Goal: Task Accomplishment & Management: Manage account settings

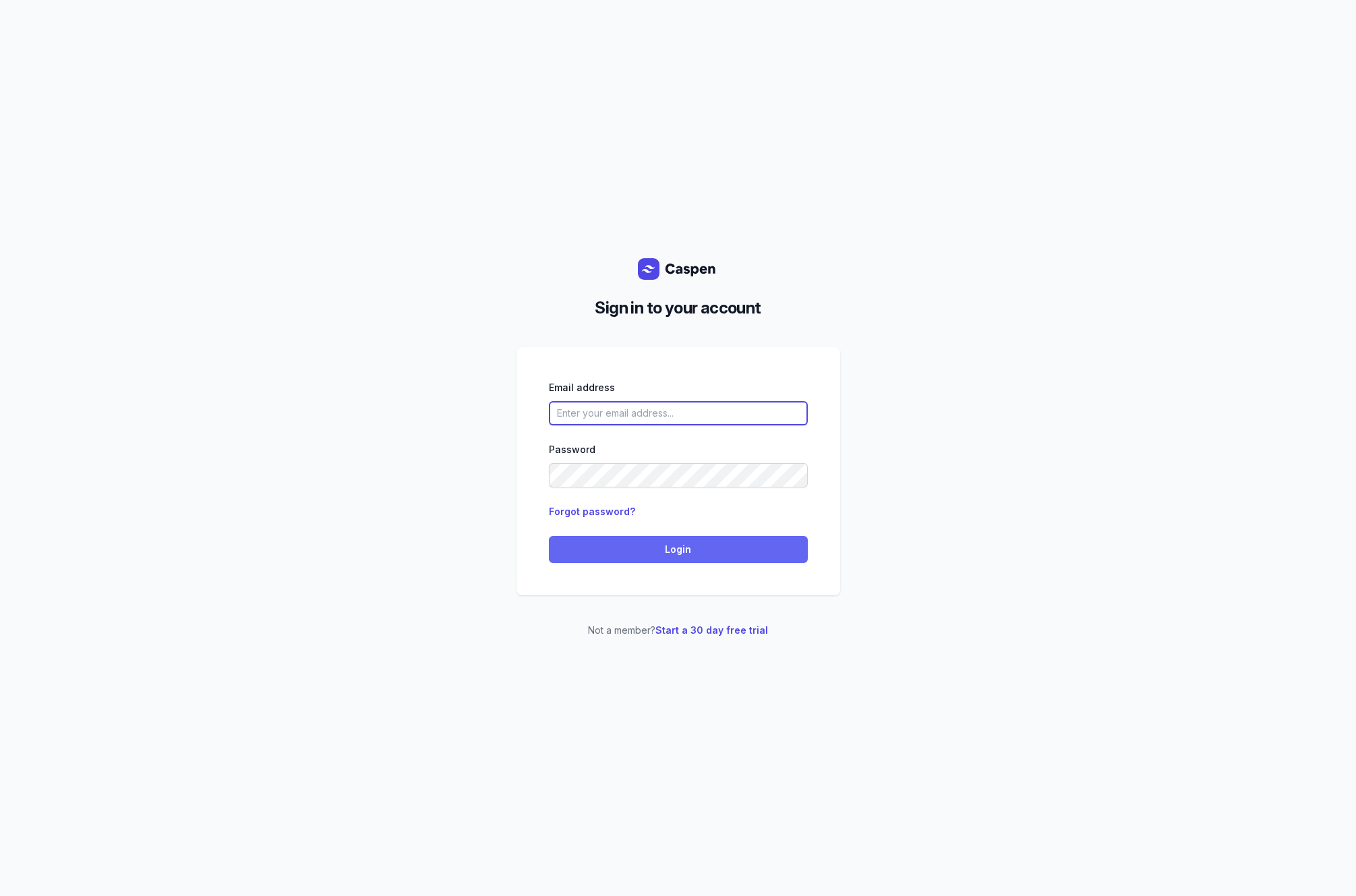
type input "[EMAIL_ADDRESS][DOMAIN_NAME]"
click at [680, 558] on button "Login" at bounding box center [678, 549] width 259 height 27
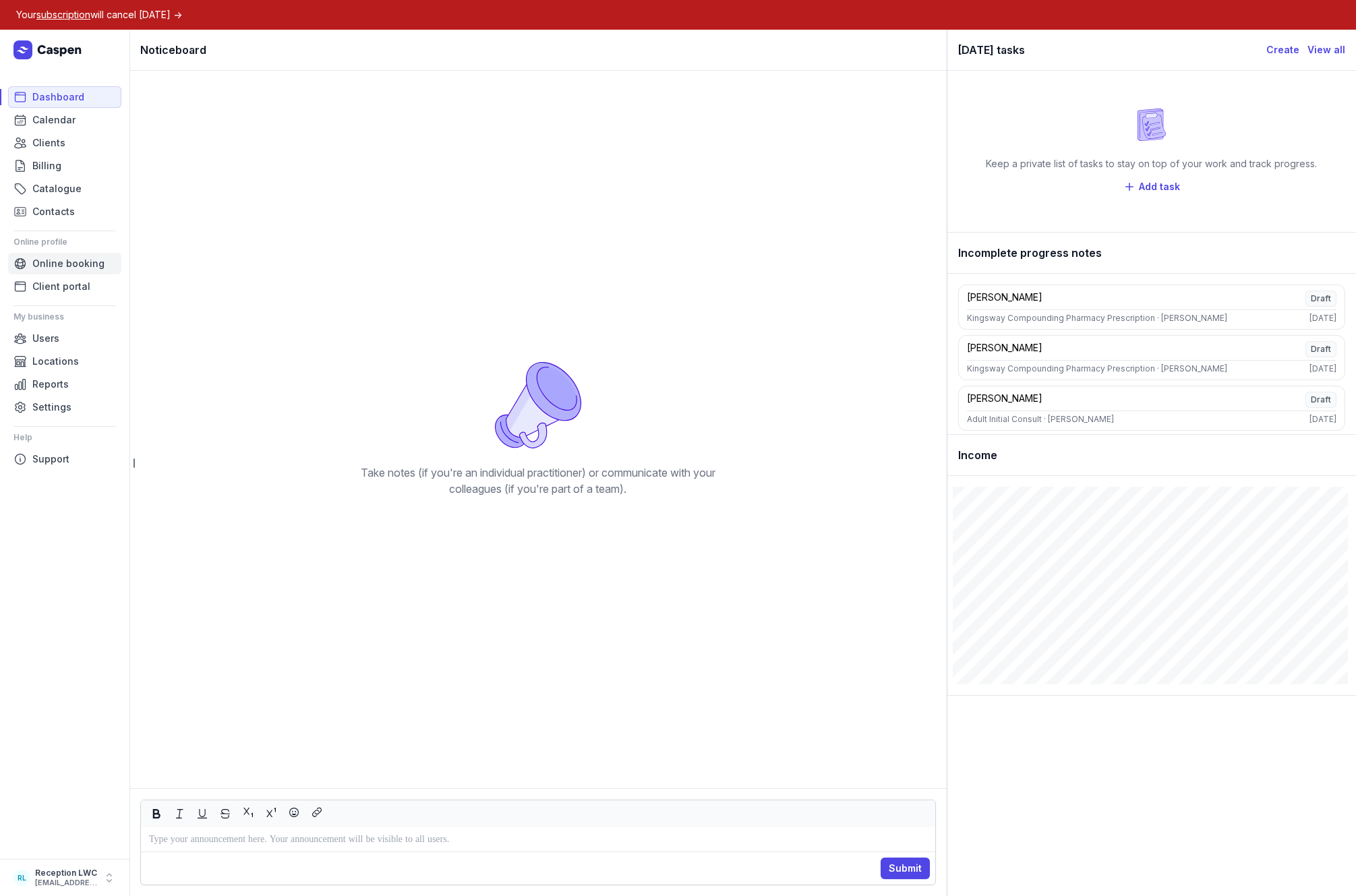
click at [51, 269] on span "Online booking" at bounding box center [69, 263] width 72 height 16
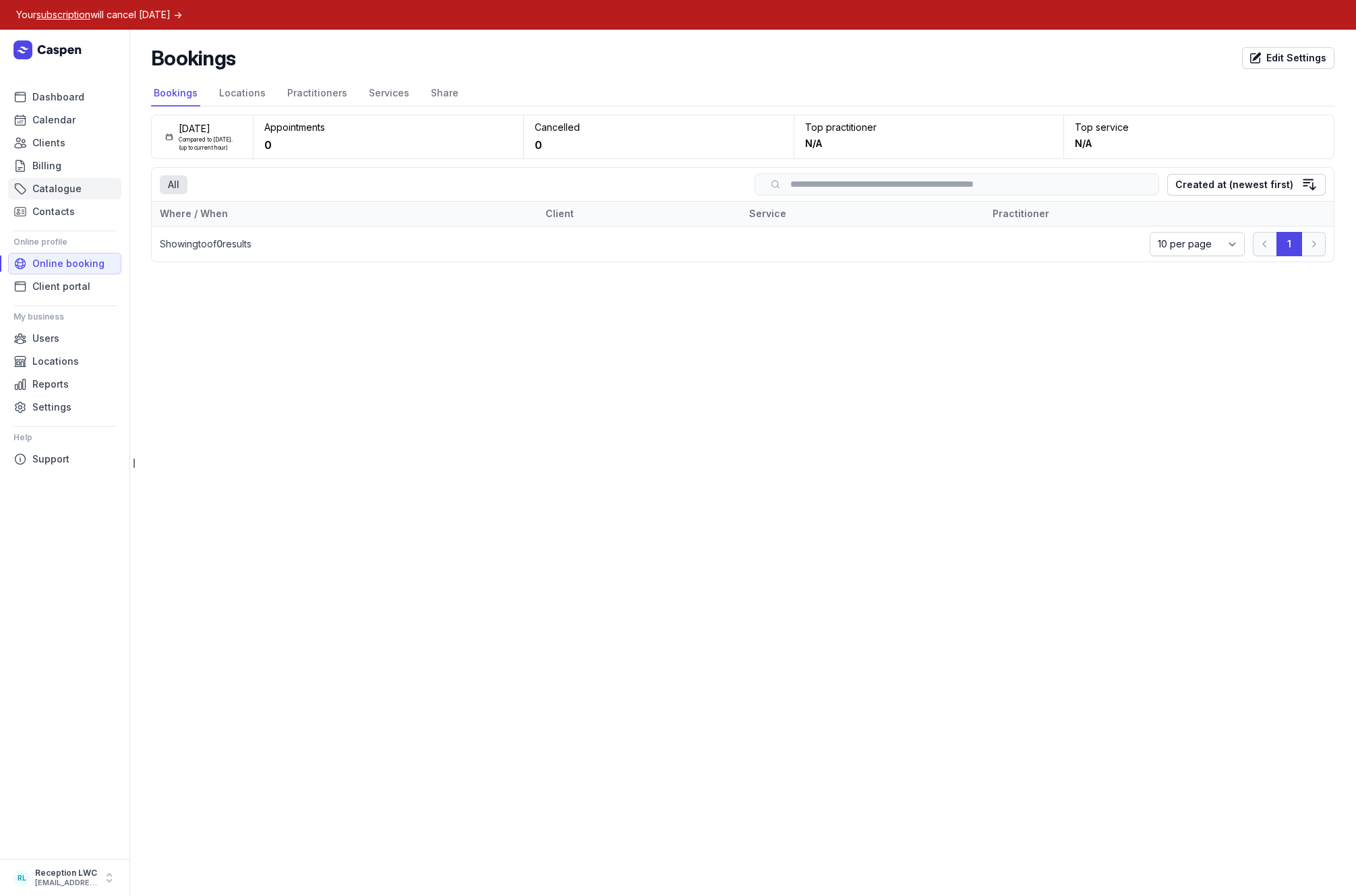
click at [39, 194] on span "Catalogue" at bounding box center [57, 189] width 49 height 16
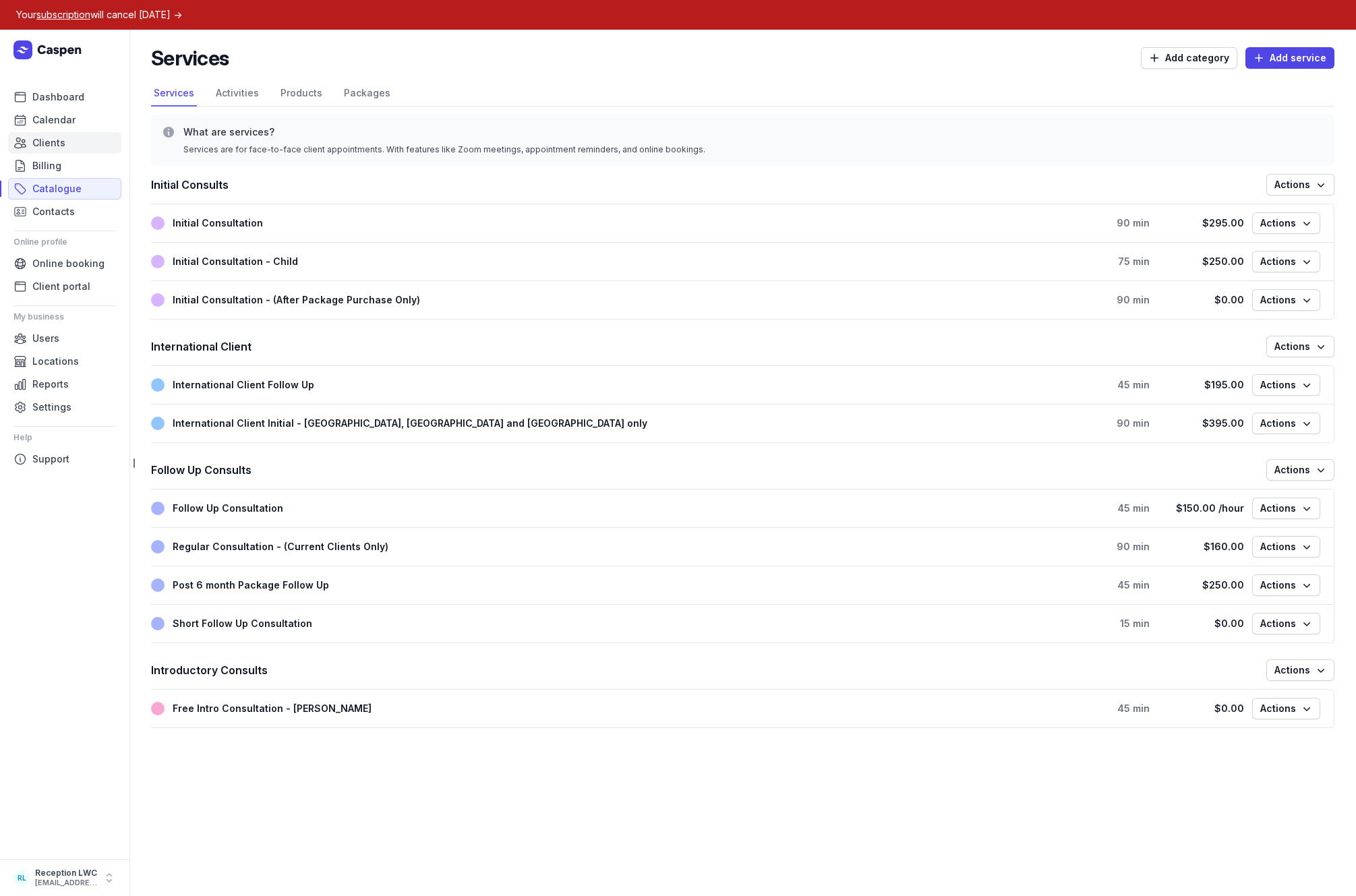
click at [52, 144] on span "Clients" at bounding box center [49, 143] width 33 height 16
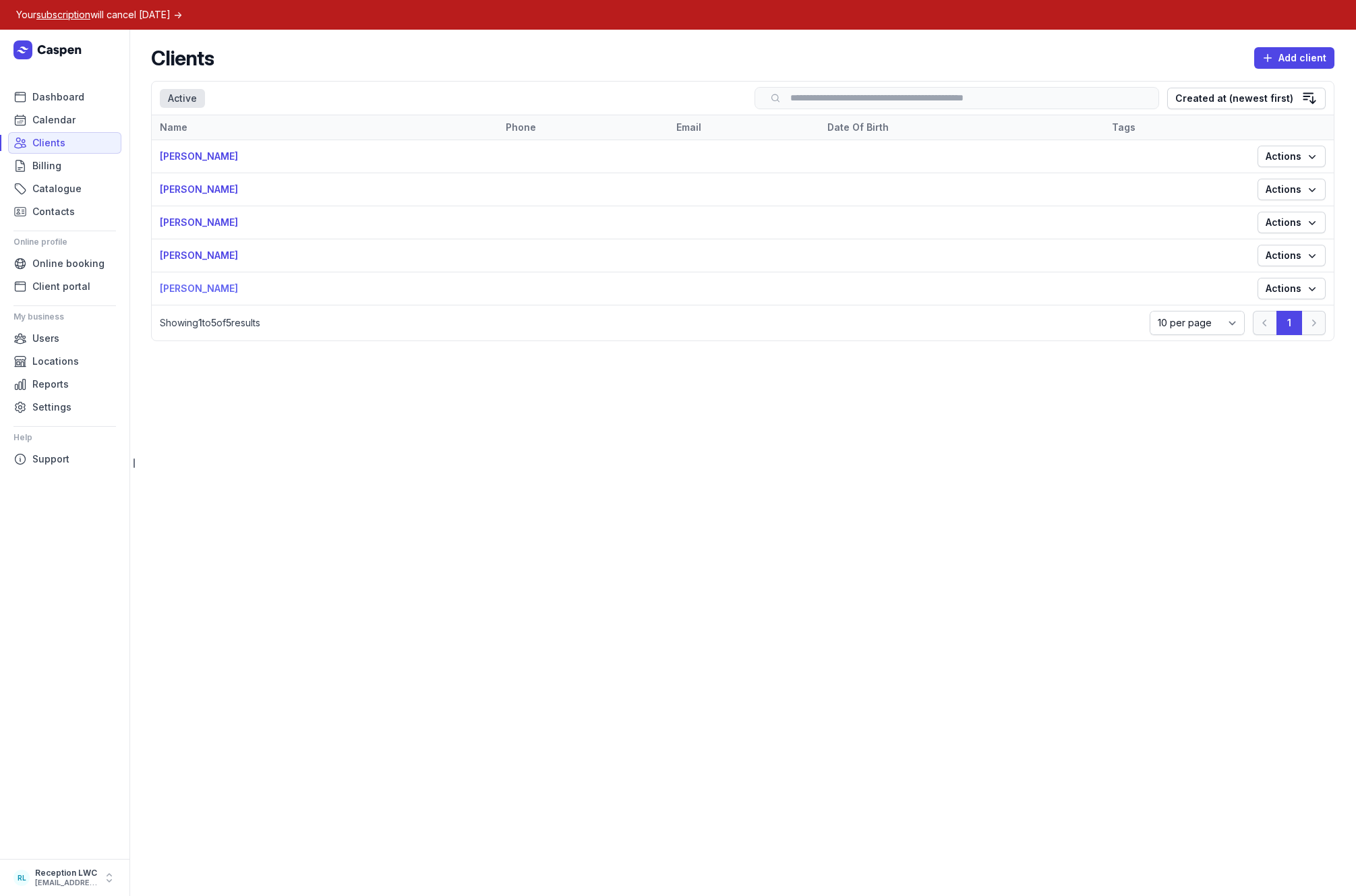
click at [201, 285] on link "Robert Demo" at bounding box center [199, 288] width 79 height 11
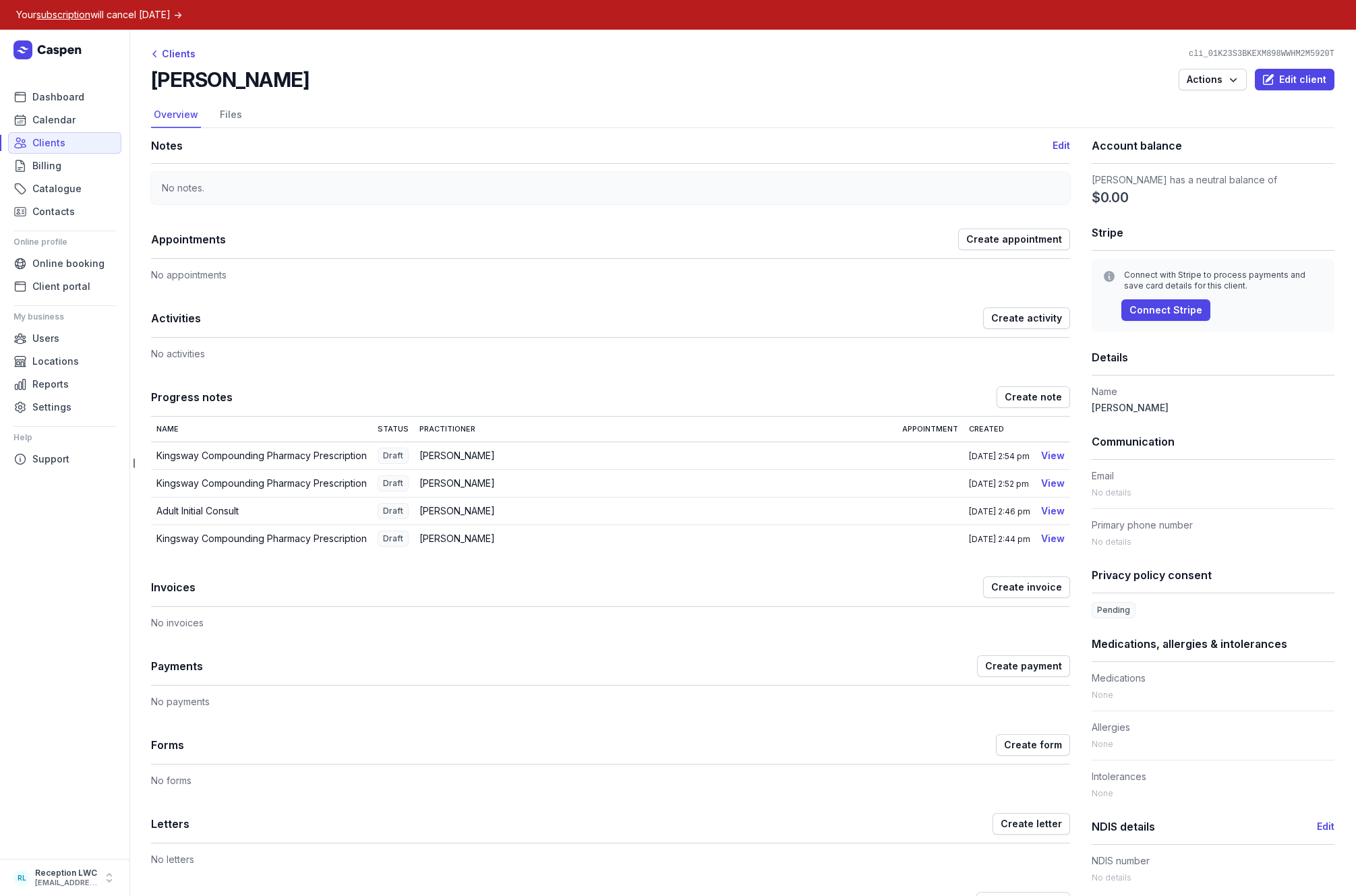
scroll to position [156, 0]
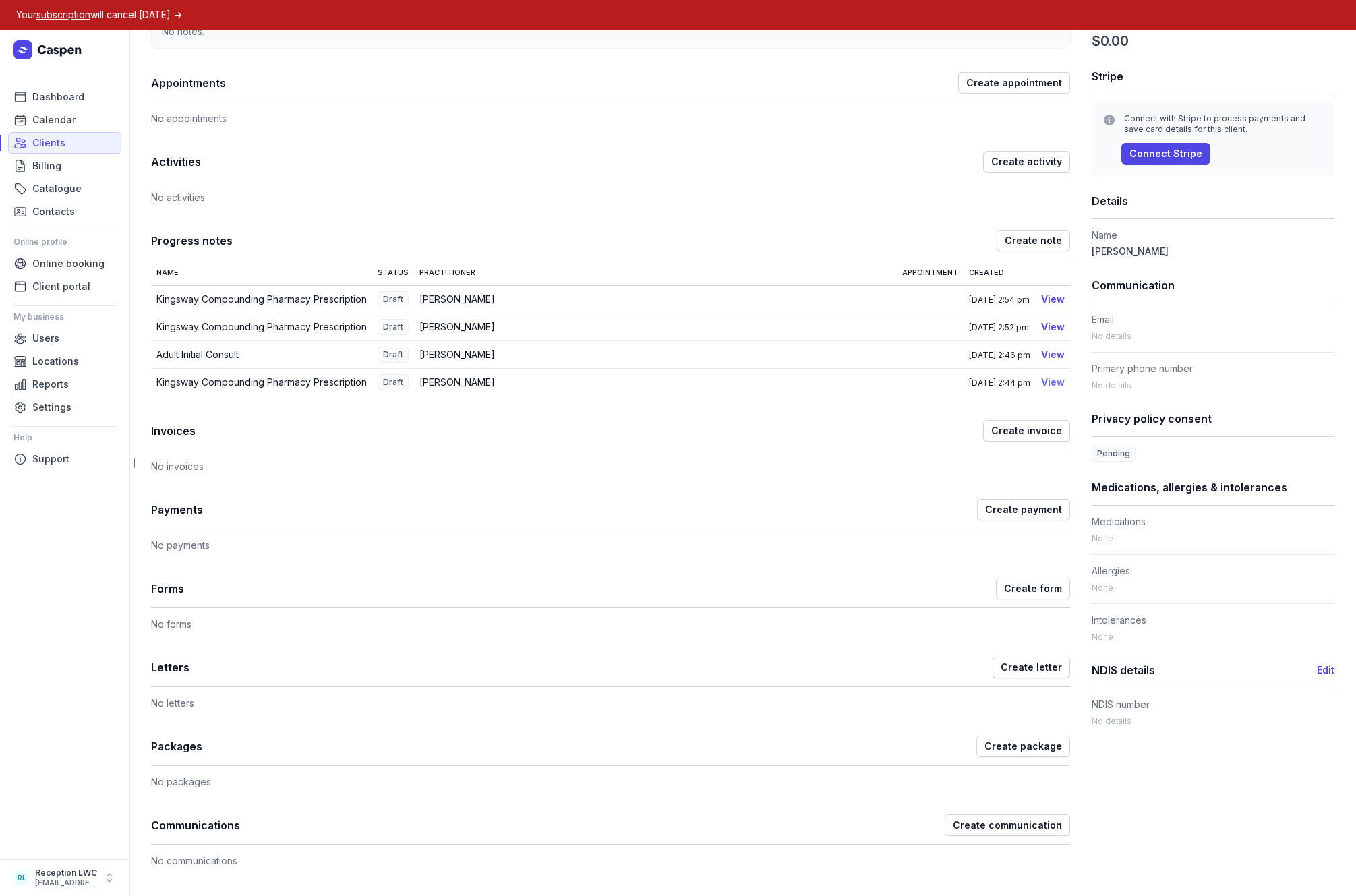
click at [1044, 381] on link "View" at bounding box center [1052, 381] width 24 height 11
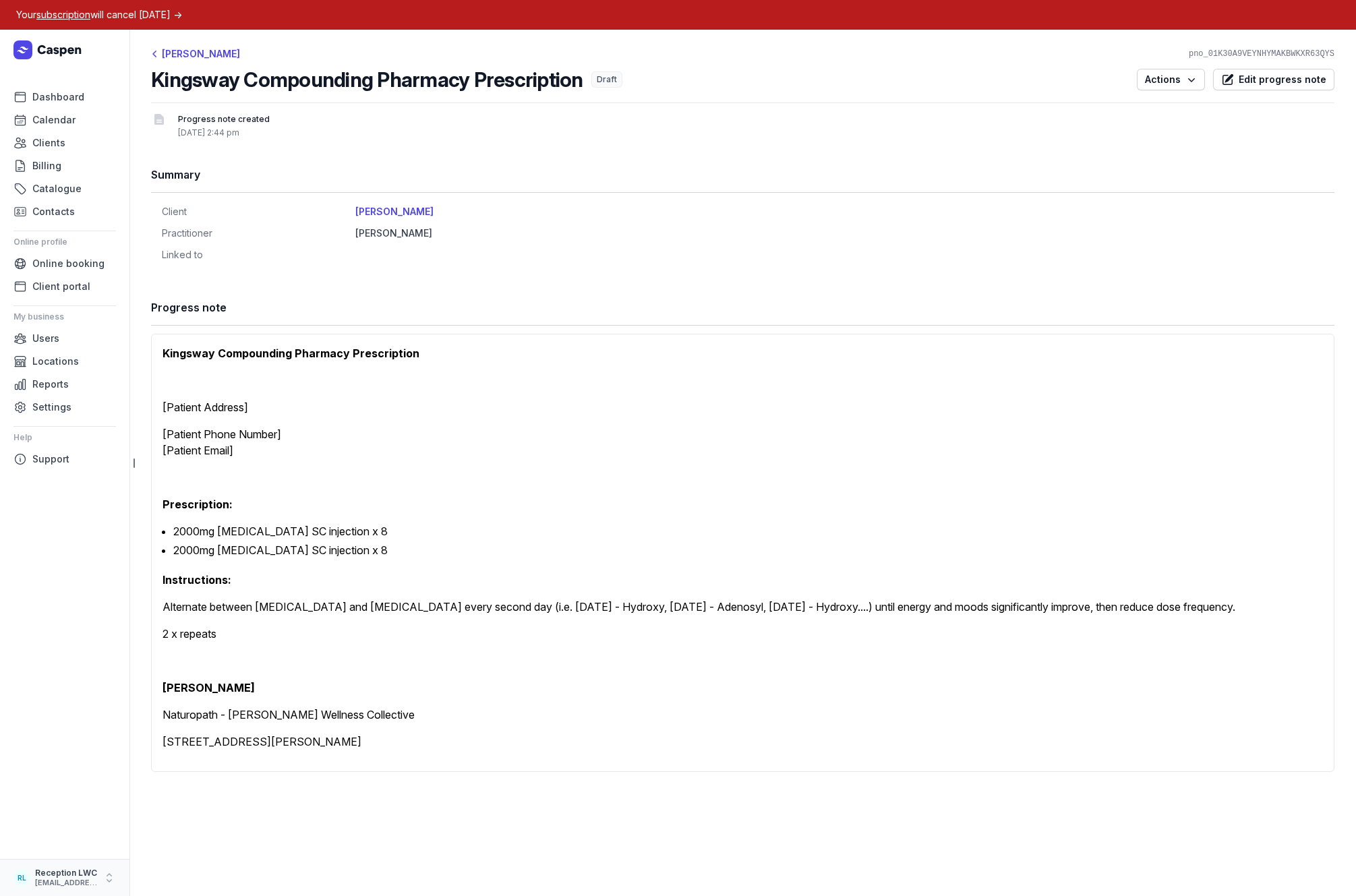
click at [106, 883] on icon "button" at bounding box center [109, 877] width 13 height 13
click at [159, 877] on link "Logout" at bounding box center [210, 877] width 151 height 19
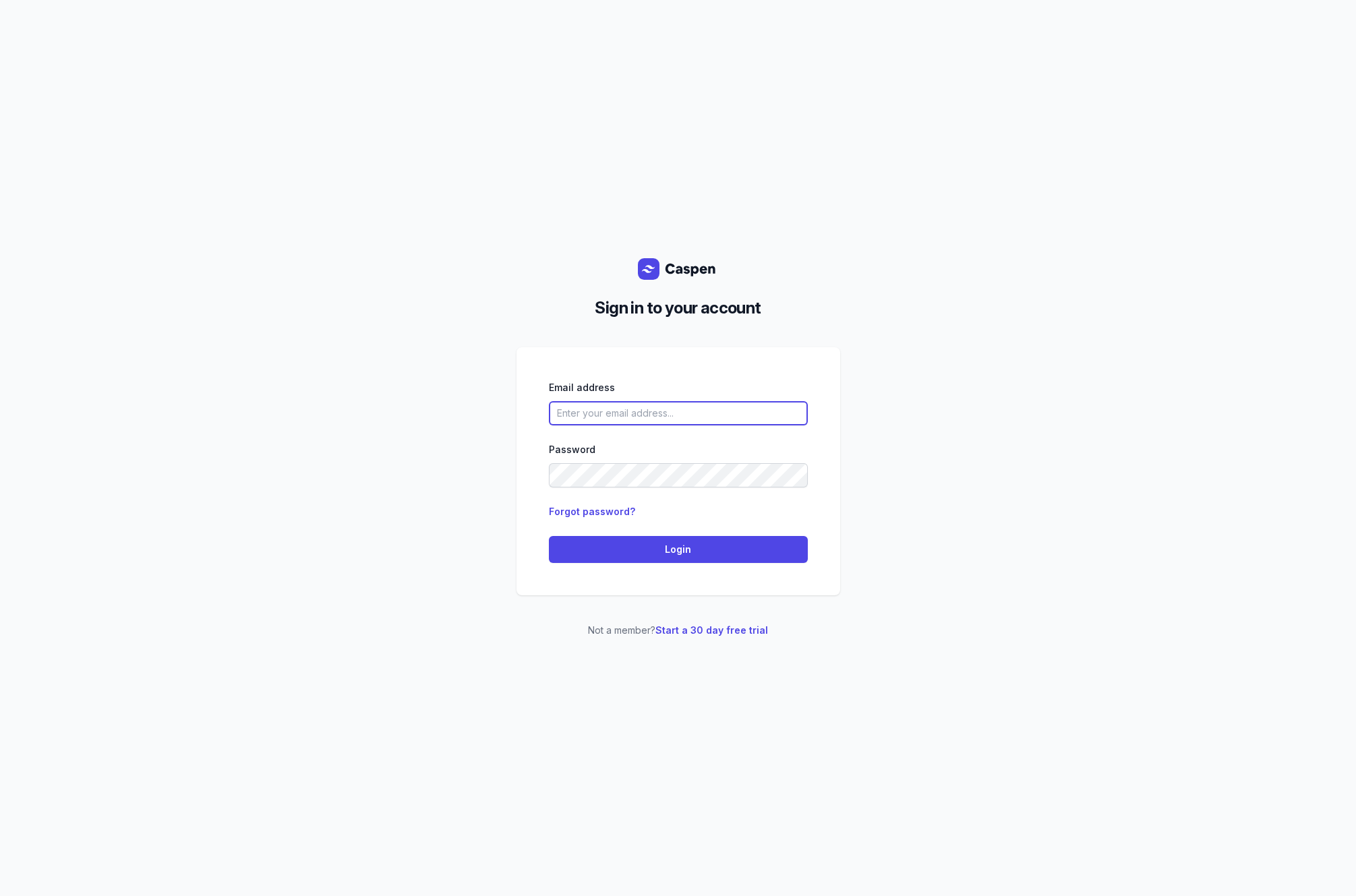
type input "[EMAIL_ADDRESS][DOMAIN_NAME]"
drag, startPoint x: 772, startPoint y: 412, endPoint x: 234, endPoint y: 354, distance: 541.1
click at [234, 354] on div "Sign in to your account Email address hello@lunawellnessco.com.au Password Forg…" at bounding box center [678, 448] width 1356 height 896
click at [350, 329] on div "Sign in to your account Email address hello@lunawellnessco.com.au Password Forg…" at bounding box center [678, 448] width 1356 height 896
click at [701, 633] on link "Start a 30 day free trial" at bounding box center [712, 629] width 113 height 11
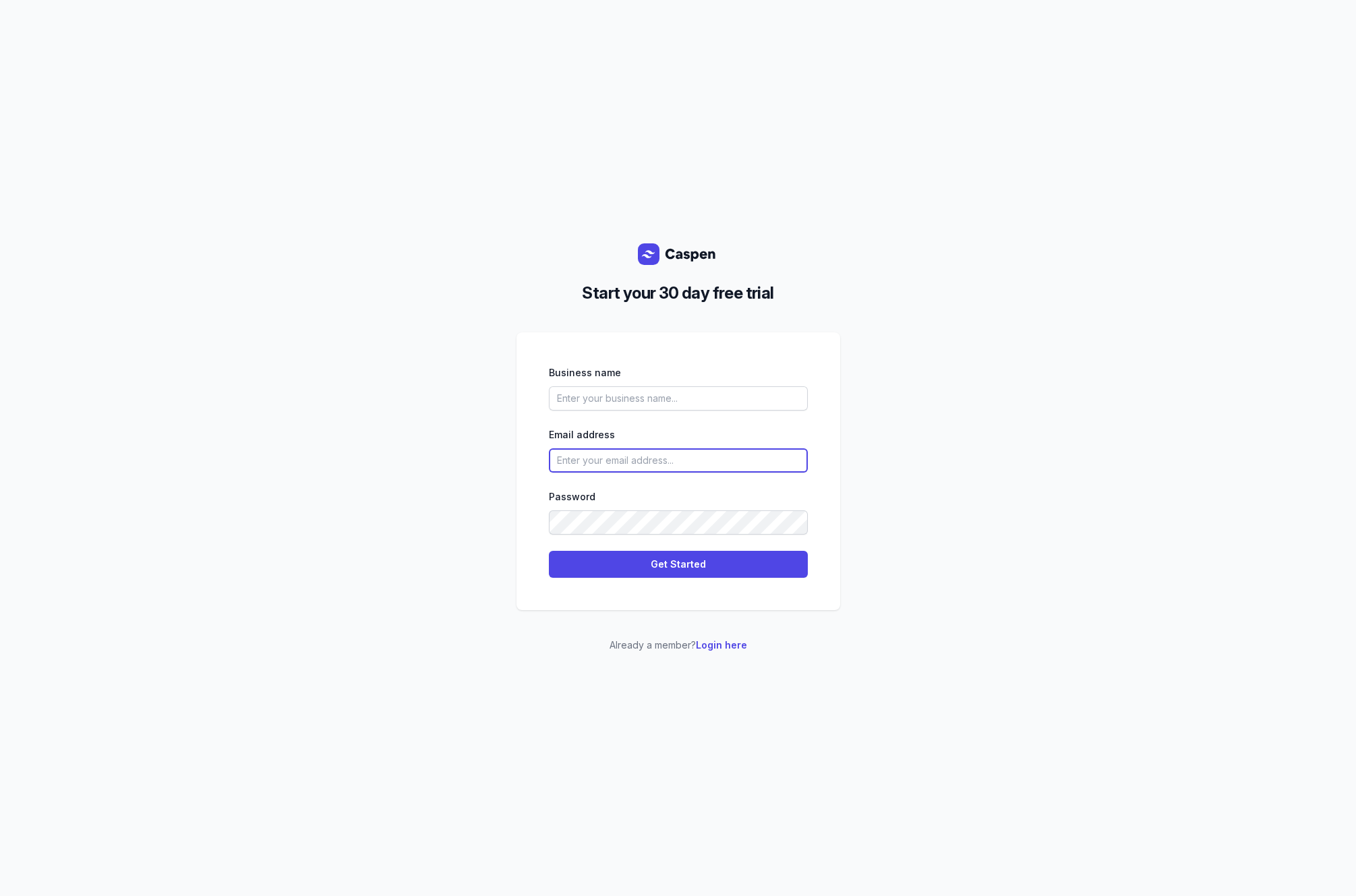
type input "[EMAIL_ADDRESS][DOMAIN_NAME]"
click at [729, 398] on input "text" at bounding box center [678, 398] width 259 height 24
paste input "allen.slev@gmail.com"
type input "allen.slev@gmail.com"
click at [688, 398] on input "text" at bounding box center [678, 398] width 259 height 24
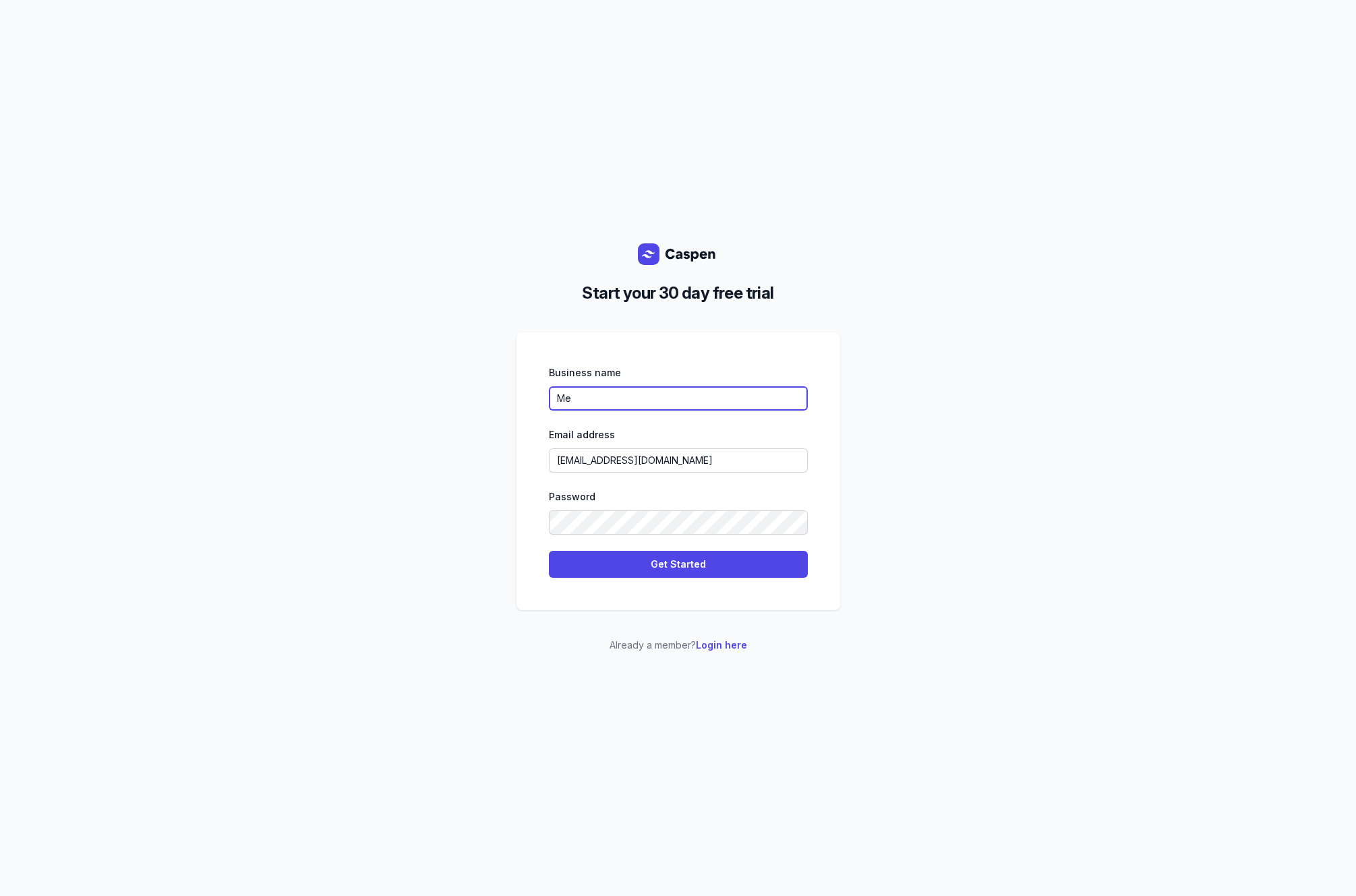
type input "M"
type input "Med Dental"
paste input "allen.slev@gmail.com"
type input "allen.slev@gmail.com"
click at [1017, 401] on div "Start your 30 day free trial Business name Med Dental Email address allen.slev@…" at bounding box center [678, 448] width 1356 height 896
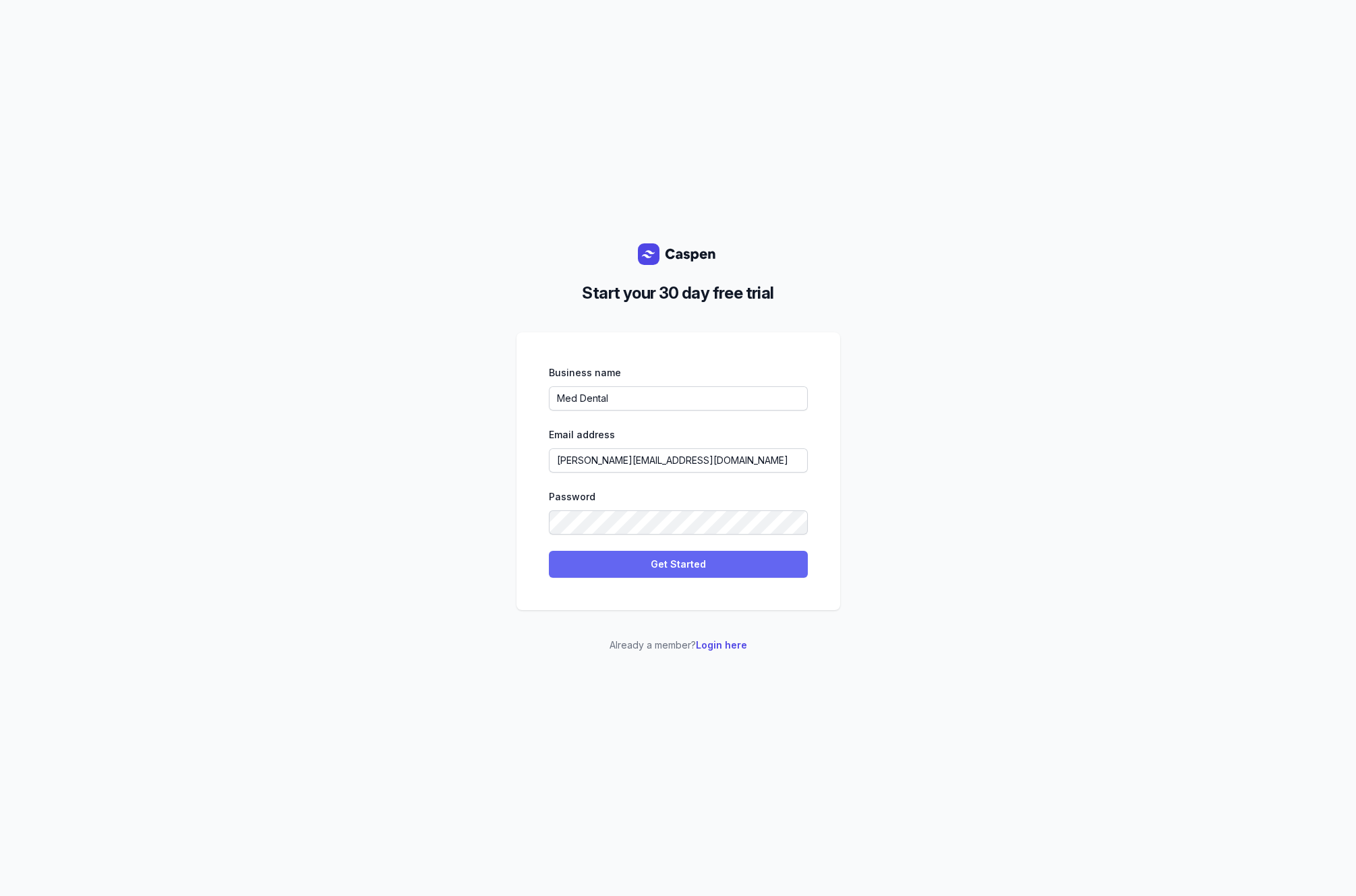
click at [700, 562] on span "Get Started" at bounding box center [678, 564] width 243 height 16
select select
select select "AU"
select select "Australia/Brisbane"
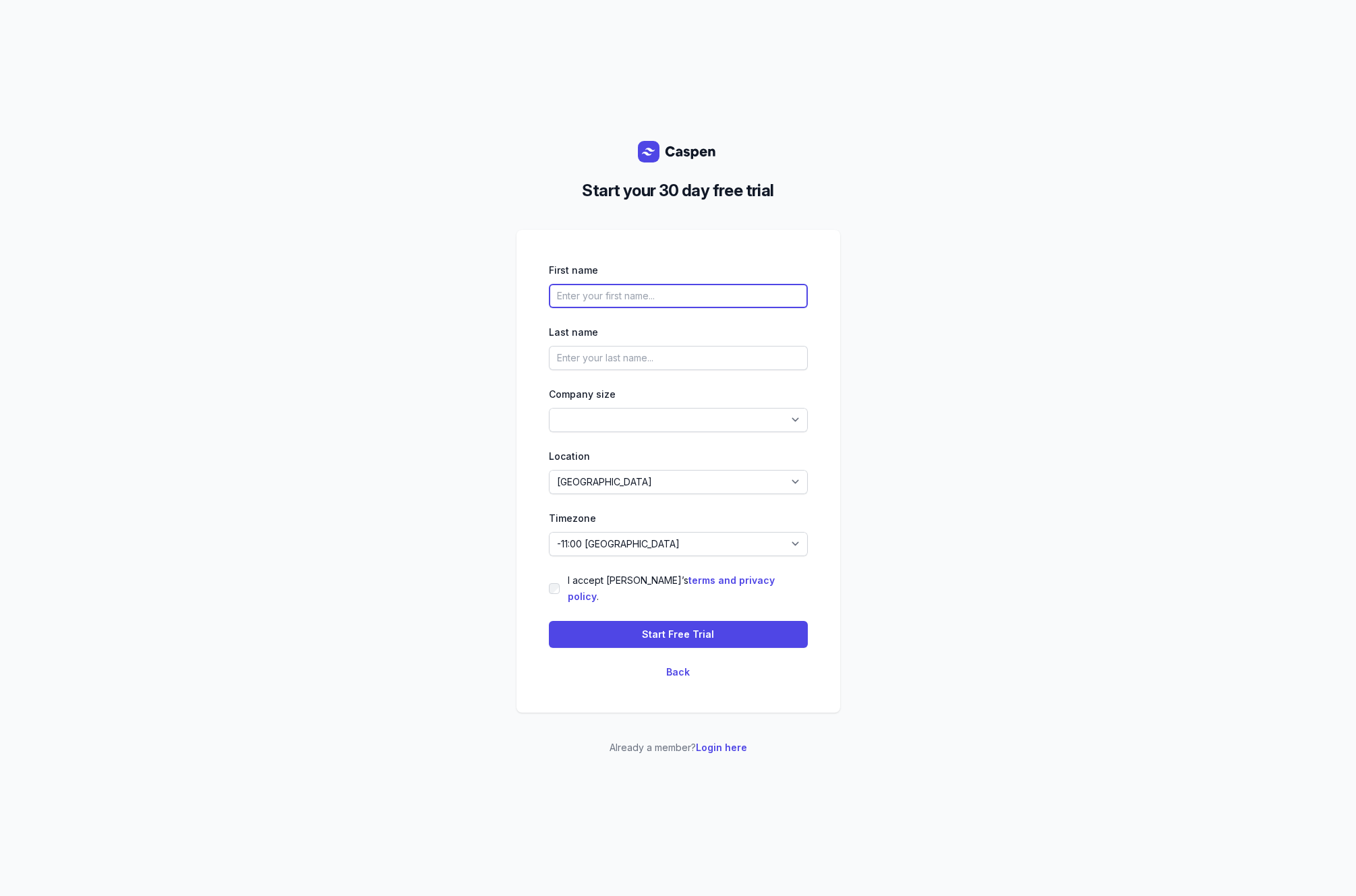
click at [609, 300] on input "text" at bounding box center [678, 296] width 259 height 24
type input "Allen"
type input "Slev"
click at [619, 433] on select "1-4 5-14 15-49 50-99 100+" at bounding box center [678, 419] width 259 height 24
select select "1-4"
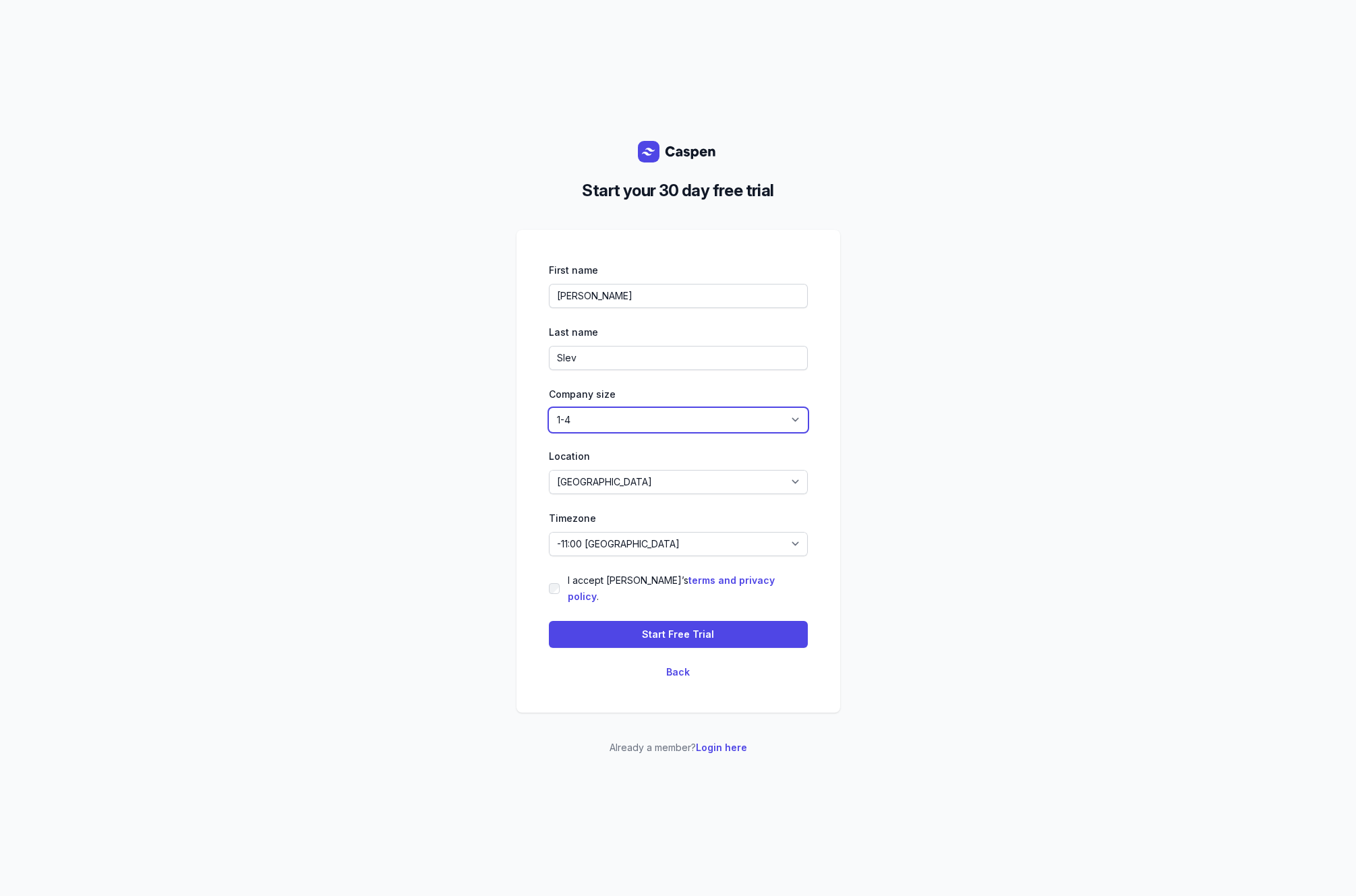
click at [549, 415] on select "1-4 5-14 15-49 50-99 100+" at bounding box center [678, 419] width 259 height 24
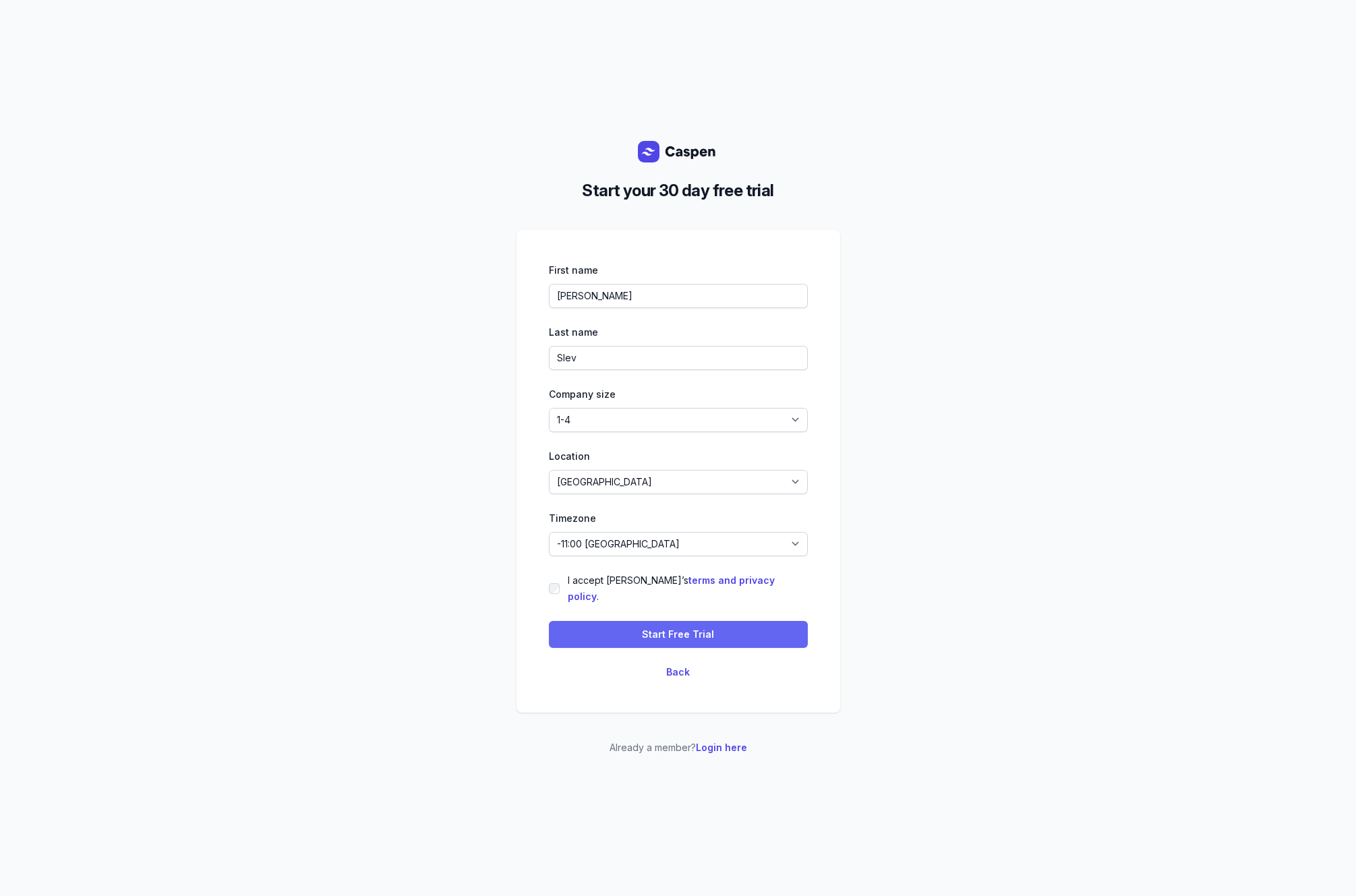
click at [718, 628] on span "Start Free Trial" at bounding box center [678, 635] width 243 height 16
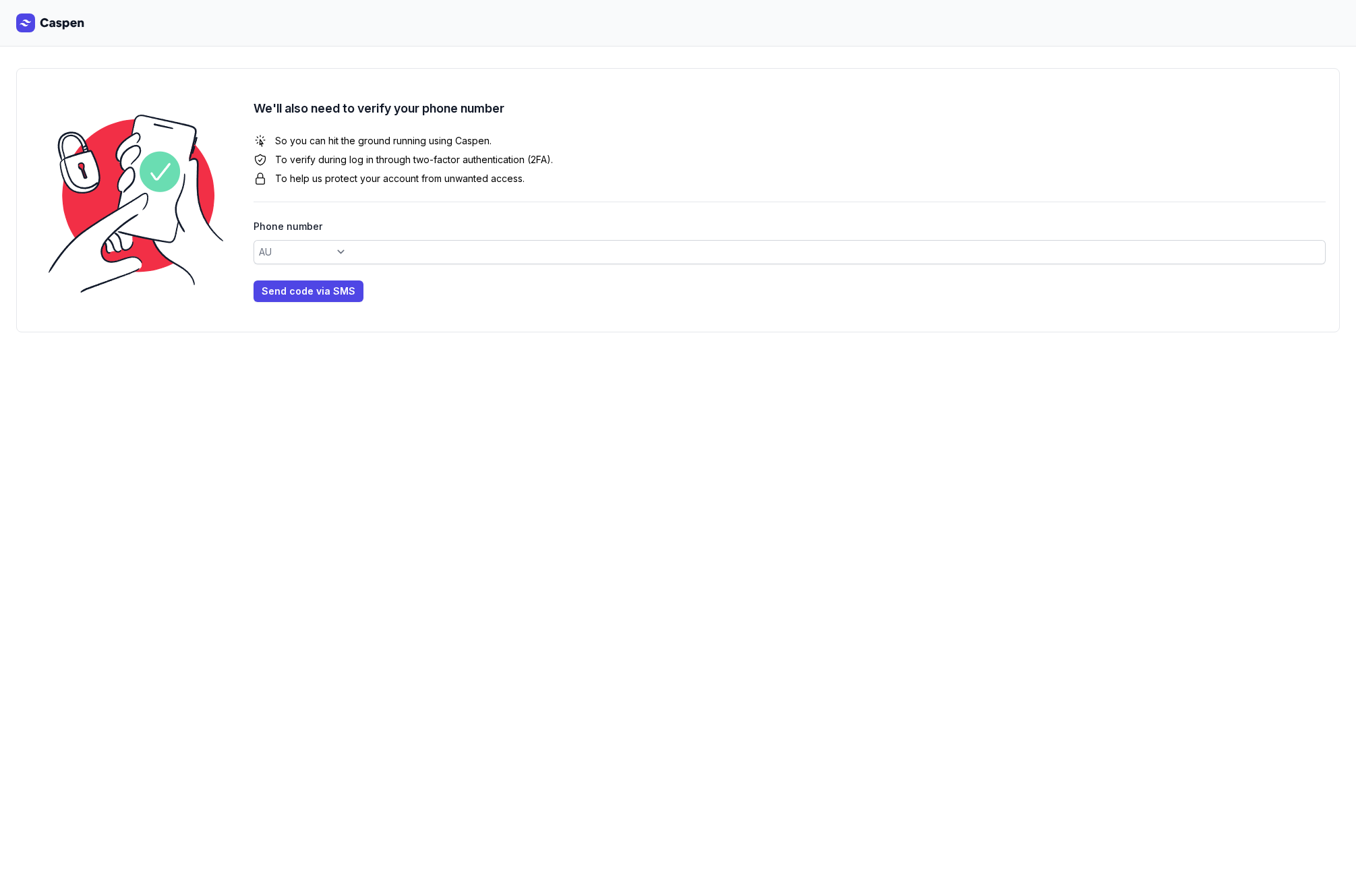
select select "+61"
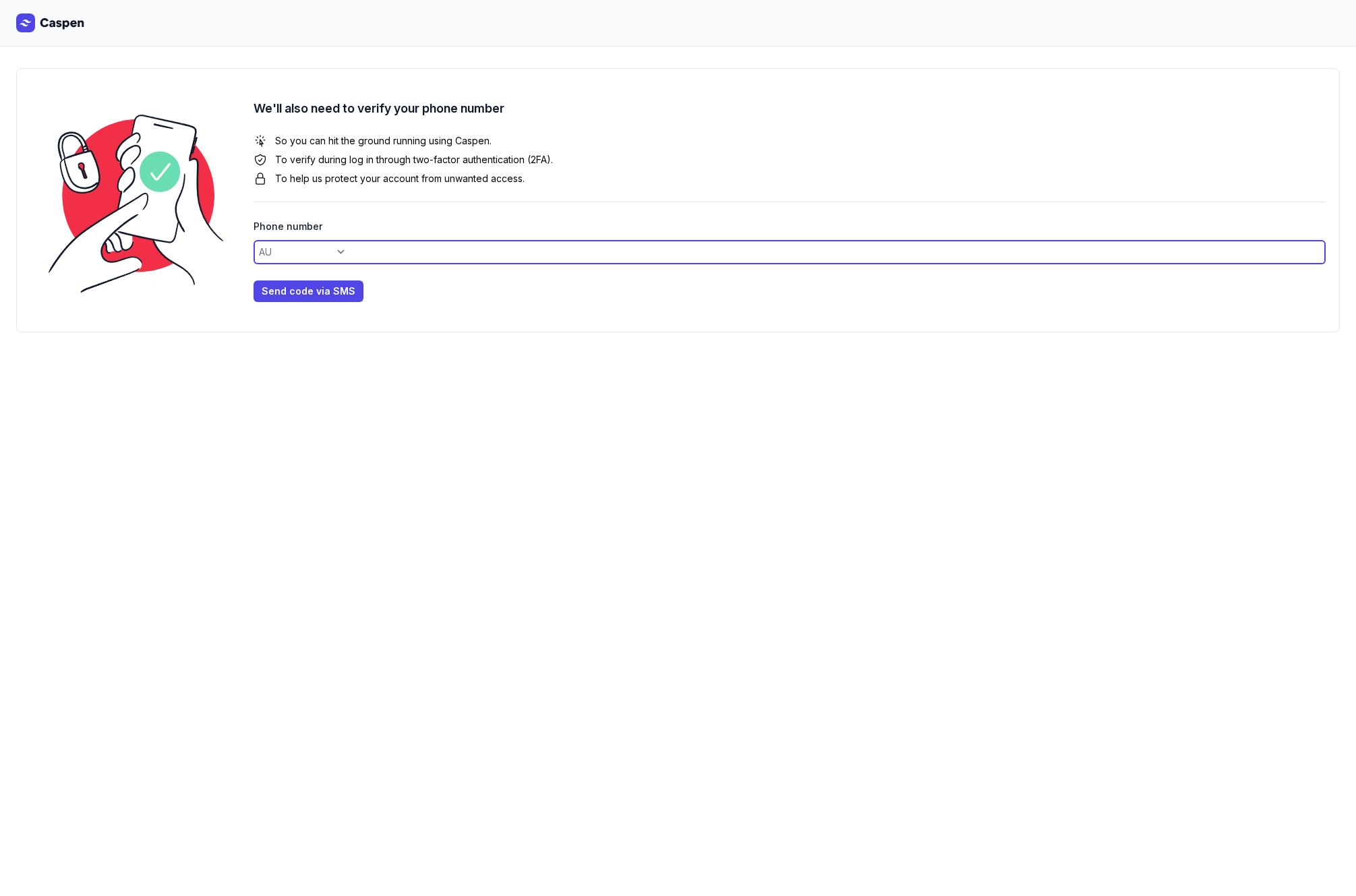
click at [342, 252] on input at bounding box center [789, 252] width 1072 height 24
type input "404212235"
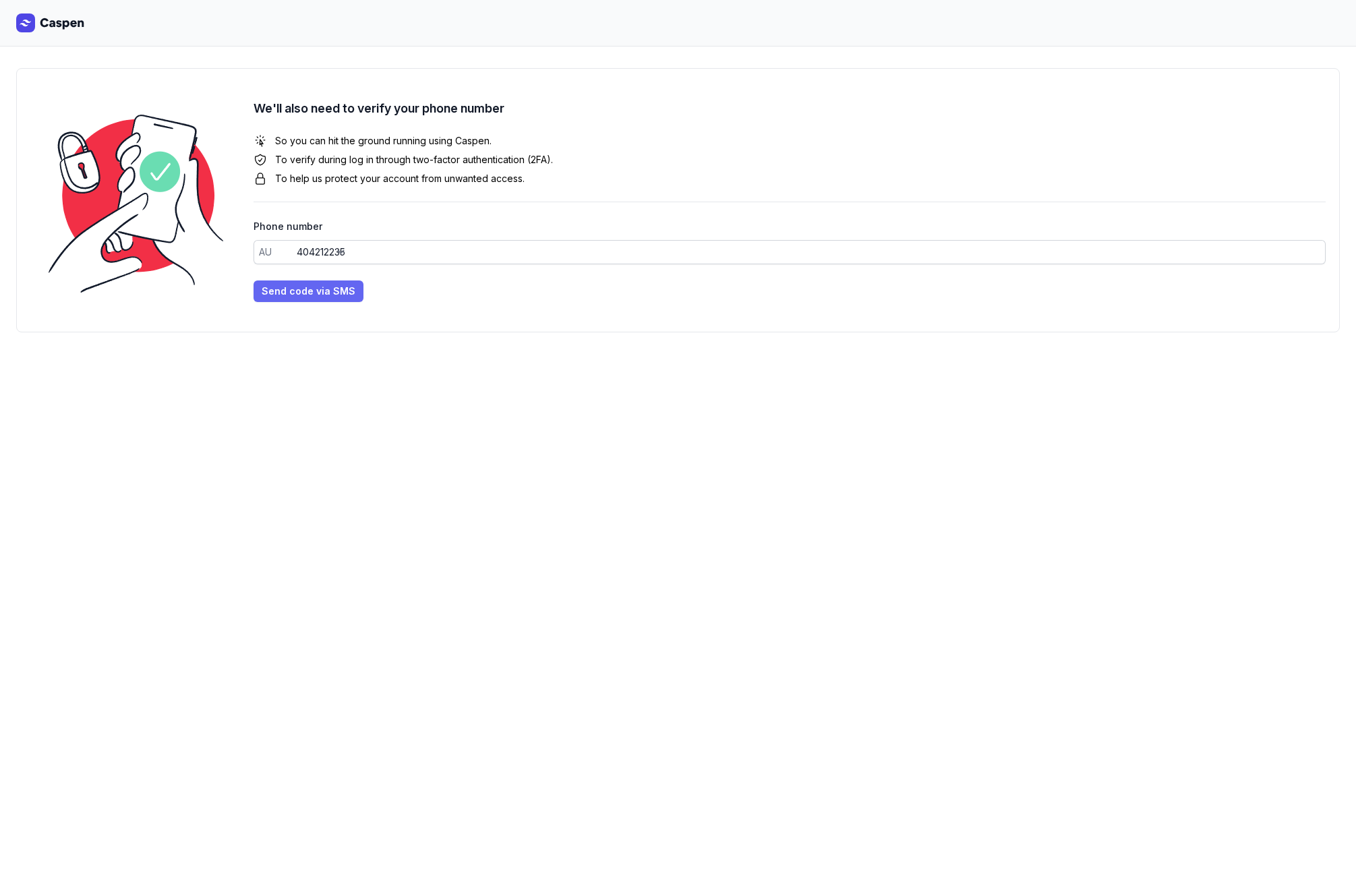
click at [298, 292] on span "Send code via SMS" at bounding box center [308, 291] width 94 height 16
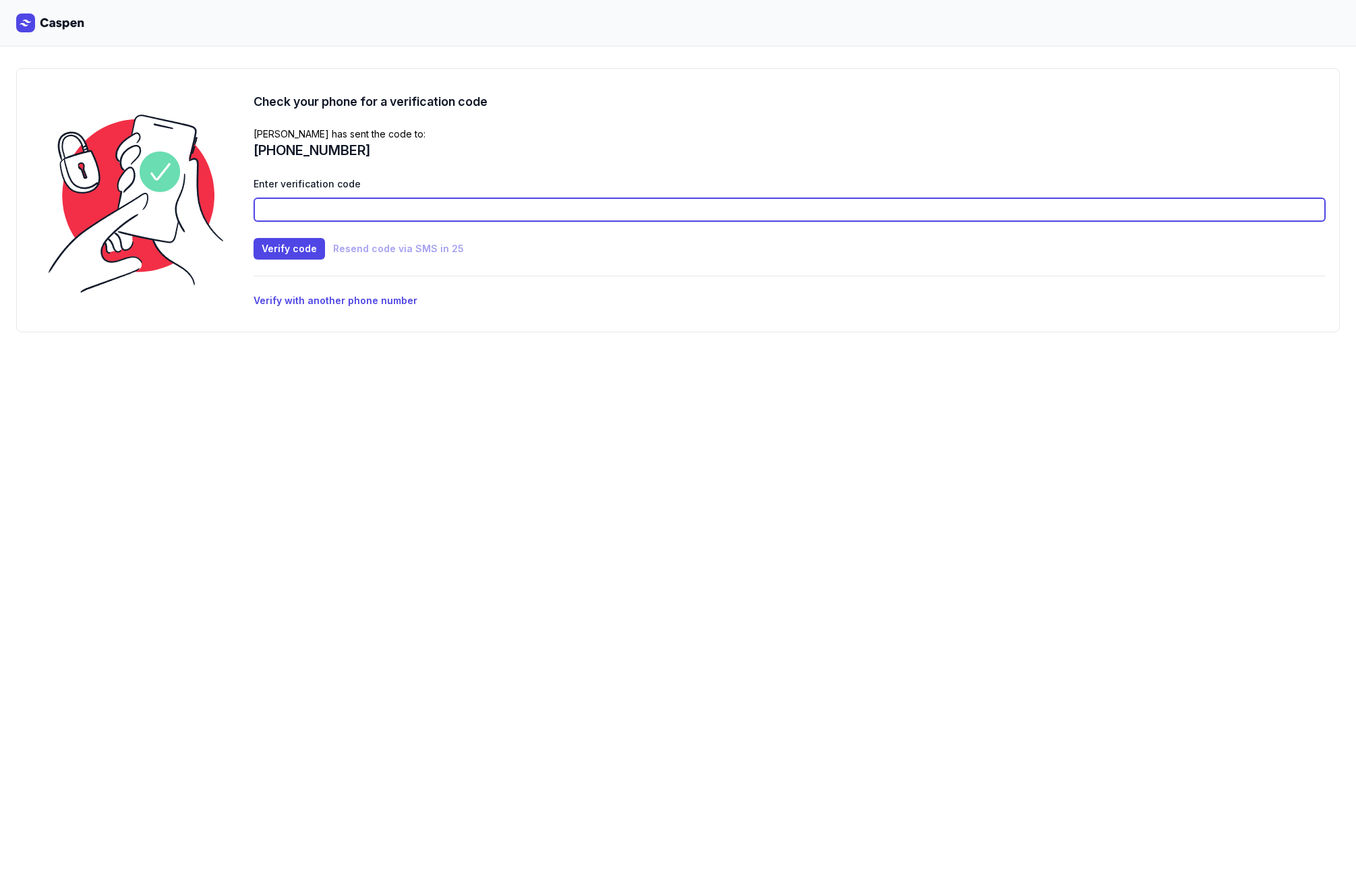
click at [420, 207] on input at bounding box center [789, 209] width 1072 height 24
type input "1814"
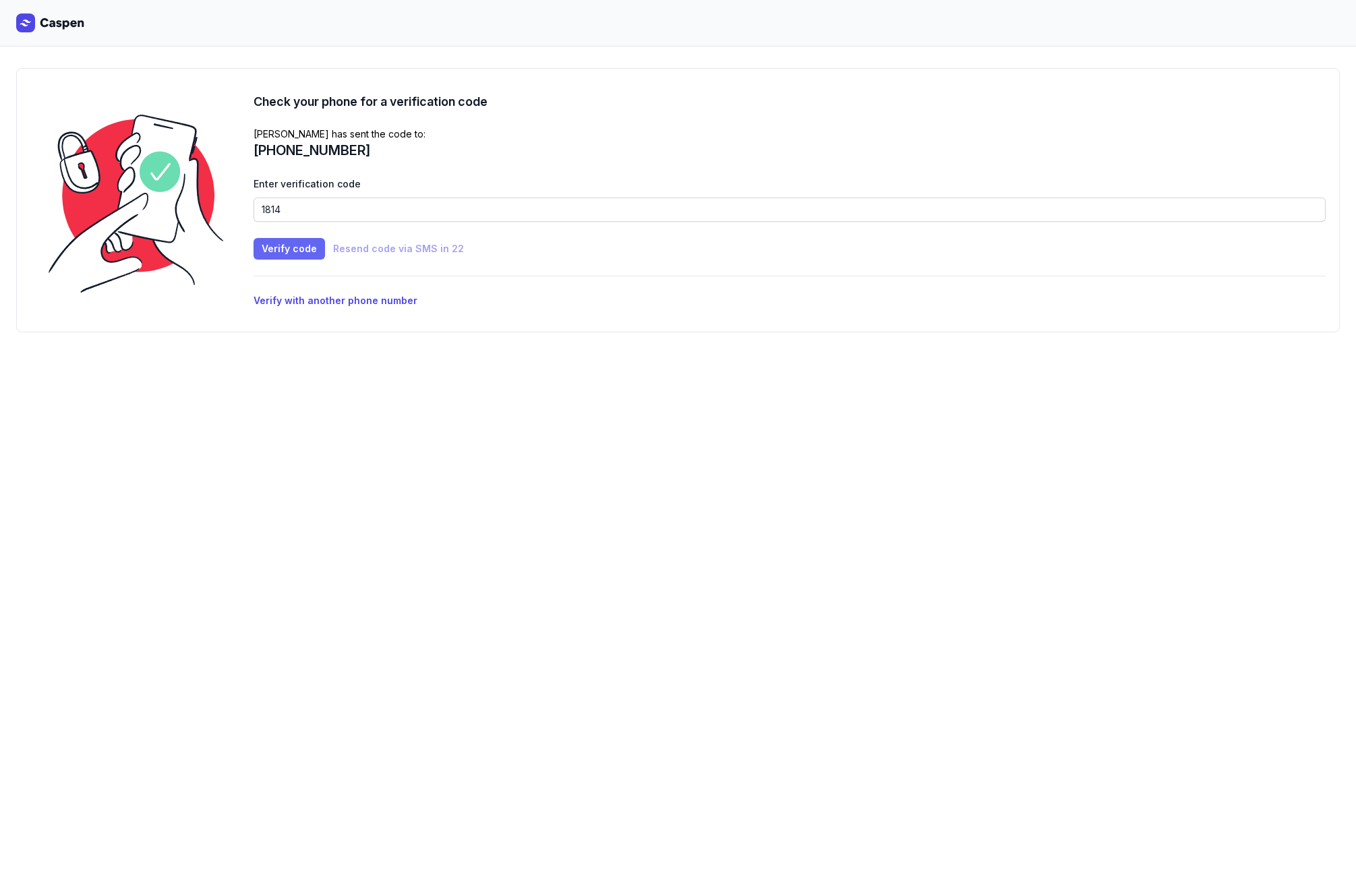
click at [296, 244] on span "Verify code" at bounding box center [289, 249] width 56 height 16
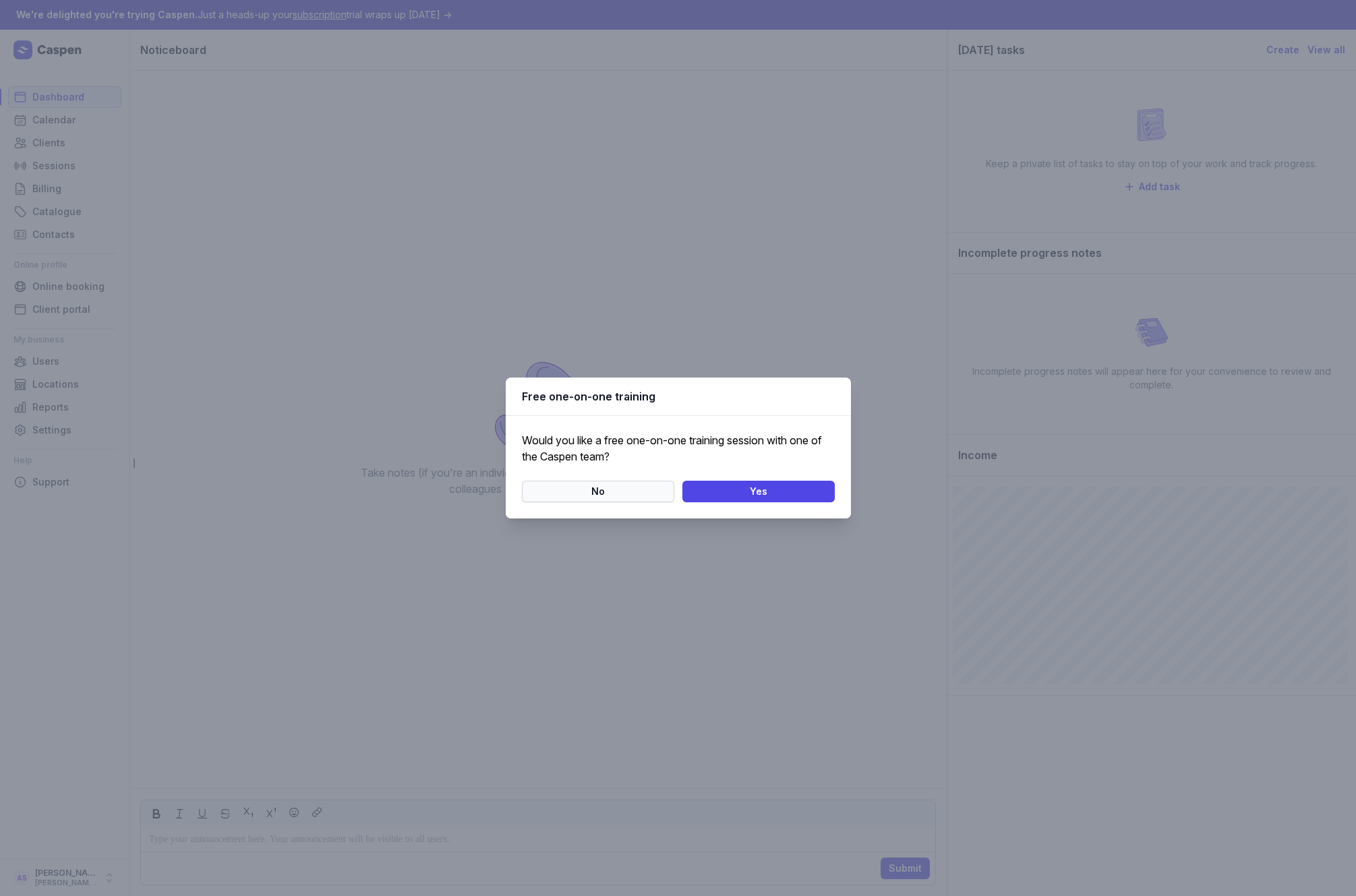
click at [618, 484] on span "No" at bounding box center [598, 492] width 136 height 16
click at [691, 491] on span "Ok" at bounding box center [678, 492] width 297 height 16
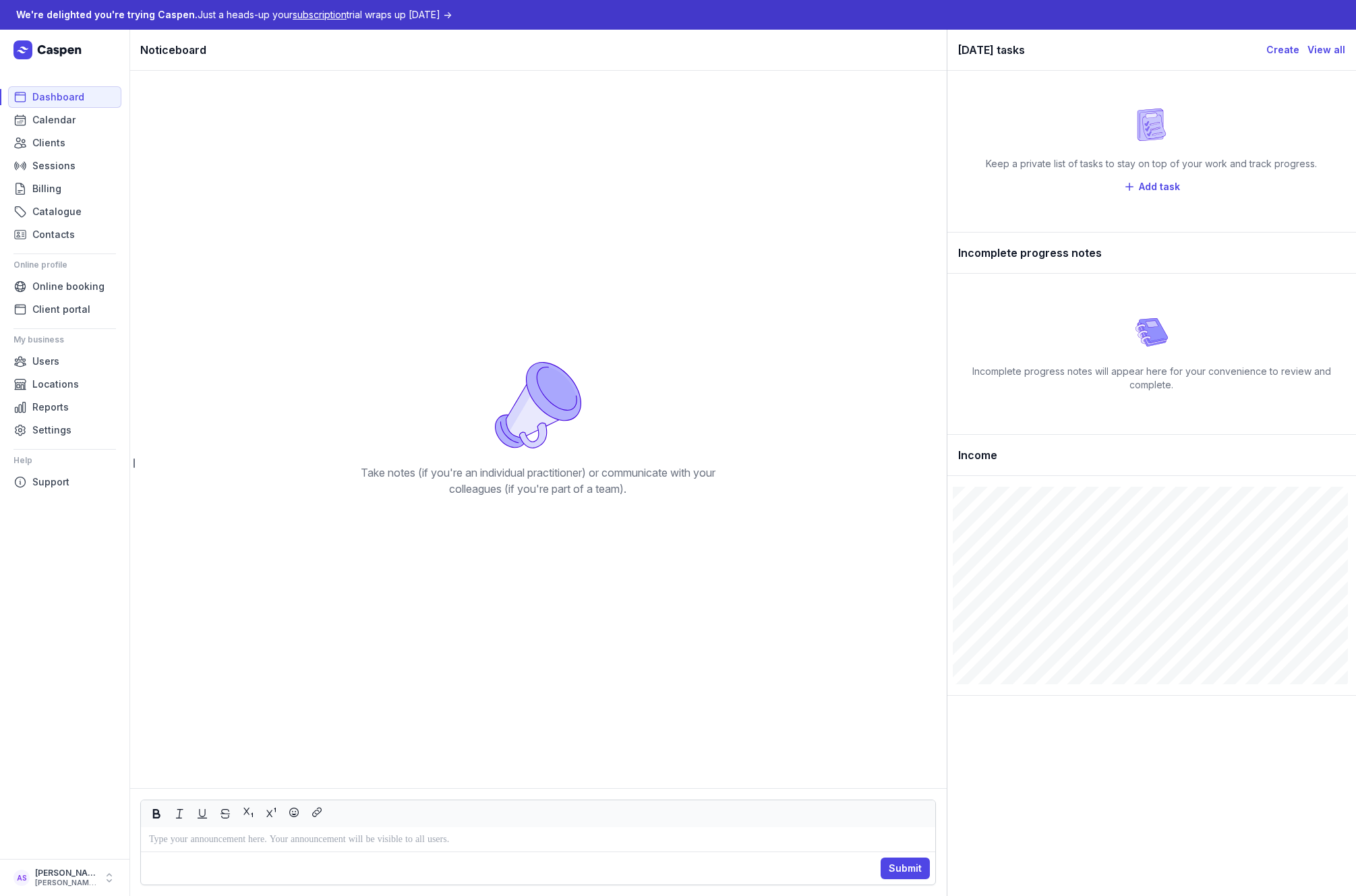
click at [192, 124] on div "Take notes (if you're an individual practitioner) or communicate with your coll…" at bounding box center [538, 429] width 795 height 696
click at [116, 876] on icon "button" at bounding box center [109, 877] width 13 height 13
click at [159, 878] on link "Logout" at bounding box center [210, 877] width 151 height 19
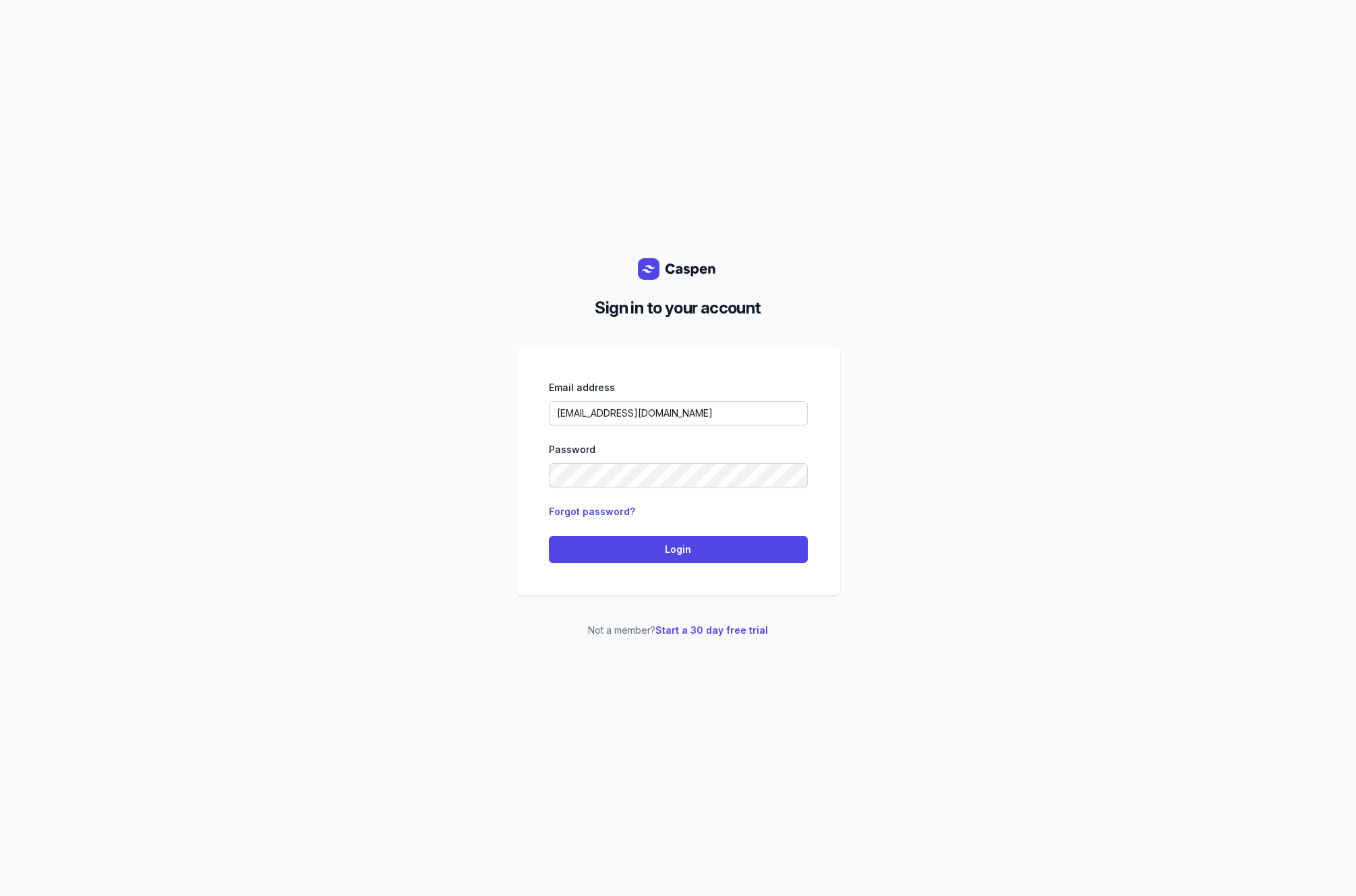
click at [20, 173] on div "Sign in to your account Email address [EMAIL_ADDRESS][DOMAIN_NAME] Password For…" at bounding box center [678, 448] width 1356 height 896
drag, startPoint x: 757, startPoint y: 410, endPoint x: 286, endPoint y: 379, distance: 472.0
click at [286, 379] on div "Sign in to your account Email address hello@lunawellnessco.com.au Password Forg…" at bounding box center [678, 448] width 1356 height 896
paste input "kylie"
type input "[PERSON_NAME][EMAIL_ADDRESS][DOMAIN_NAME]"
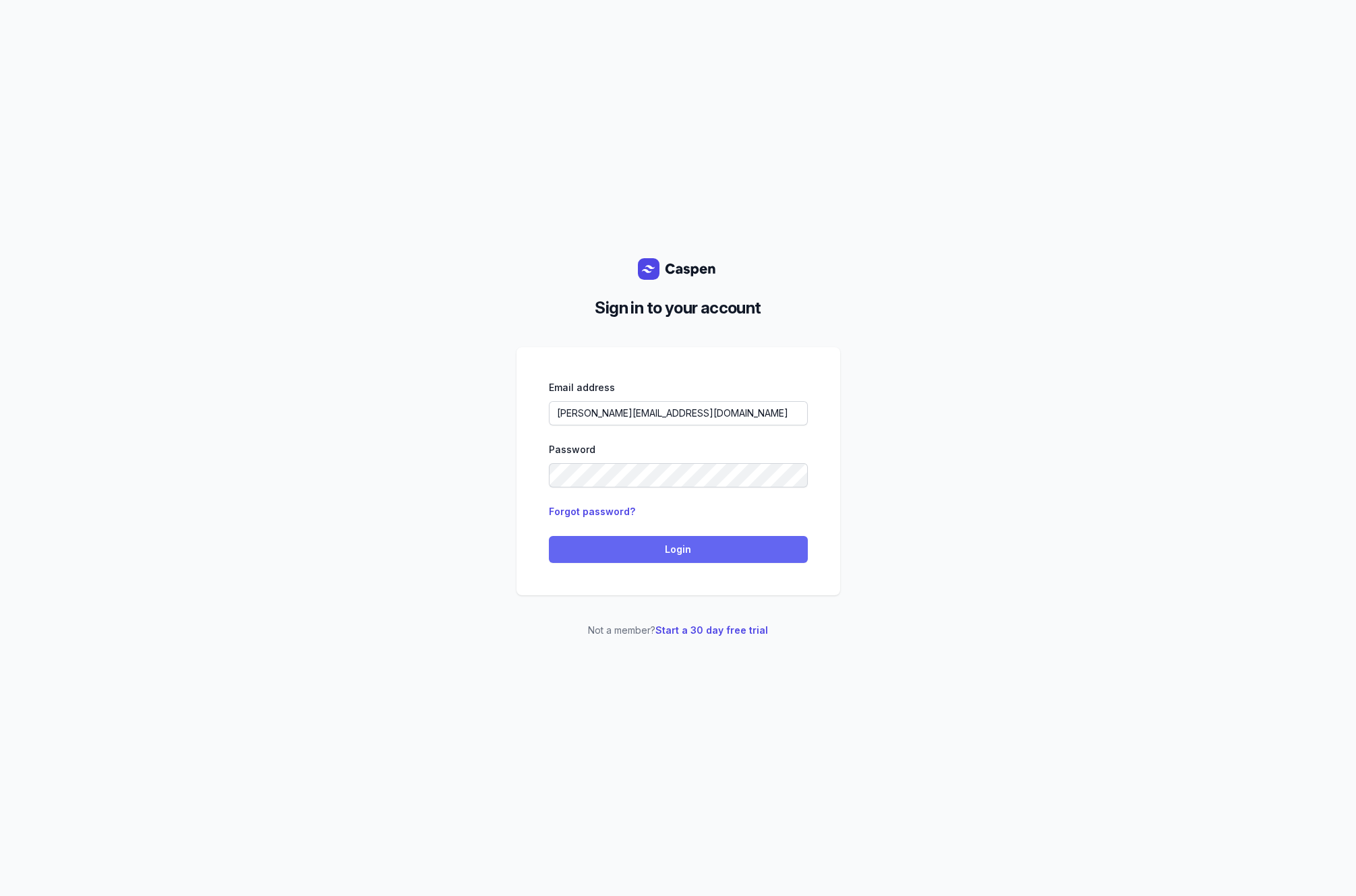
click at [682, 553] on span "Login" at bounding box center [678, 549] width 243 height 16
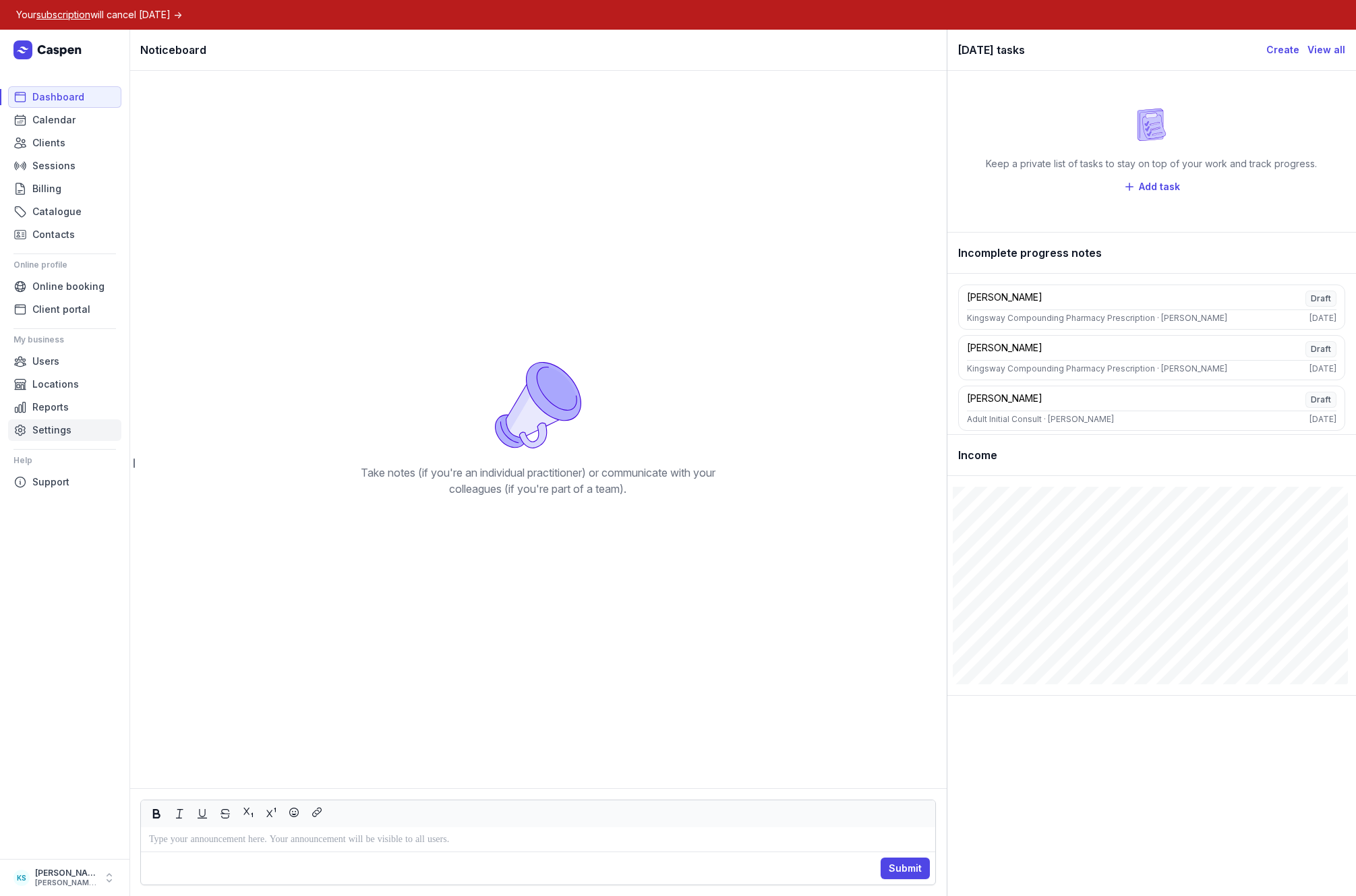
click at [67, 426] on span "Settings" at bounding box center [52, 430] width 39 height 16
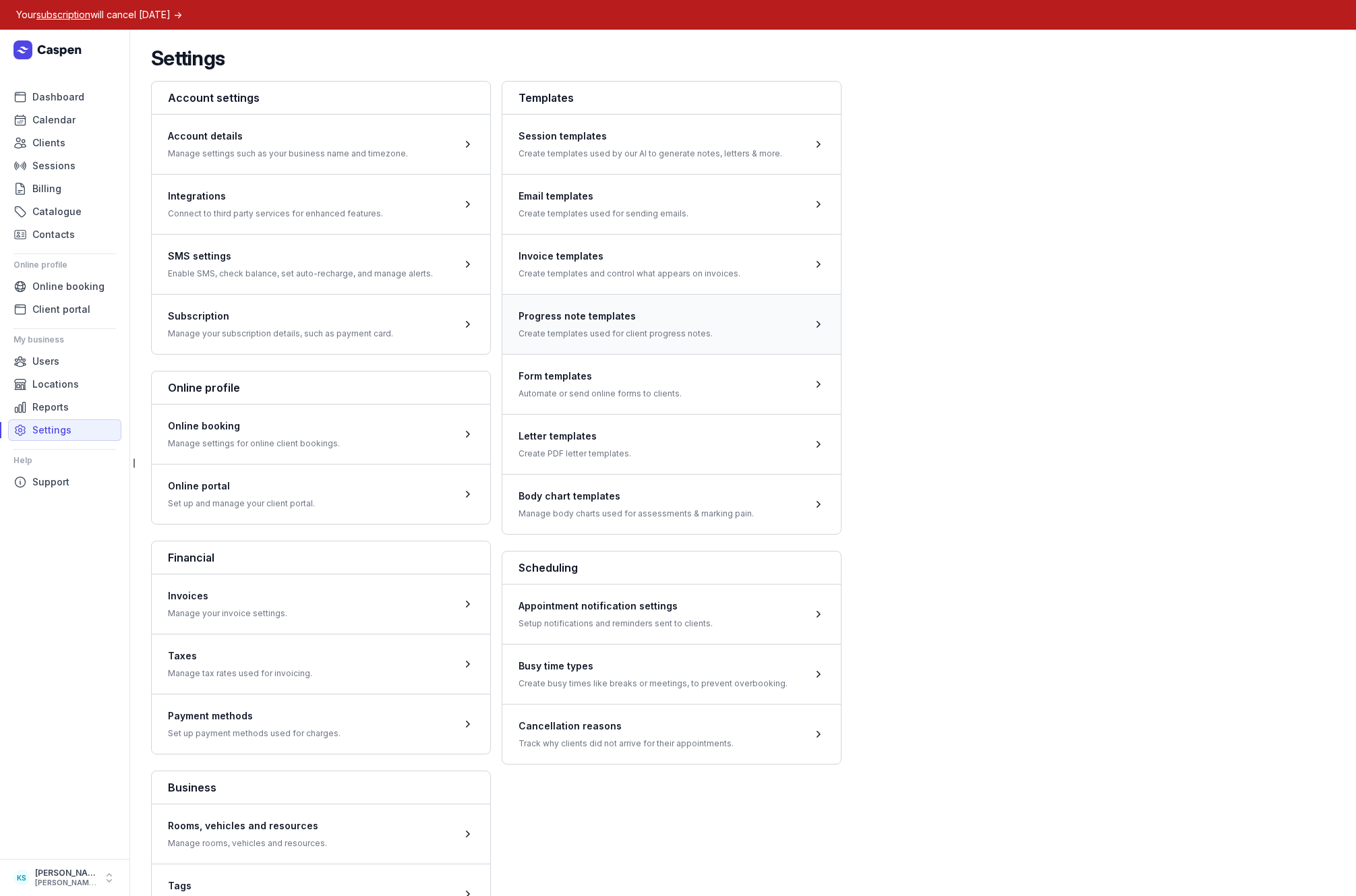
click at [708, 315] on span at bounding box center [671, 324] width 338 height 60
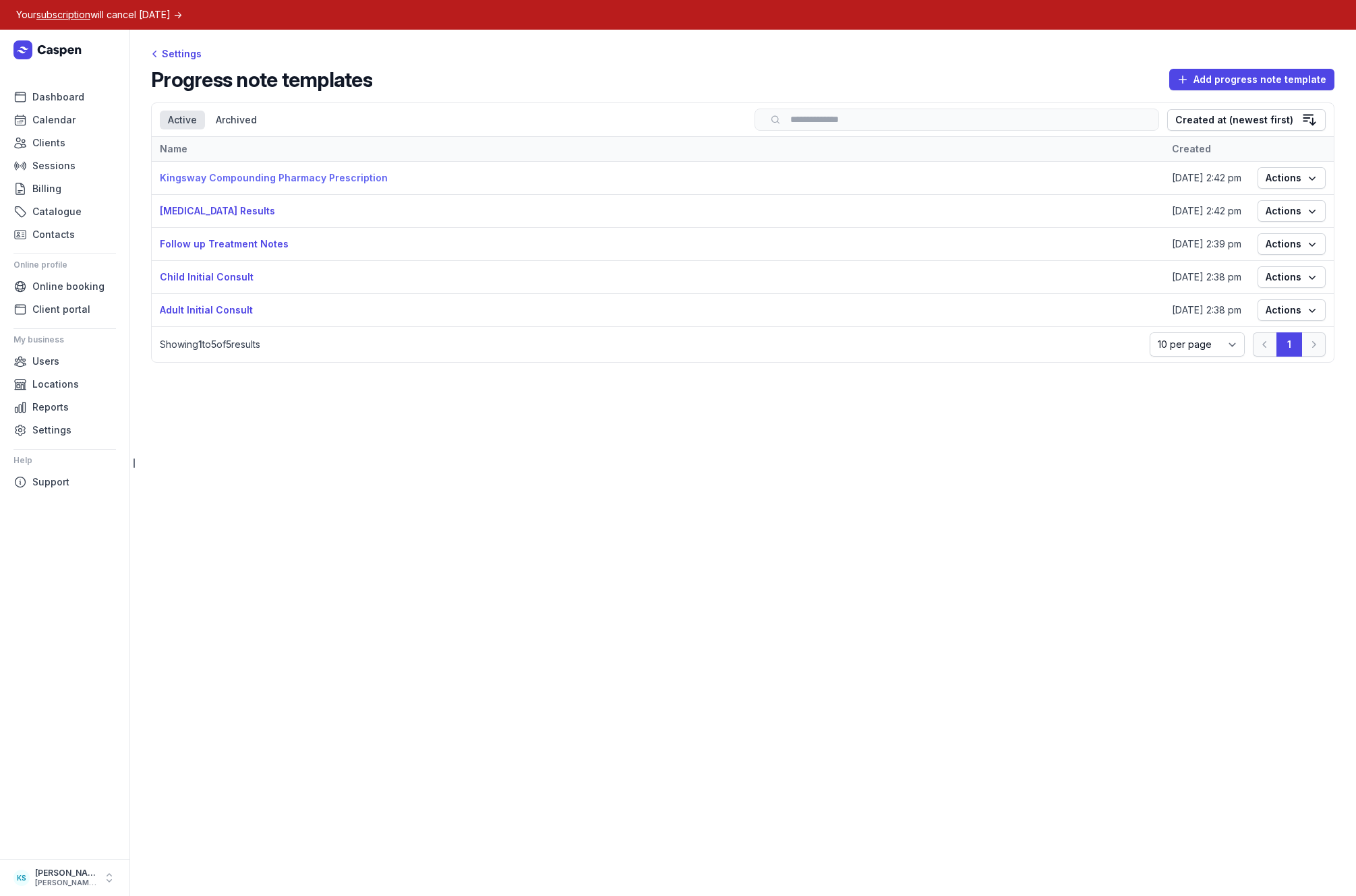
click at [275, 177] on link "Kingsway Compounding Pharmacy Prescription" at bounding box center [274, 177] width 228 height 11
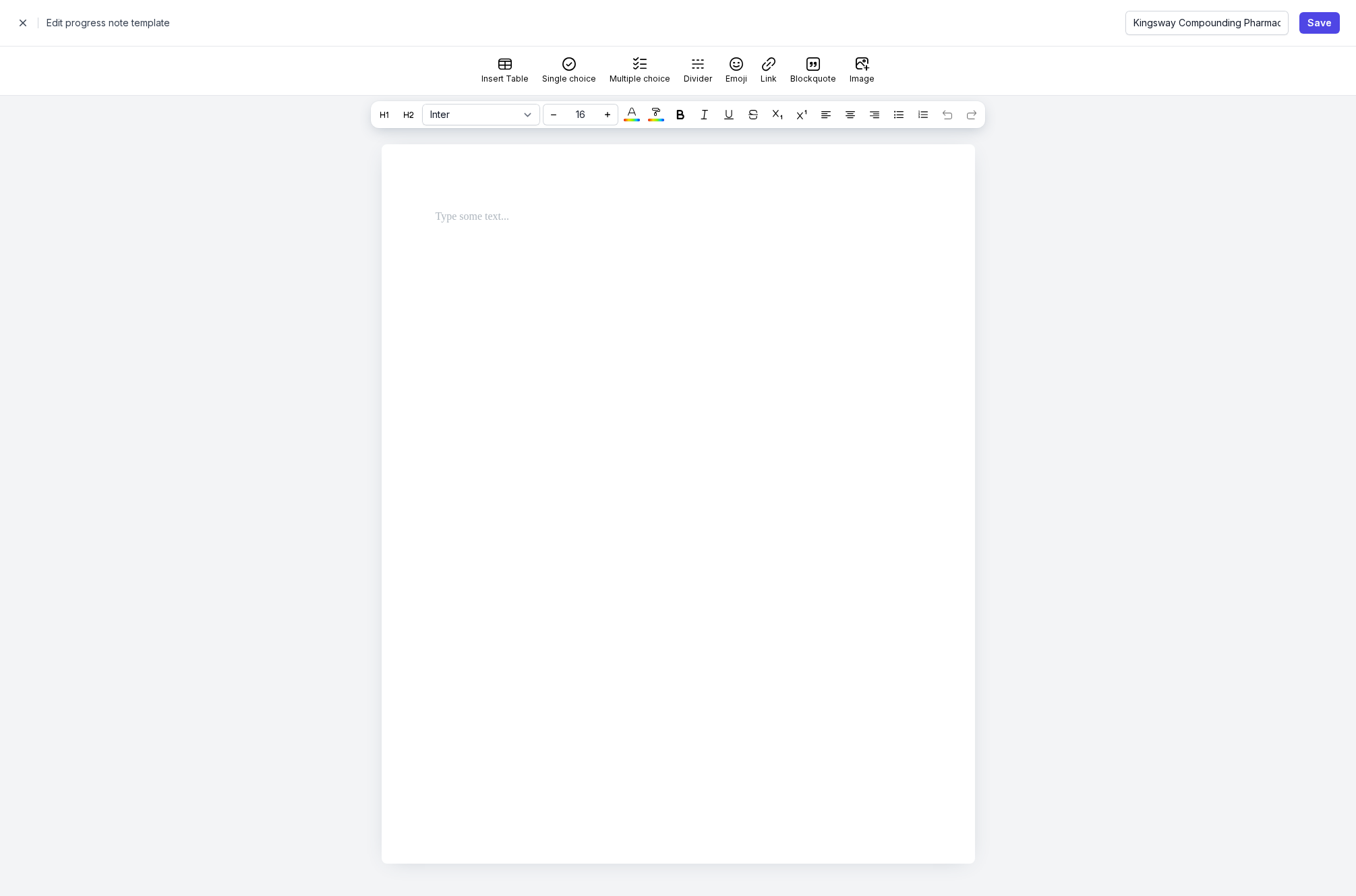
select select
click at [23, 23] on span "button" at bounding box center [23, 23] width 27 height 27
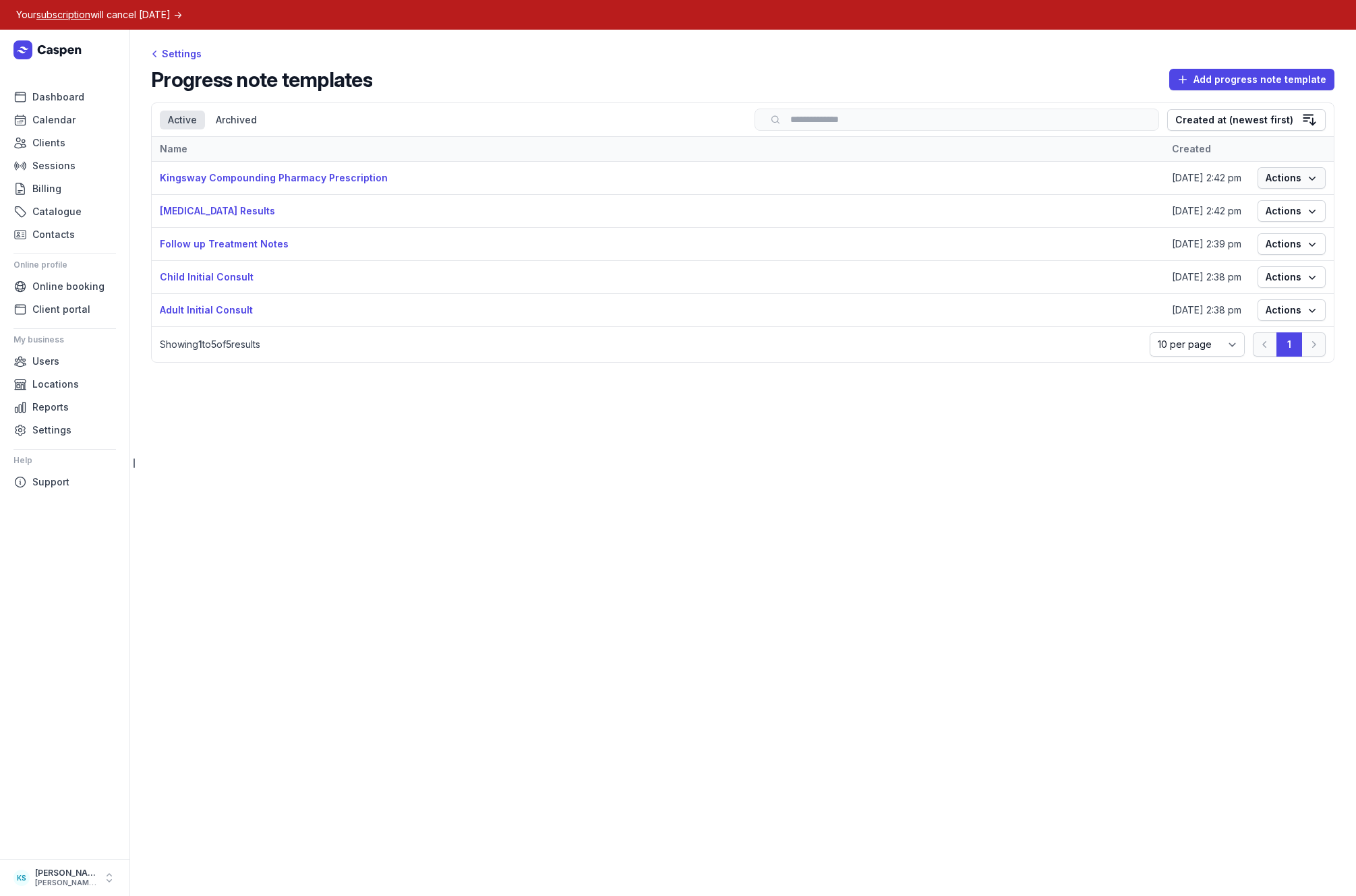
click at [1302, 181] on span "Actions" at bounding box center [1292, 177] width 52 height 16
click at [1192, 201] on link "Edit" at bounding box center [1249, 204] width 151 height 19
select select
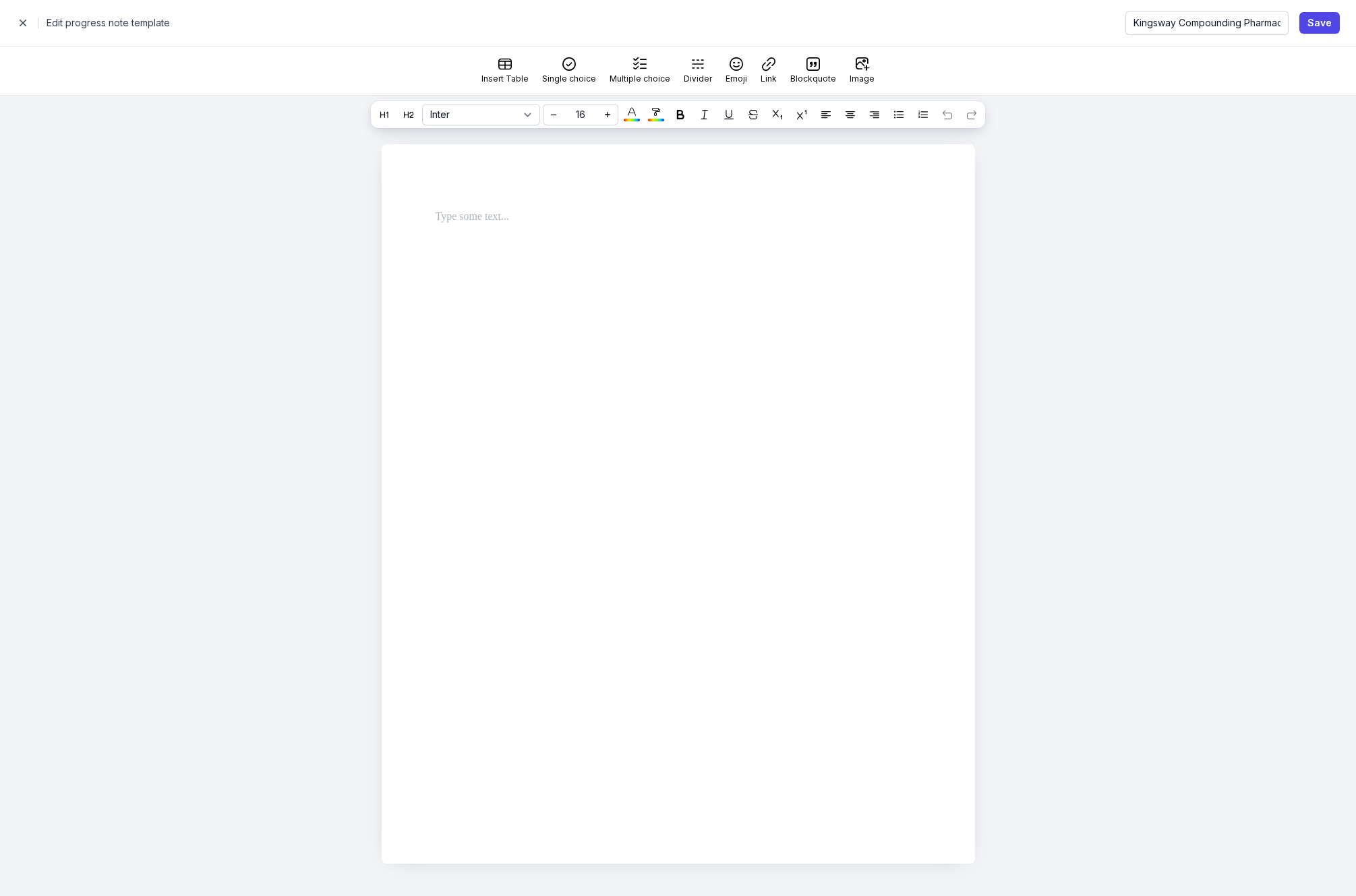
click at [30, 21] on span "button" at bounding box center [23, 23] width 27 height 27
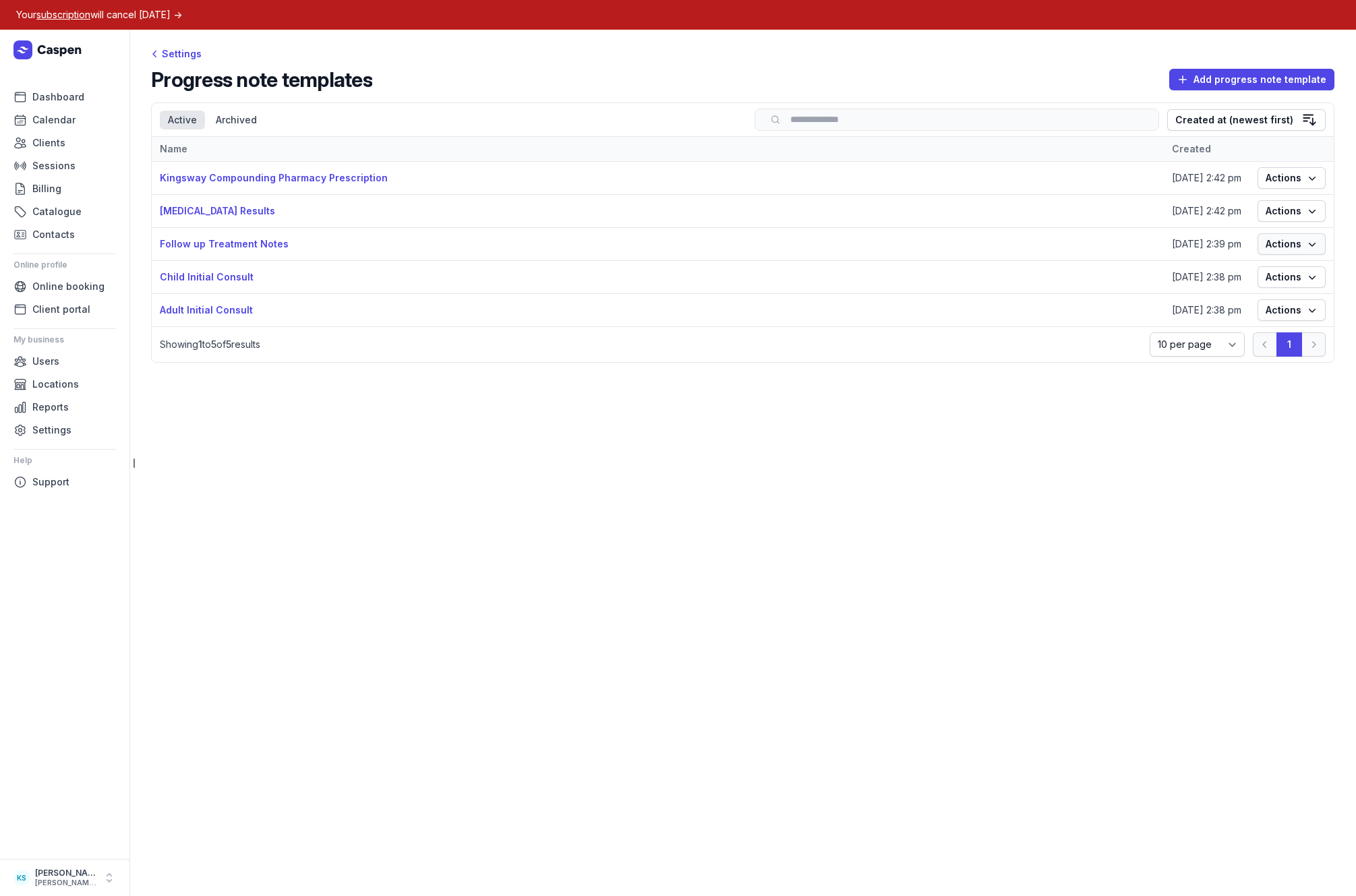
click at [1278, 252] on span "Actions" at bounding box center [1292, 244] width 52 height 16
click at [1194, 272] on link "Edit" at bounding box center [1249, 270] width 151 height 19
select select
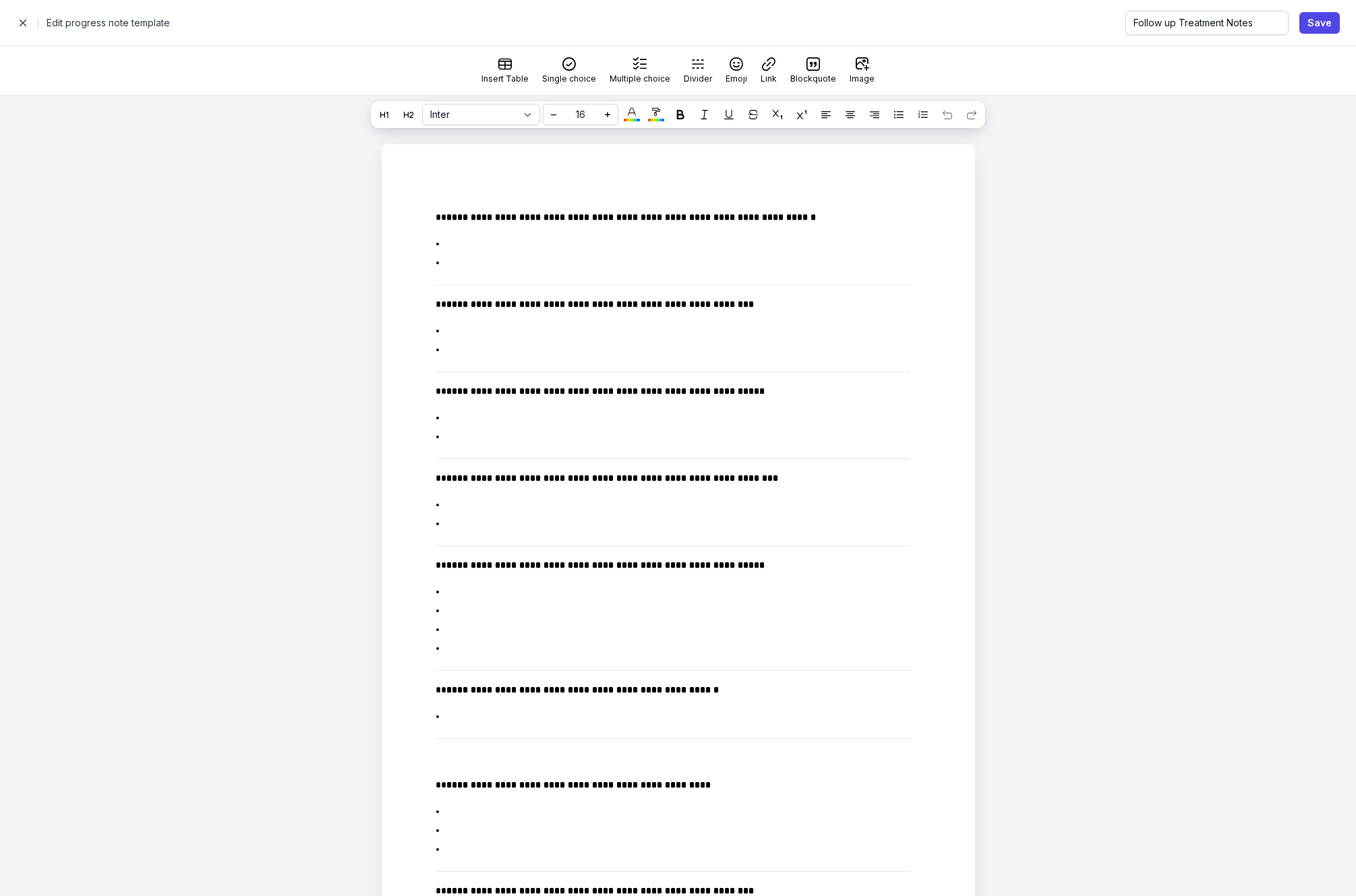
scroll to position [284, 0]
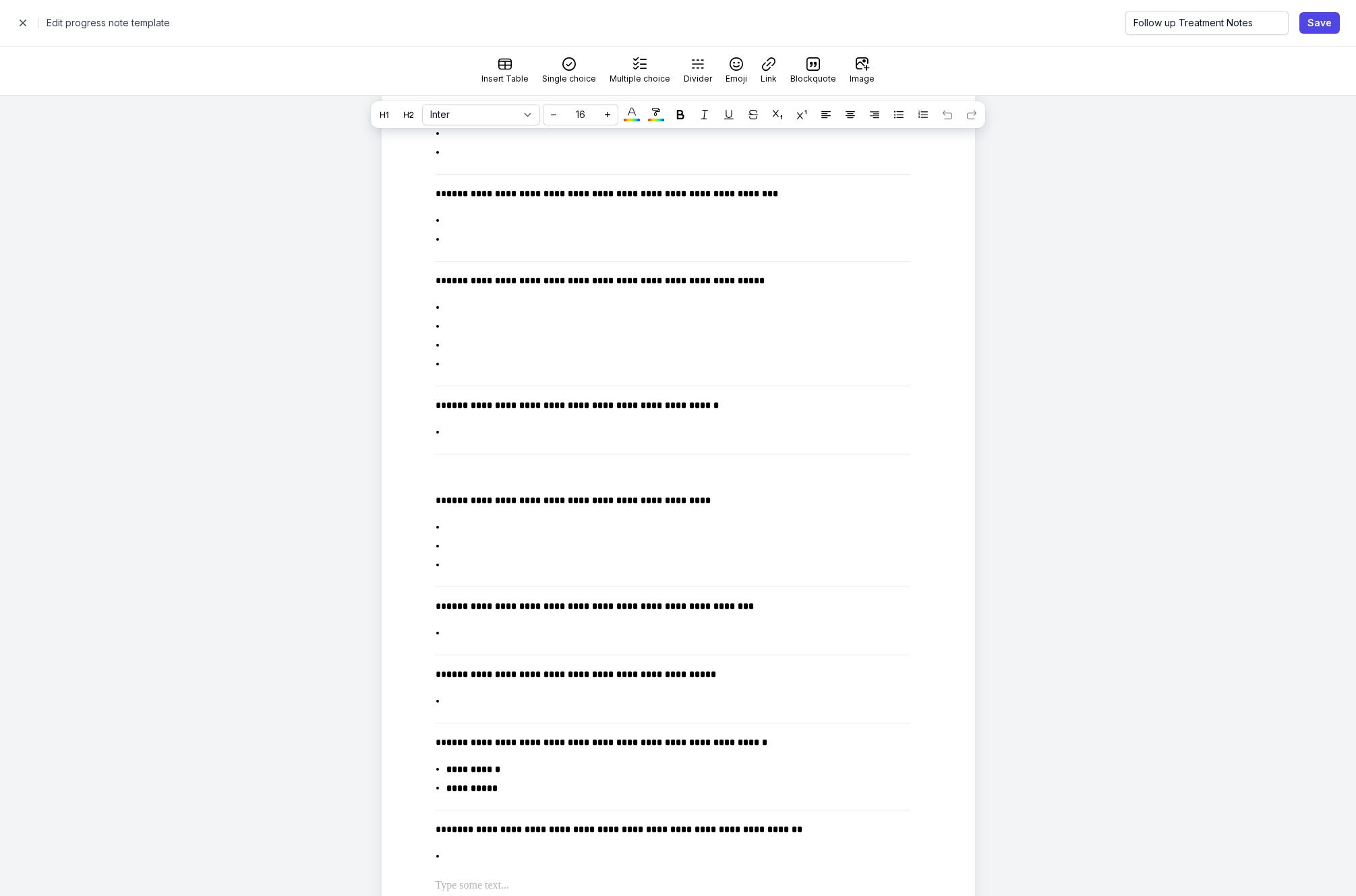
click at [21, 26] on span "button" at bounding box center [23, 23] width 27 height 27
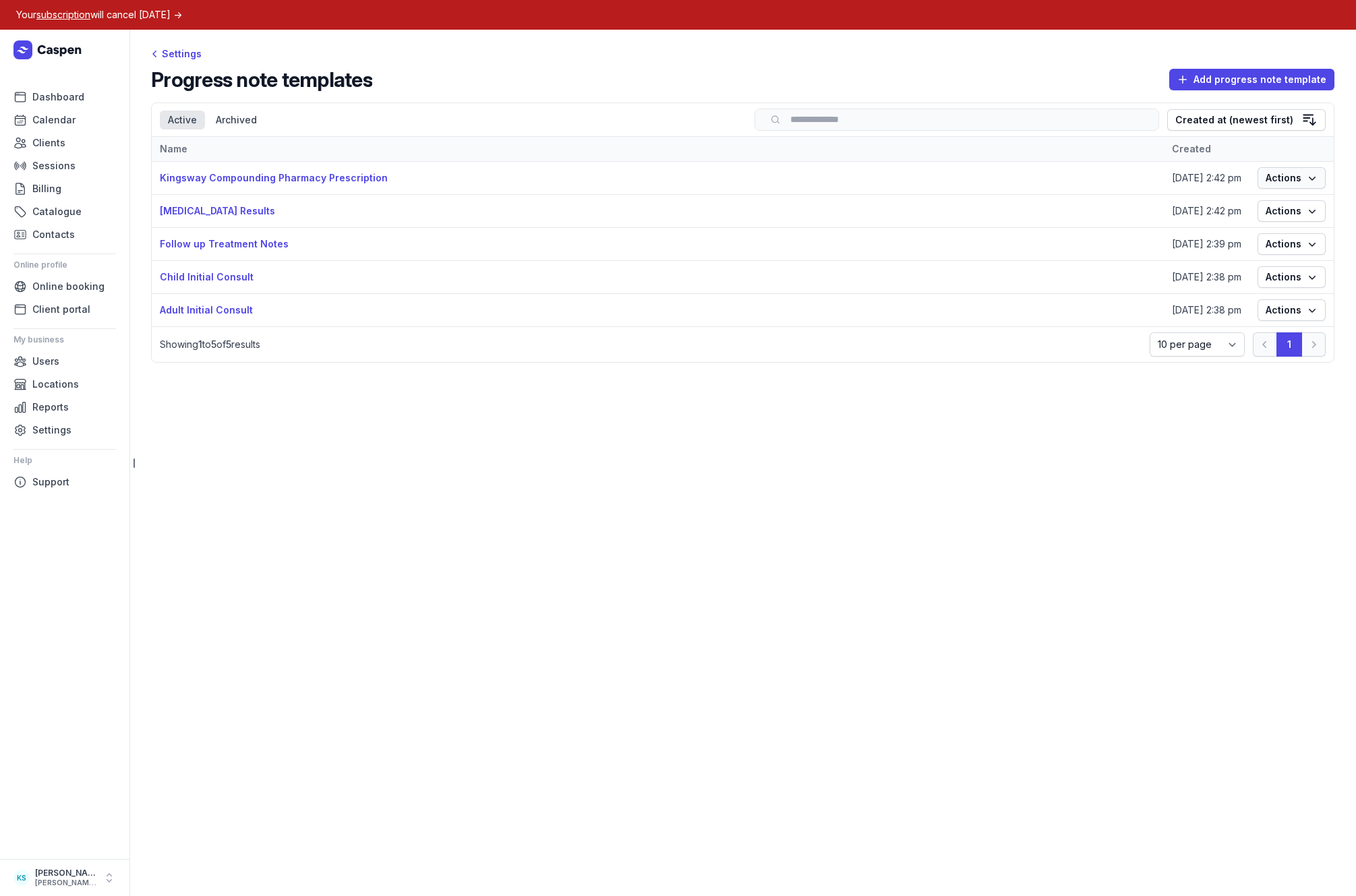
click at [1283, 177] on span "Actions" at bounding box center [1292, 177] width 52 height 16
click at [1227, 201] on link "Edit" at bounding box center [1249, 204] width 151 height 19
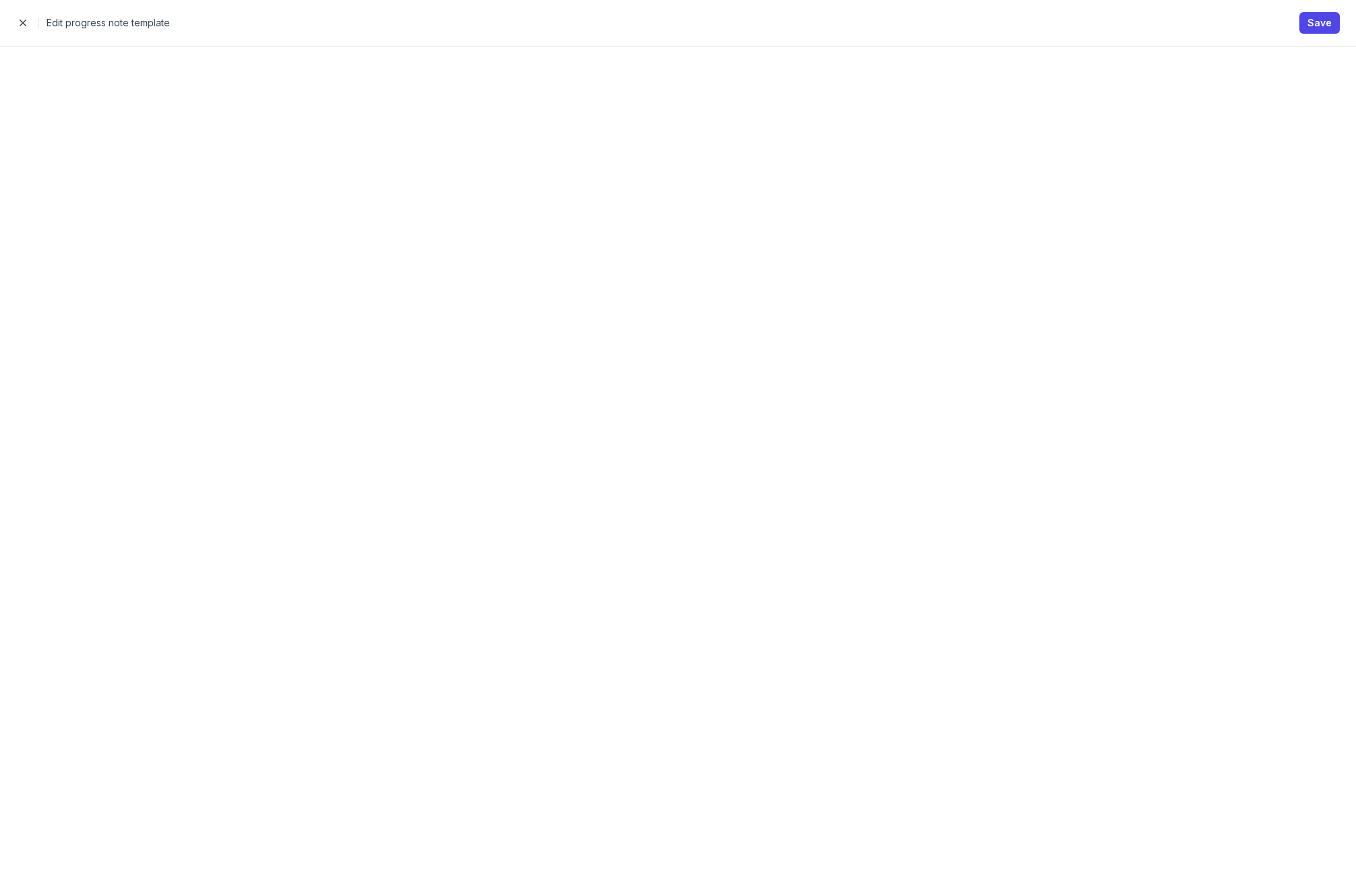
select select
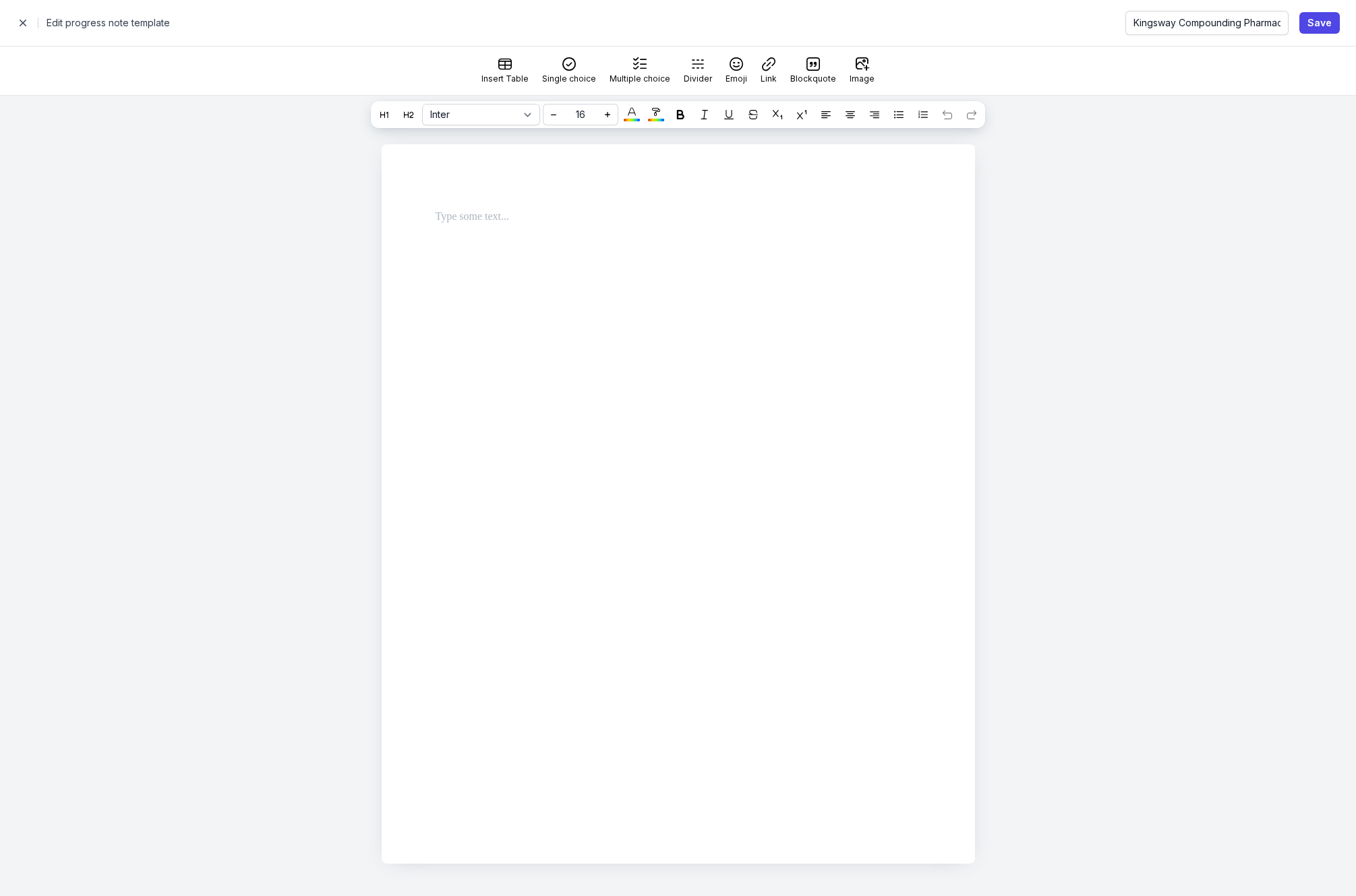
click at [25, 24] on span "button" at bounding box center [23, 23] width 27 height 27
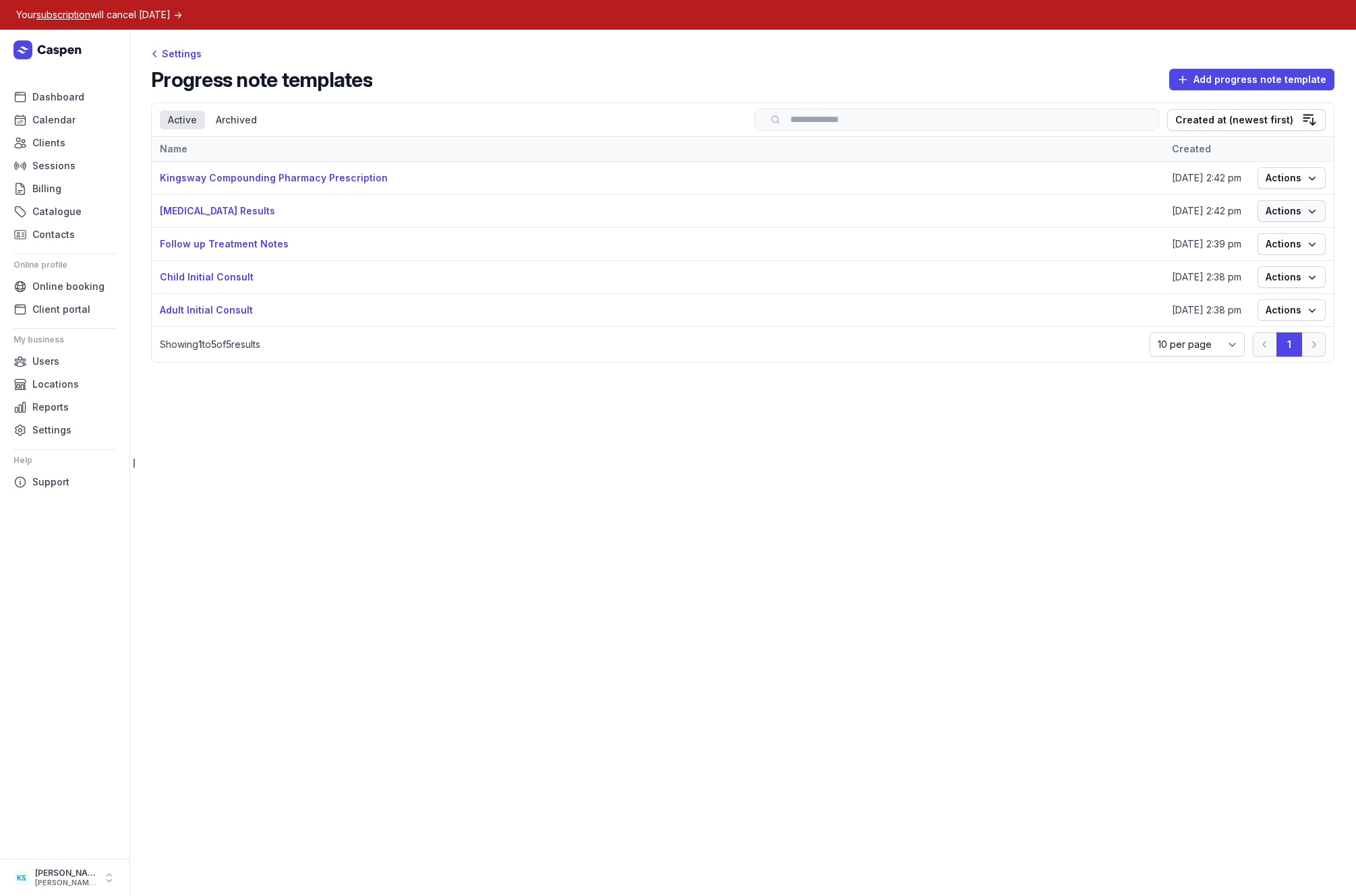
click at [1282, 215] on span "Actions" at bounding box center [1292, 211] width 52 height 16
click at [1189, 232] on link "Edit" at bounding box center [1249, 237] width 151 height 19
select select
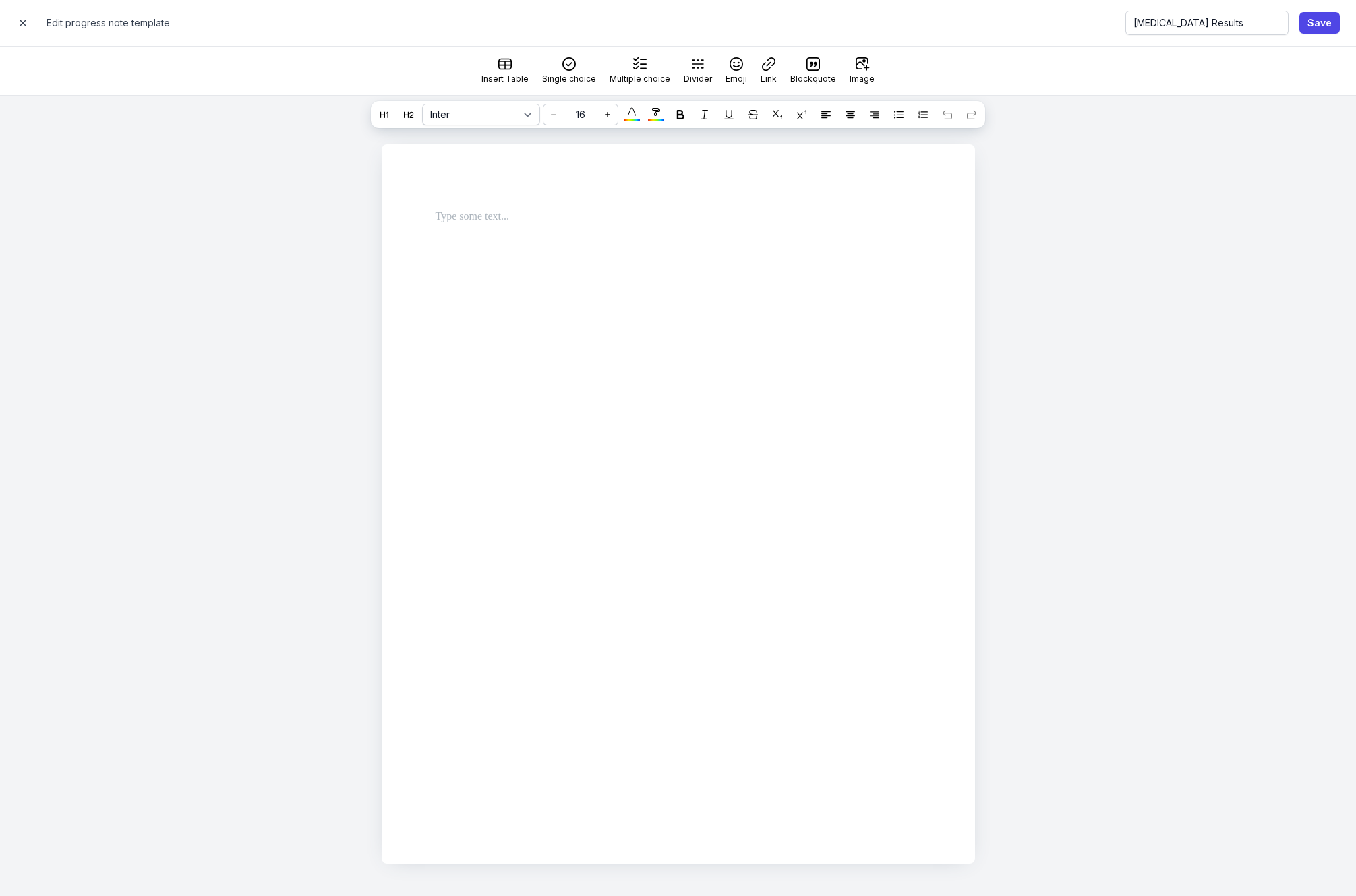
click at [13, 19] on span "button" at bounding box center [23, 23] width 27 height 27
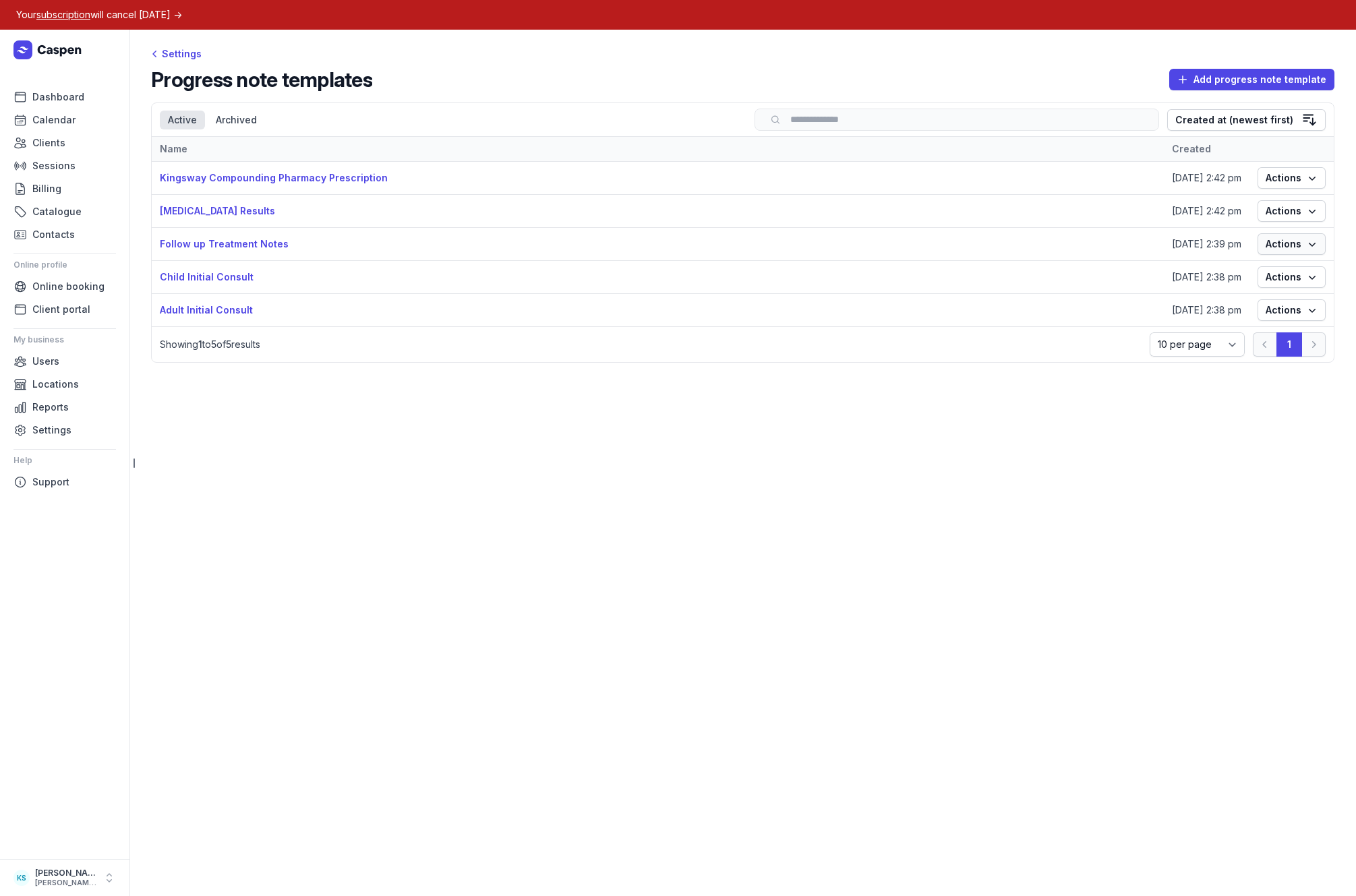
click at [1281, 243] on span "Actions" at bounding box center [1292, 244] width 52 height 16
click at [1229, 267] on link "Edit" at bounding box center [1249, 270] width 151 height 19
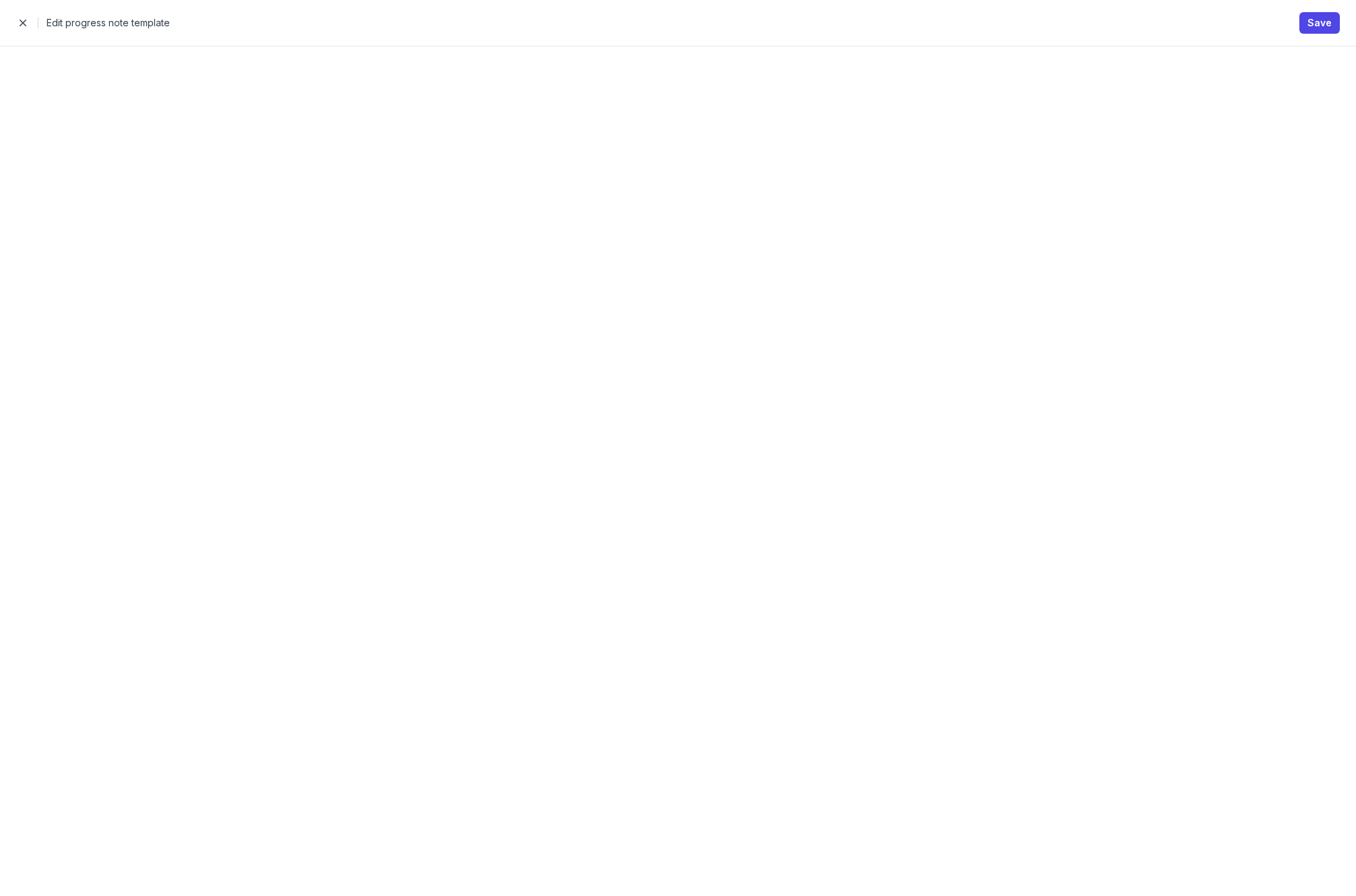
select select
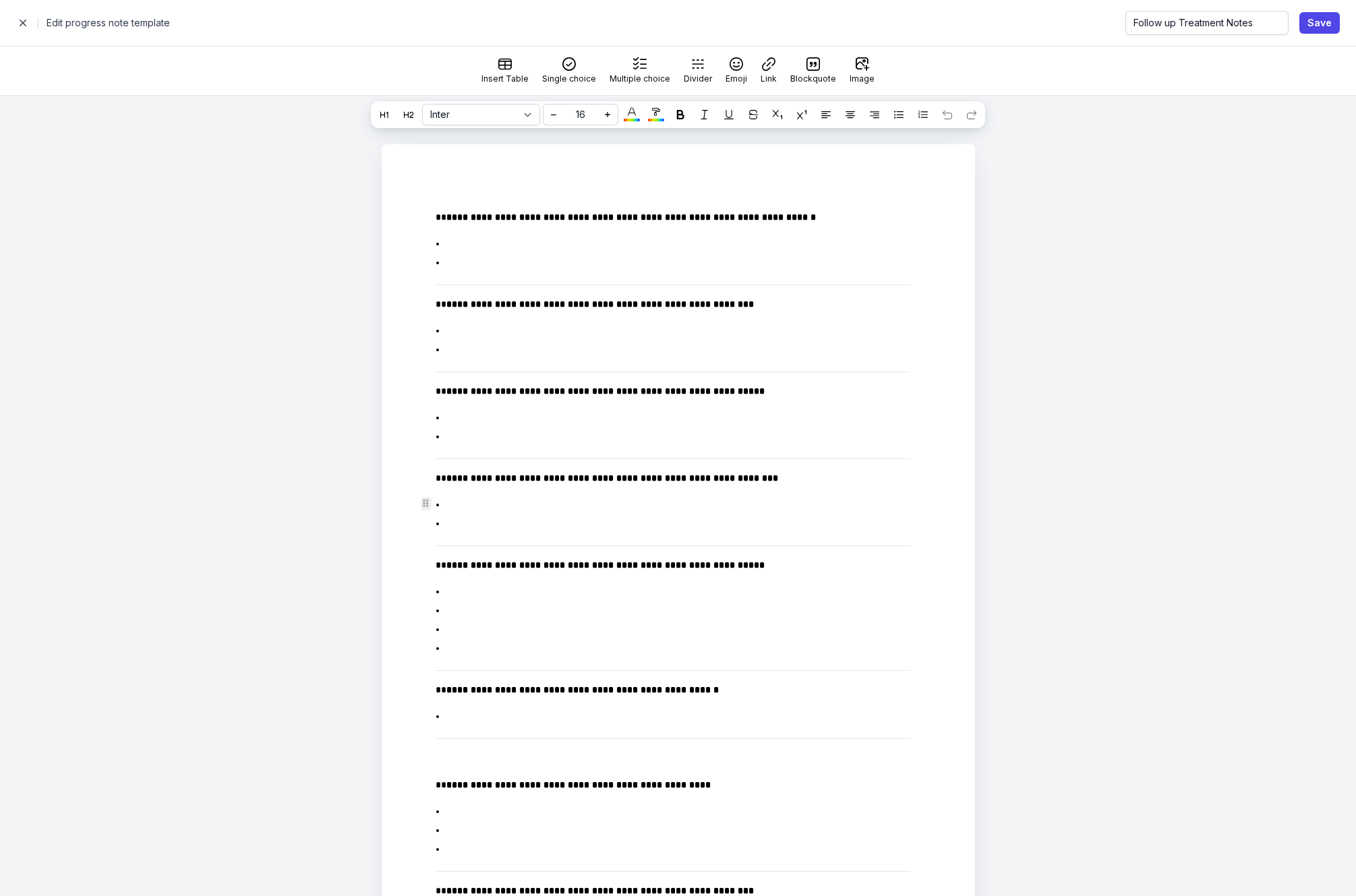
scroll to position [284, 0]
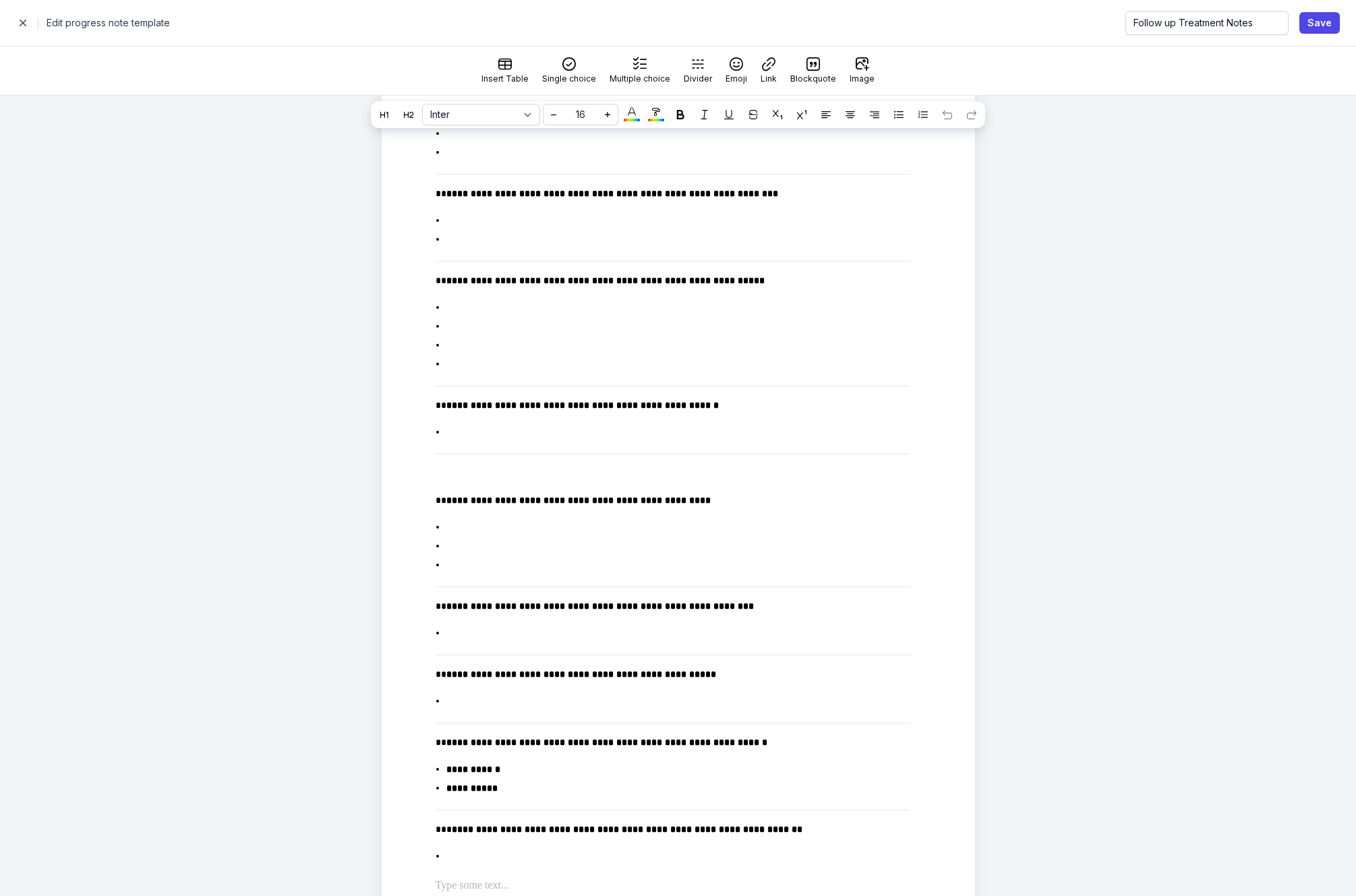
click at [28, 24] on span "button" at bounding box center [23, 23] width 27 height 27
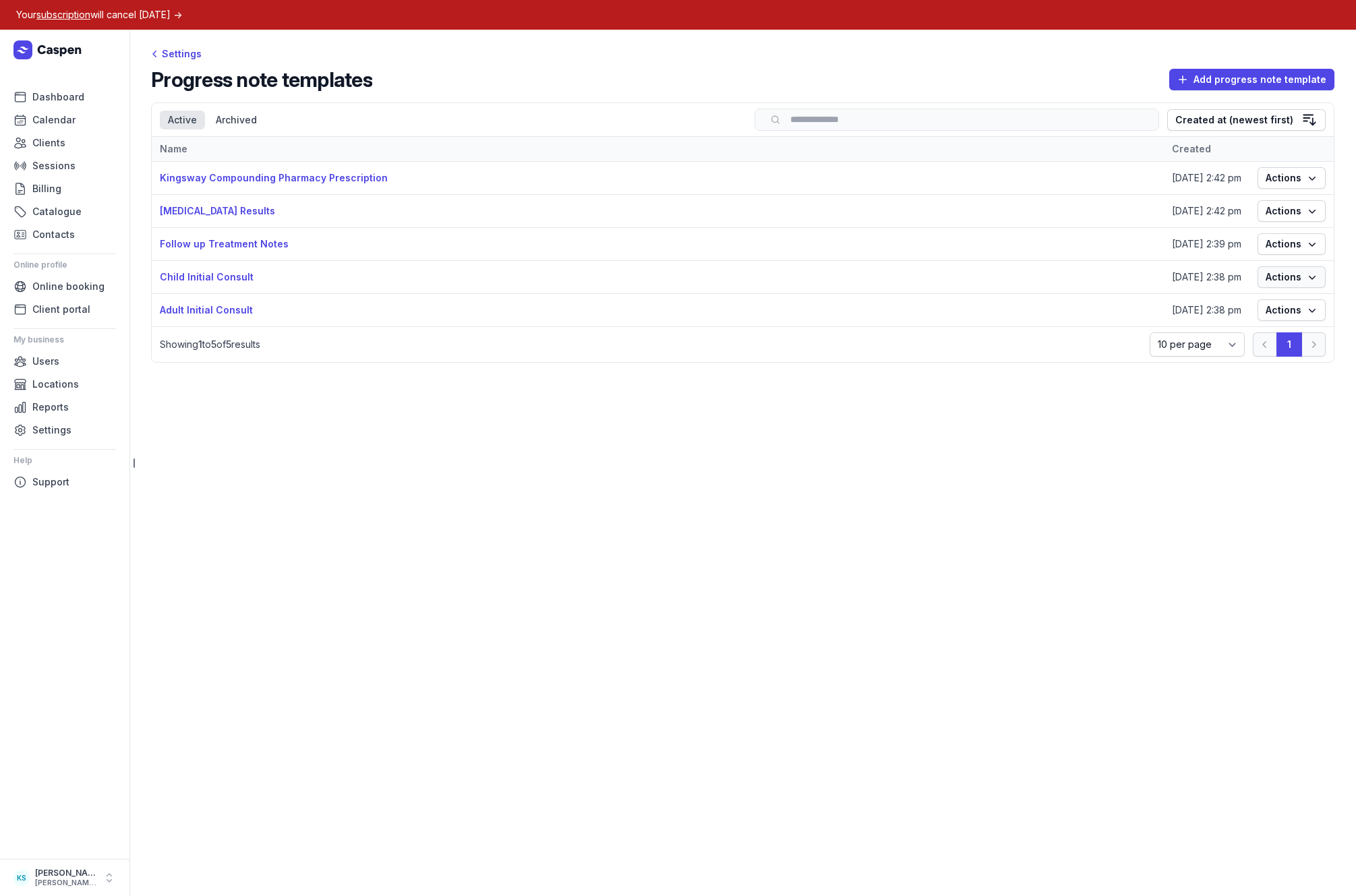
click at [1300, 275] on span "Actions" at bounding box center [1292, 277] width 52 height 16
click at [1241, 301] on link "Edit" at bounding box center [1249, 304] width 151 height 19
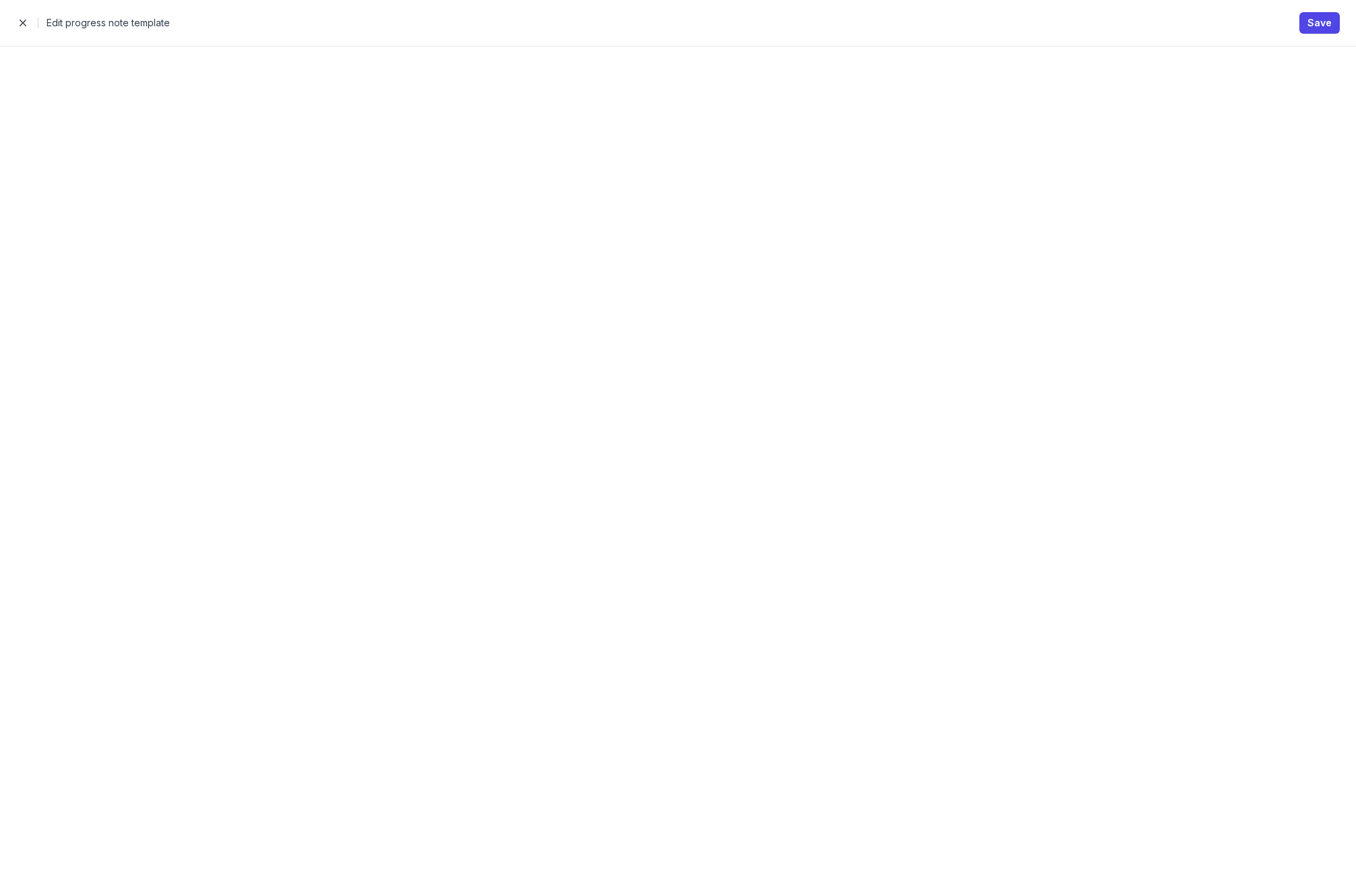
select select
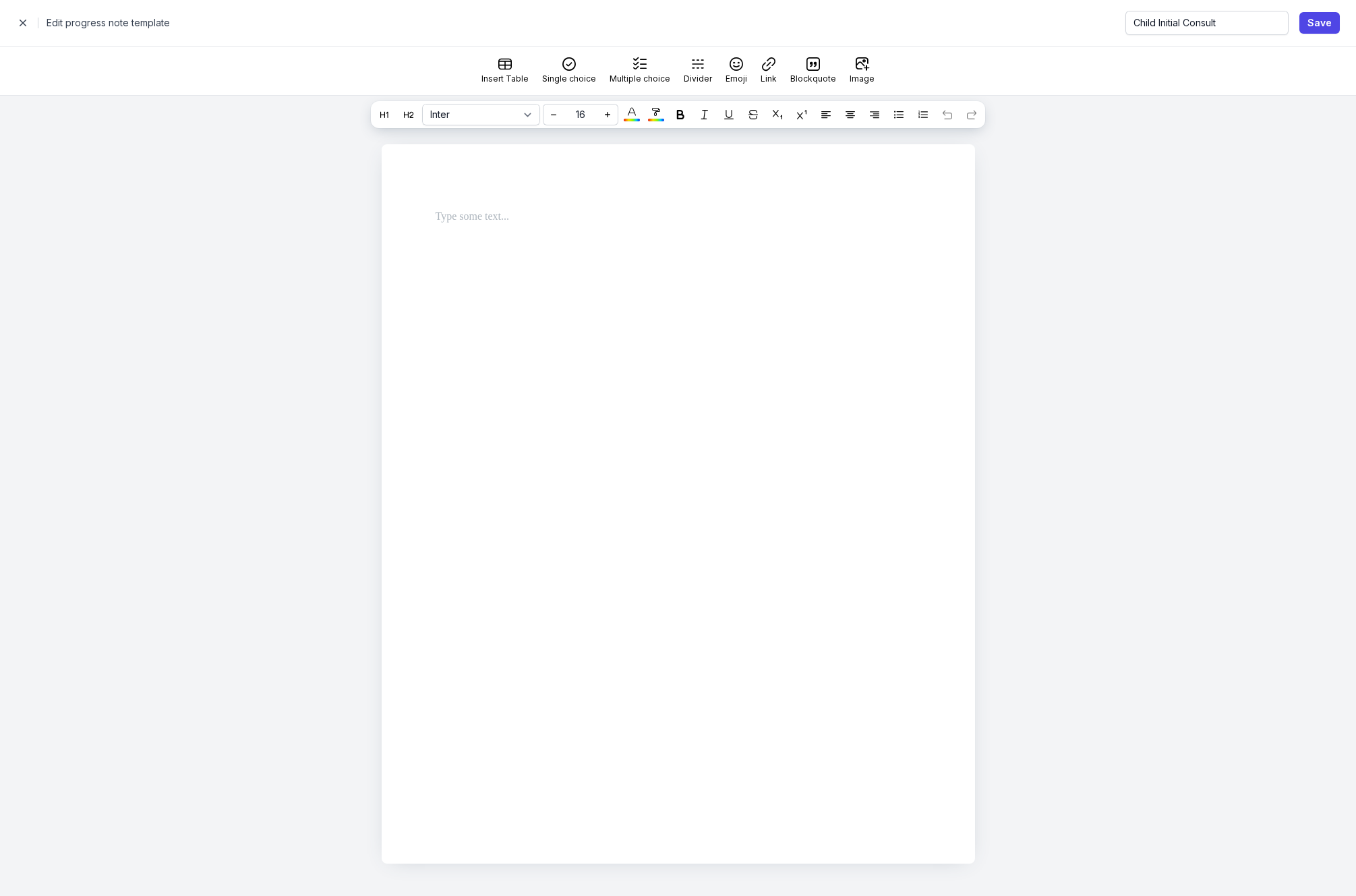
click at [26, 24] on span "button" at bounding box center [23, 23] width 27 height 27
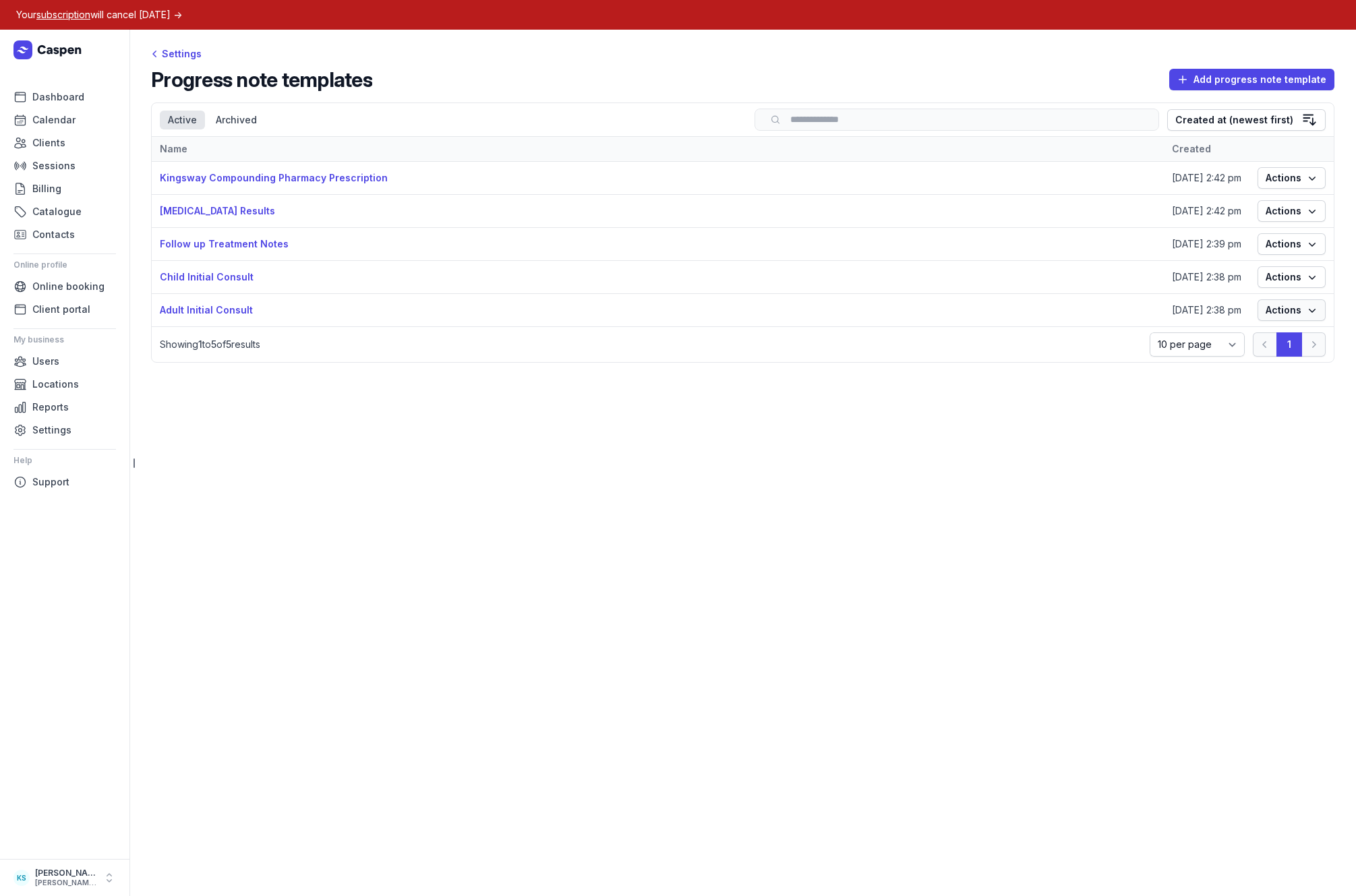
click at [1288, 315] on span "Actions" at bounding box center [1292, 310] width 52 height 16
click at [1248, 338] on link "Edit" at bounding box center [1249, 336] width 151 height 19
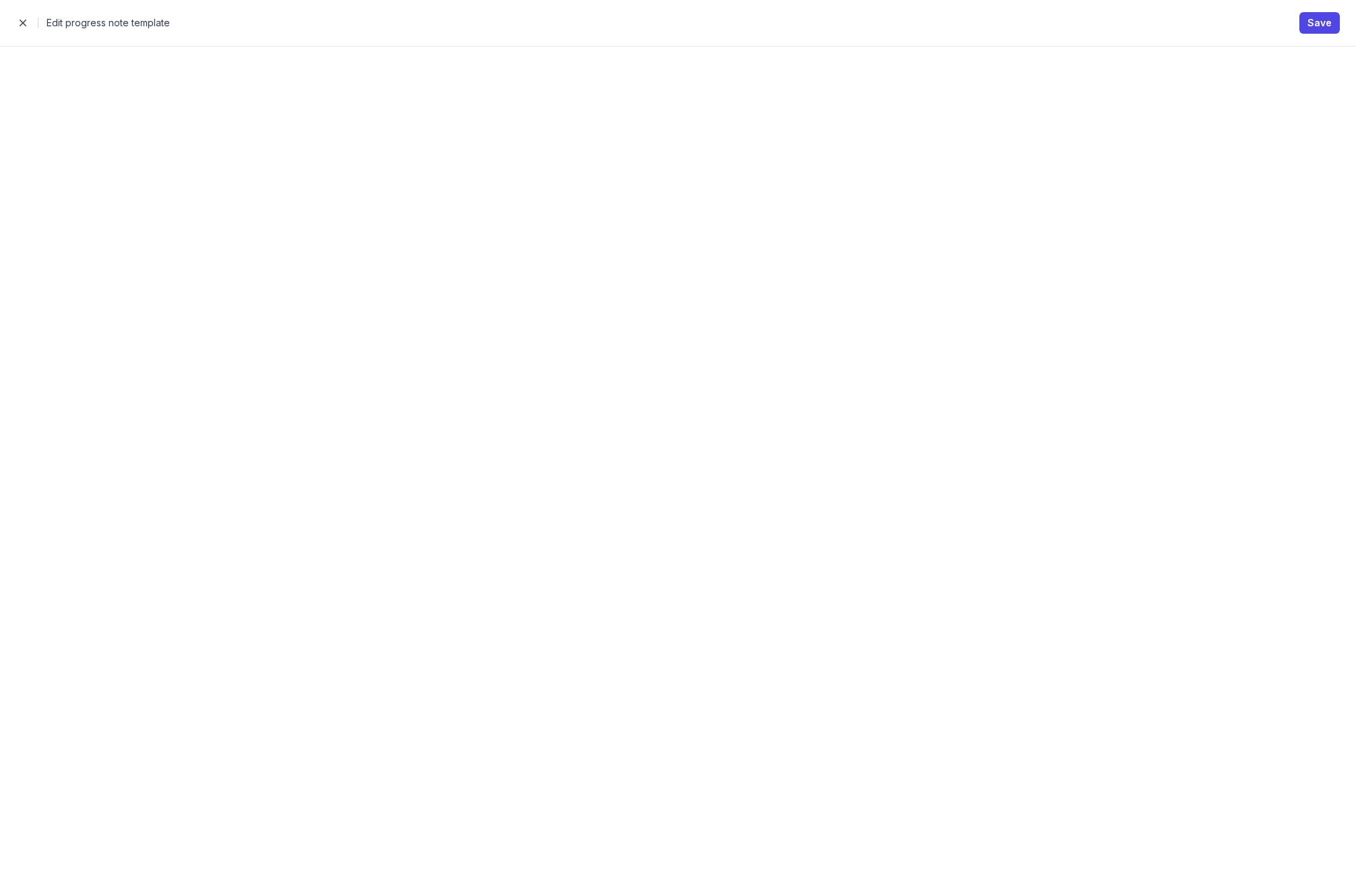
select select
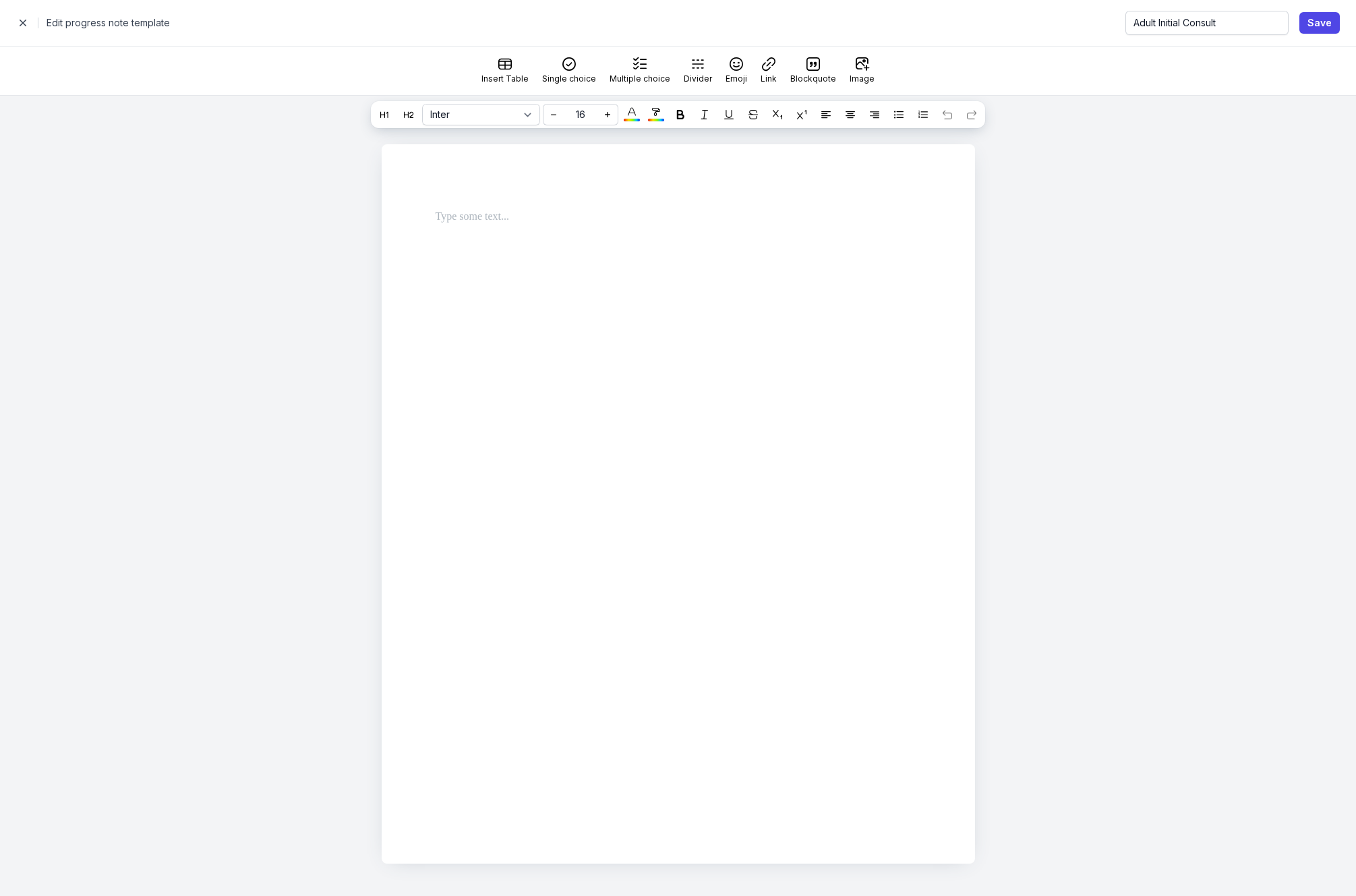
click at [22, 19] on span "button" at bounding box center [23, 23] width 27 height 27
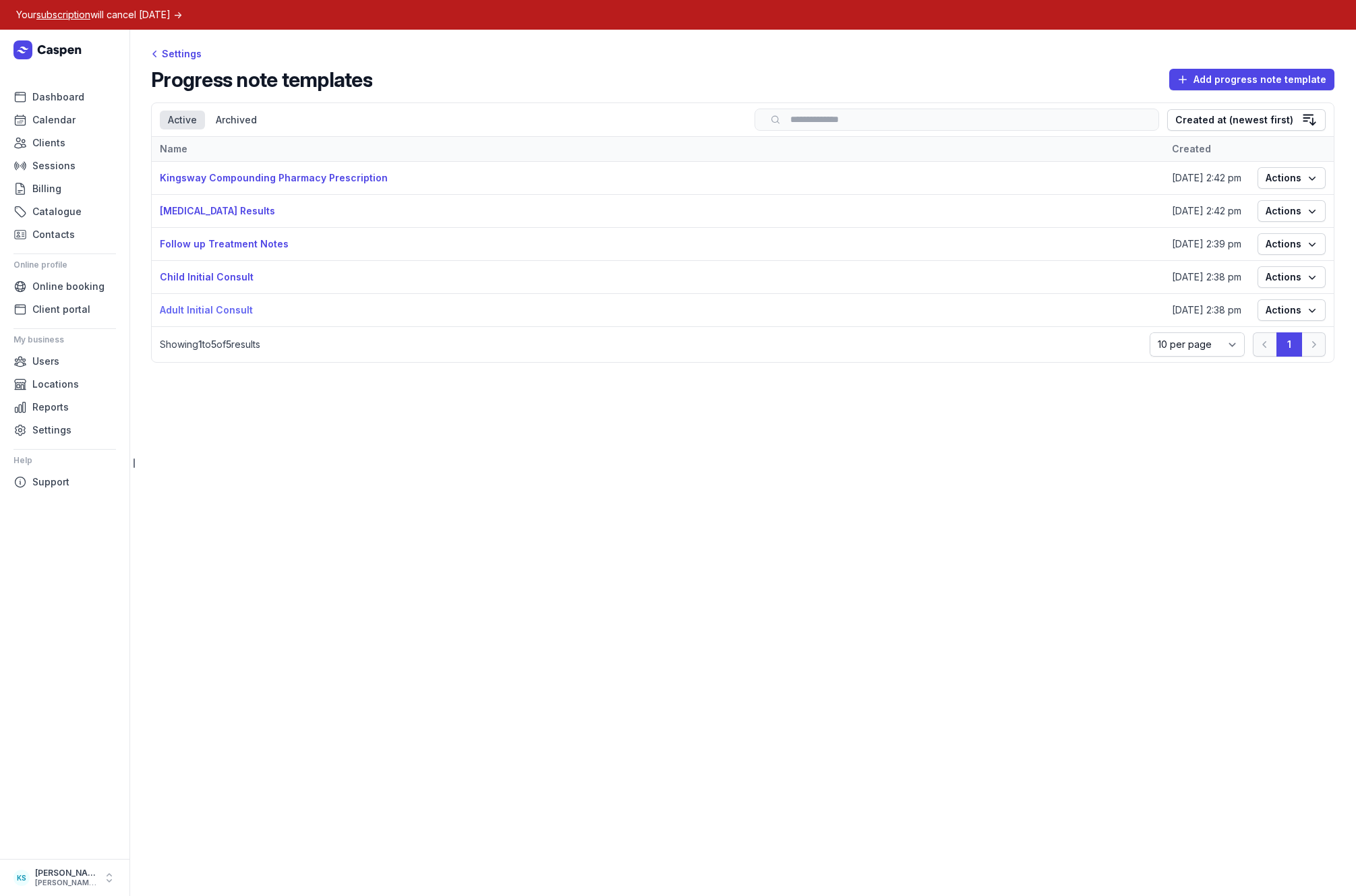
click at [230, 310] on link "Adult Initial Consult" at bounding box center [206, 309] width 93 height 11
select select
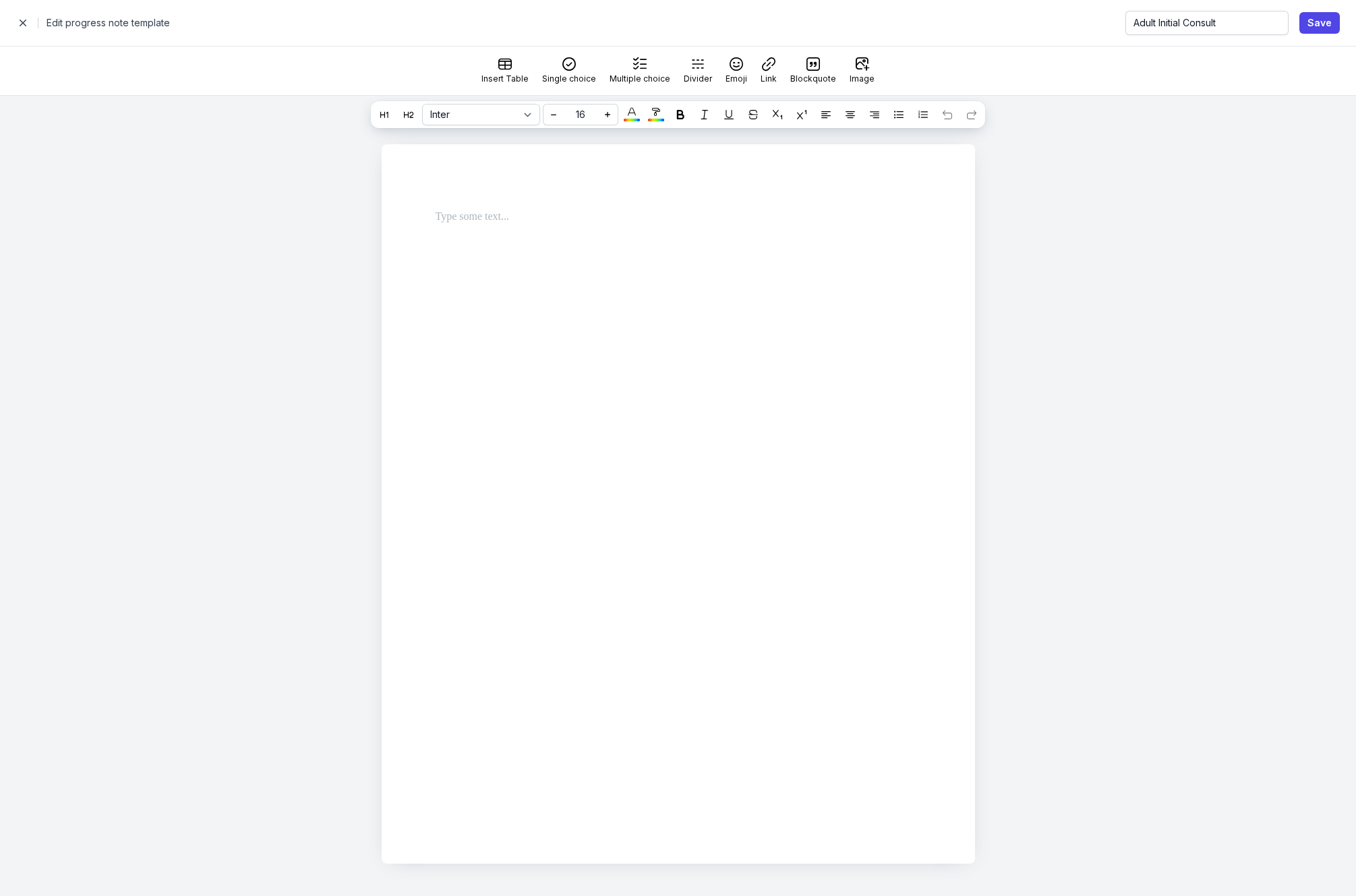
click at [17, 21] on span "button" at bounding box center [23, 23] width 27 height 27
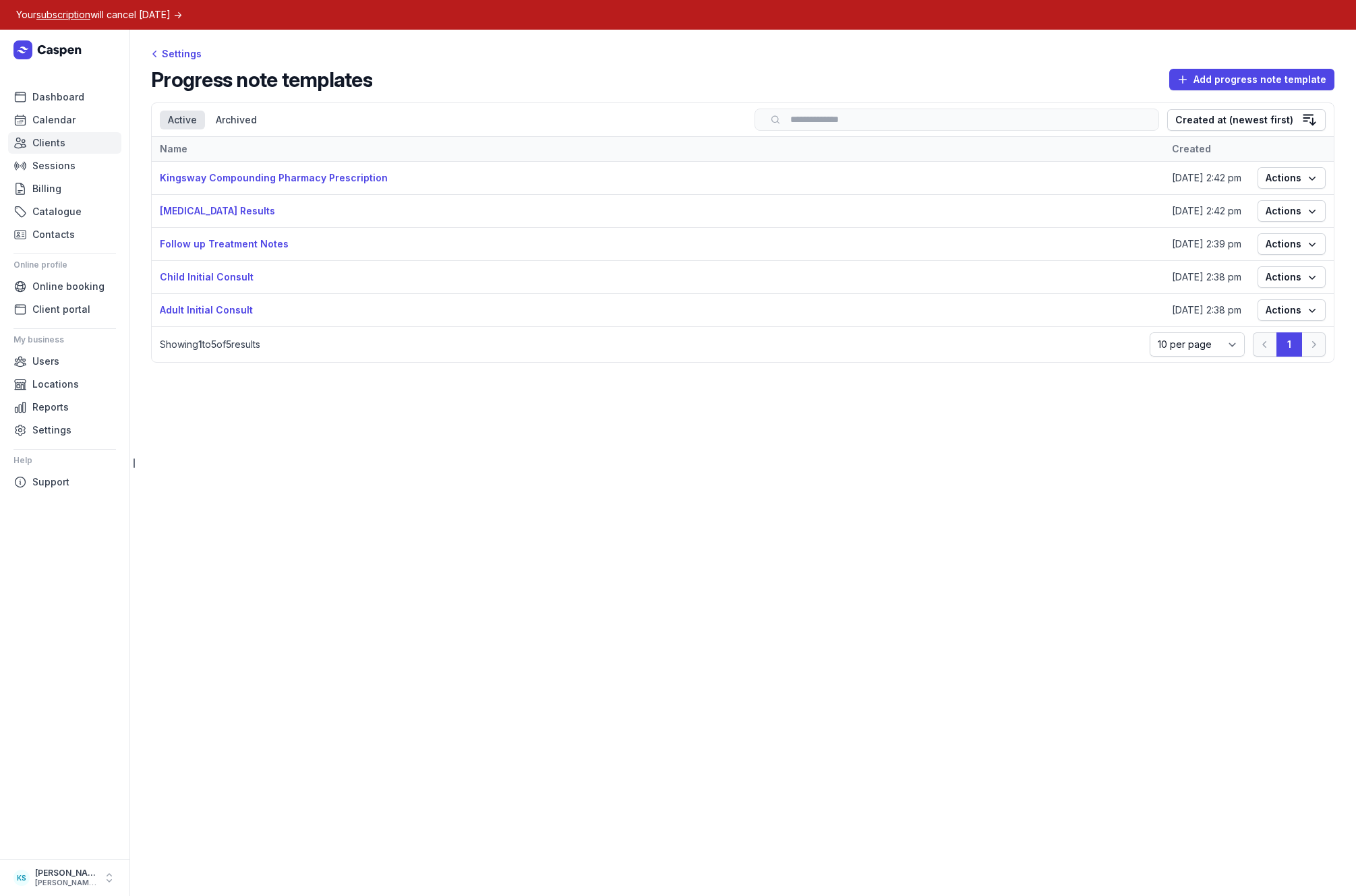
click at [41, 147] on span "Clients" at bounding box center [49, 143] width 33 height 16
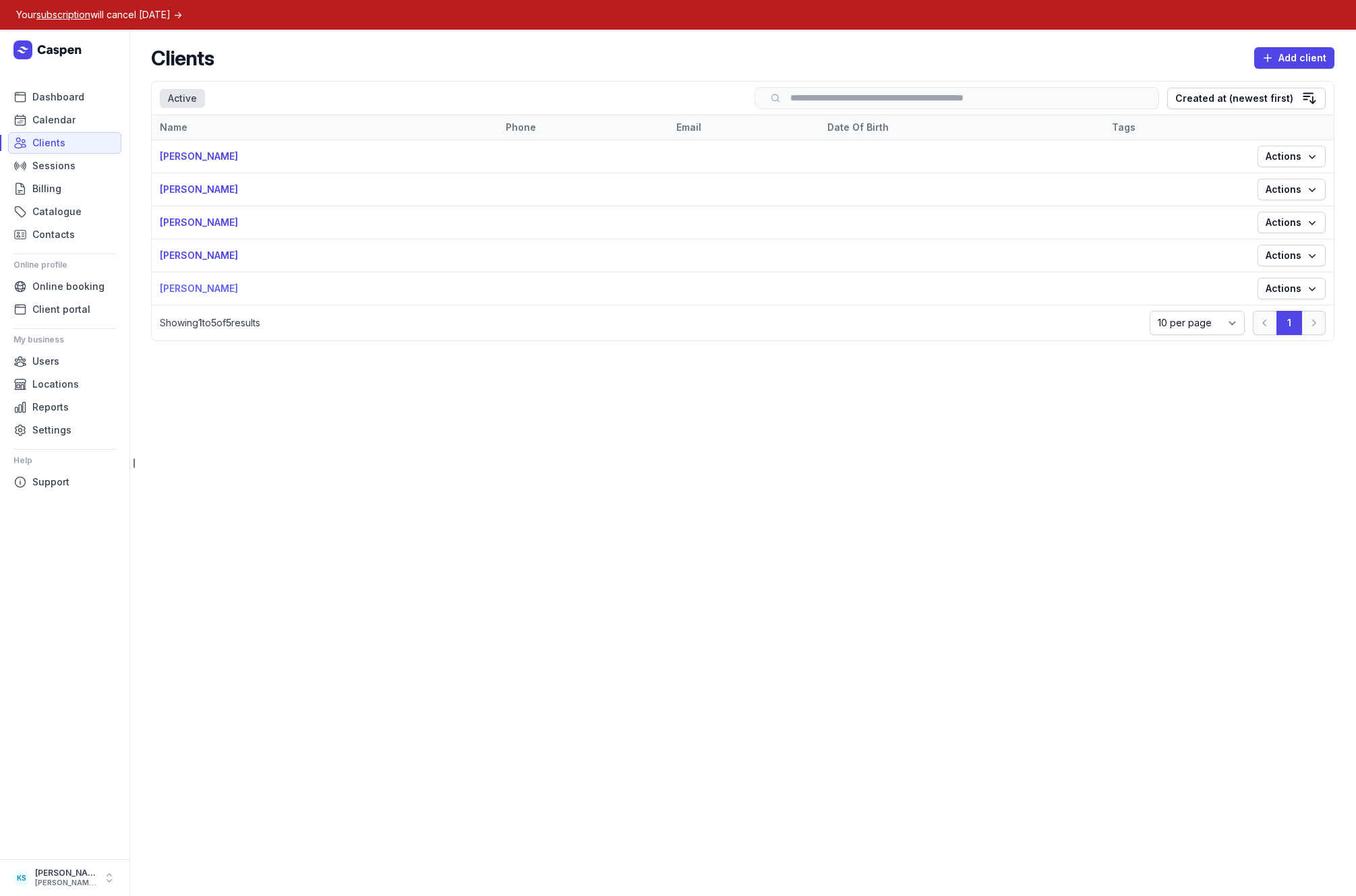
click at [188, 287] on link "[PERSON_NAME]" at bounding box center [199, 288] width 79 height 11
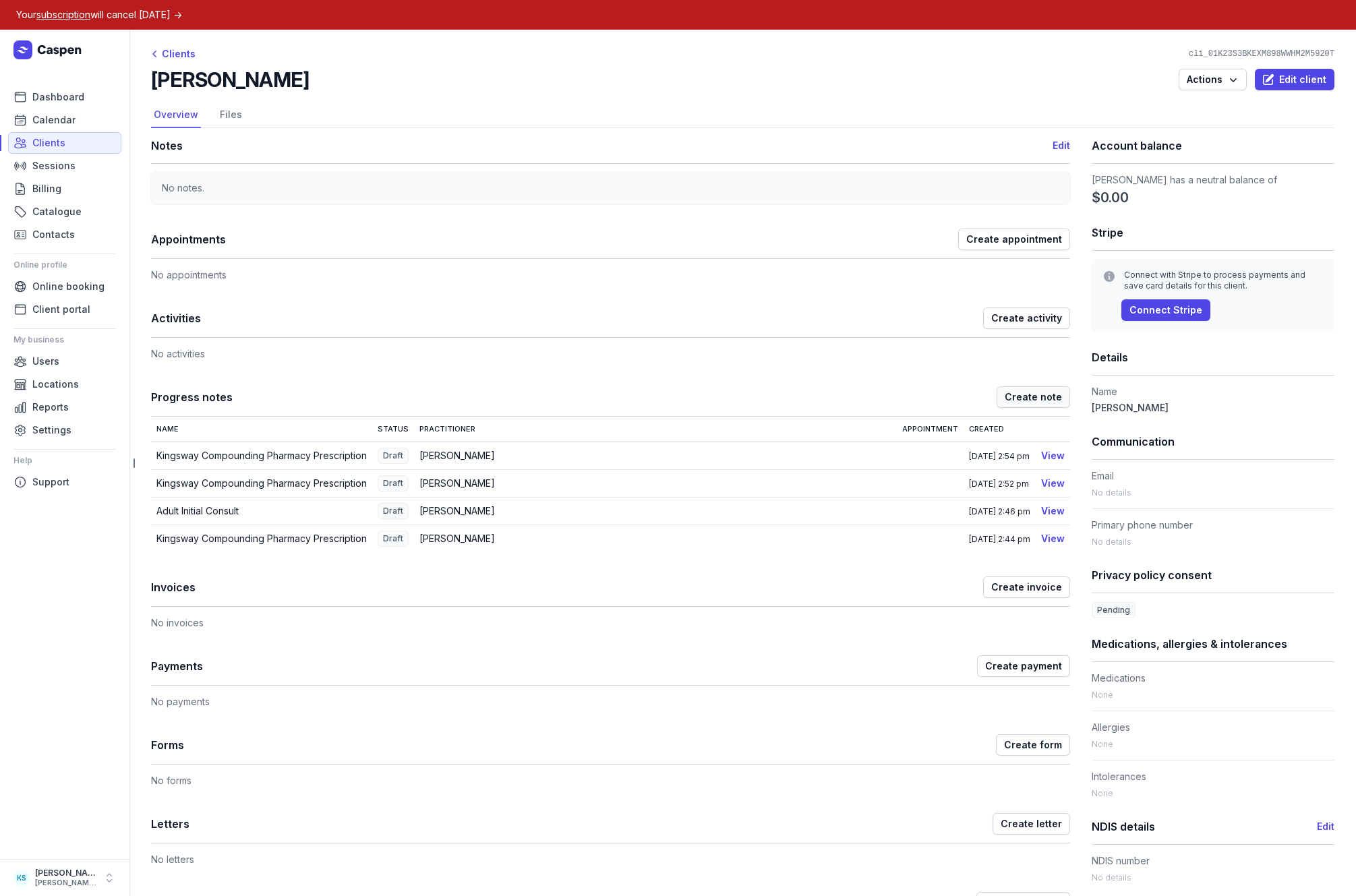
click at [1035, 402] on span "Create note" at bounding box center [1033, 397] width 57 height 16
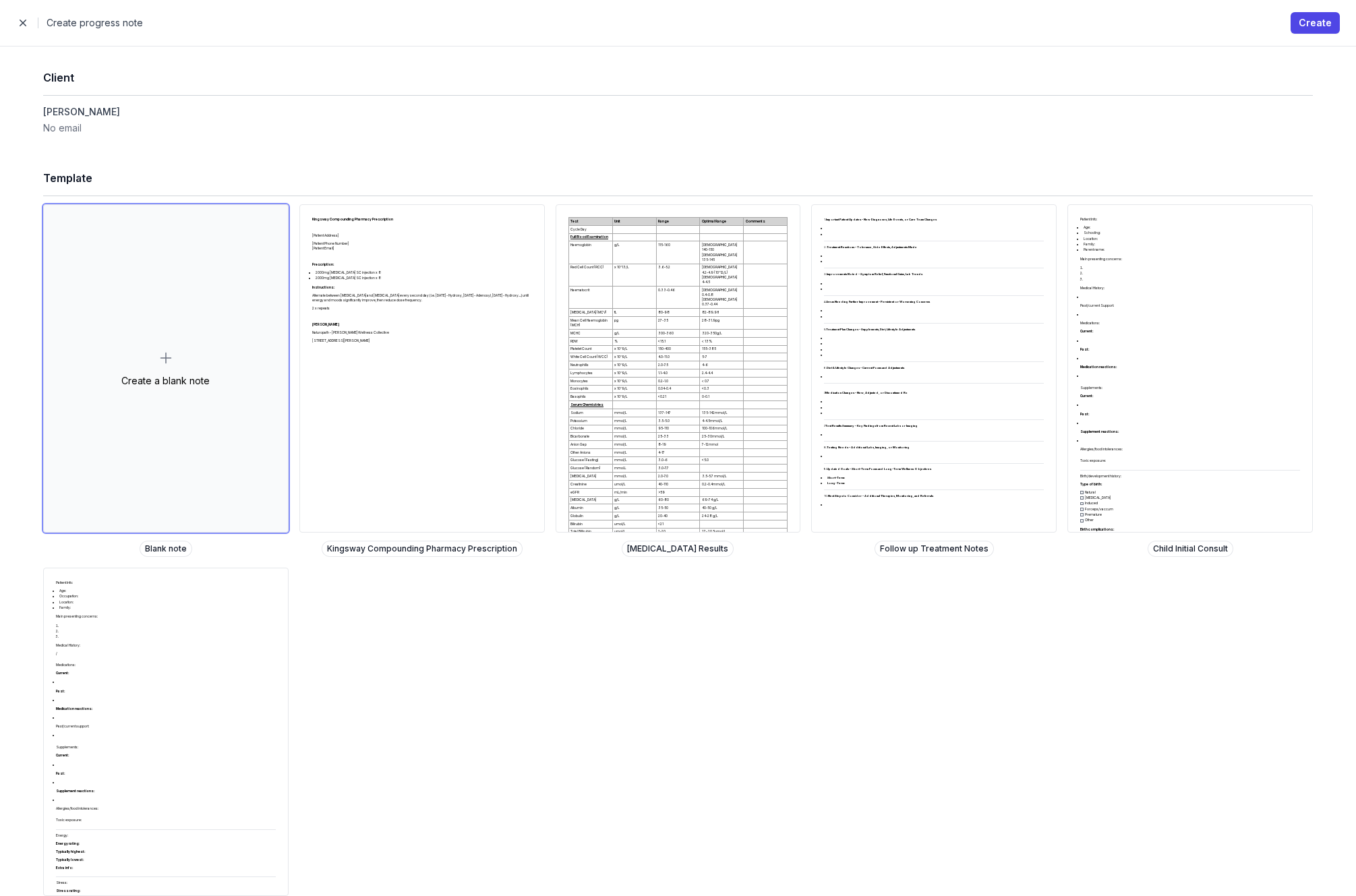
click at [232, 136] on div "Robert Demo No email" at bounding box center [360, 119] width 635 height 49
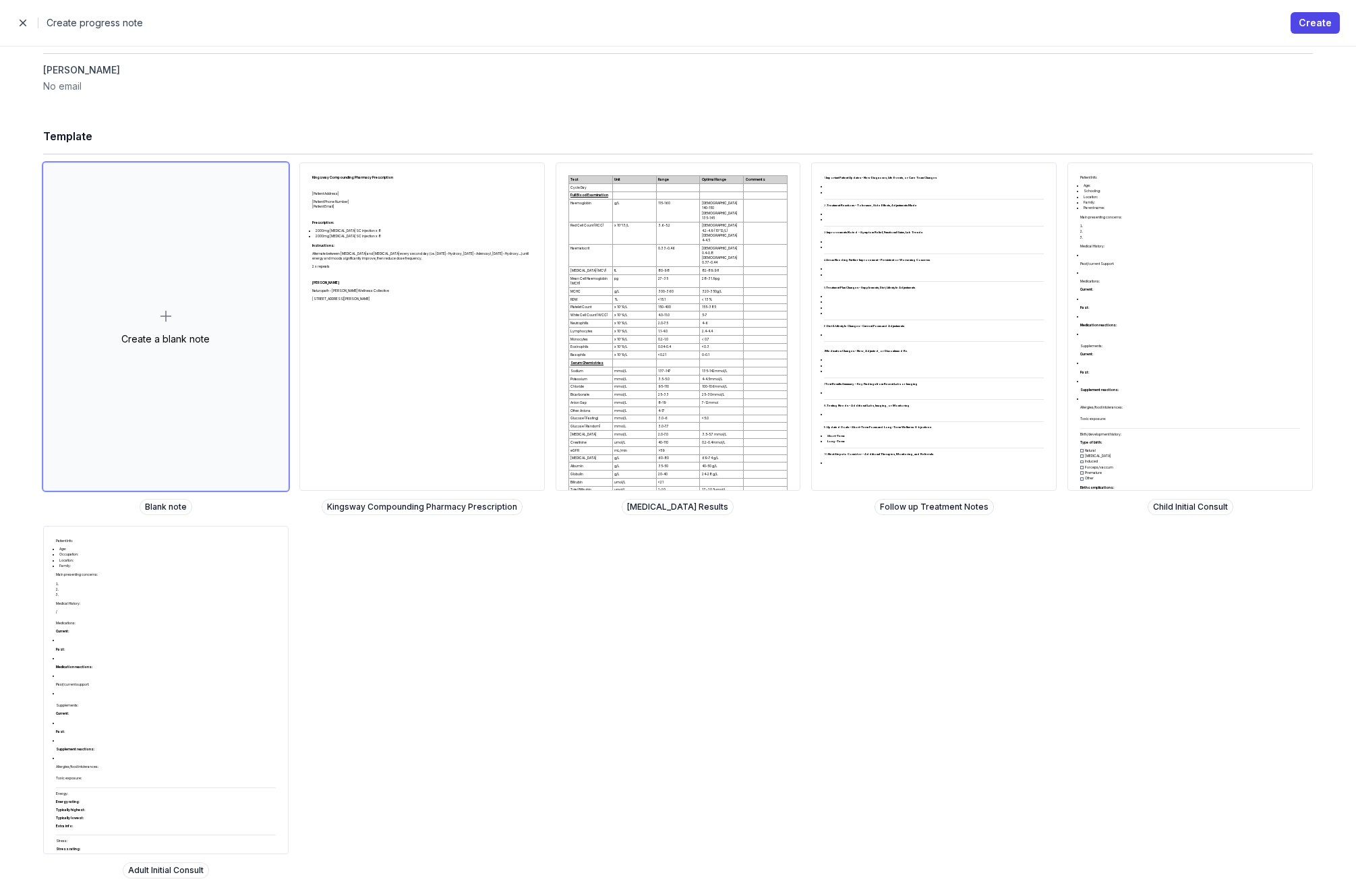
click at [21, 20] on span "button" at bounding box center [23, 23] width 27 height 27
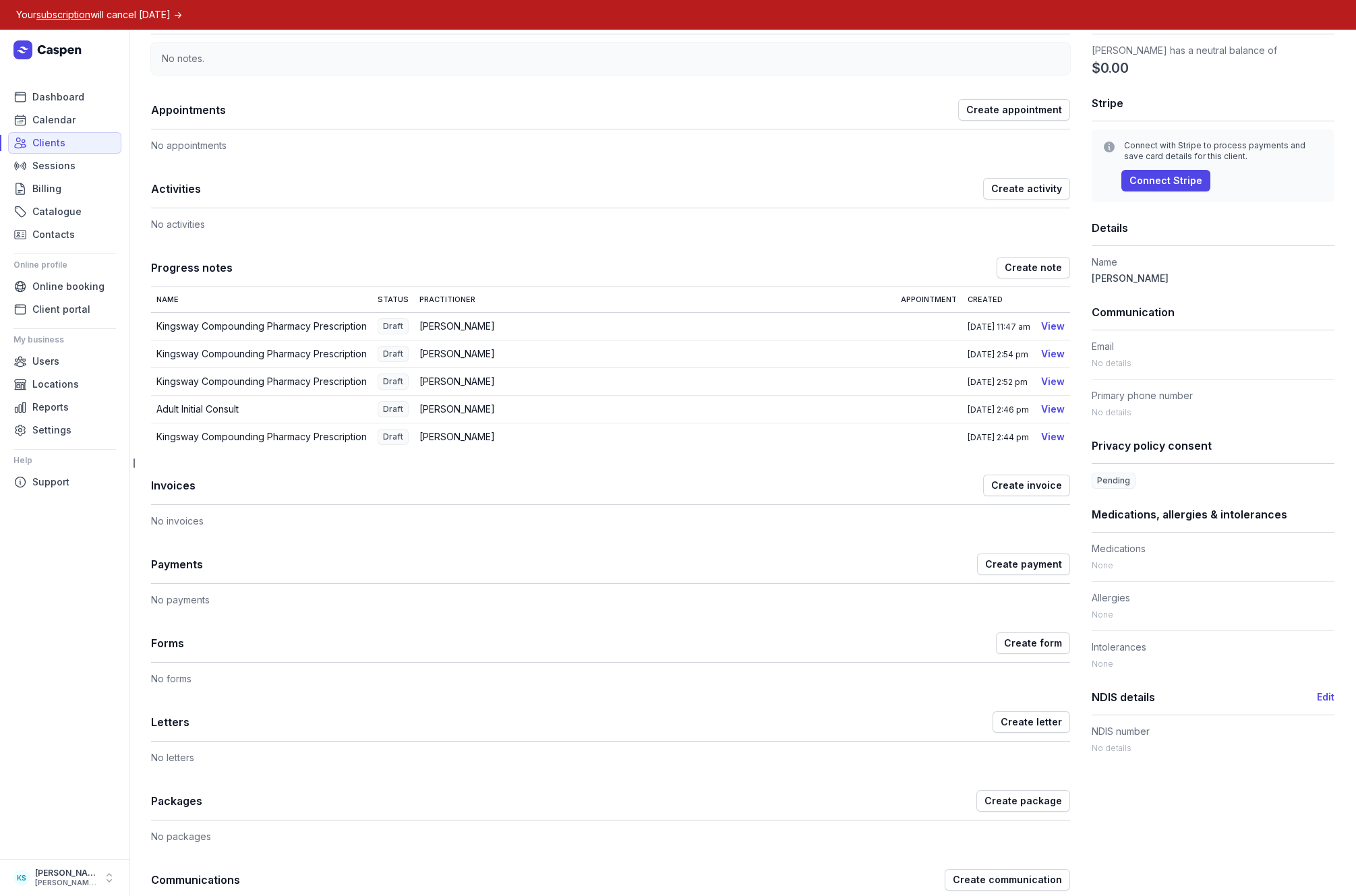
scroll to position [184, 0]
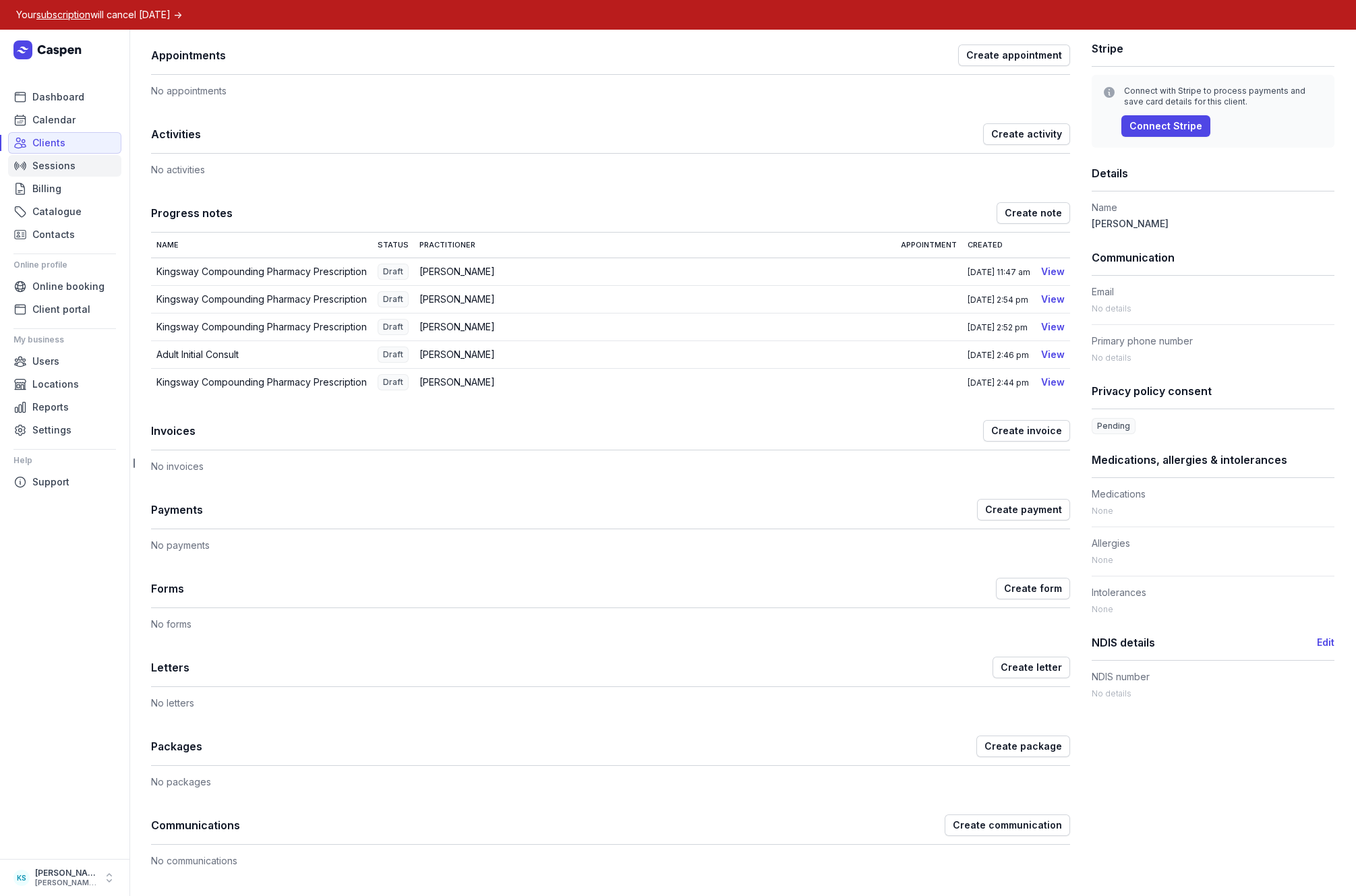
click at [58, 166] on span "Sessions" at bounding box center [54, 166] width 43 height 16
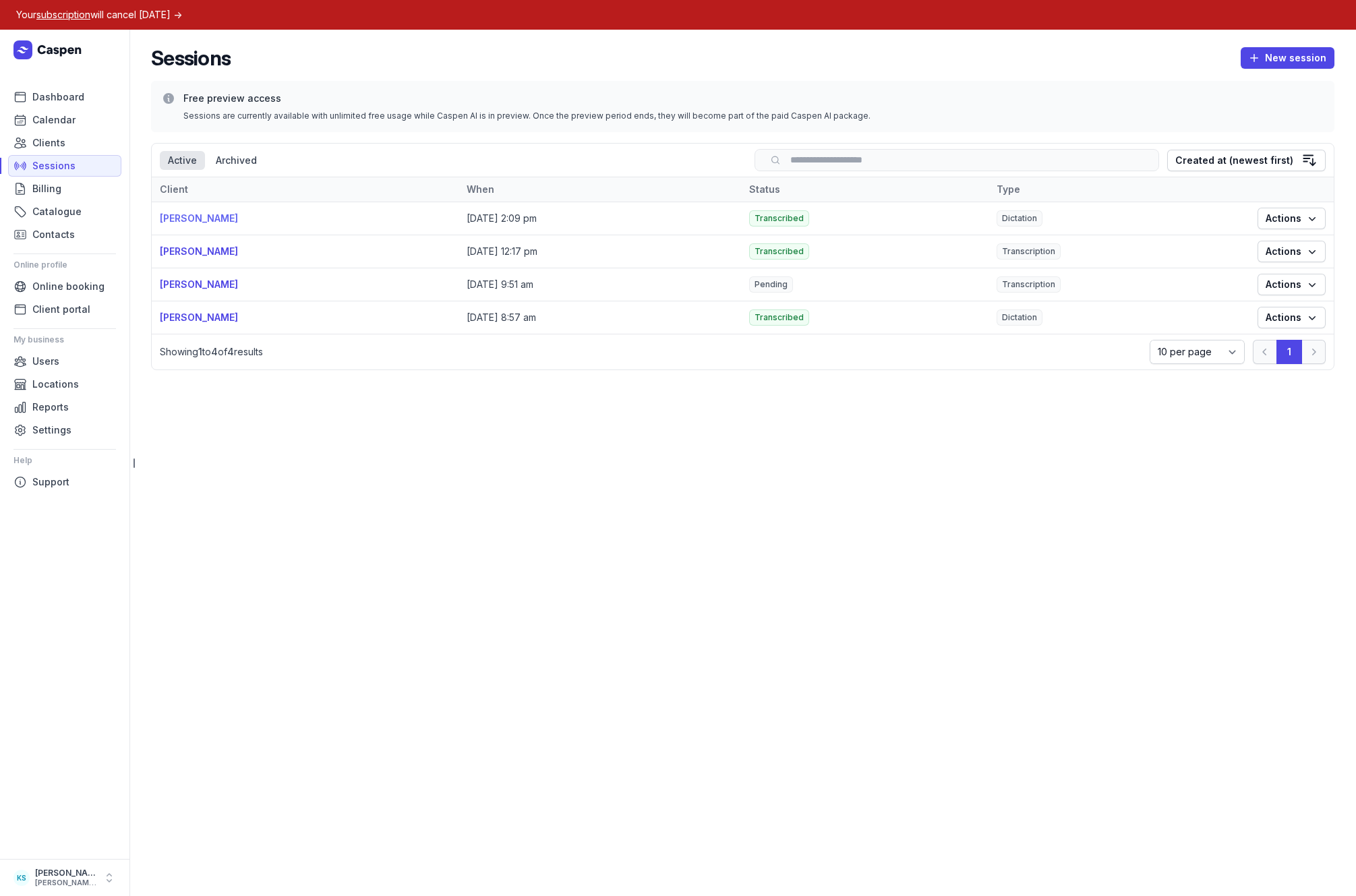
click at [197, 222] on link "Kris Waldron" at bounding box center [199, 218] width 79 height 11
click at [1311, 218] on icon "button" at bounding box center [1312, 218] width 13 height 13
click at [1223, 239] on link "View" at bounding box center [1249, 245] width 151 height 19
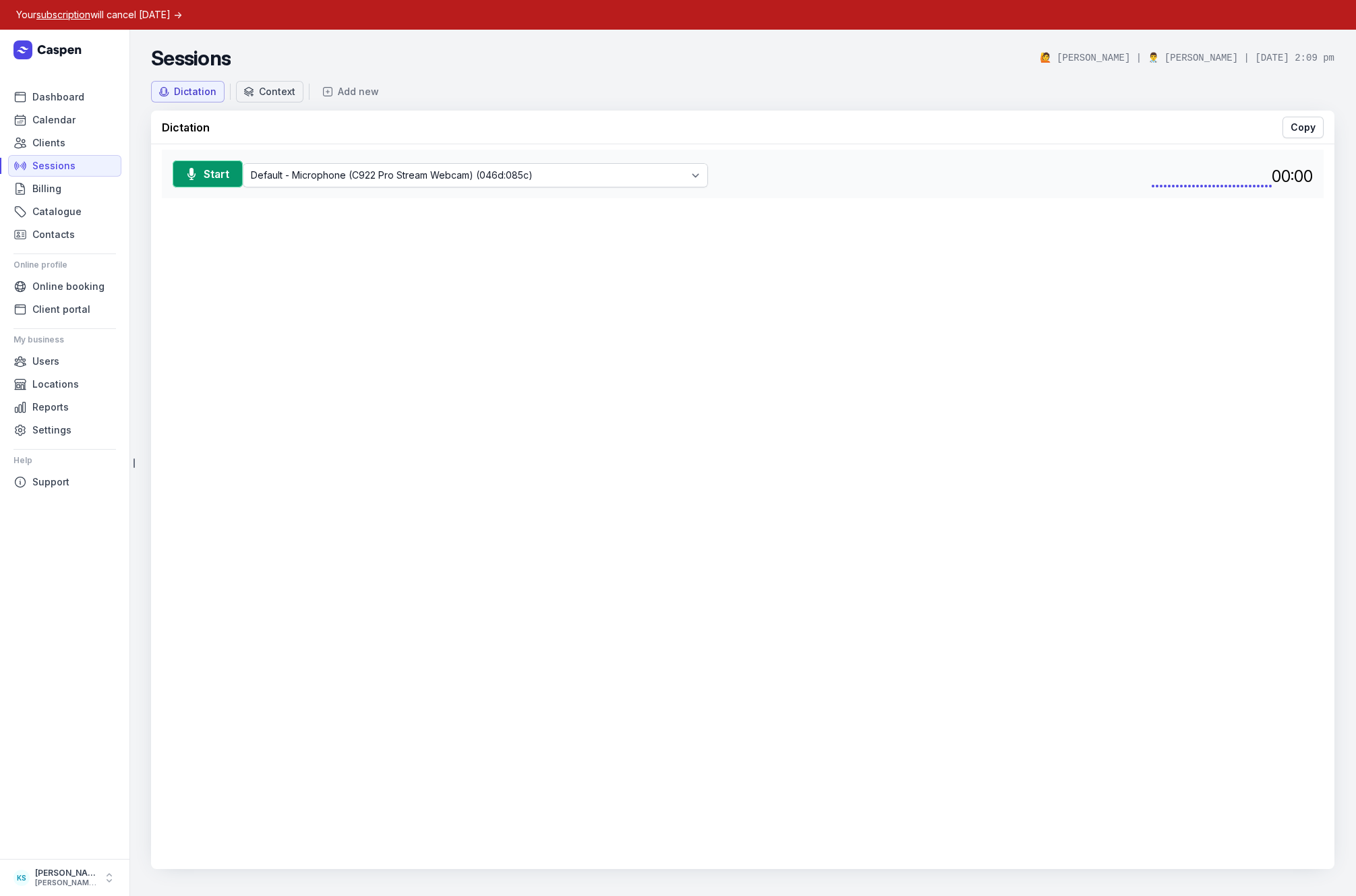
click at [263, 89] on div "Context" at bounding box center [276, 91] width 36 height 13
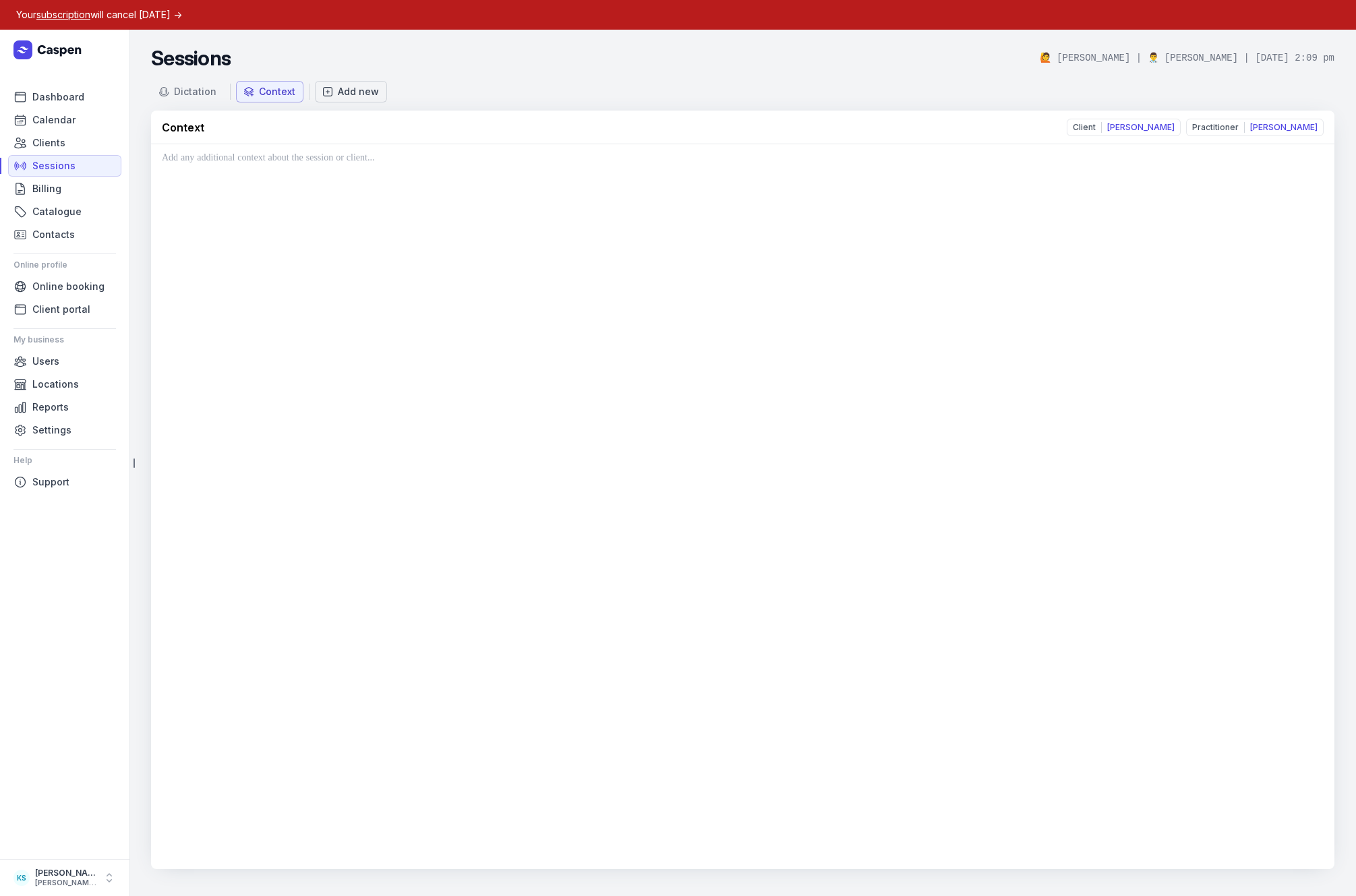
click at [342, 90] on div "Add new" at bounding box center [358, 91] width 41 height 13
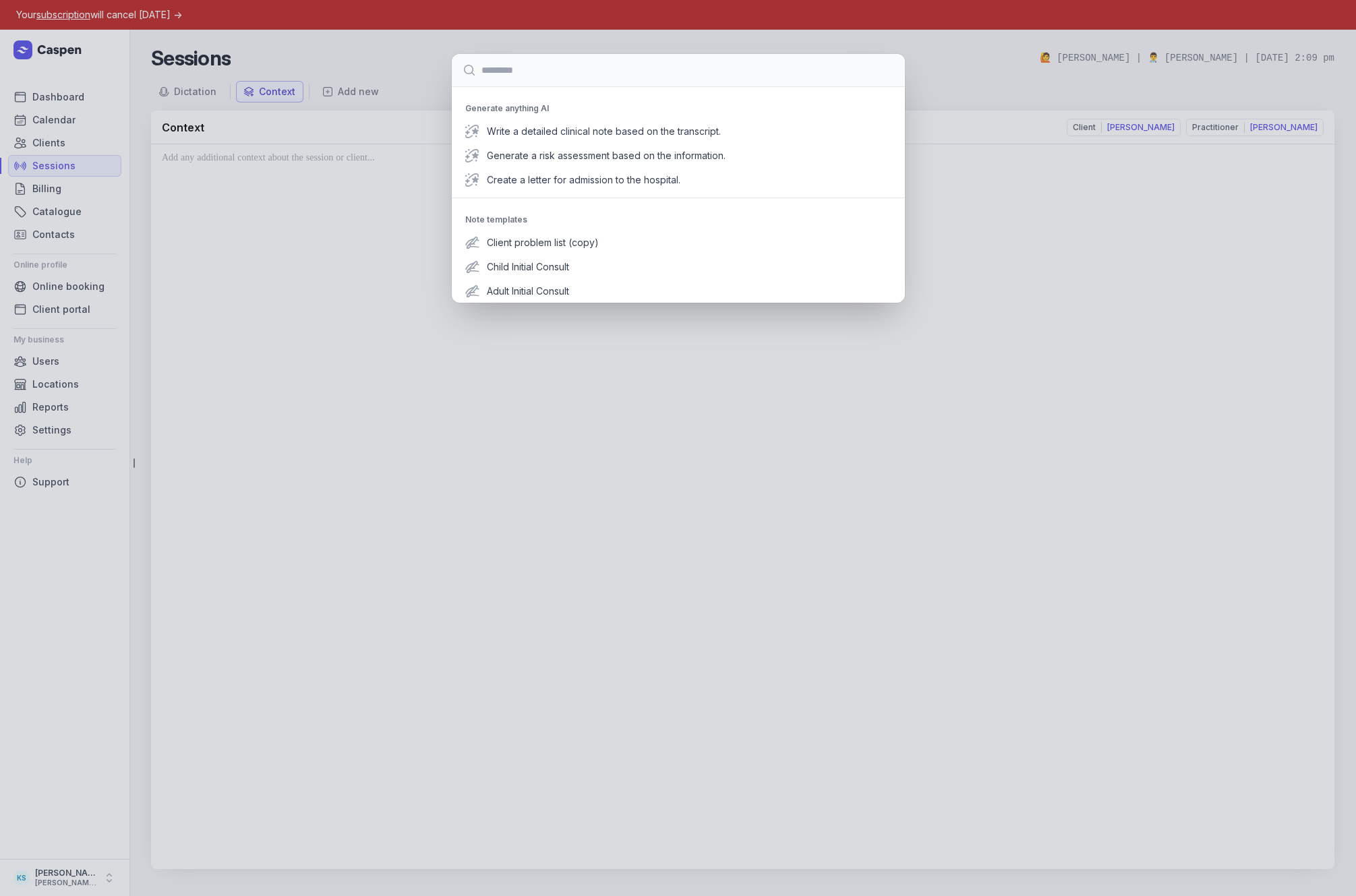
click at [358, 203] on div "Generate anything AI Write a detailed clinical note based on the transcript. Ge…" at bounding box center [678, 448] width 1356 height 896
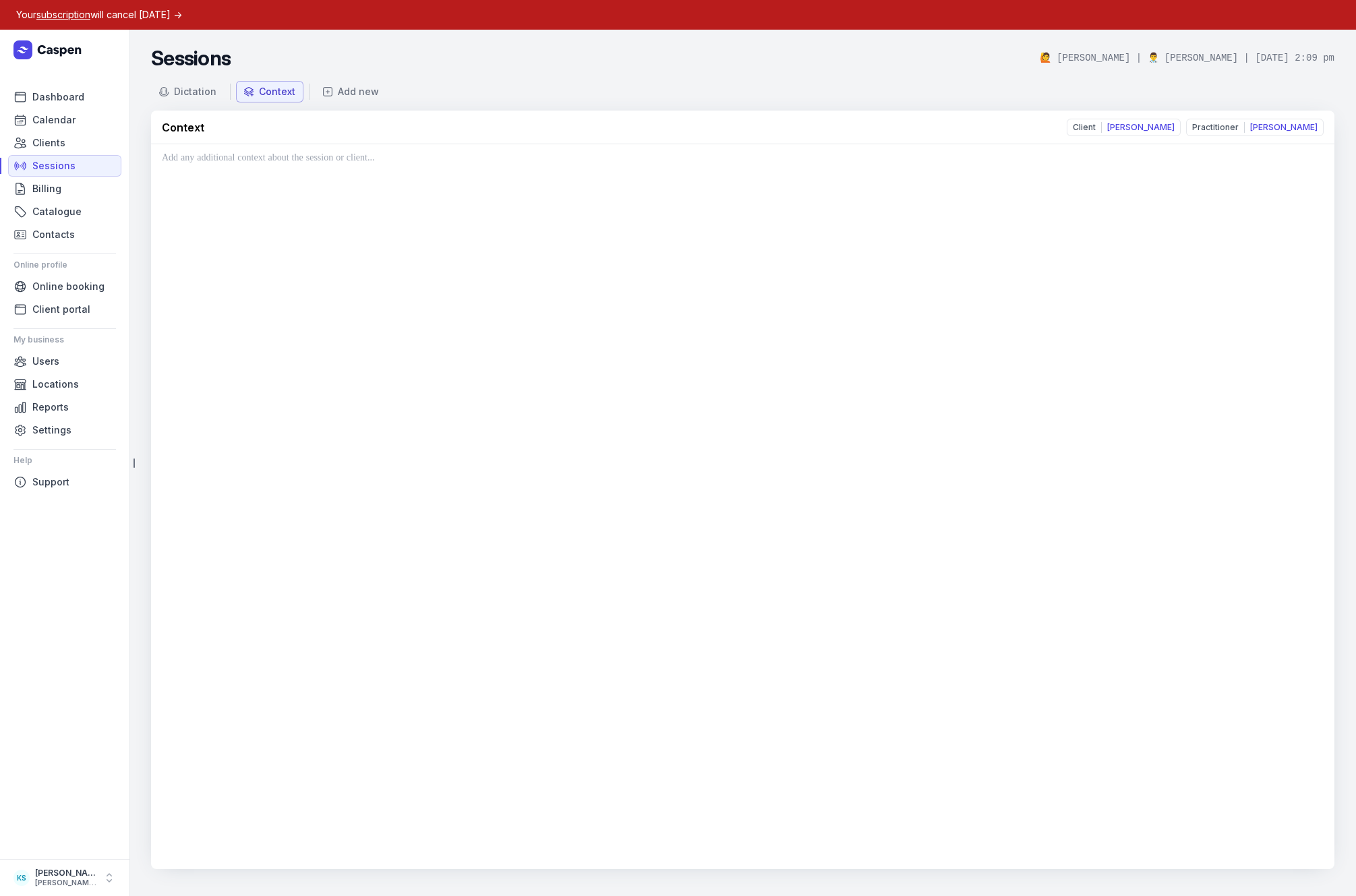
click at [183, 64] on h2 "Sessions" at bounding box center [191, 57] width 79 height 24
click at [56, 157] on link "Sessions" at bounding box center [64, 166] width 113 height 21
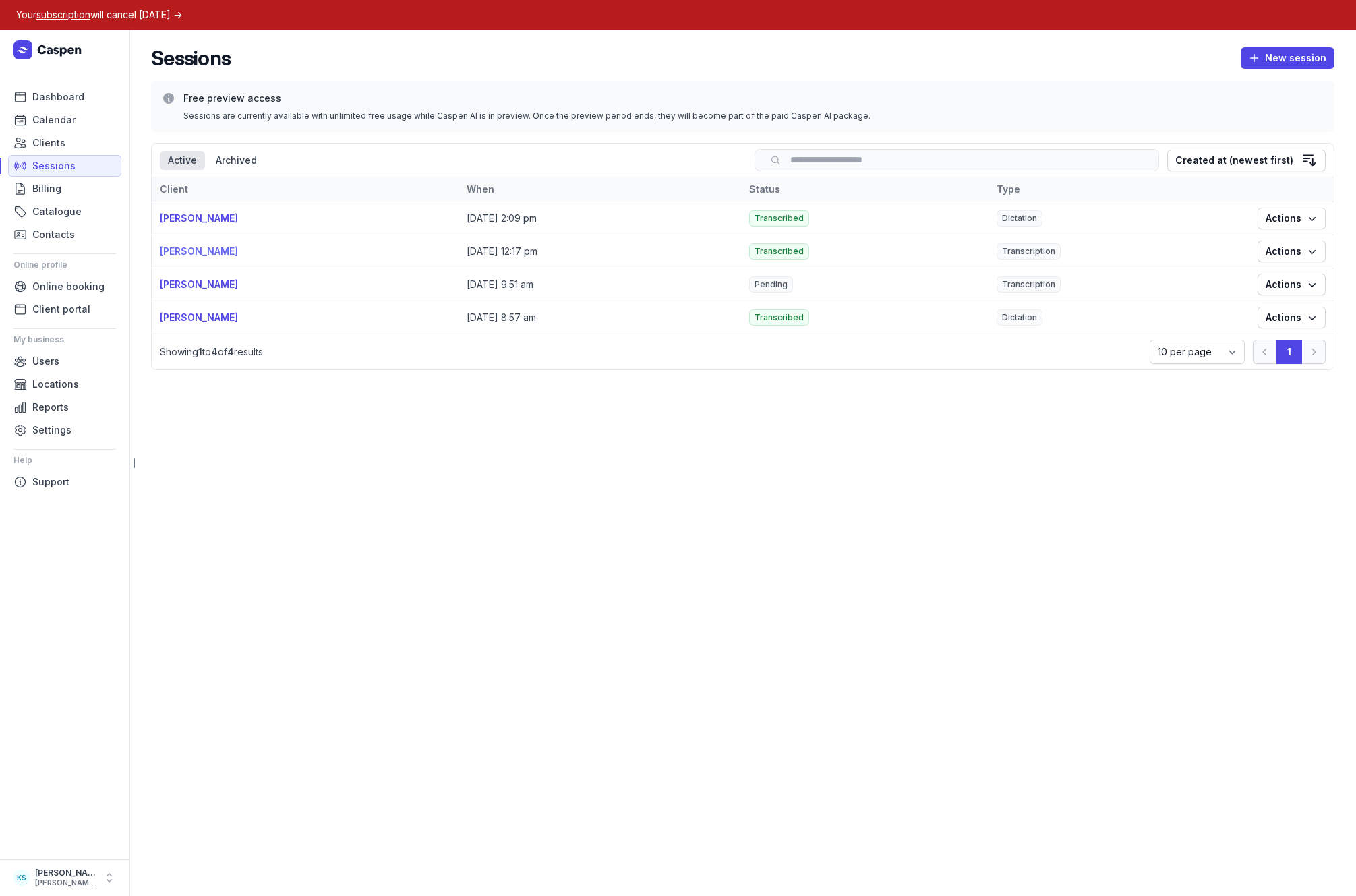
click at [193, 252] on link "Joanne Sergent" at bounding box center [199, 251] width 79 height 11
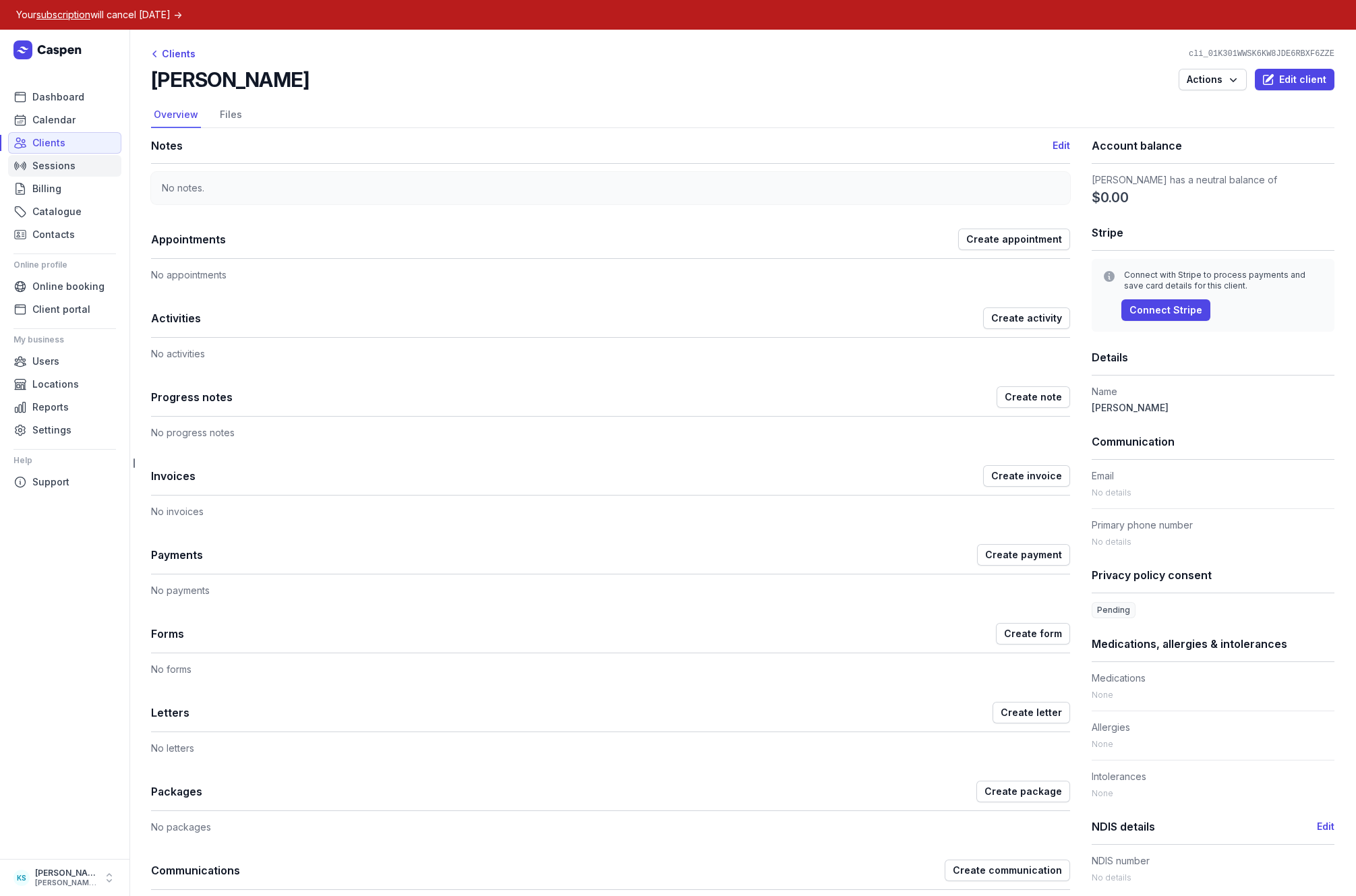
click at [44, 173] on span "Sessions" at bounding box center [54, 166] width 43 height 16
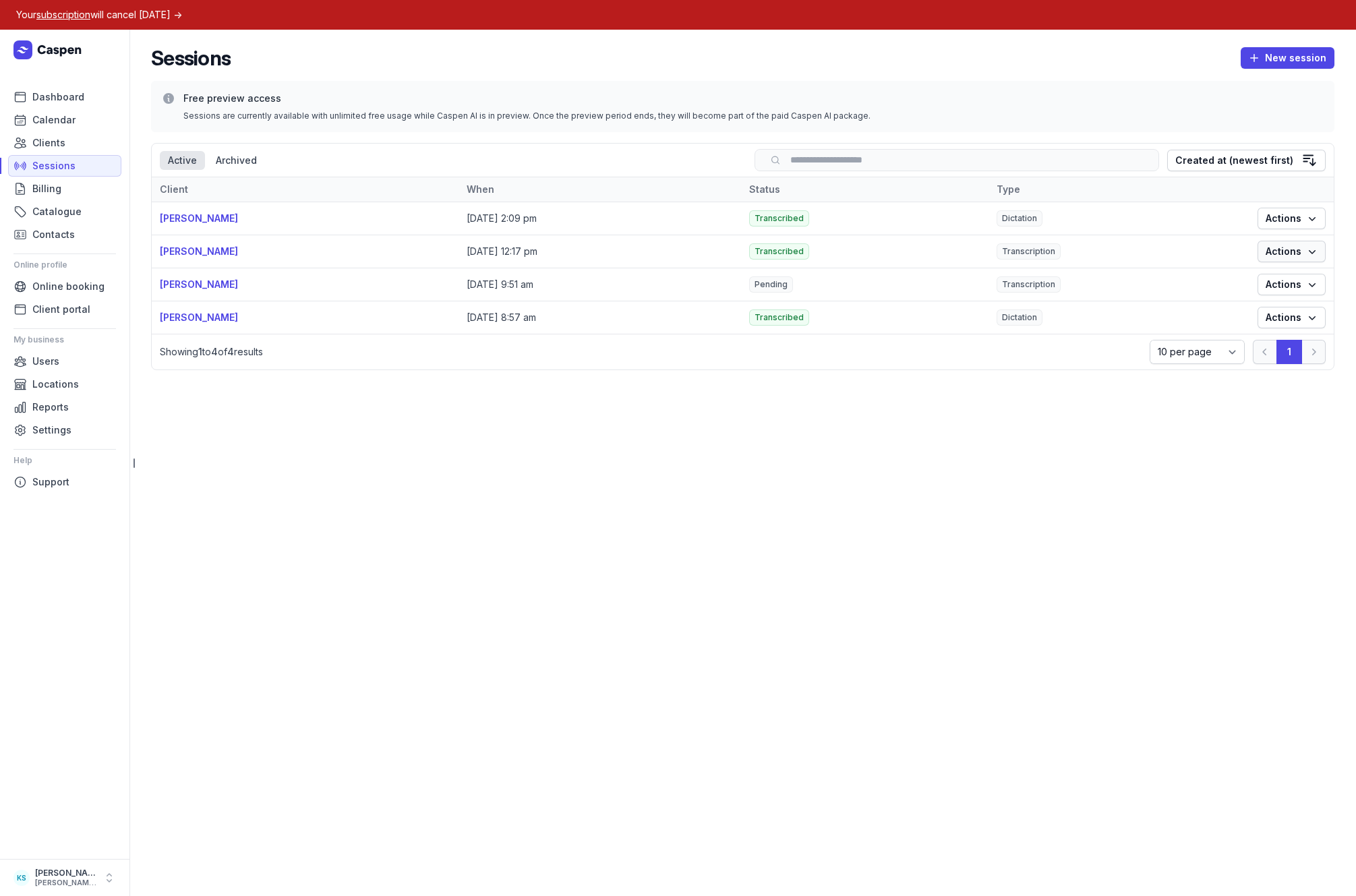
click at [1288, 248] on span "Actions" at bounding box center [1292, 252] width 52 height 16
click at [1206, 278] on link "View" at bounding box center [1249, 278] width 151 height 19
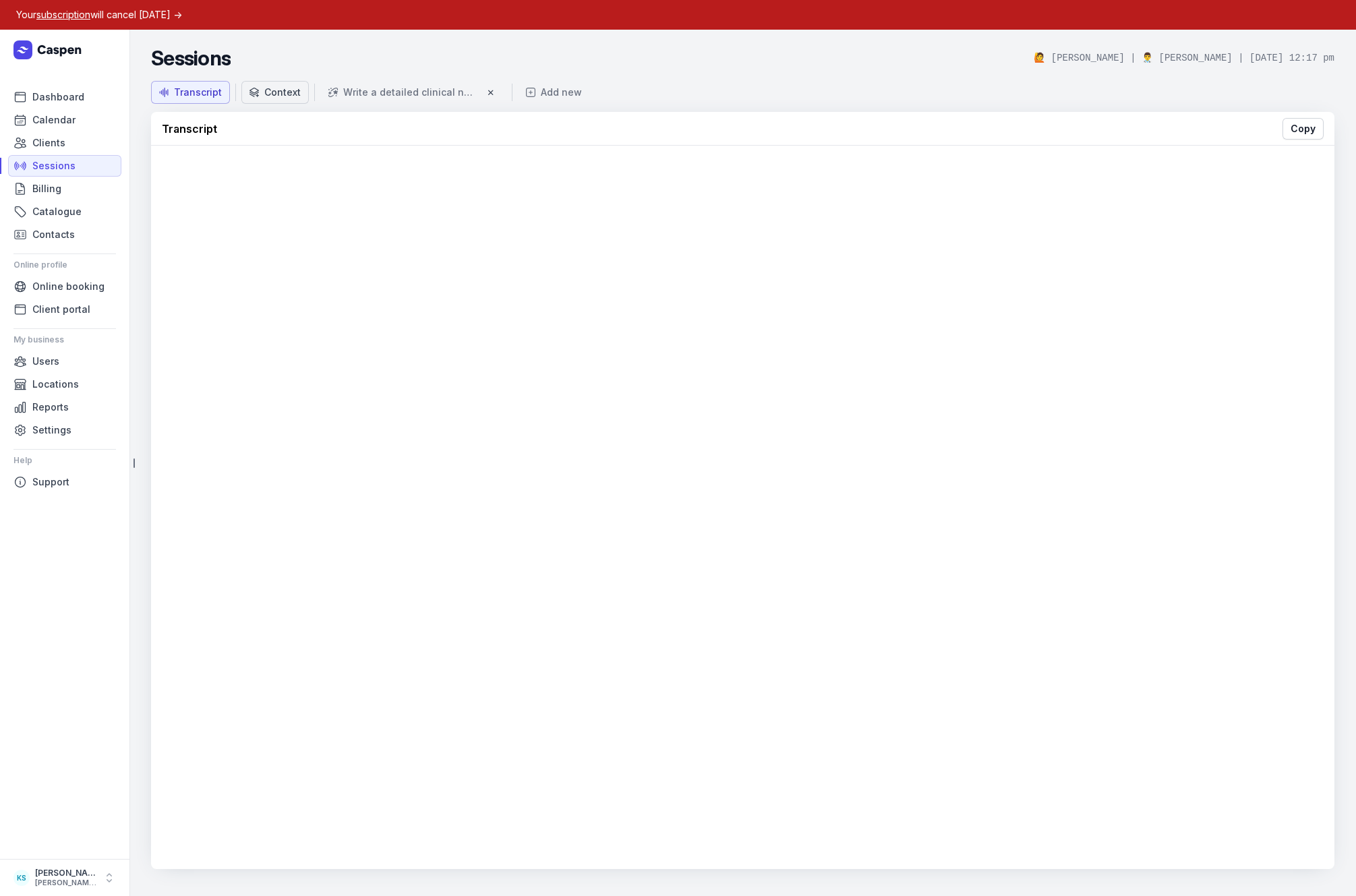
click at [276, 94] on div "Context" at bounding box center [282, 92] width 36 height 13
click at [350, 94] on div "Write a detailed clinical note based on the transcript." at bounding box center [411, 92] width 135 height 13
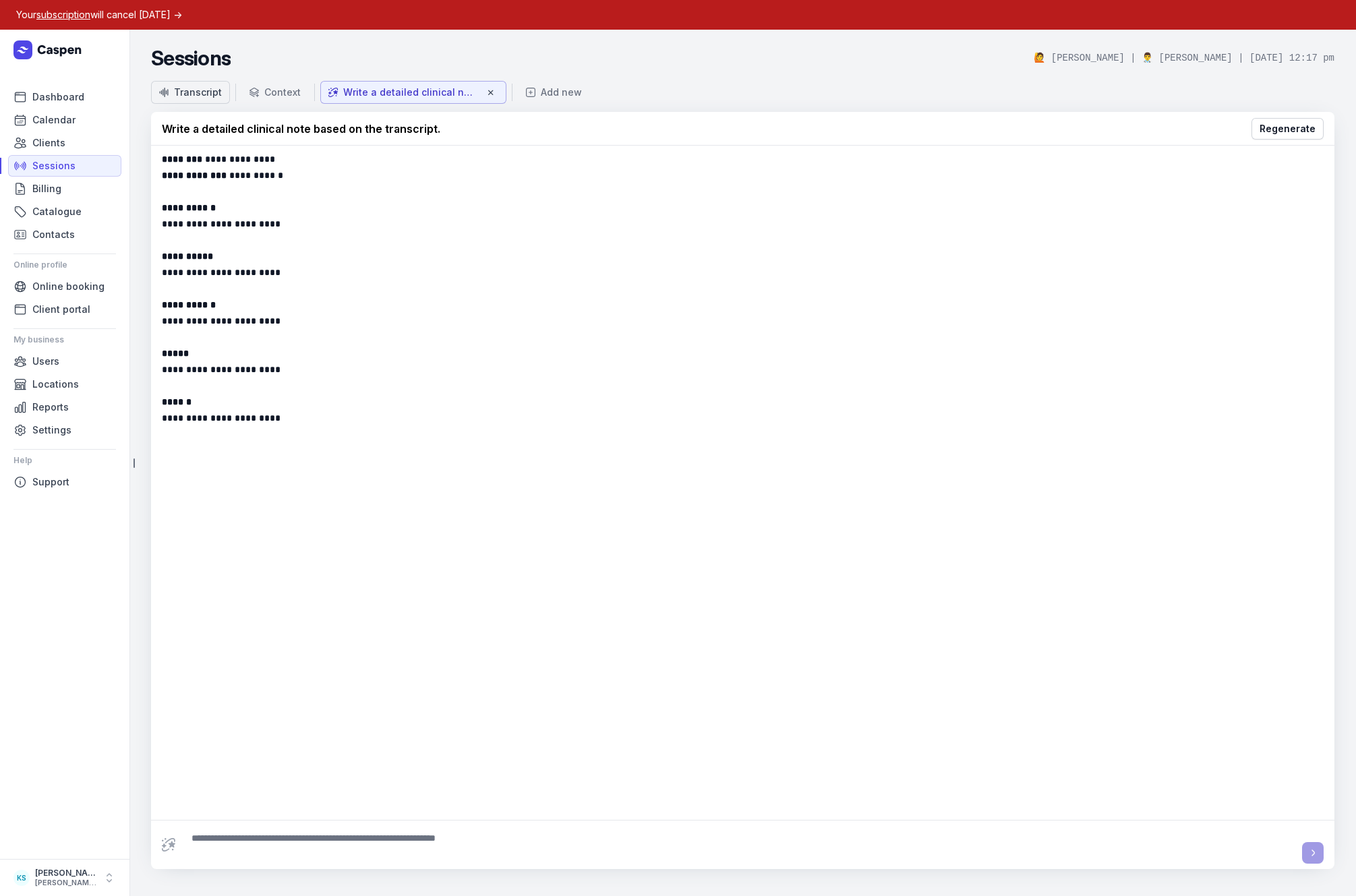
click at [192, 102] on button "Transcript" at bounding box center [190, 93] width 79 height 23
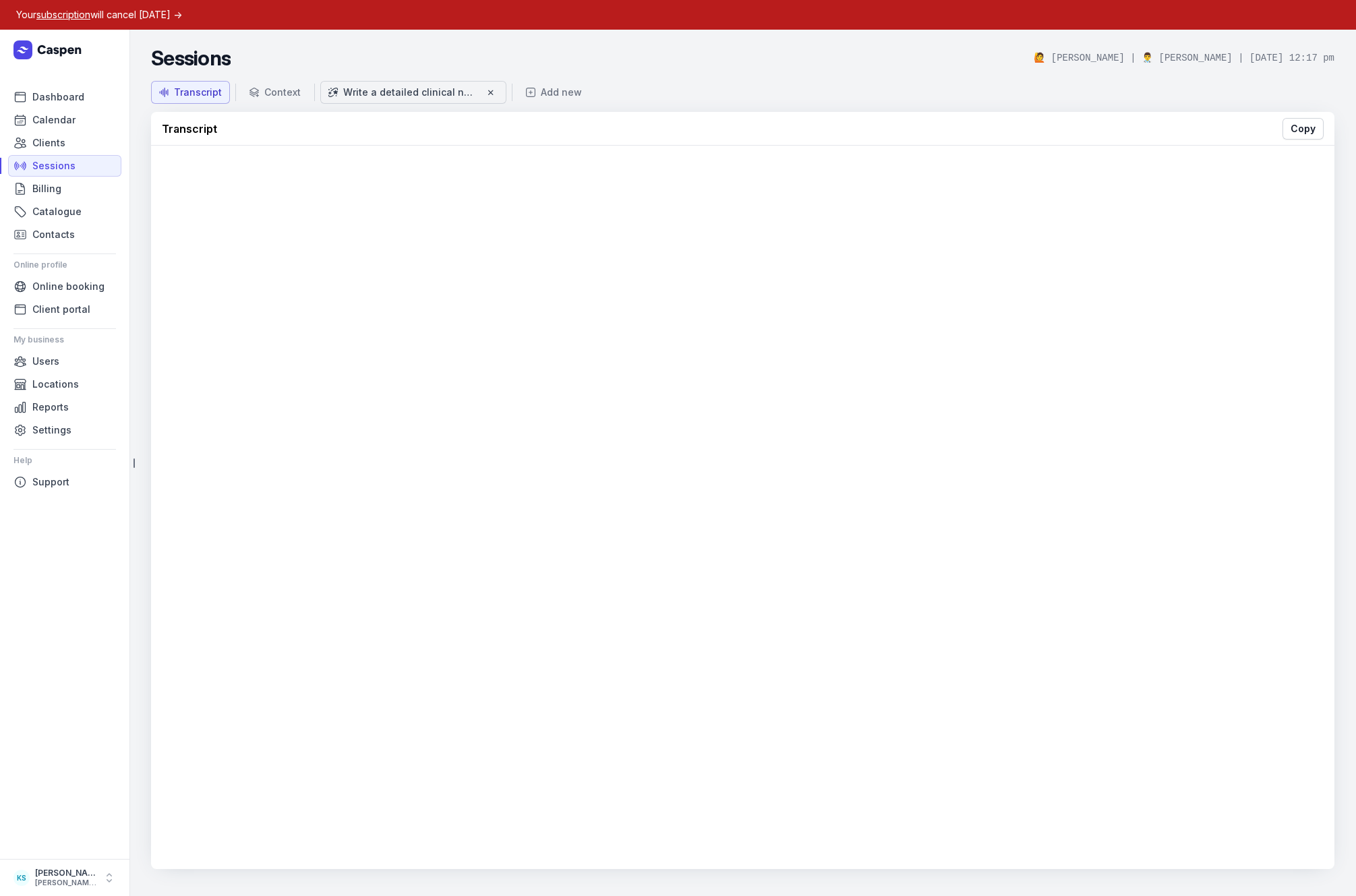
click at [373, 99] on div "Write a detailed clinical note based on the transcript." at bounding box center [413, 92] width 170 height 15
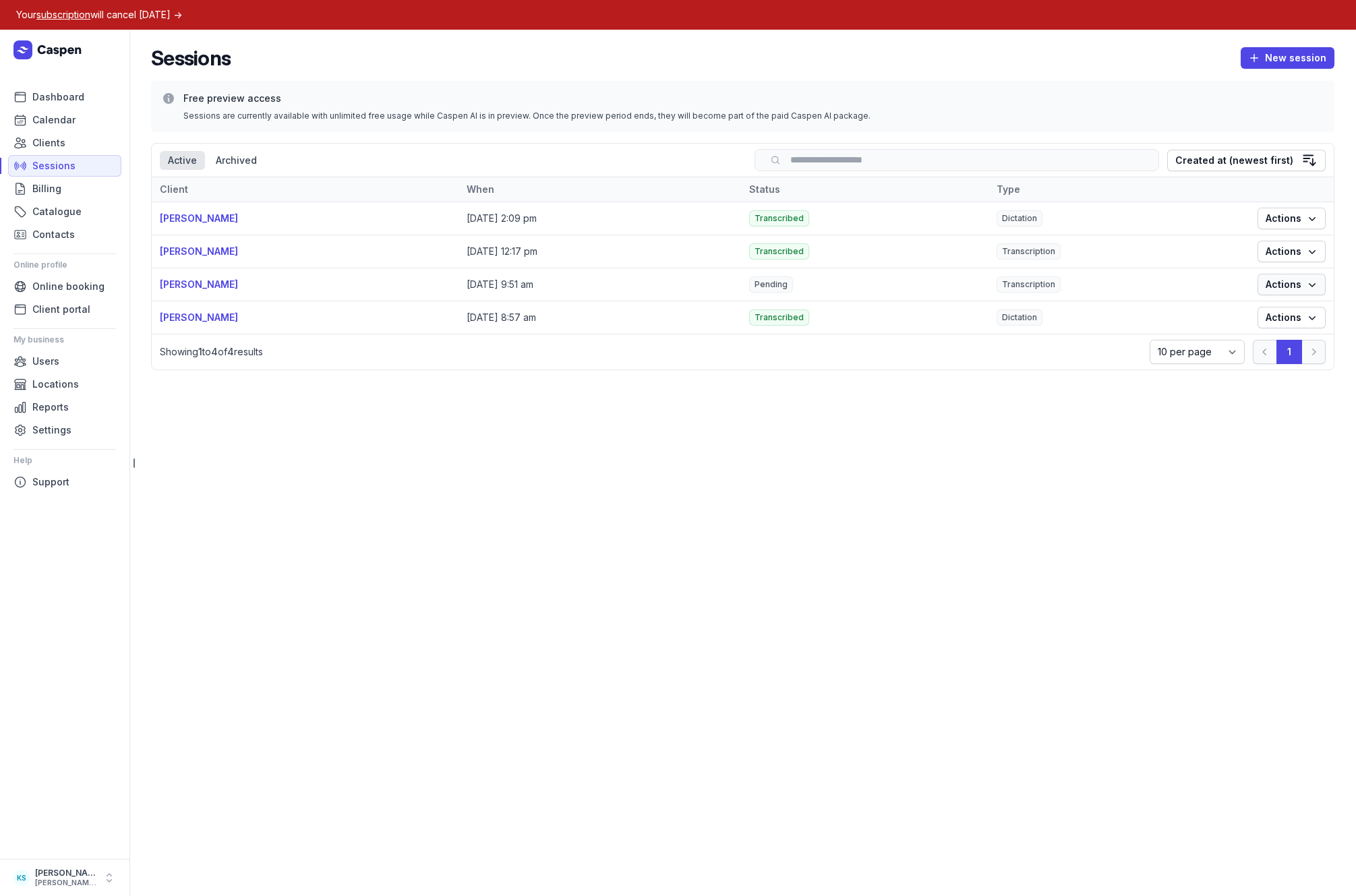
click at [1300, 284] on span "Actions" at bounding box center [1292, 284] width 52 height 16
click at [1262, 304] on link "View" at bounding box center [1249, 311] width 151 height 19
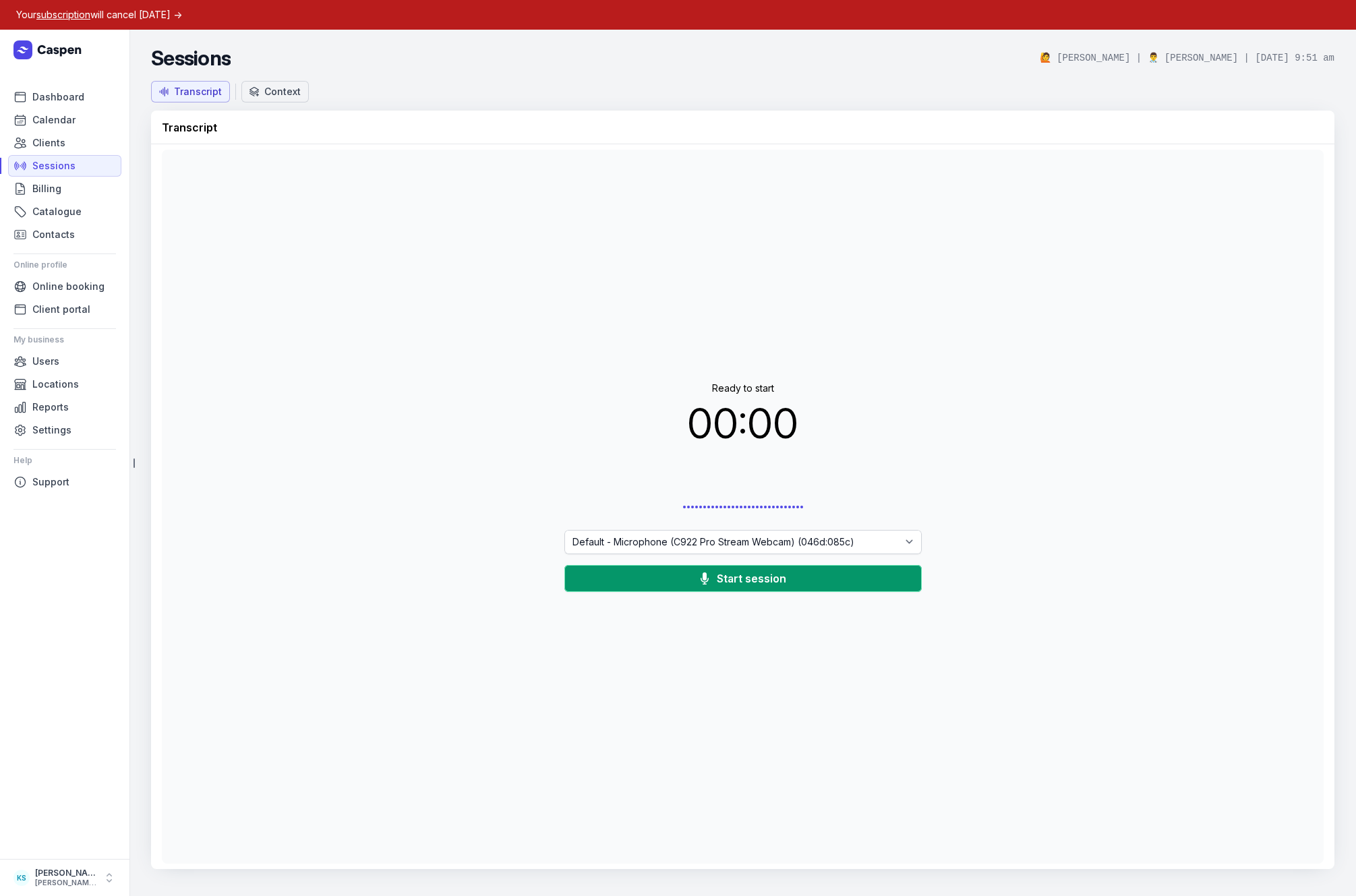
click at [296, 98] on div "Context" at bounding box center [282, 91] width 36 height 13
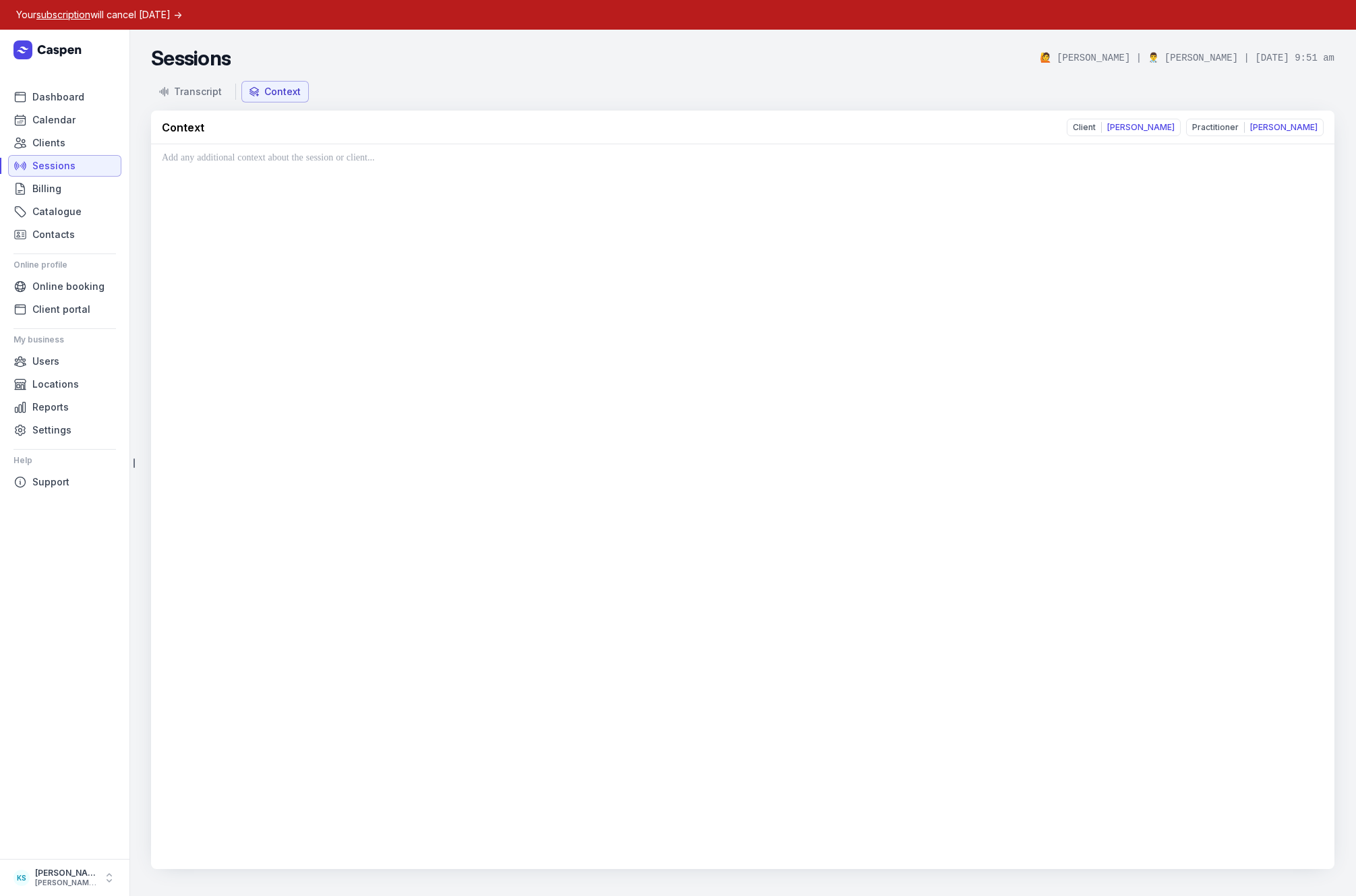
click at [27, 165] on link "Sessions" at bounding box center [64, 166] width 113 height 21
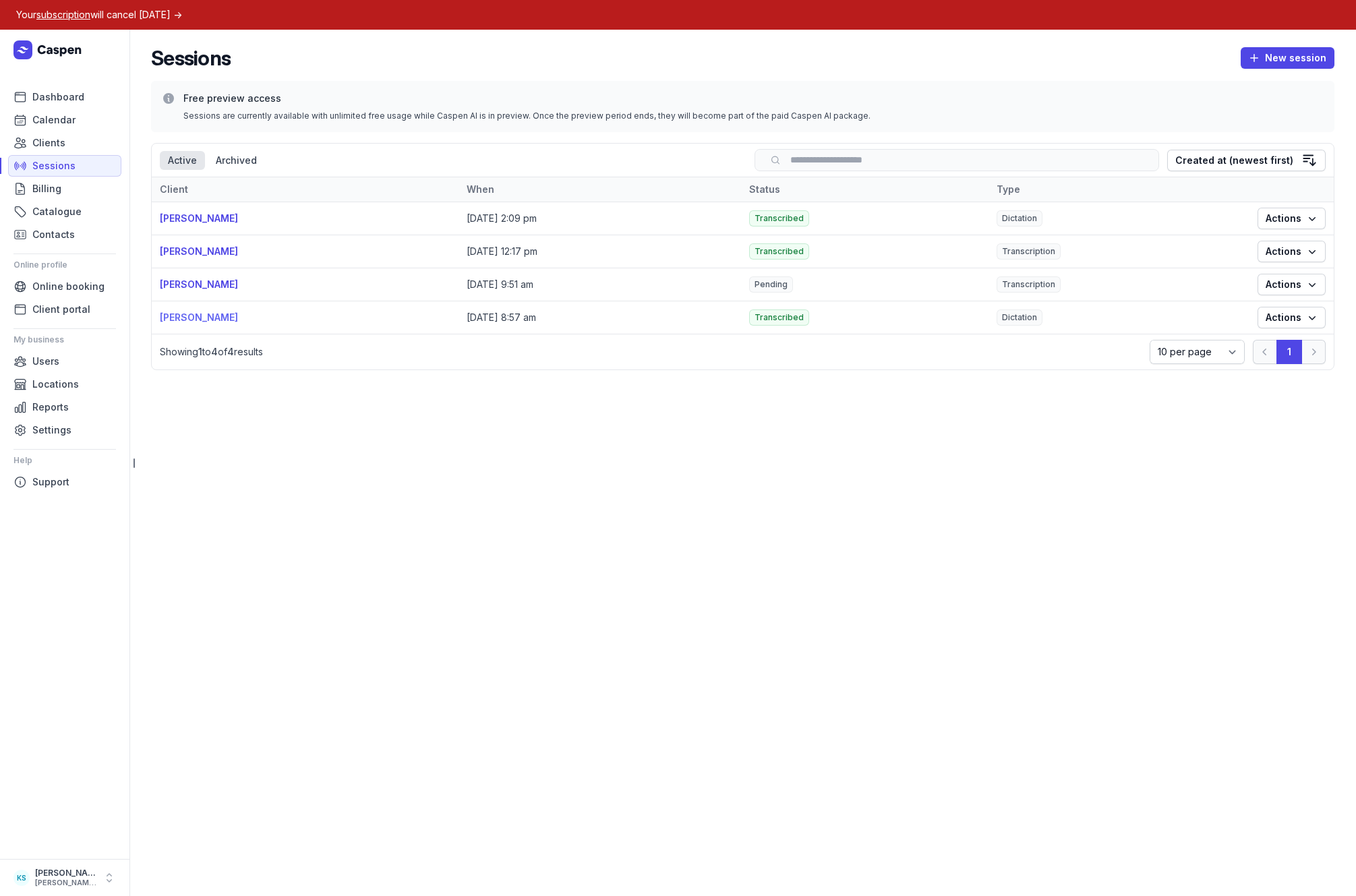
click at [200, 320] on link "Ash O'Brien" at bounding box center [199, 317] width 79 height 11
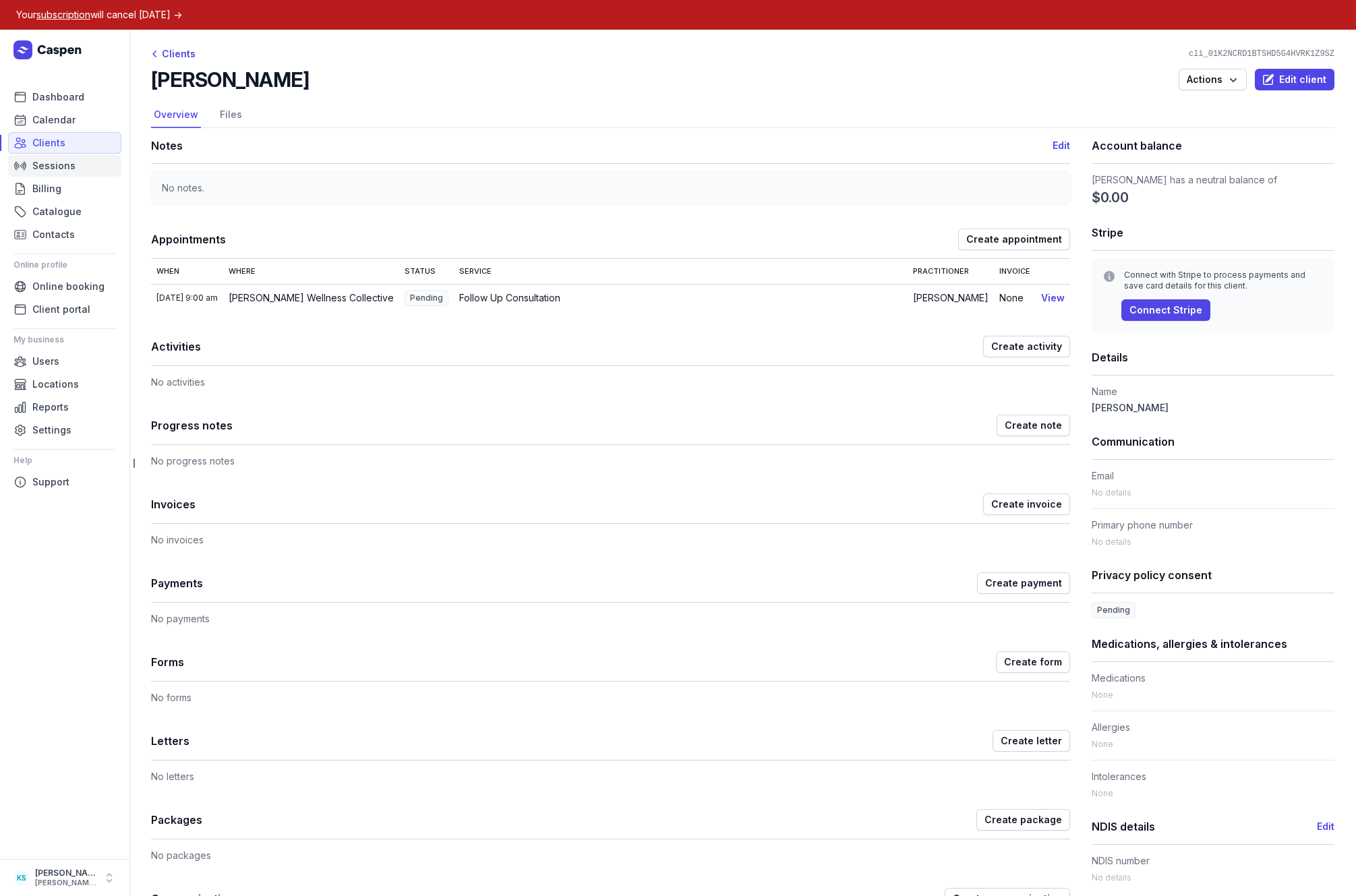
click at [44, 163] on span "Sessions" at bounding box center [54, 166] width 43 height 16
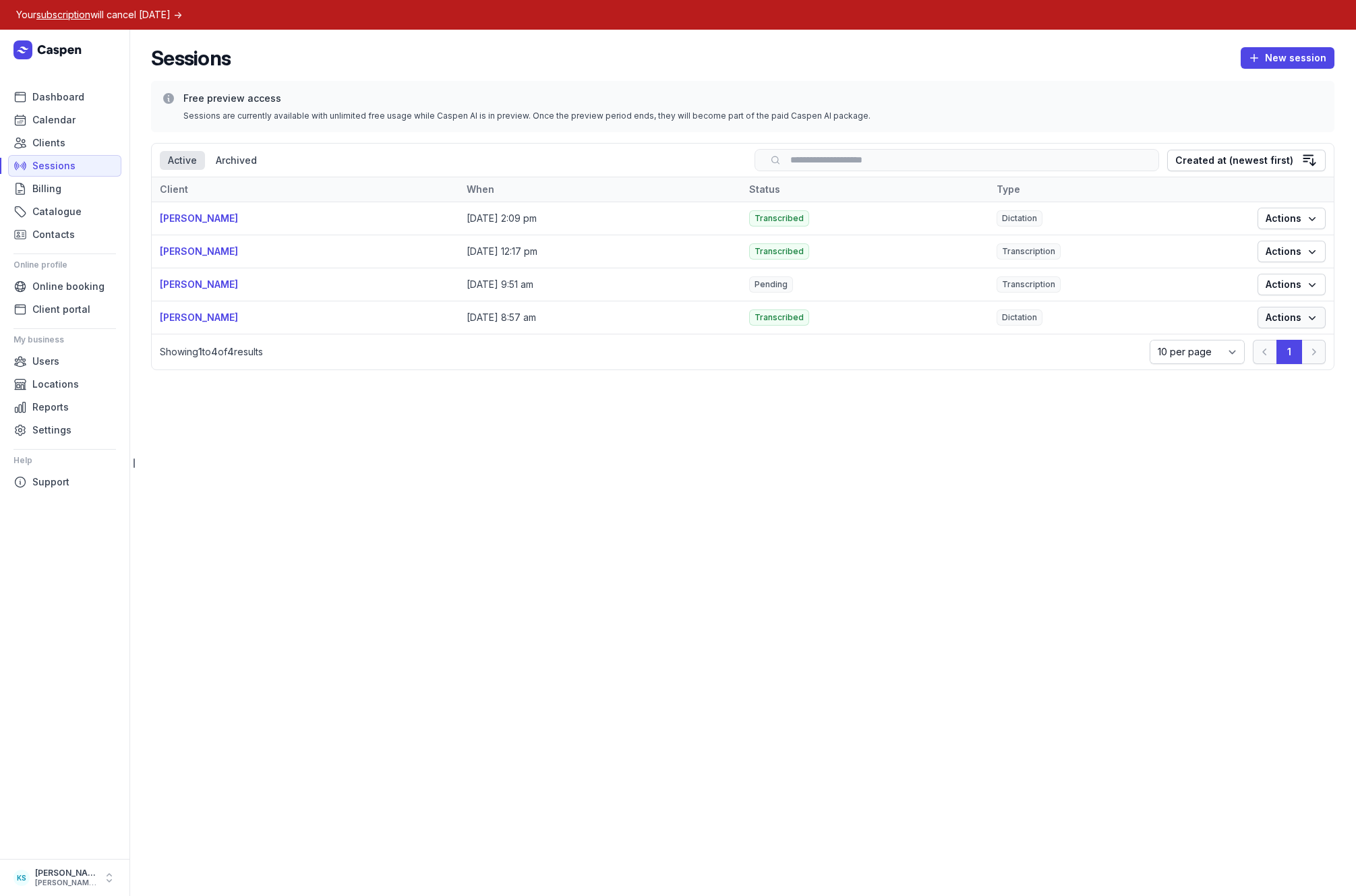
click at [1288, 321] on span "Actions" at bounding box center [1292, 318] width 52 height 16
click at [1233, 341] on link "View" at bounding box center [1249, 344] width 151 height 19
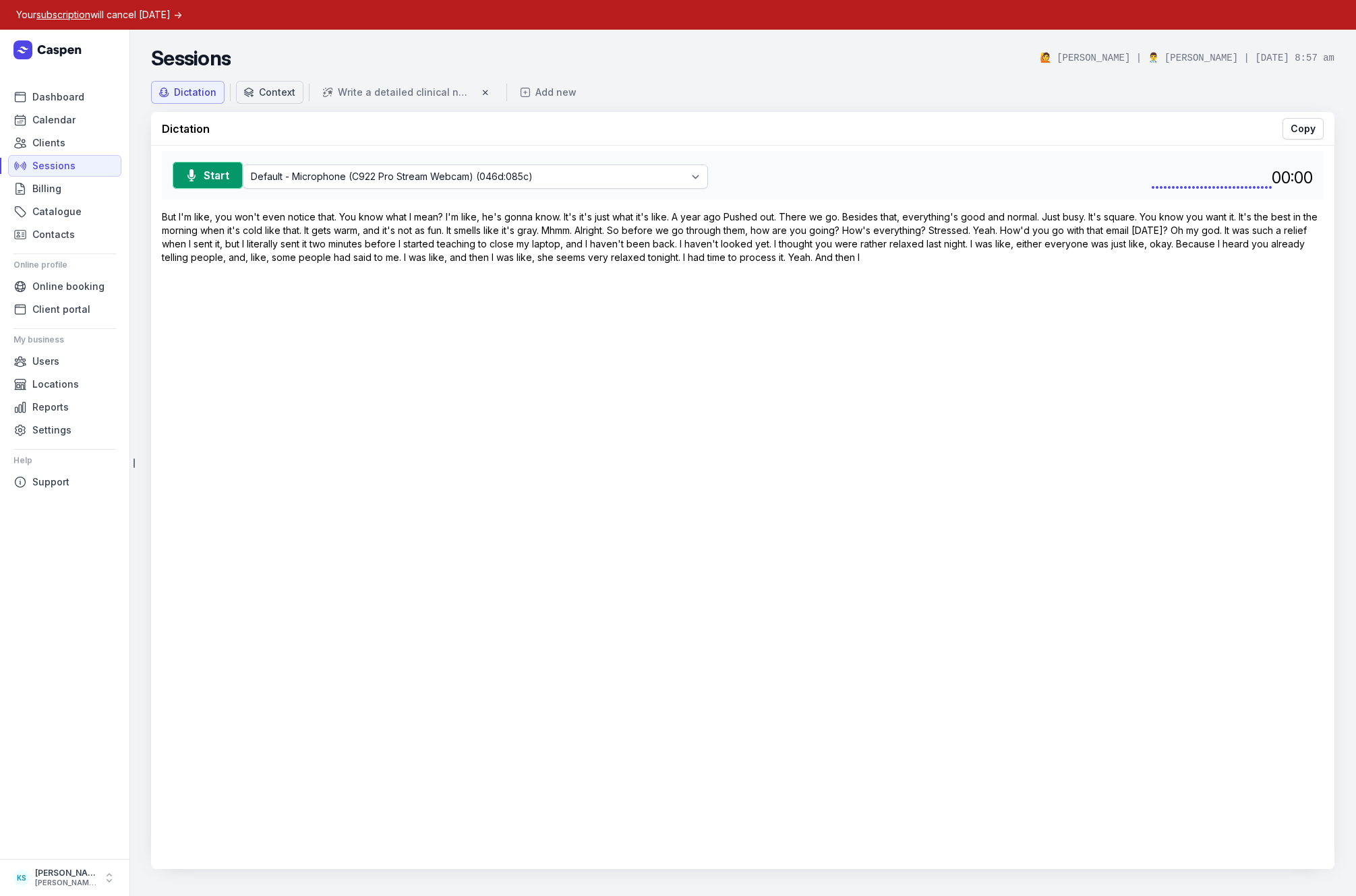
click at [267, 88] on div "Context" at bounding box center [276, 92] width 36 height 13
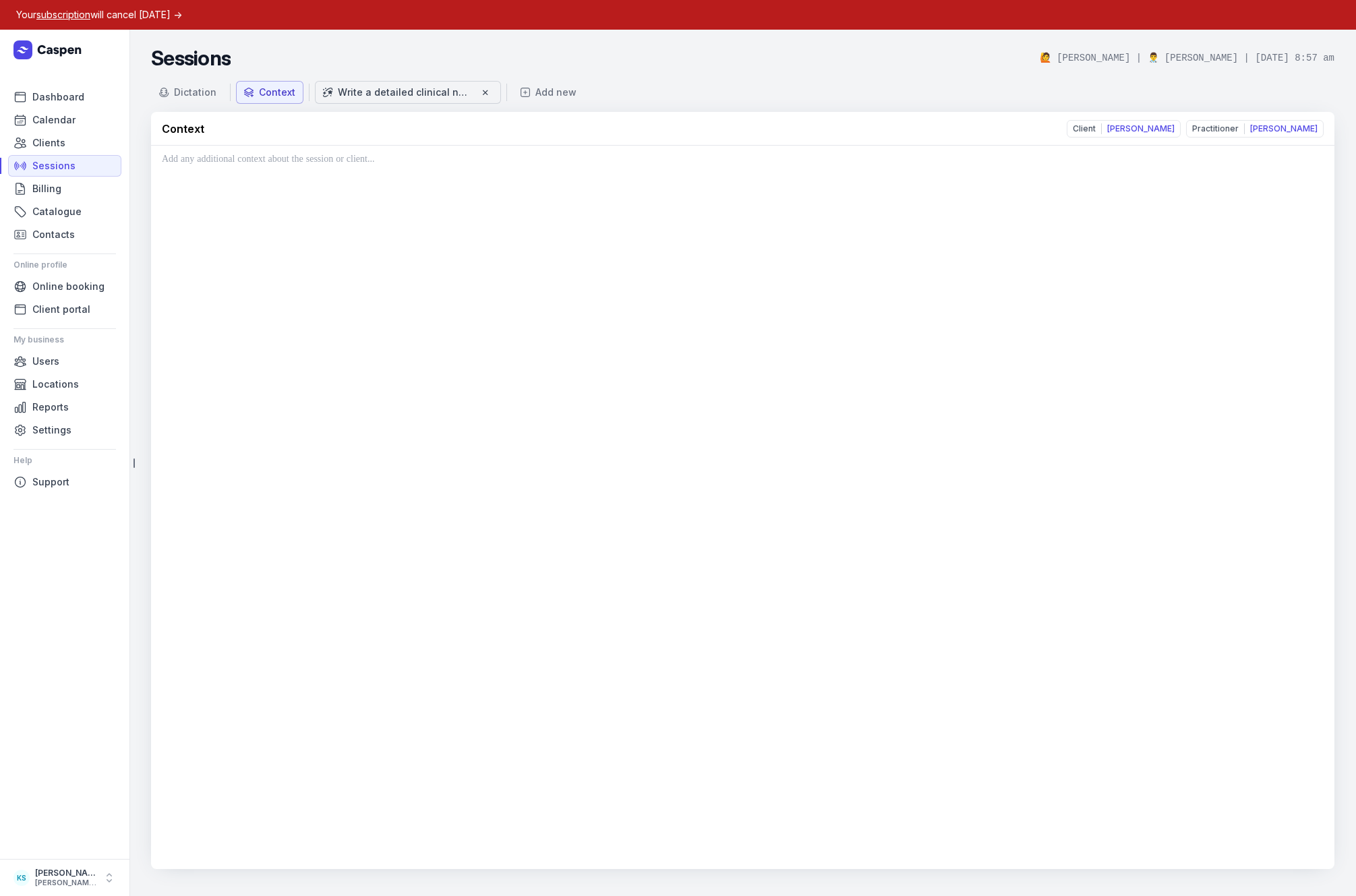
click at [342, 90] on div "Write a detailed clinical note based on the transcript." at bounding box center [405, 92] width 135 height 13
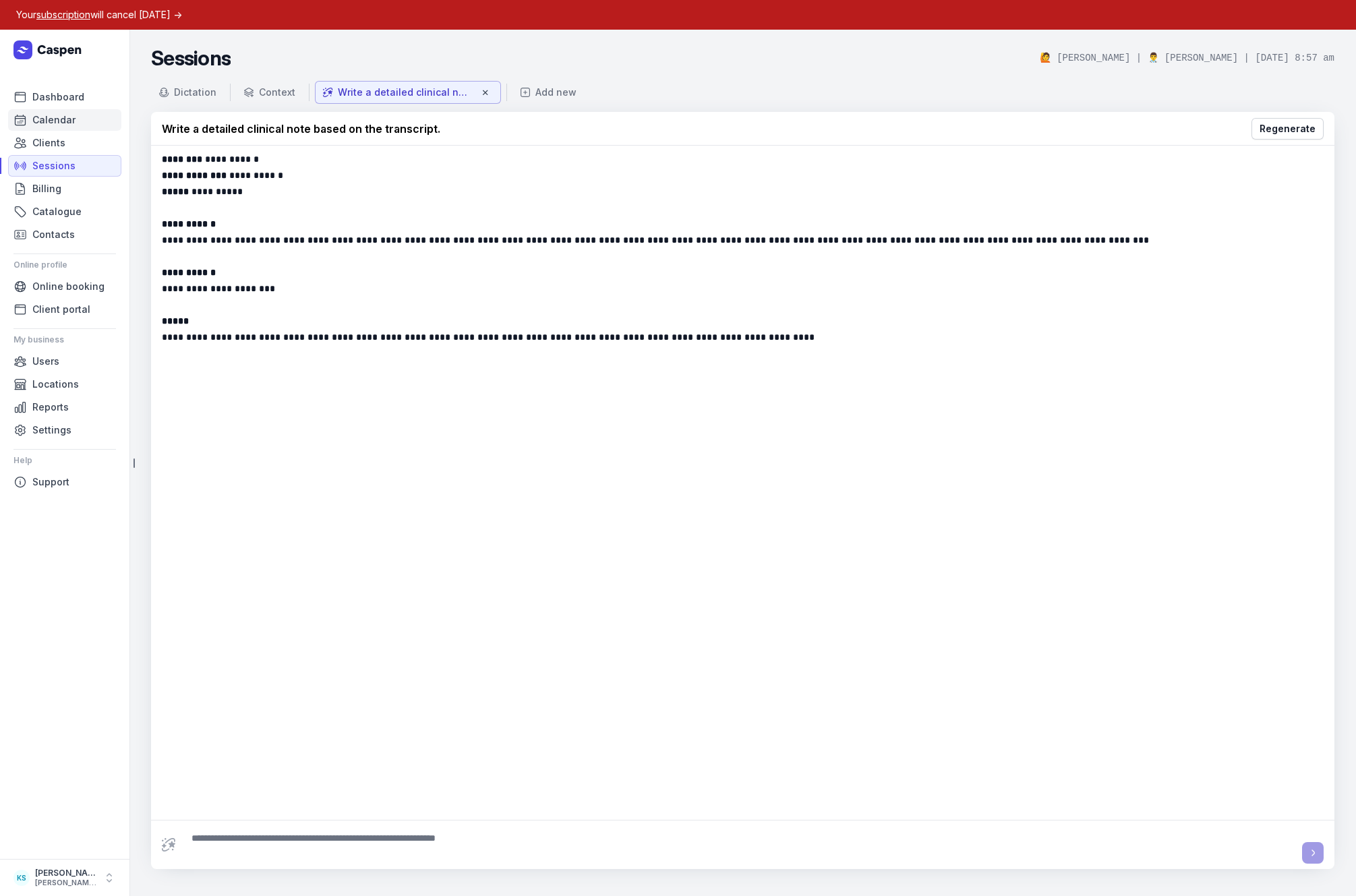
click at [35, 121] on span "Calendar" at bounding box center [54, 120] width 43 height 16
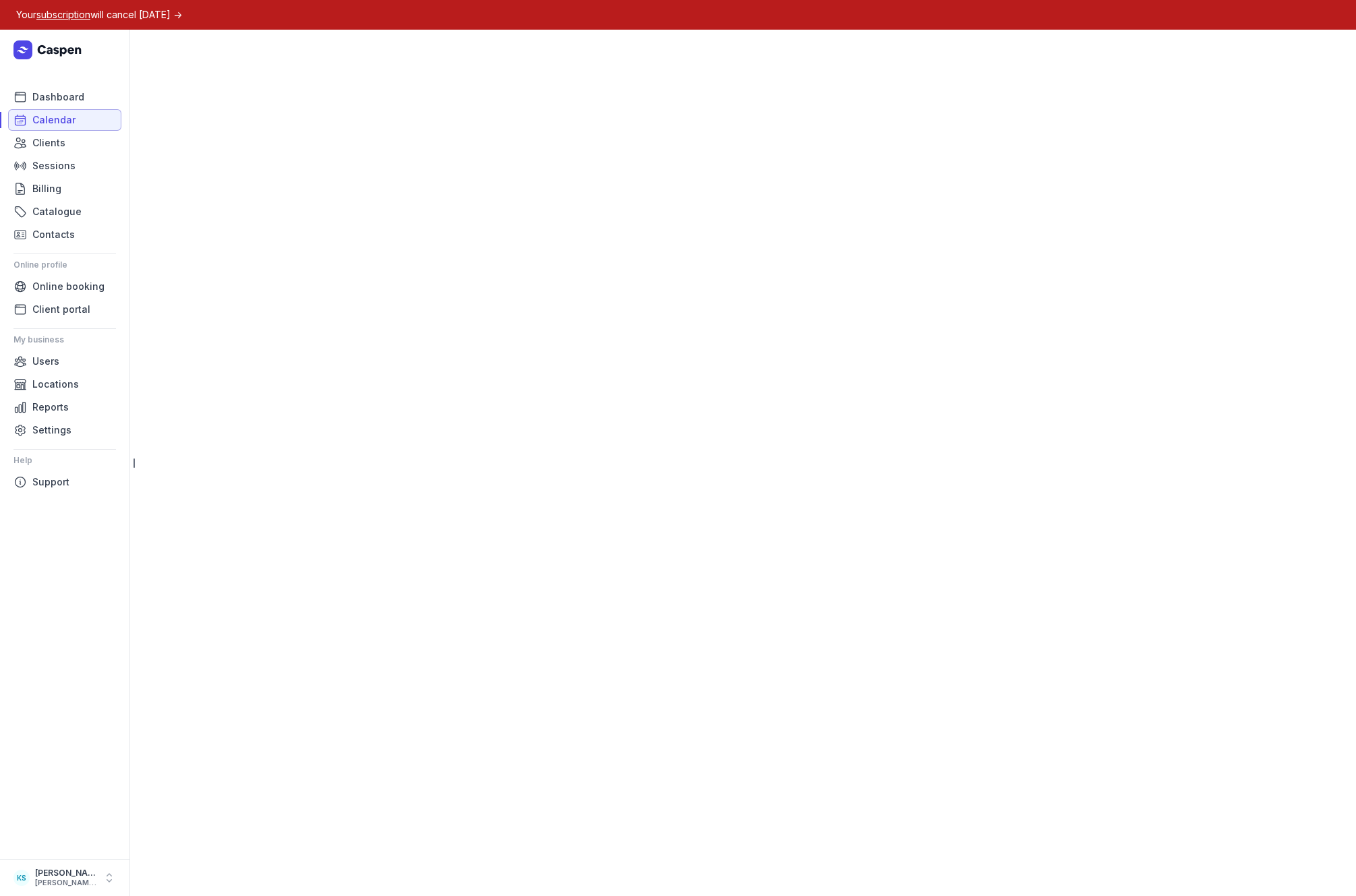
select select "week"
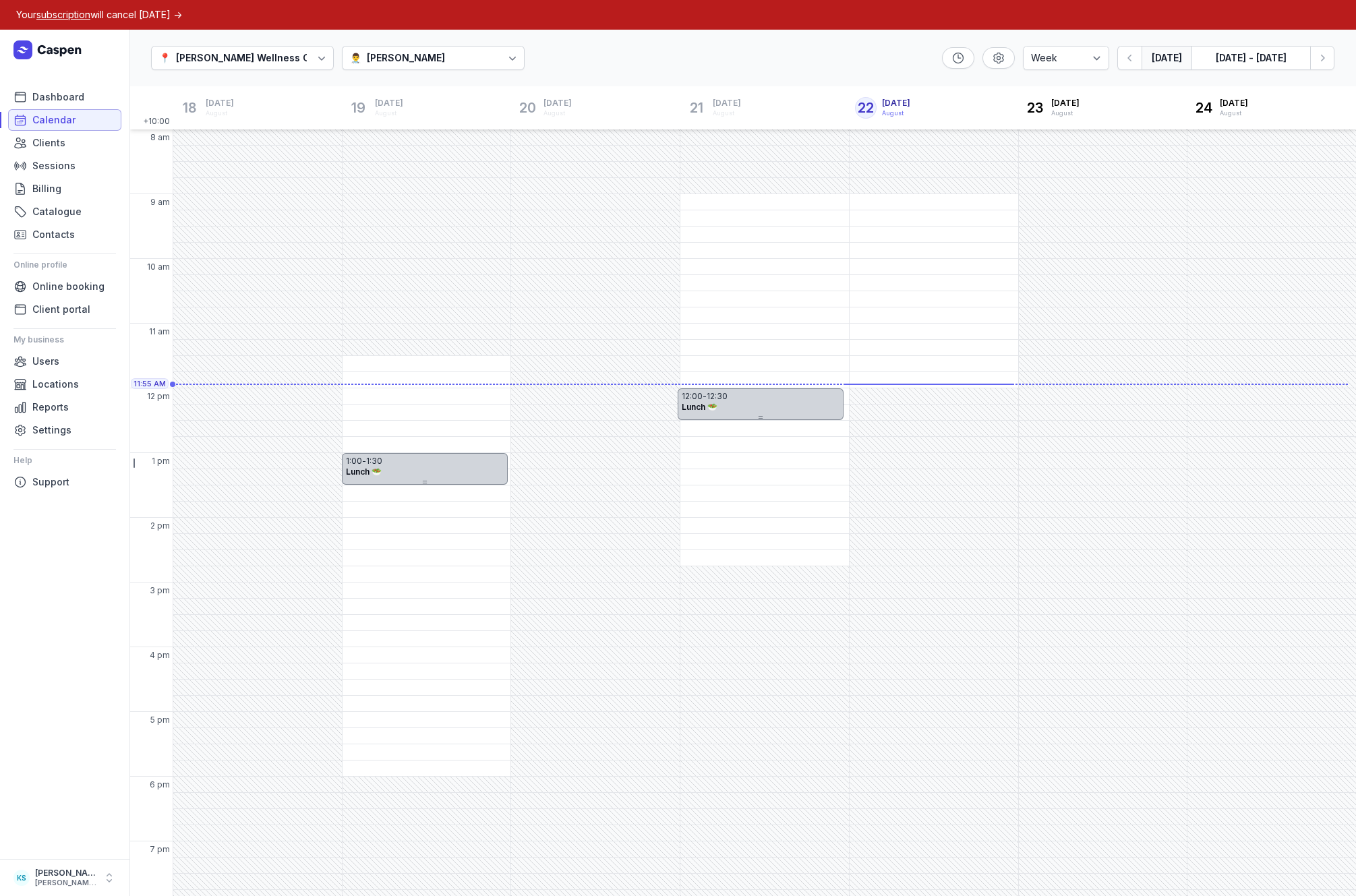
scroll to position [10, 0]
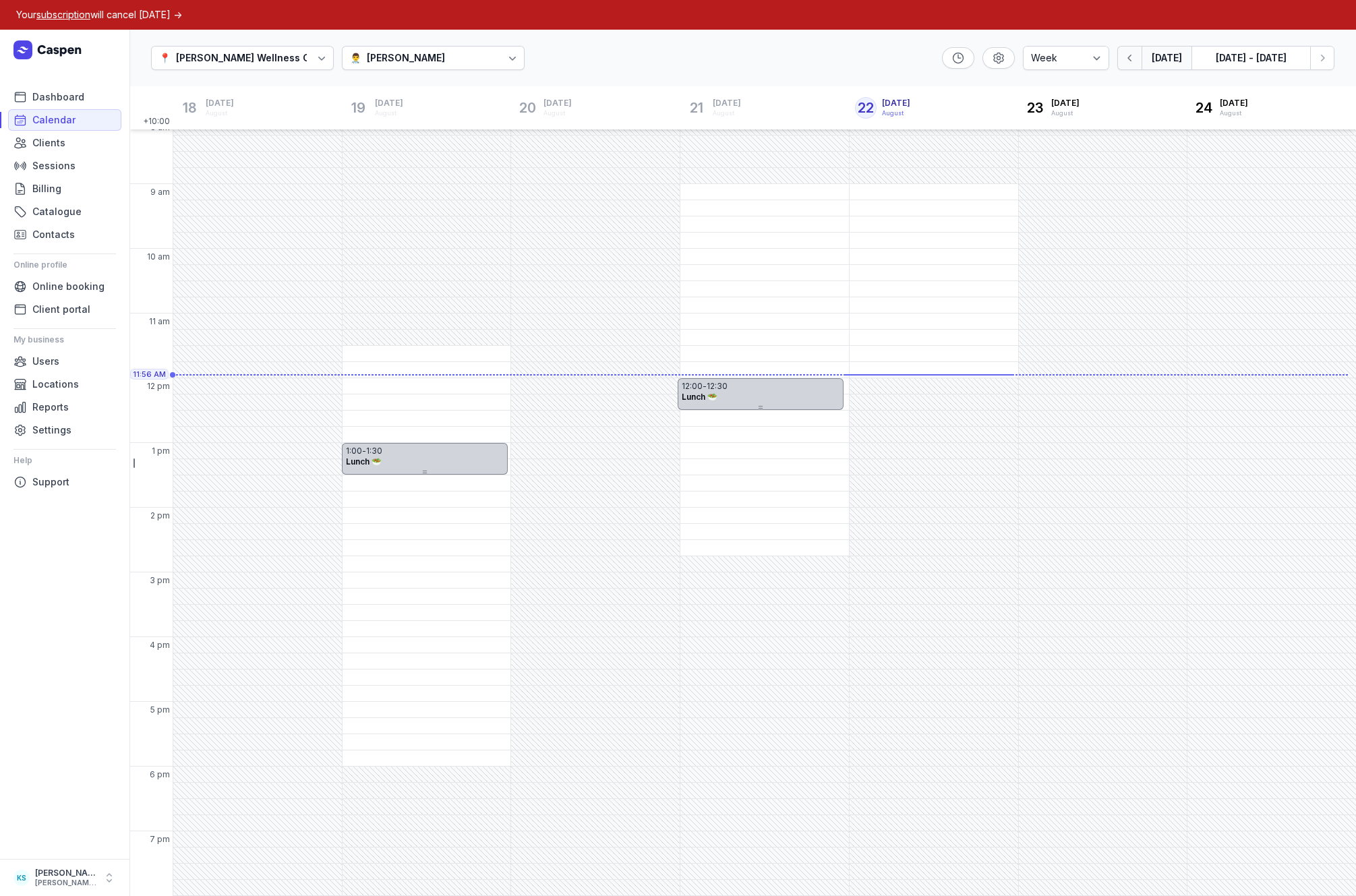
click at [1134, 61] on icon "button" at bounding box center [1129, 57] width 13 height 13
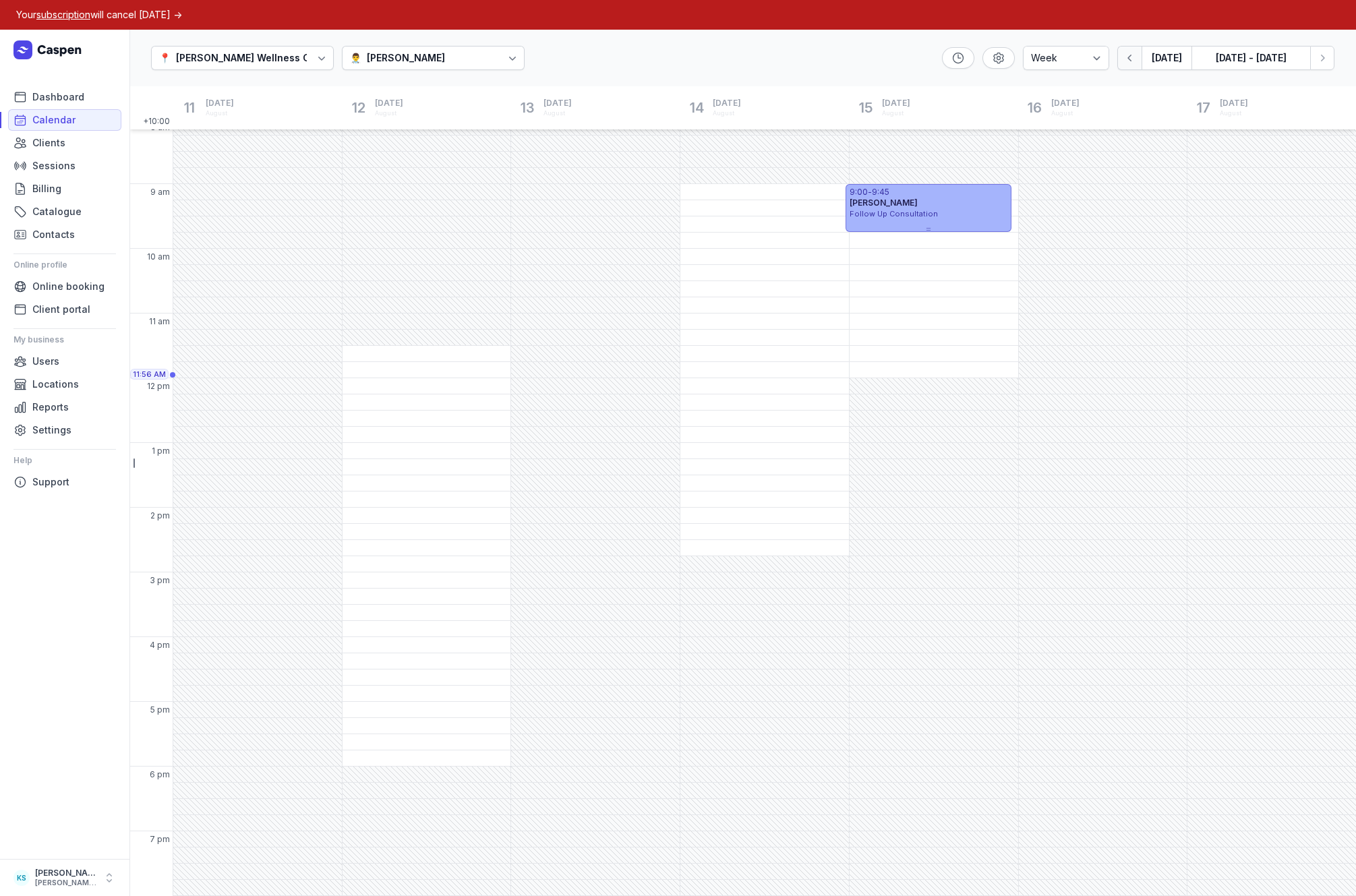
click at [1134, 61] on icon "button" at bounding box center [1129, 57] width 13 height 13
click at [1320, 56] on icon "button" at bounding box center [1322, 57] width 13 height 13
click at [506, 61] on icon at bounding box center [512, 57] width 13 height 13
click at [355, 141] on div "👨‍⚕️ Melanie Sheen" at bounding box center [374, 132] width 139 height 24
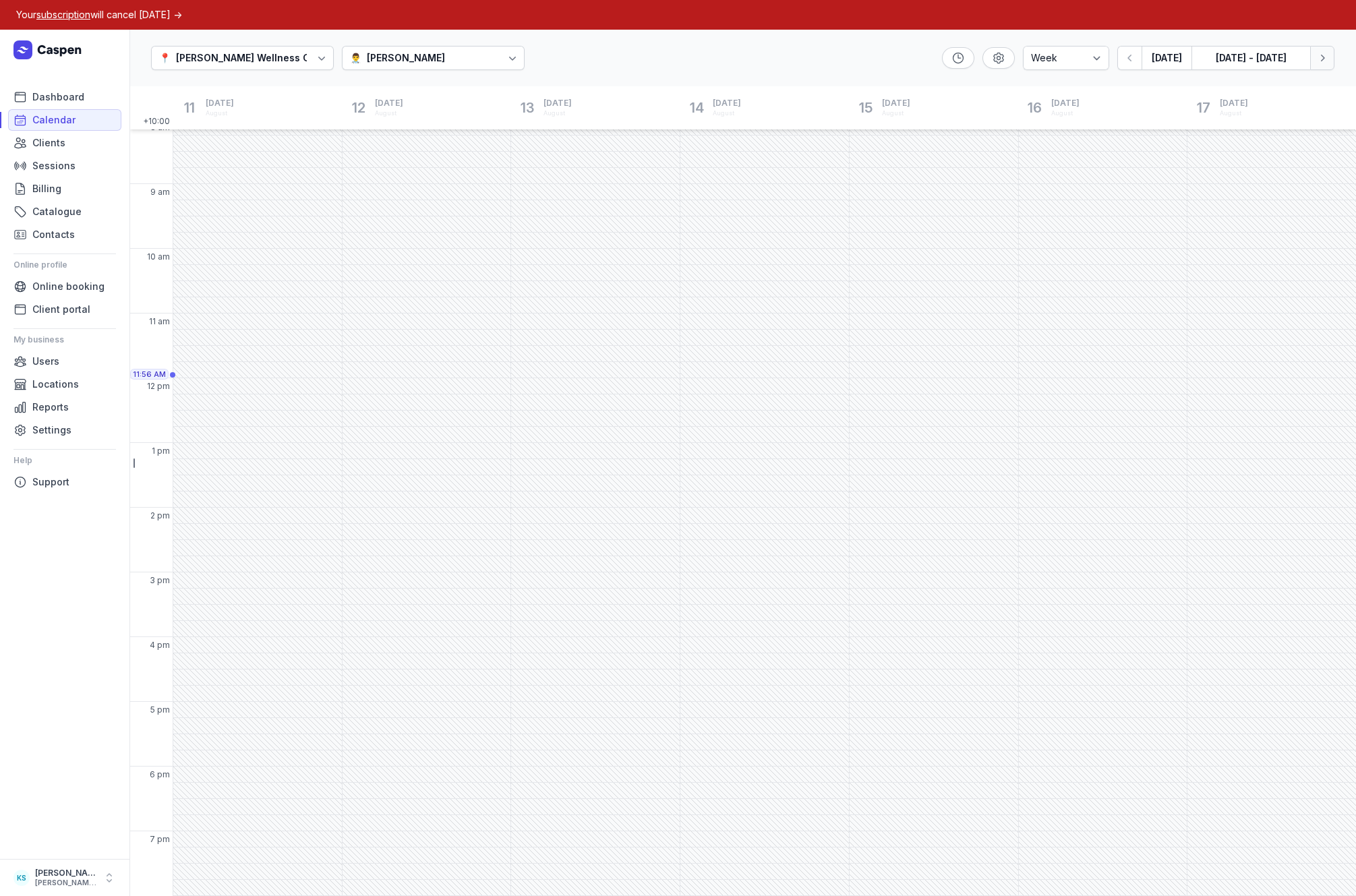
click at [1317, 62] on icon "button" at bounding box center [1322, 57] width 13 height 13
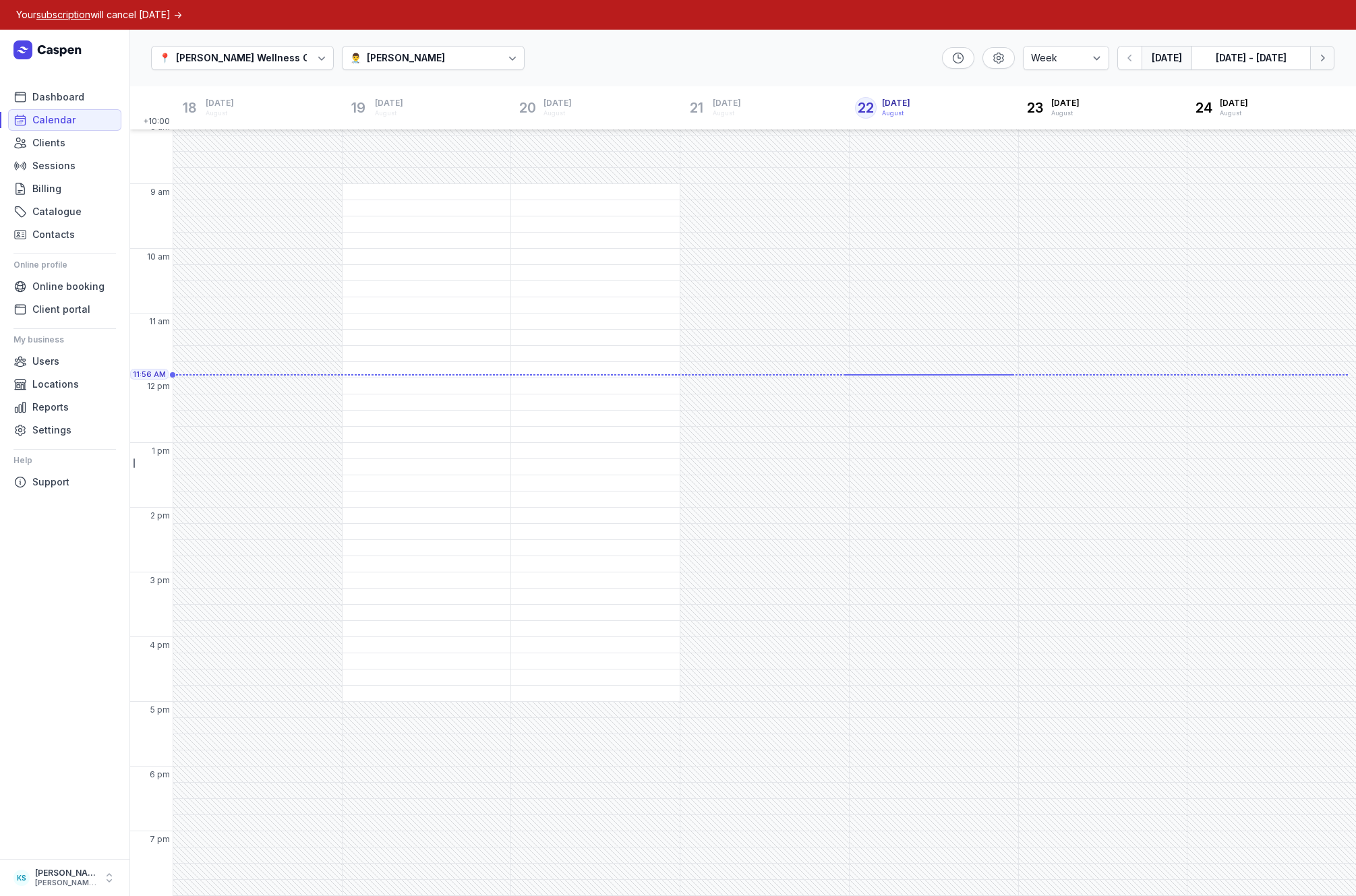
click at [1317, 62] on icon "button" at bounding box center [1322, 57] width 13 height 13
click at [425, 65] on div "👨‍⚕️ Melanie Sheen" at bounding box center [433, 57] width 183 height 24
click at [401, 109] on div "👨‍⚕️ Kylie Smart" at bounding box center [388, 109] width 147 height 24
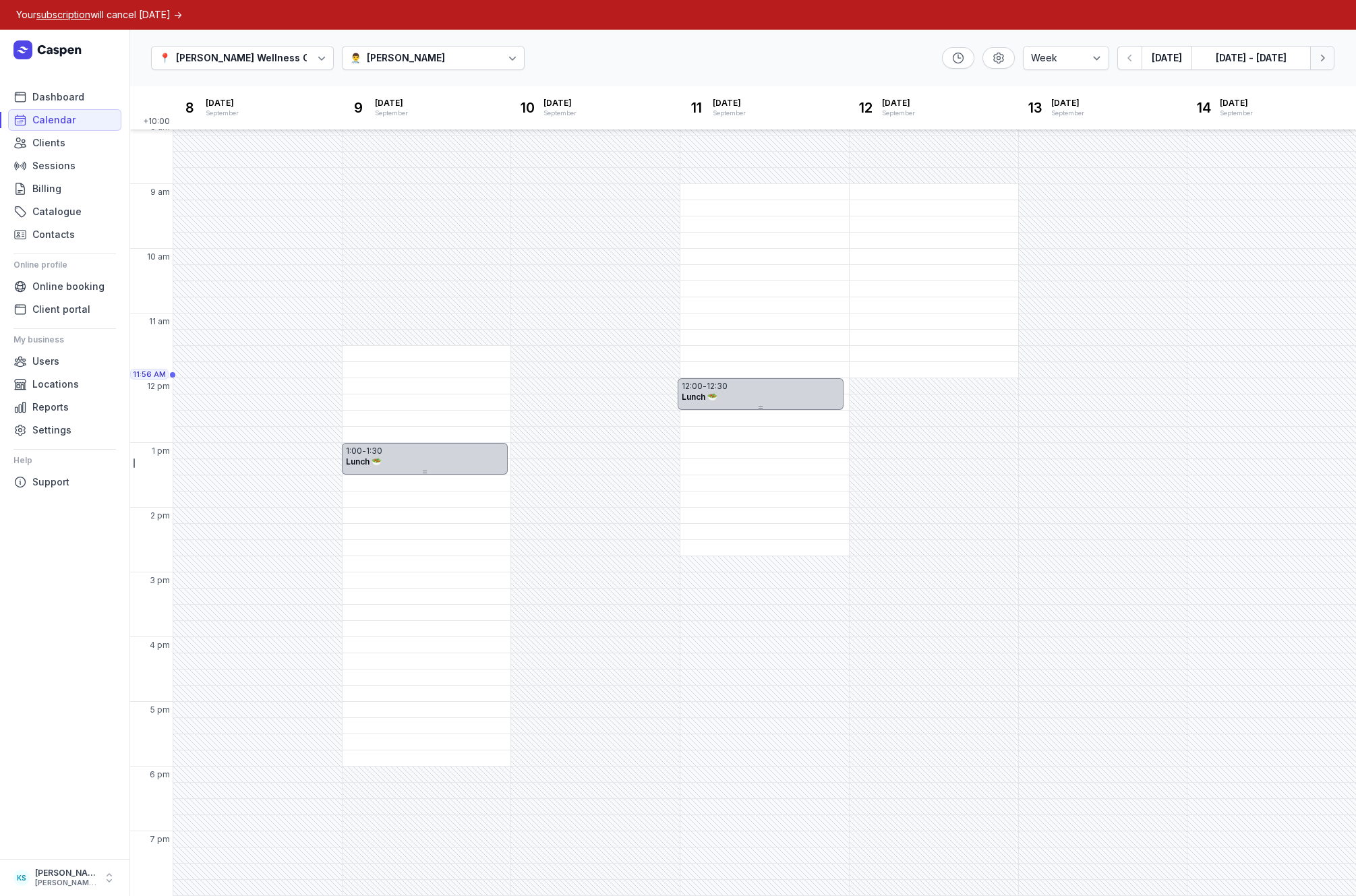
click at [1322, 64] on icon "button" at bounding box center [1322, 57] width 13 height 13
click at [1320, 57] on icon "button" at bounding box center [1322, 57] width 13 height 13
click at [1135, 62] on icon "button" at bounding box center [1129, 57] width 13 height 13
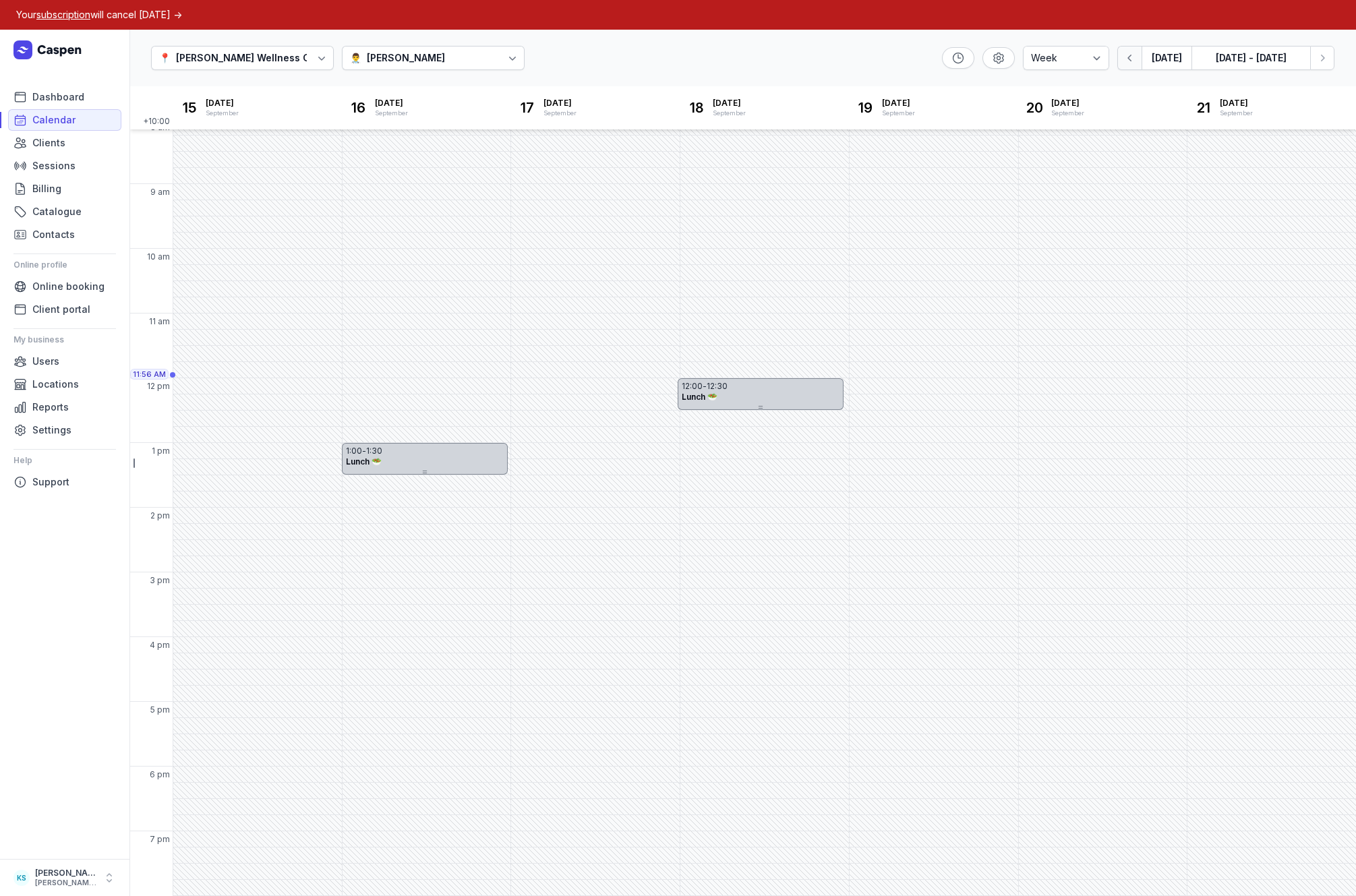
click at [1135, 62] on icon "button" at bounding box center [1129, 57] width 13 height 13
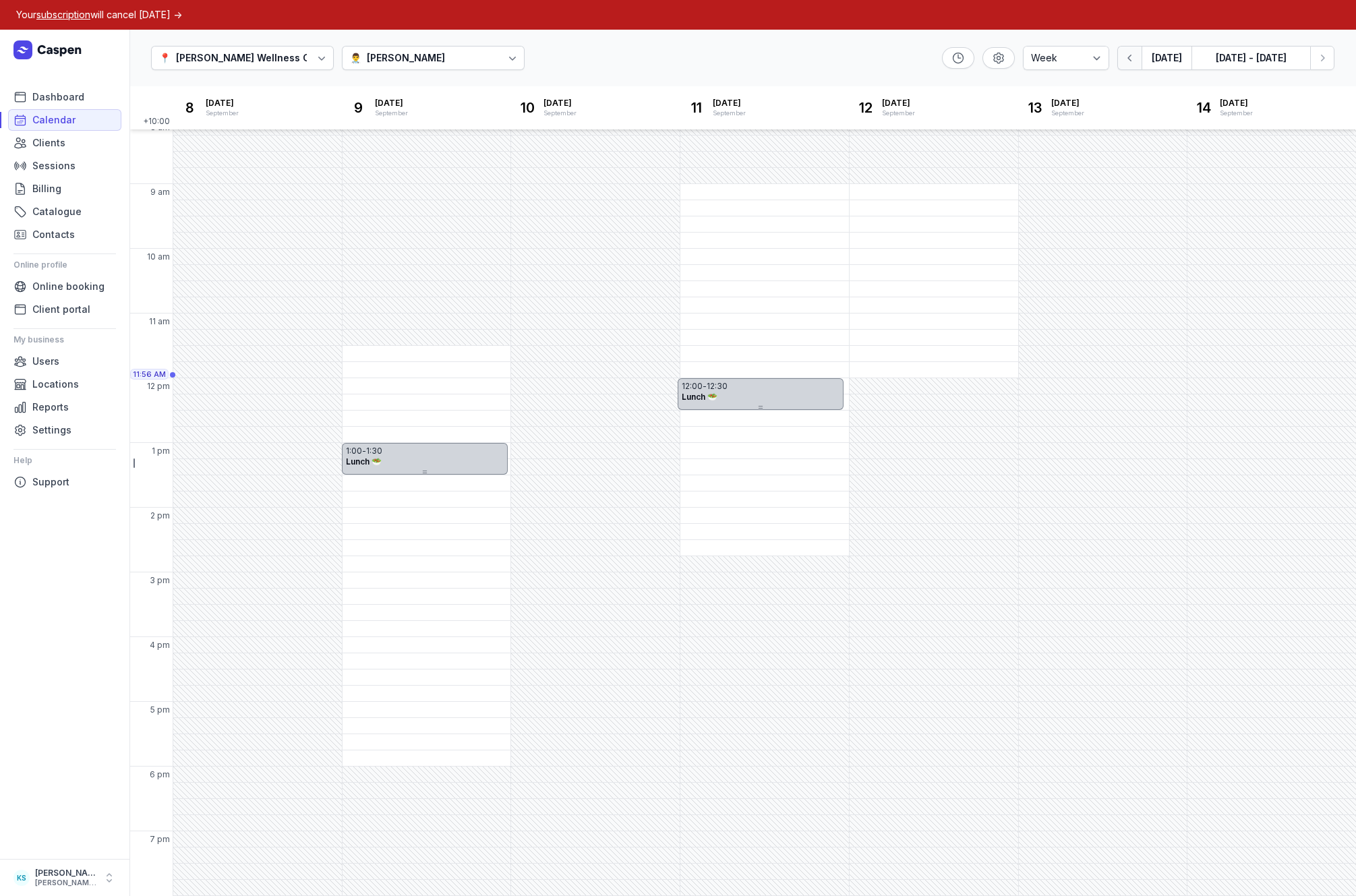
click at [1135, 62] on icon "button" at bounding box center [1129, 57] width 13 height 13
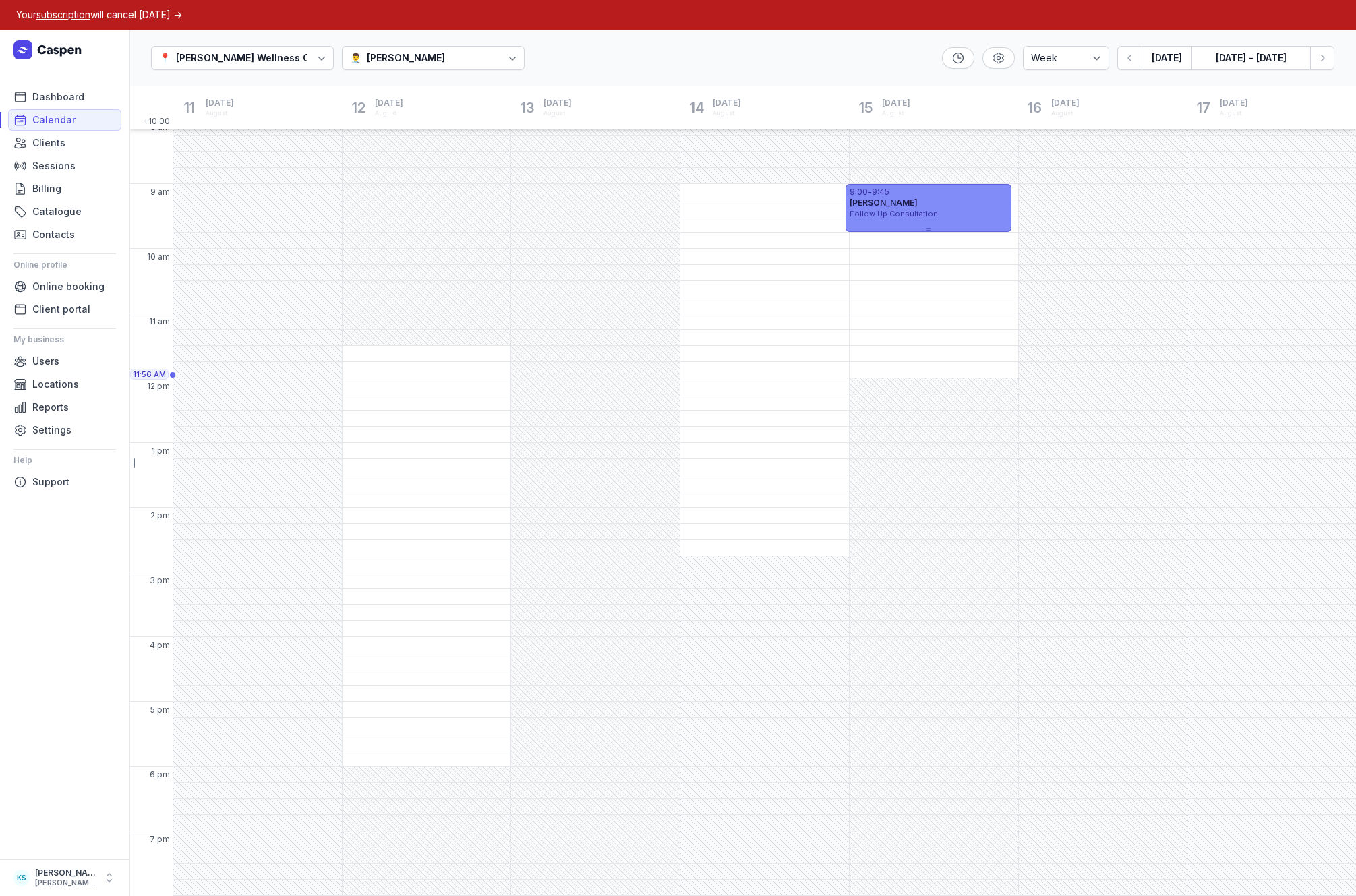
click at [923, 204] on div "Ash O'Brien" at bounding box center [928, 203] width 158 height 11
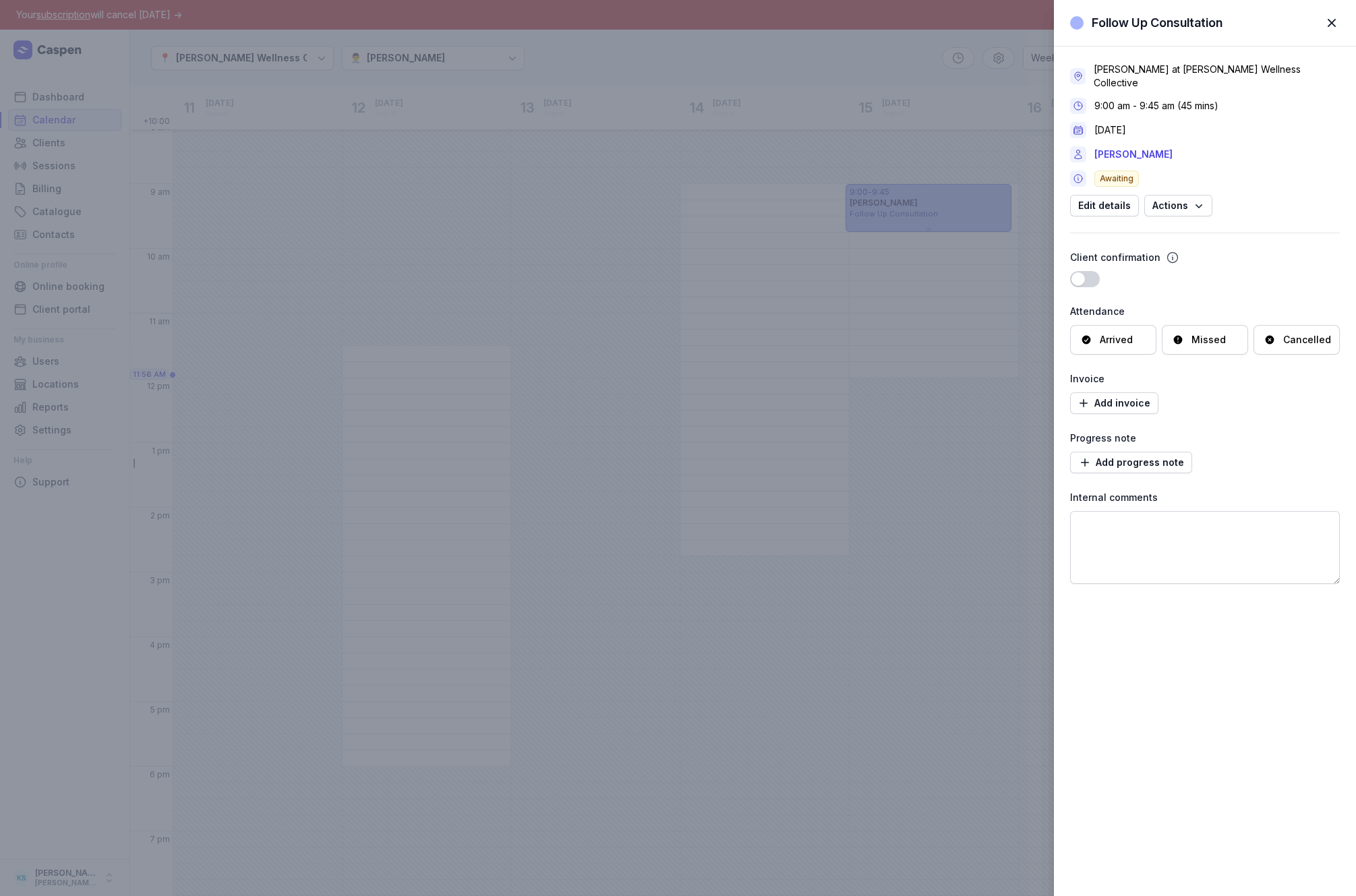
click at [1326, 23] on span "button" at bounding box center [1332, 23] width 30 height 30
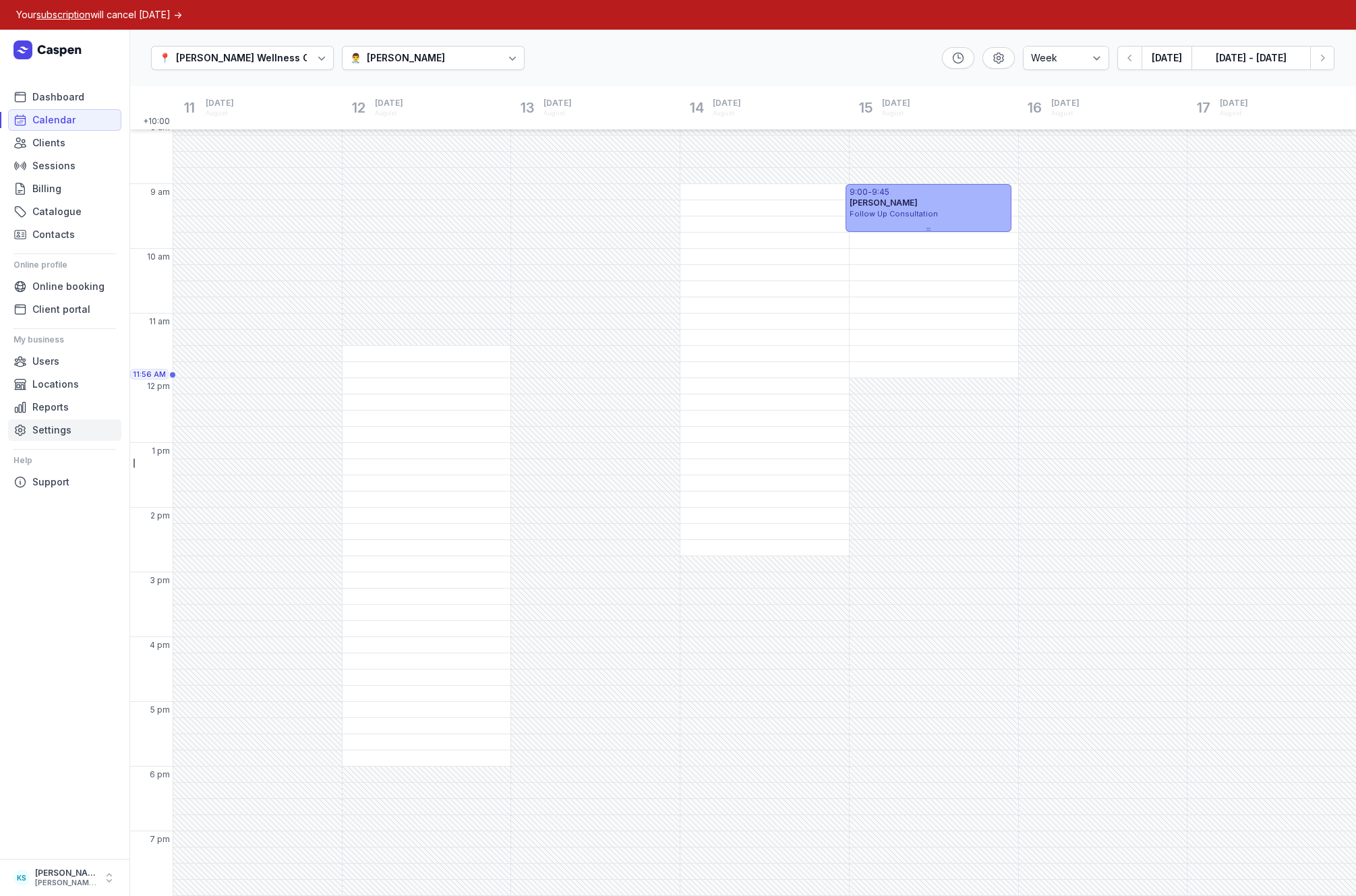
click at [47, 424] on span "Settings" at bounding box center [52, 430] width 39 height 16
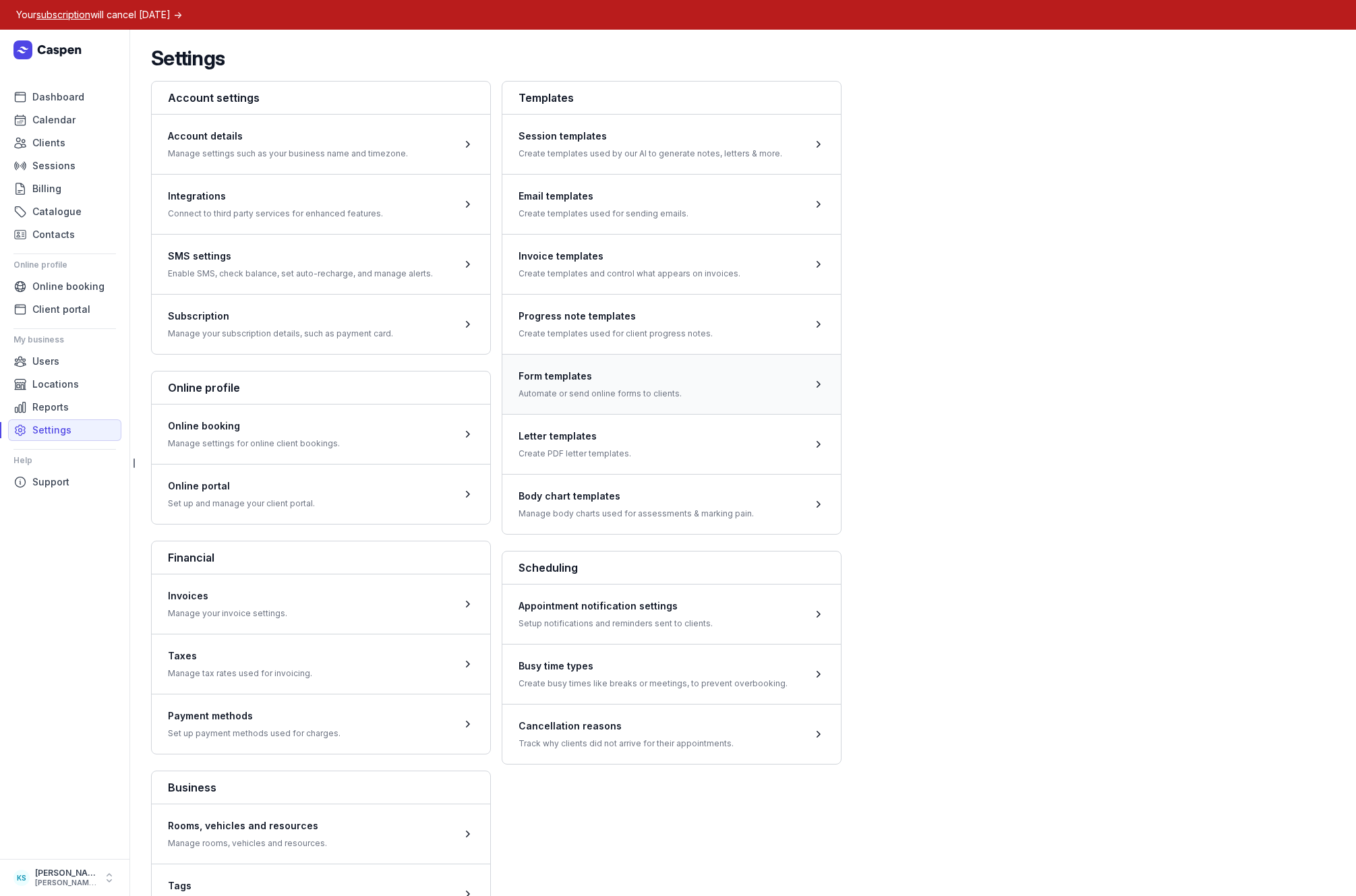
click at [568, 374] on span at bounding box center [671, 384] width 338 height 60
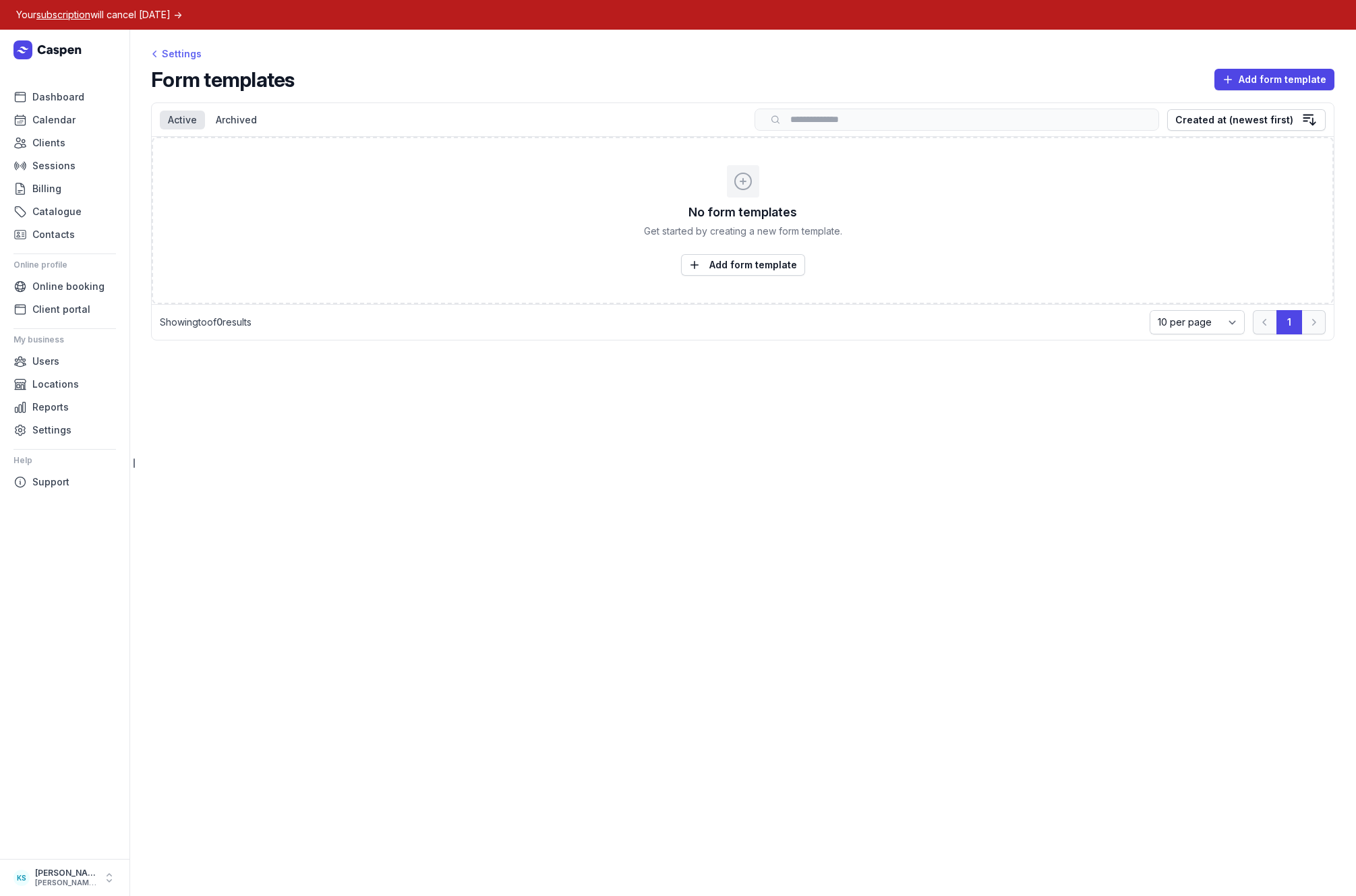
click at [177, 47] on div "Settings" at bounding box center [176, 54] width 50 height 16
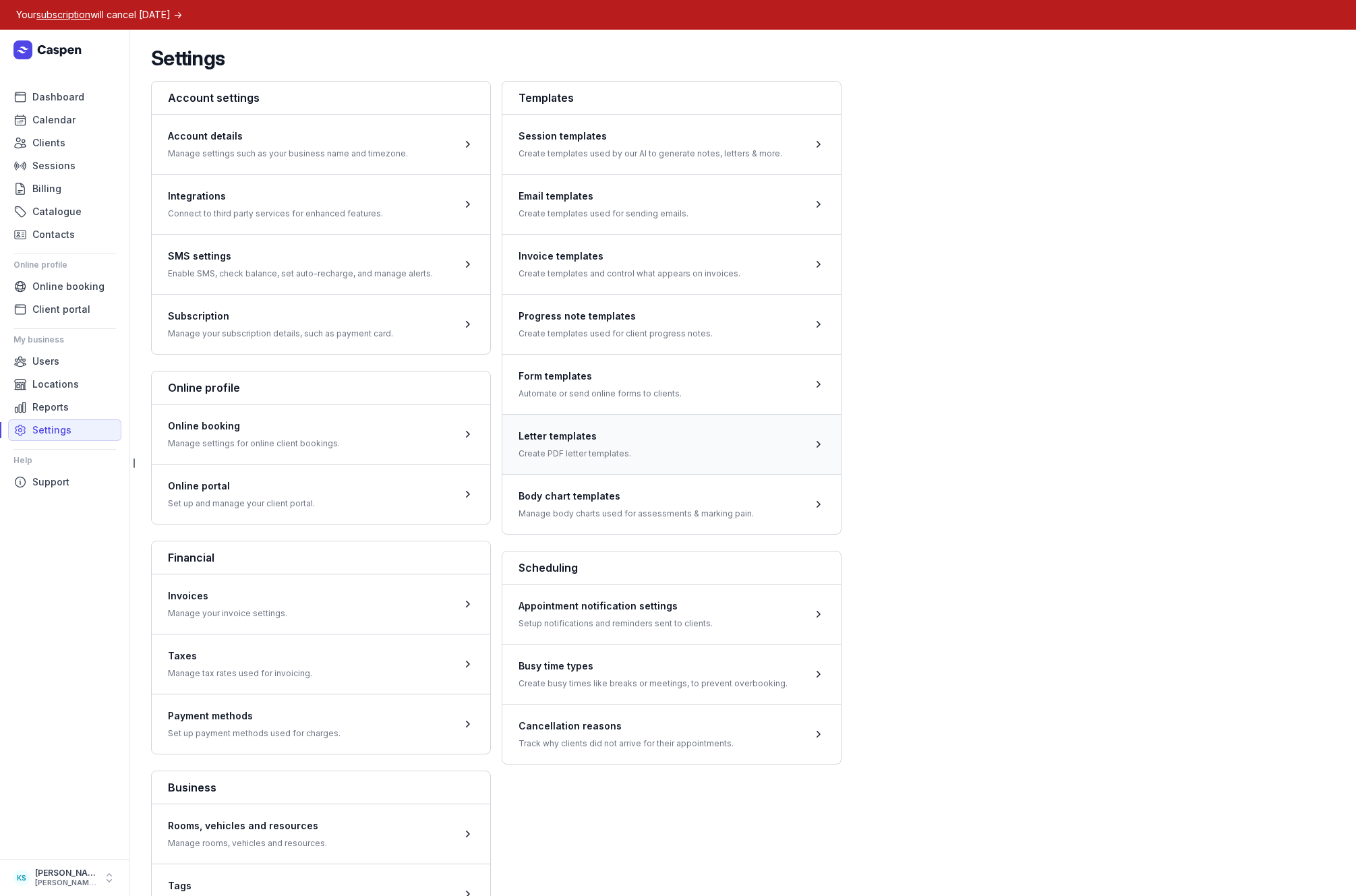
click at [530, 447] on span at bounding box center [671, 444] width 338 height 60
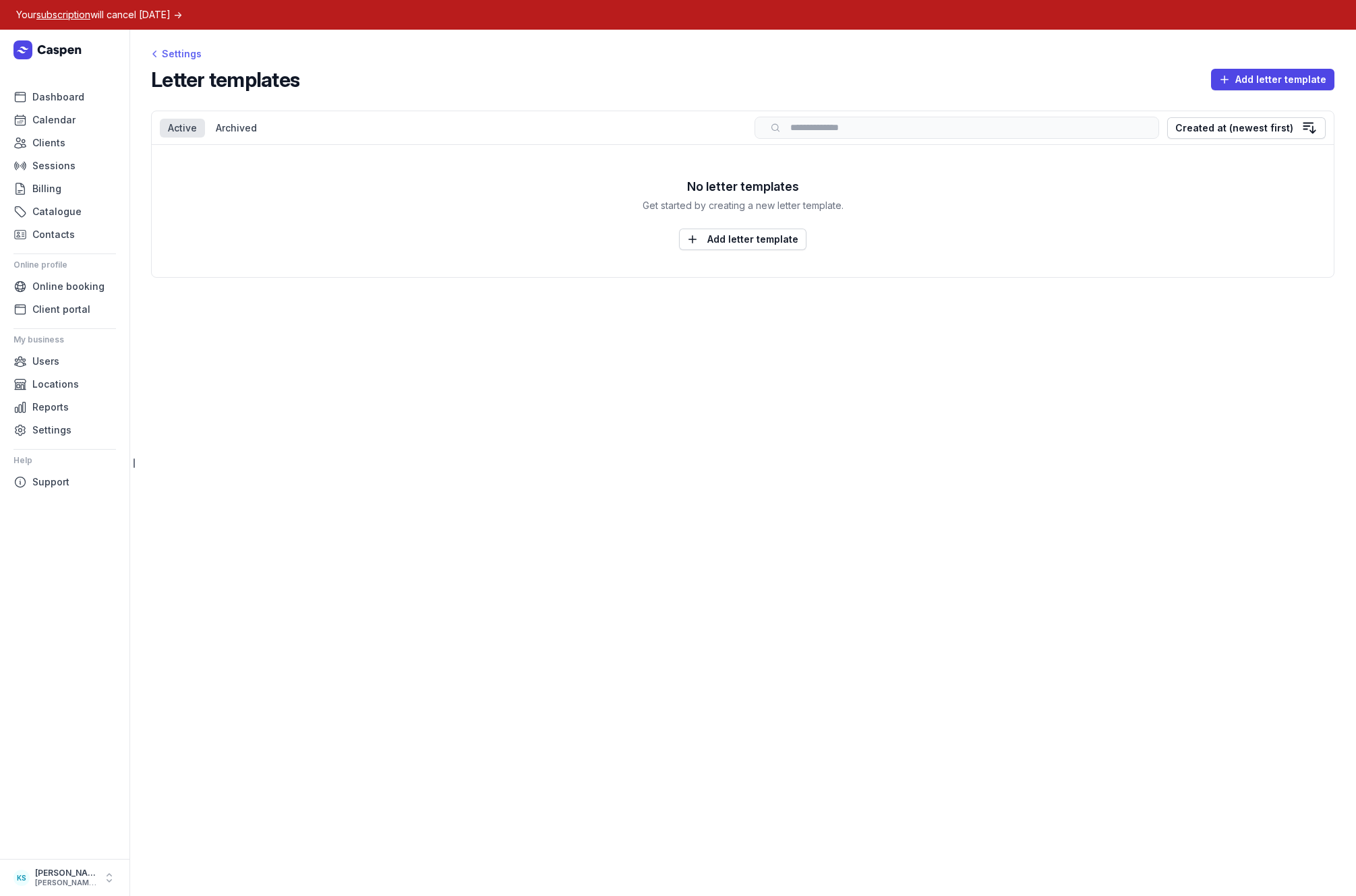
click at [179, 54] on div "Settings" at bounding box center [176, 54] width 50 height 16
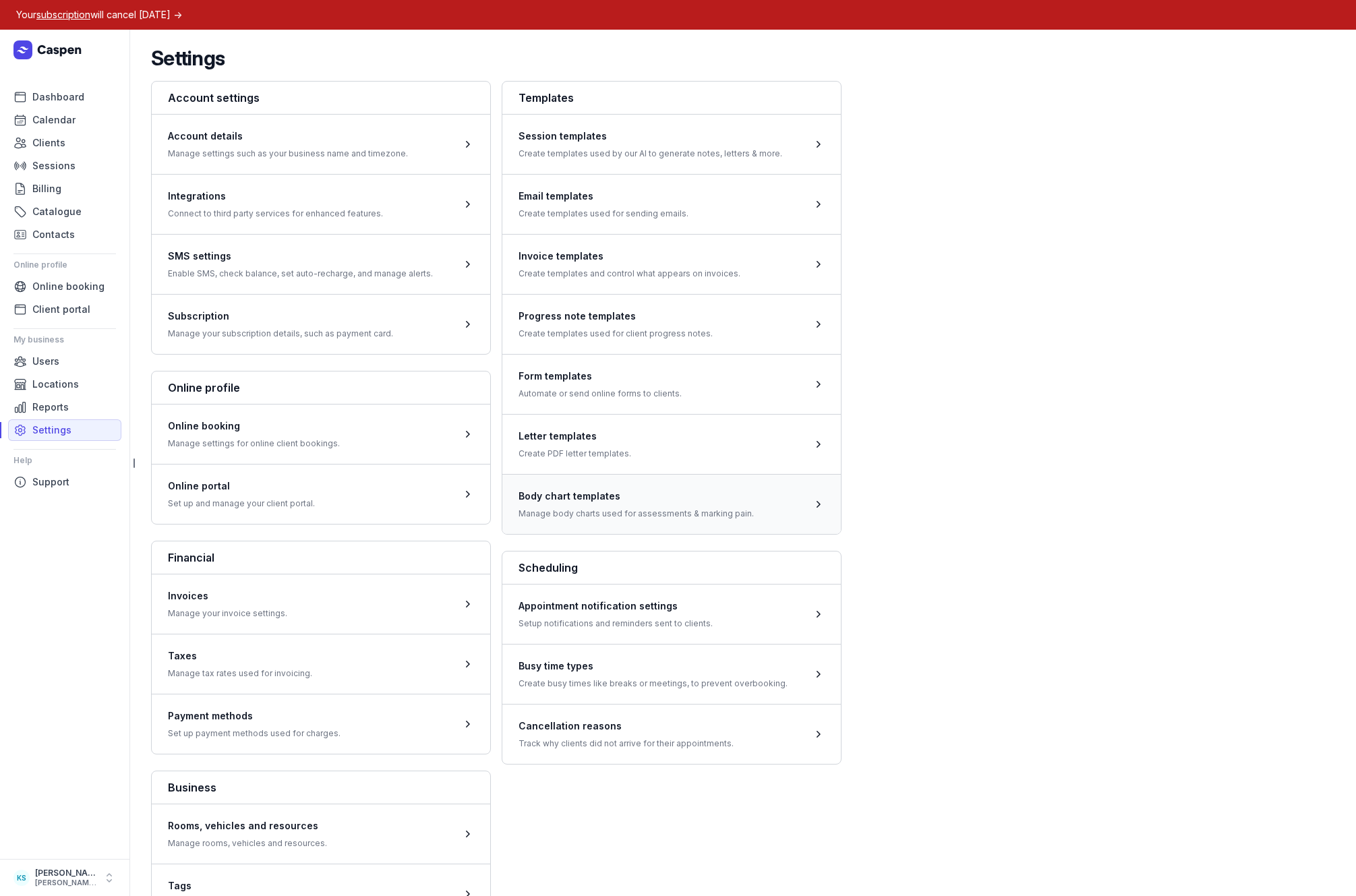
click at [576, 508] on span at bounding box center [671, 504] width 338 height 60
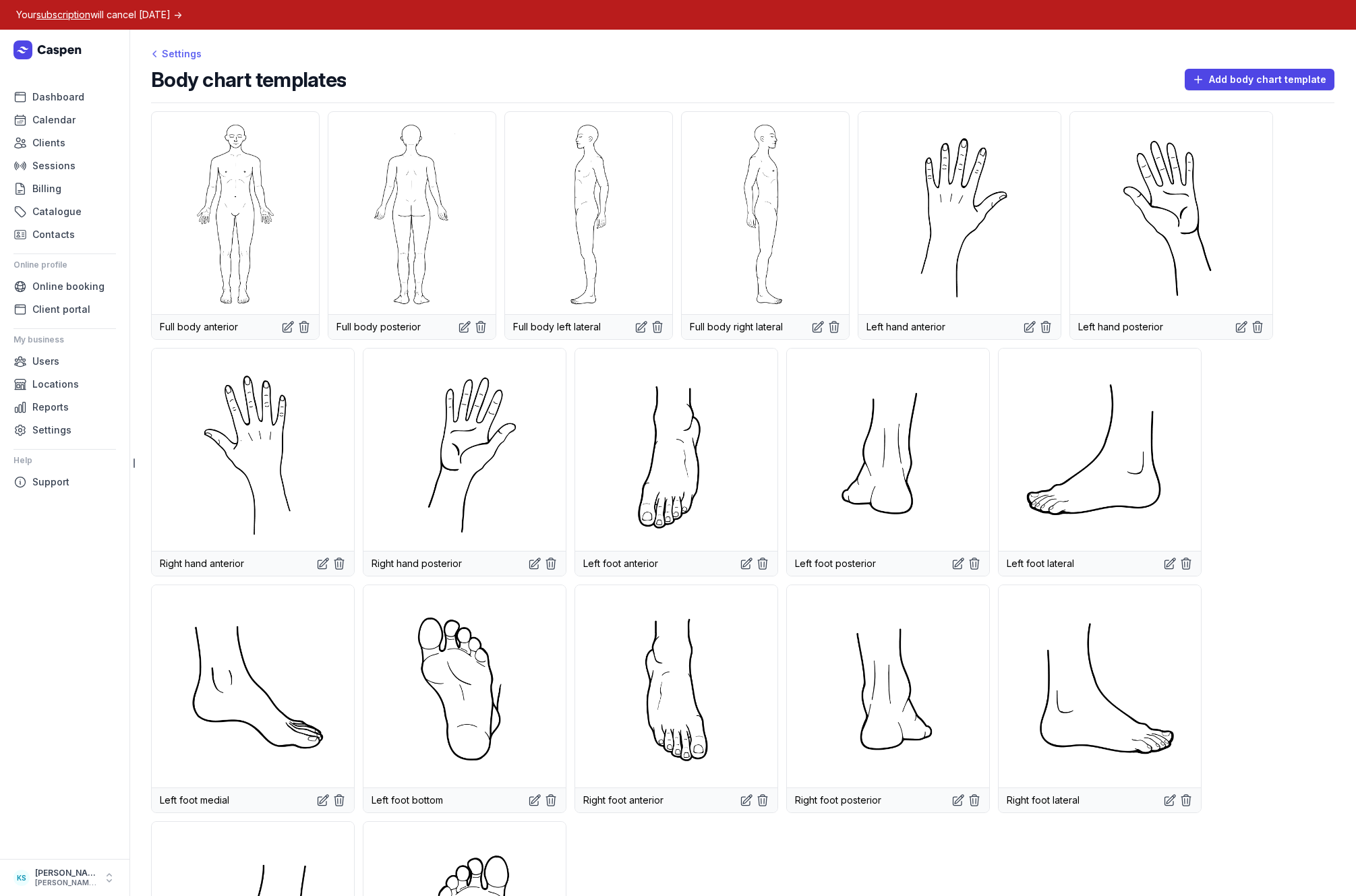
click at [184, 56] on div "Settings" at bounding box center [176, 54] width 50 height 16
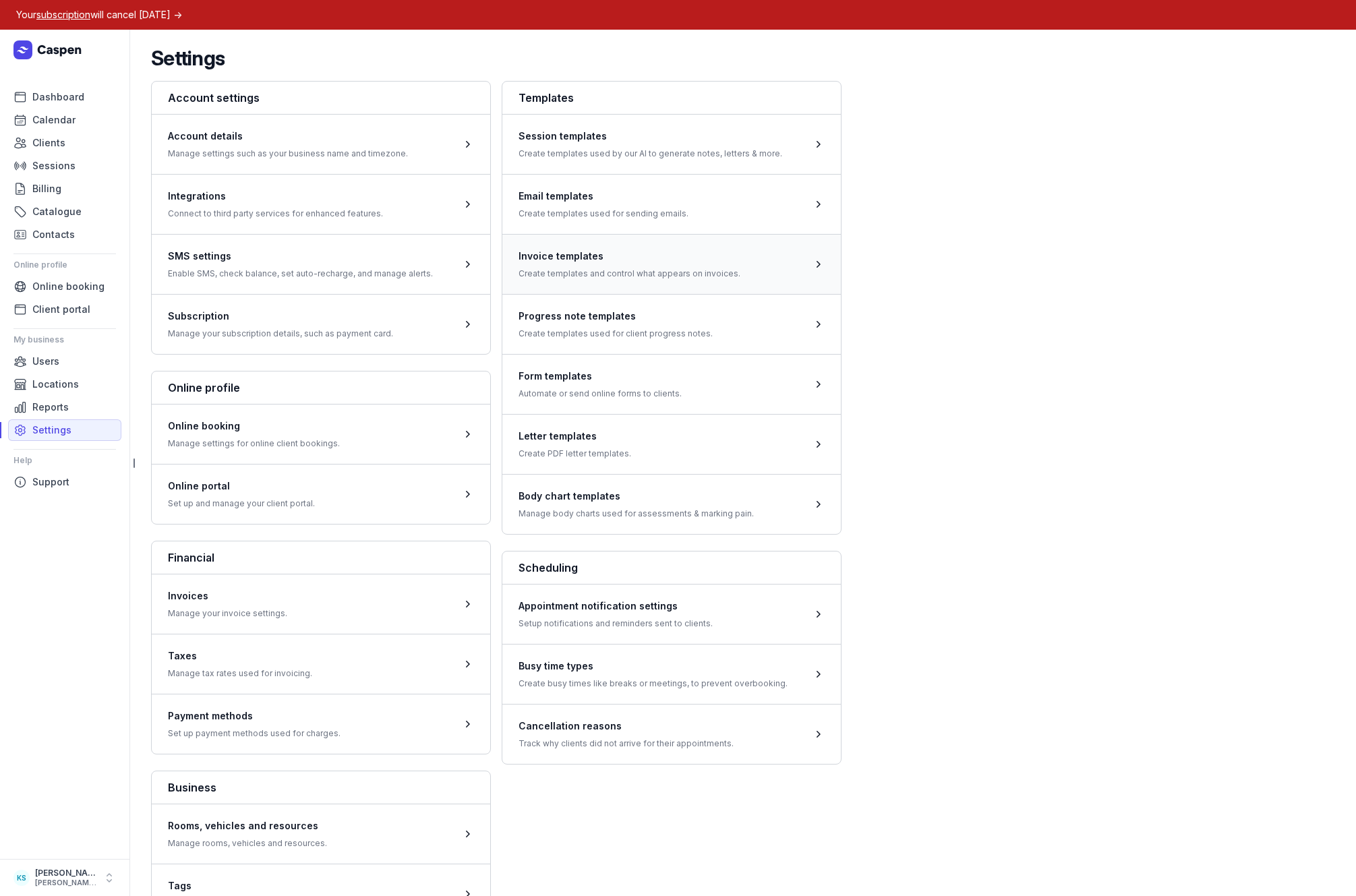
click at [575, 272] on span at bounding box center [671, 264] width 338 height 60
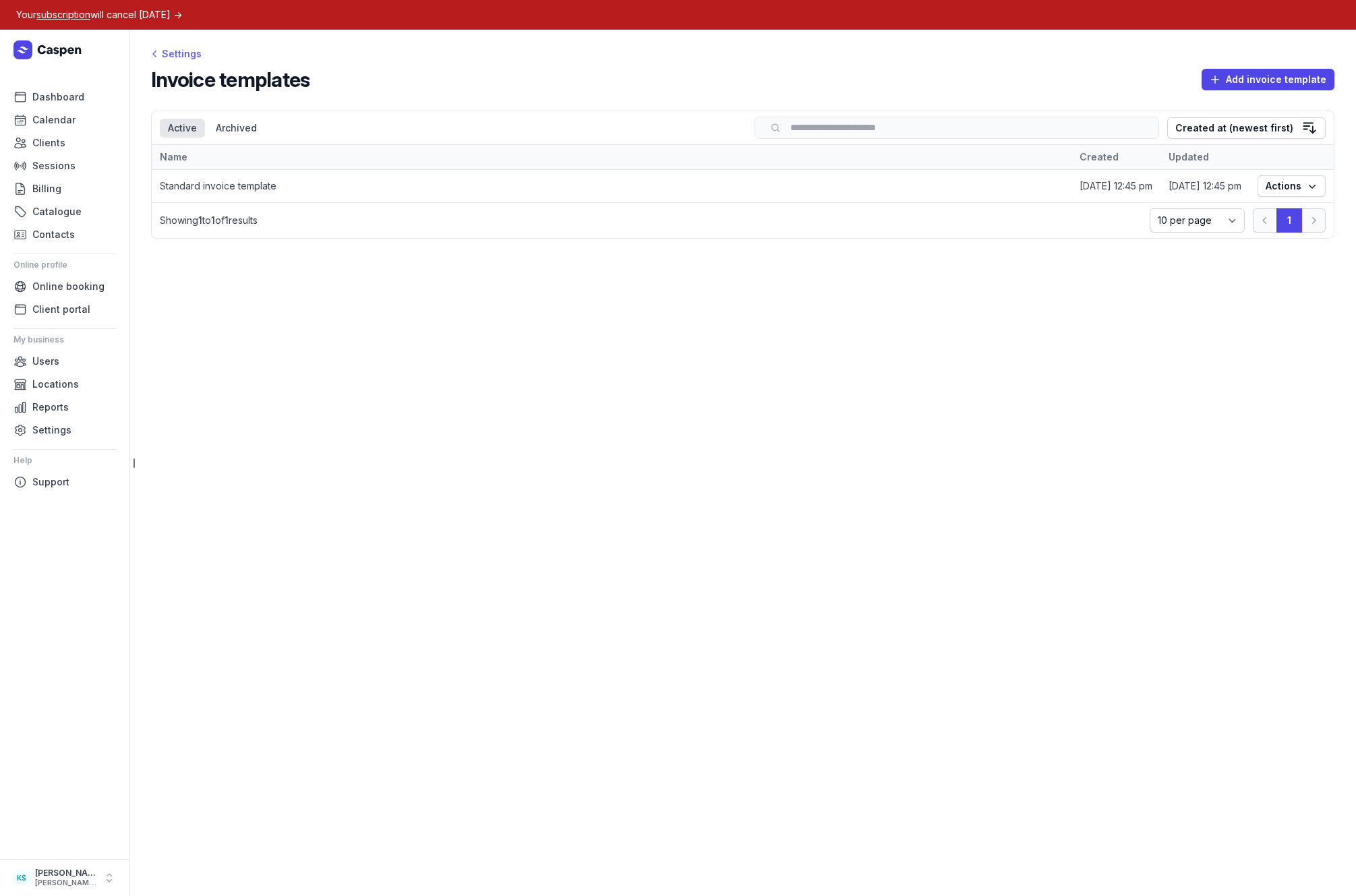
click at [177, 53] on div "Settings" at bounding box center [176, 54] width 50 height 16
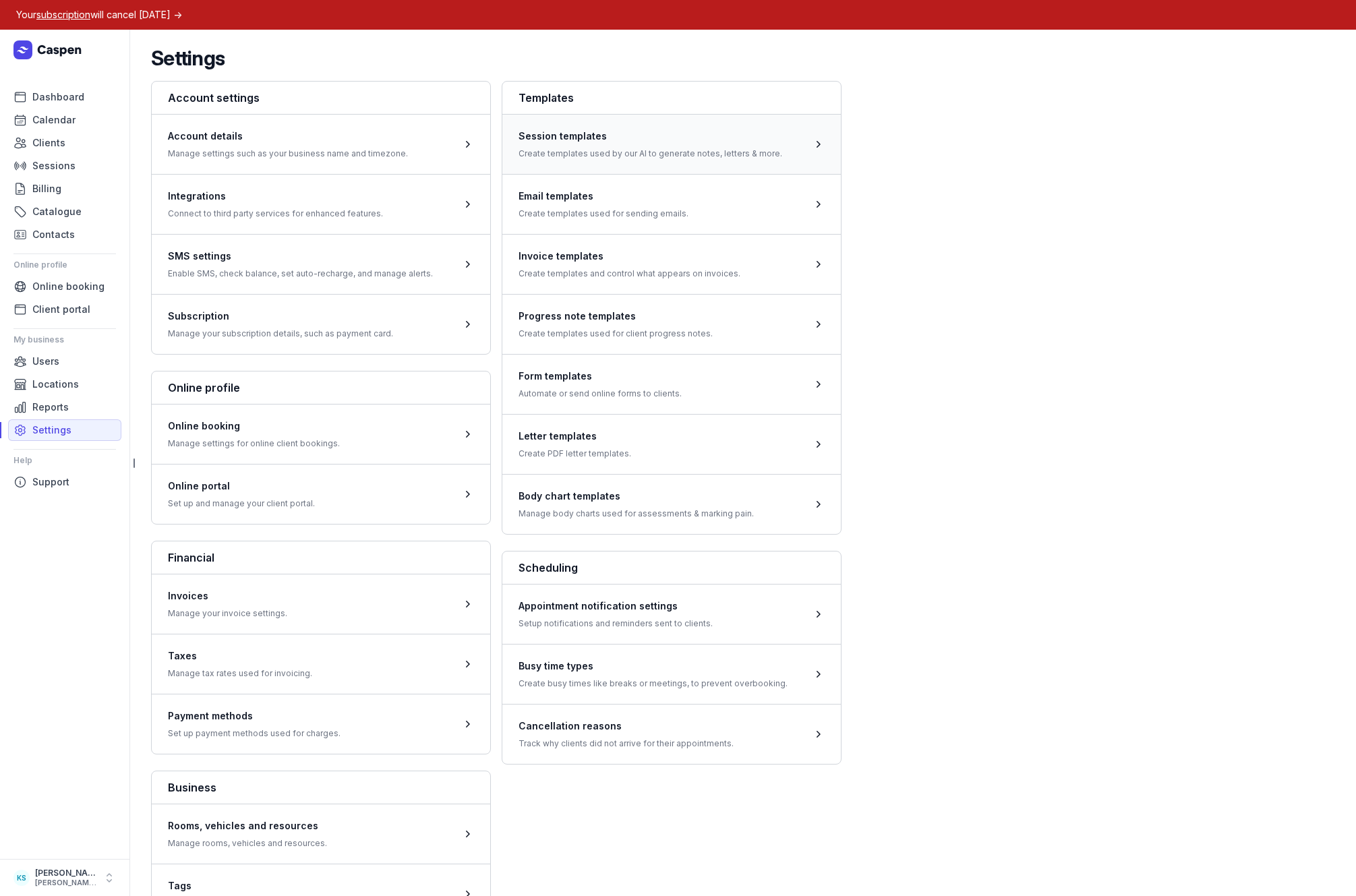
click at [546, 150] on span at bounding box center [671, 144] width 338 height 60
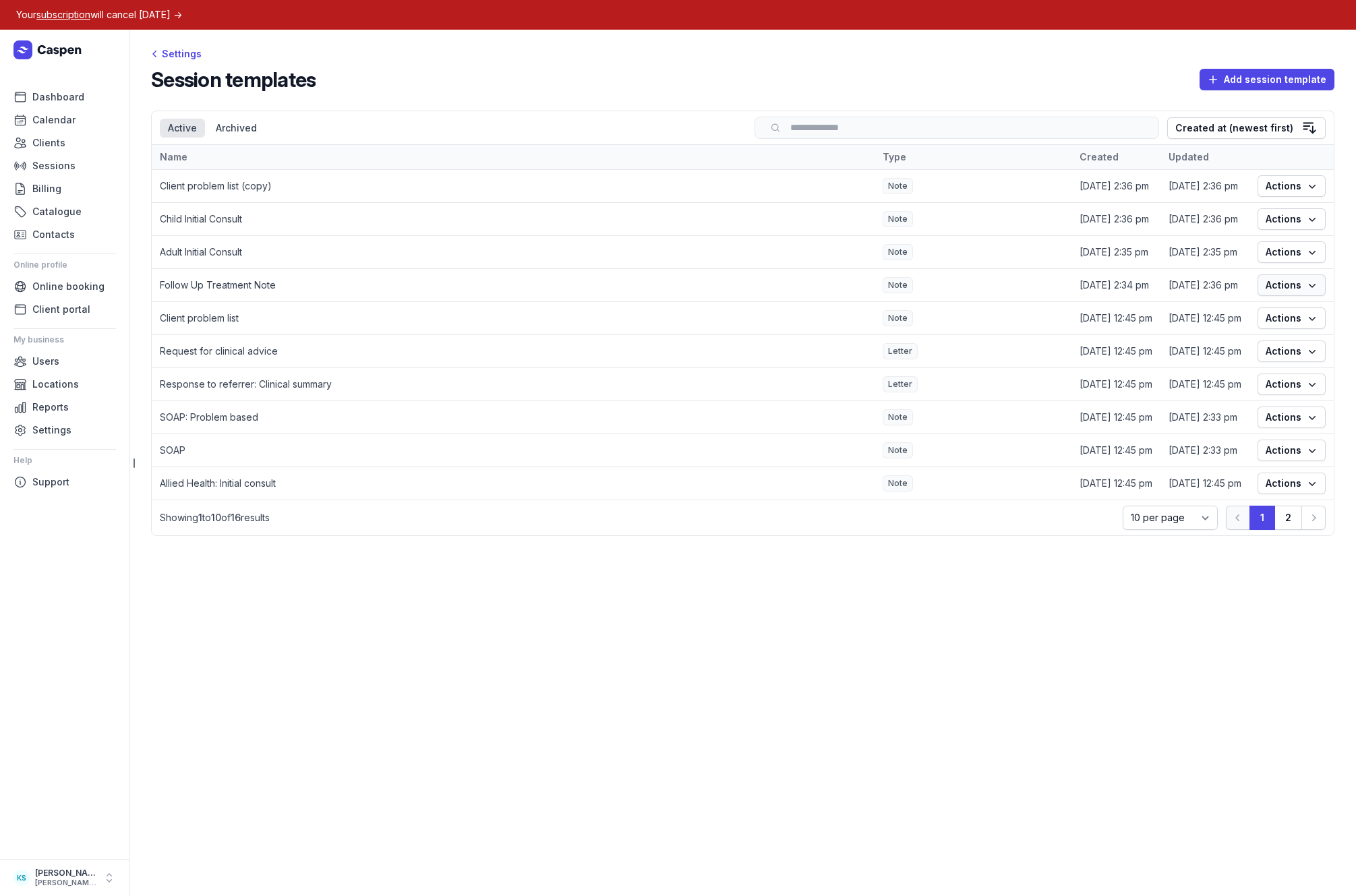
click at [1288, 280] on span "Actions" at bounding box center [1292, 285] width 52 height 16
click at [1214, 310] on link "Edit" at bounding box center [1249, 312] width 151 height 19
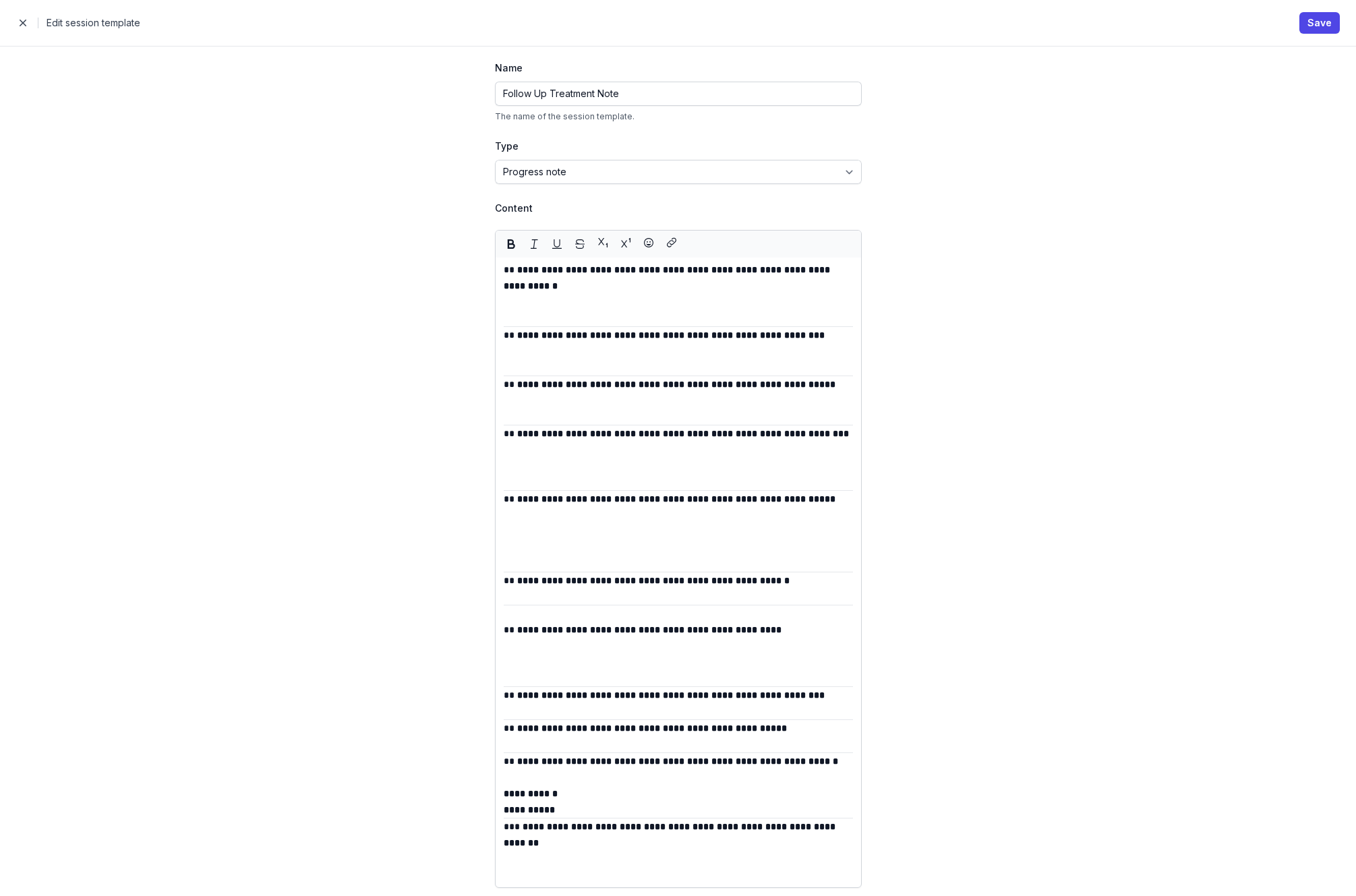
scroll to position [5, 0]
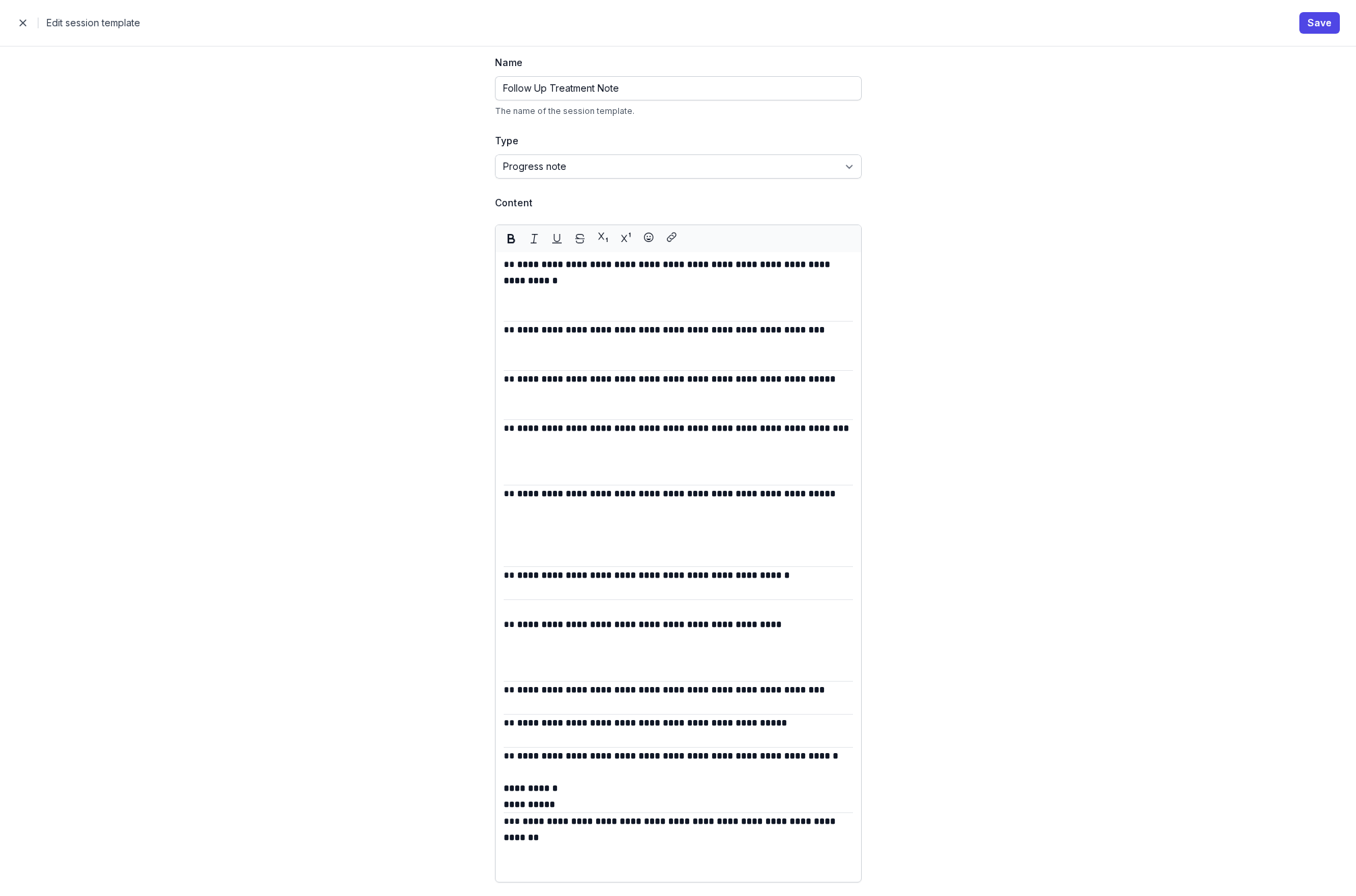
click at [21, 19] on span "button" at bounding box center [23, 23] width 27 height 27
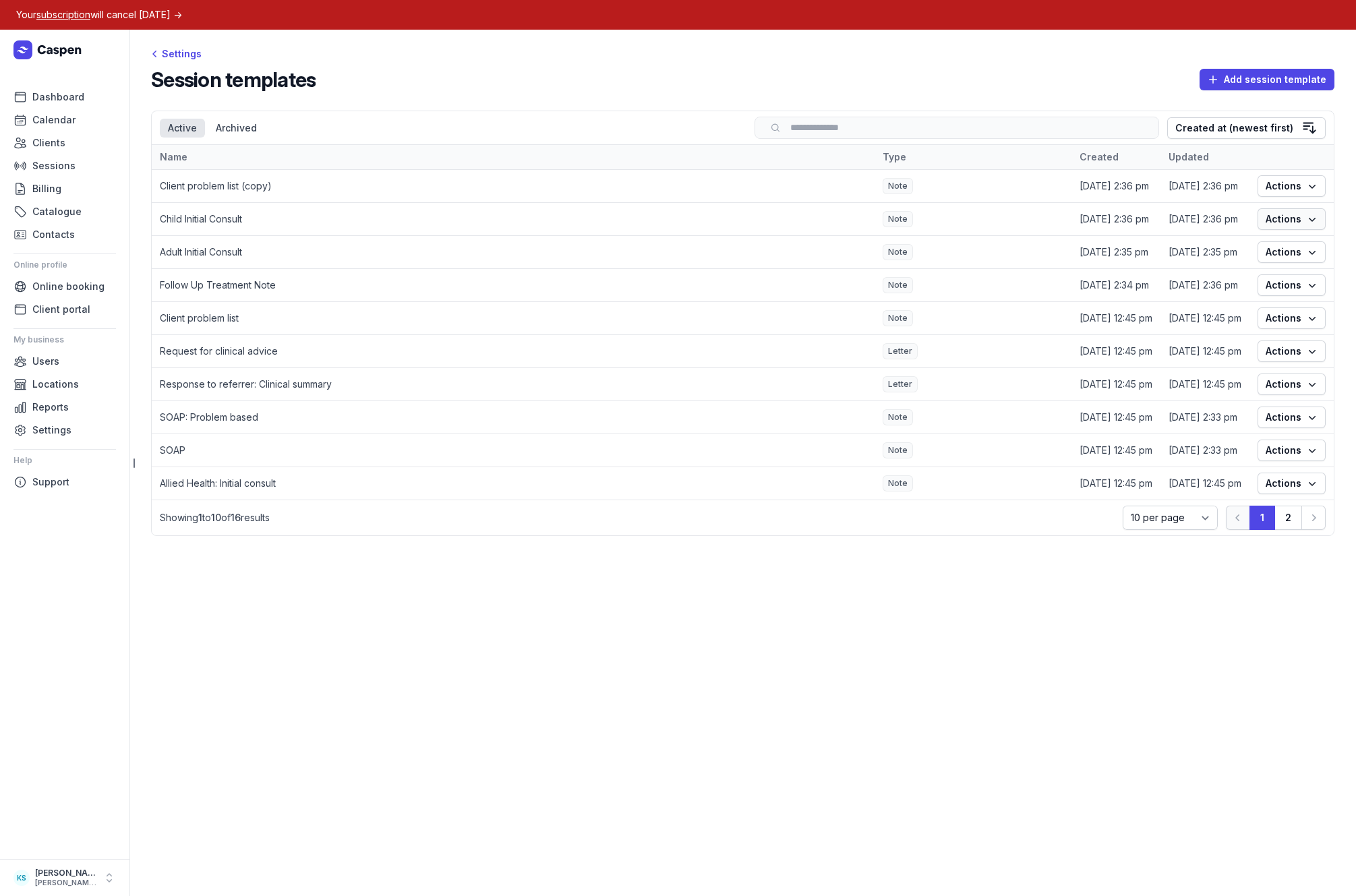
click at [1294, 216] on span "Actions" at bounding box center [1292, 219] width 52 height 16
click at [1217, 252] on link "Edit" at bounding box center [1249, 245] width 151 height 19
select select
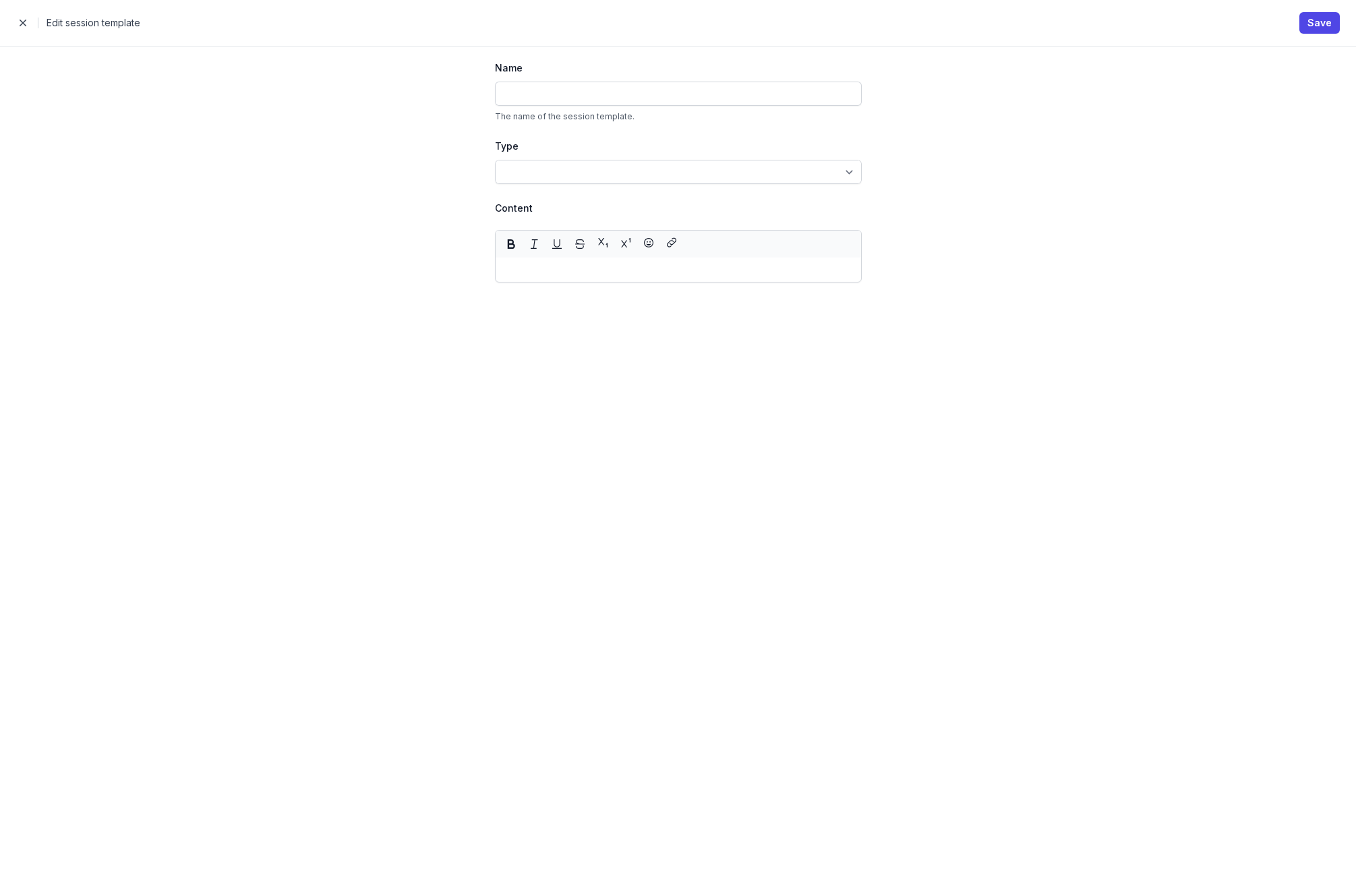
type input "Child Initial Consult"
select select "note"
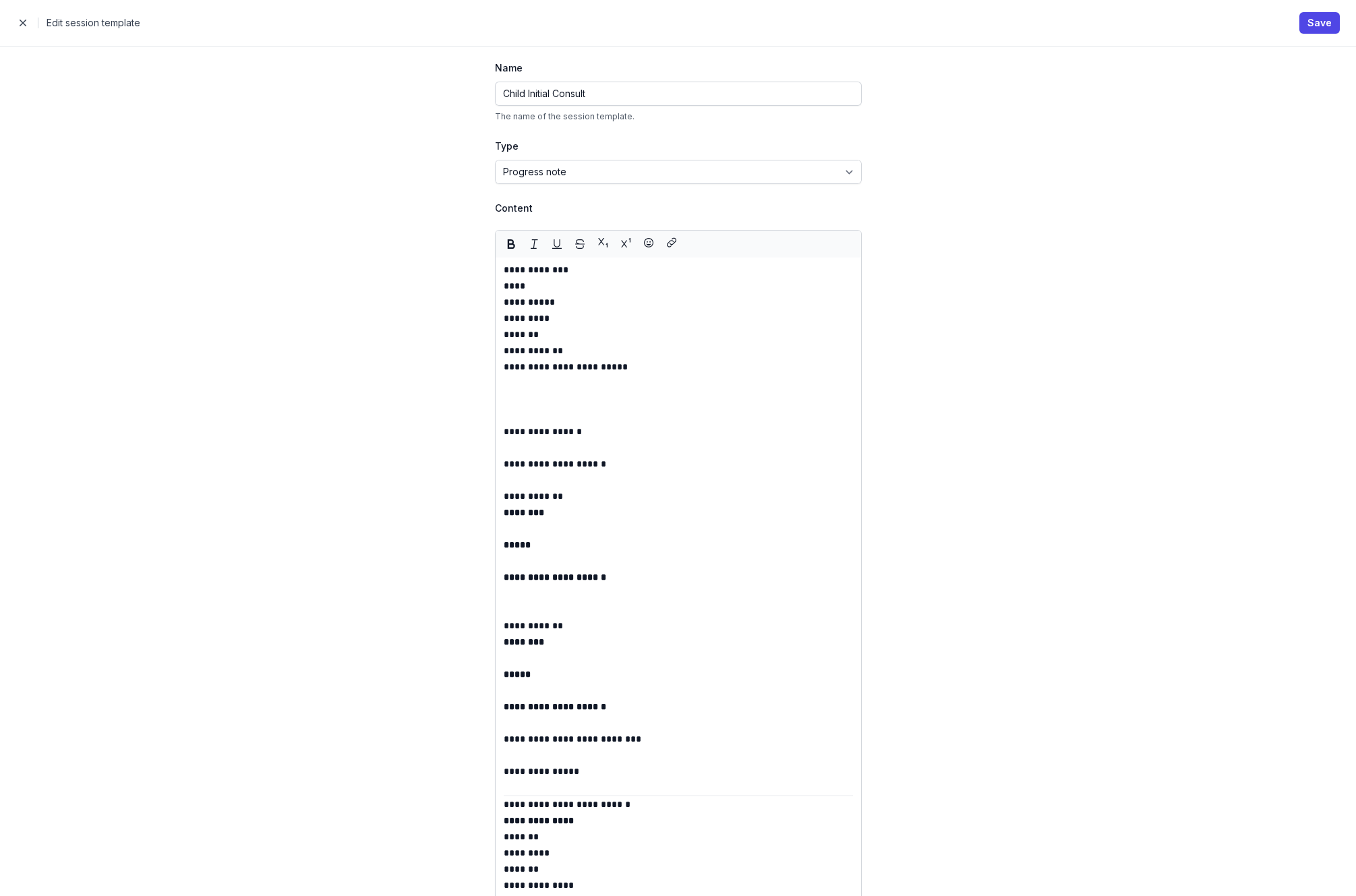
click at [30, 18] on span "button" at bounding box center [23, 23] width 27 height 27
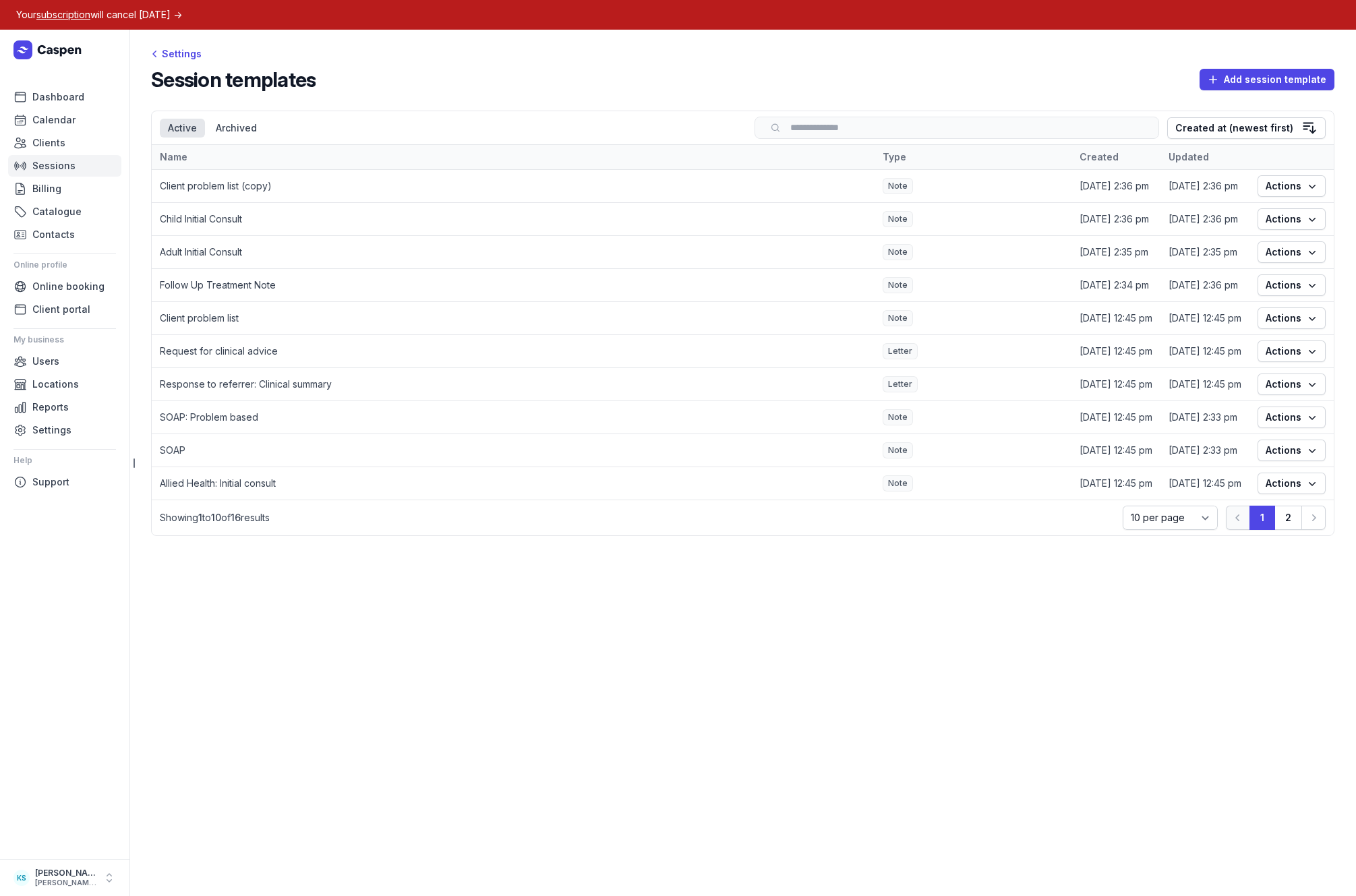
click at [61, 163] on span "Sessions" at bounding box center [54, 166] width 43 height 16
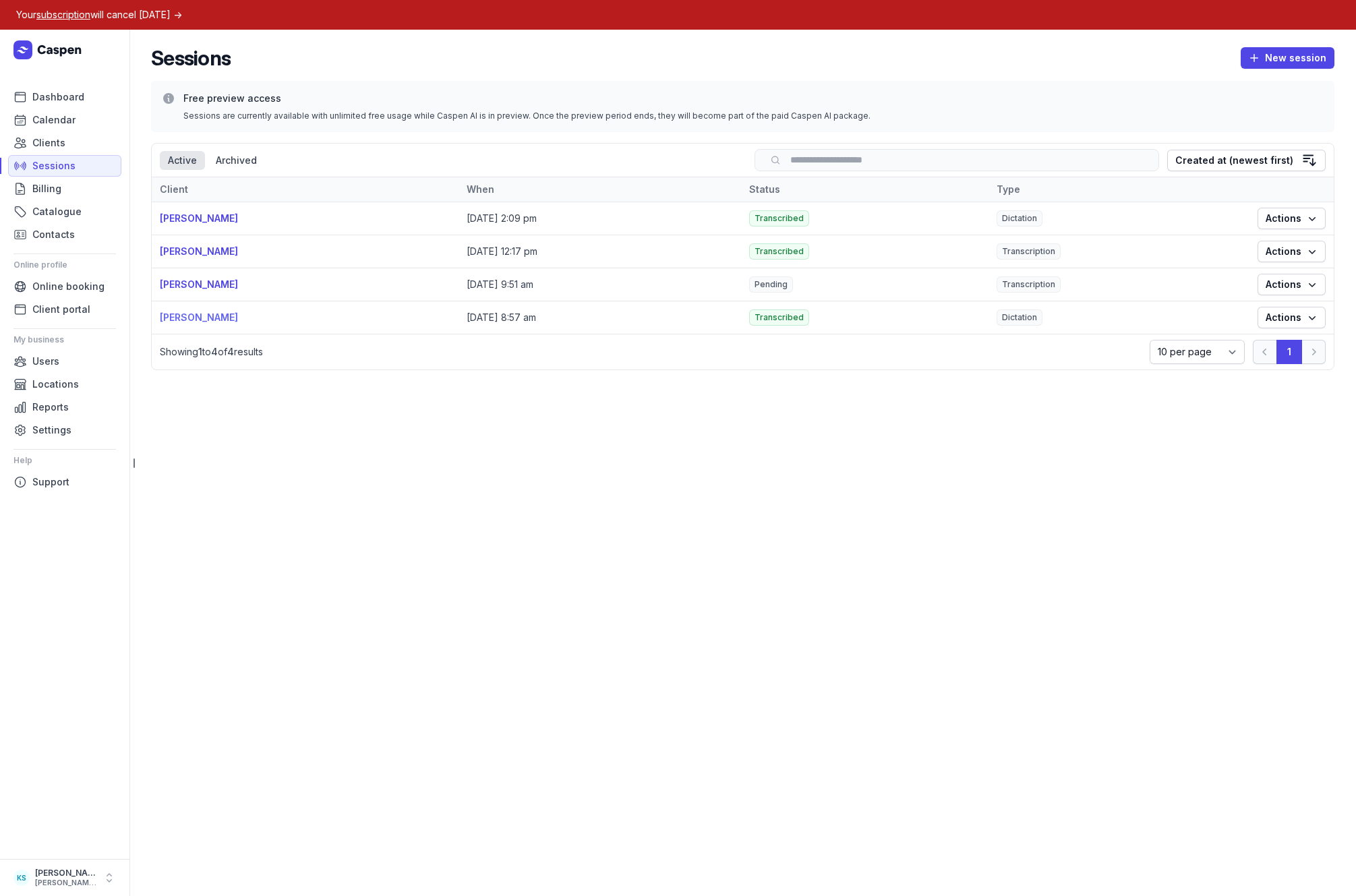
click at [199, 318] on link "Ash O'Brien" at bounding box center [199, 317] width 79 height 11
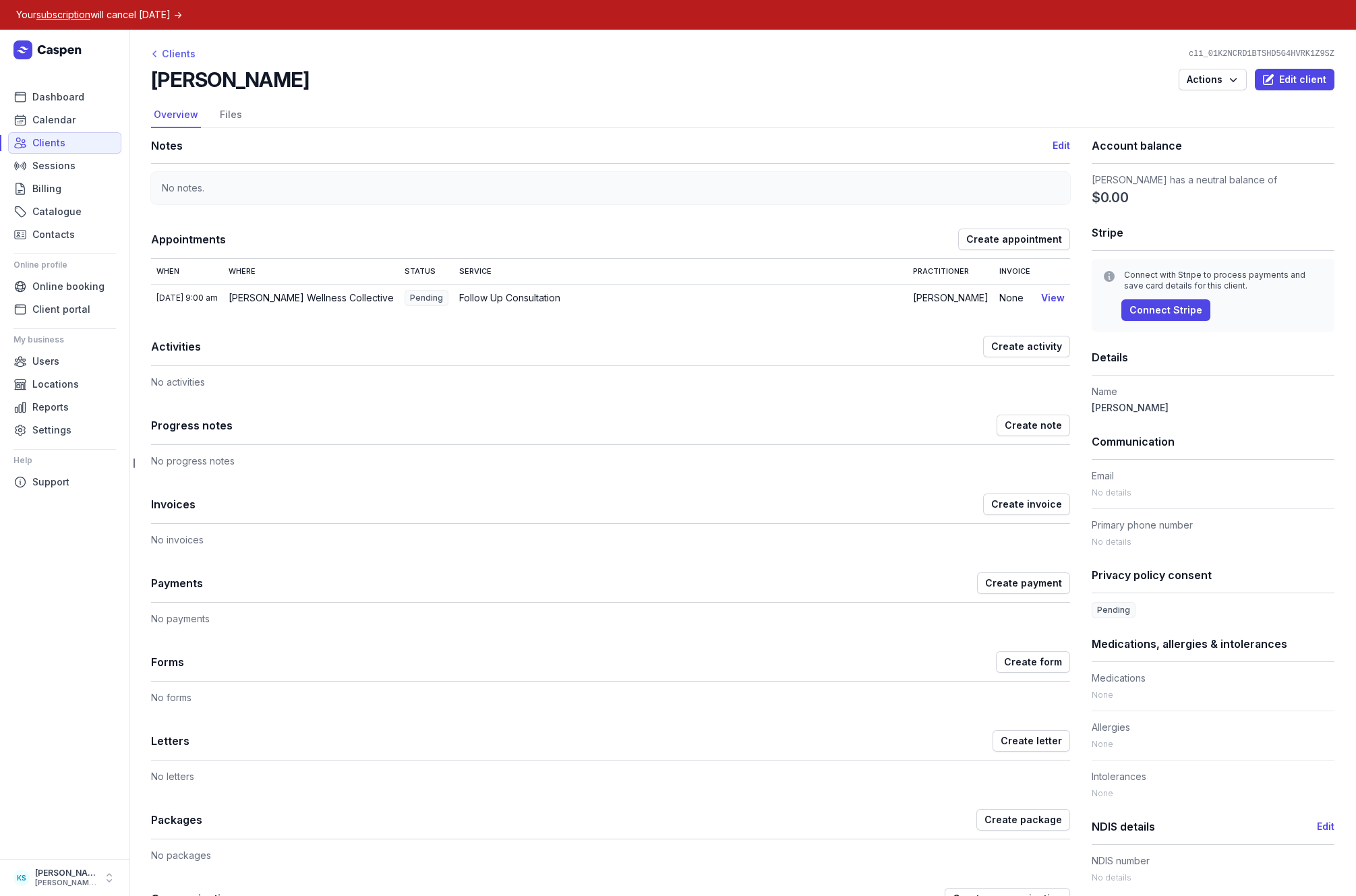
click at [178, 47] on div "Clients" at bounding box center [173, 54] width 44 height 16
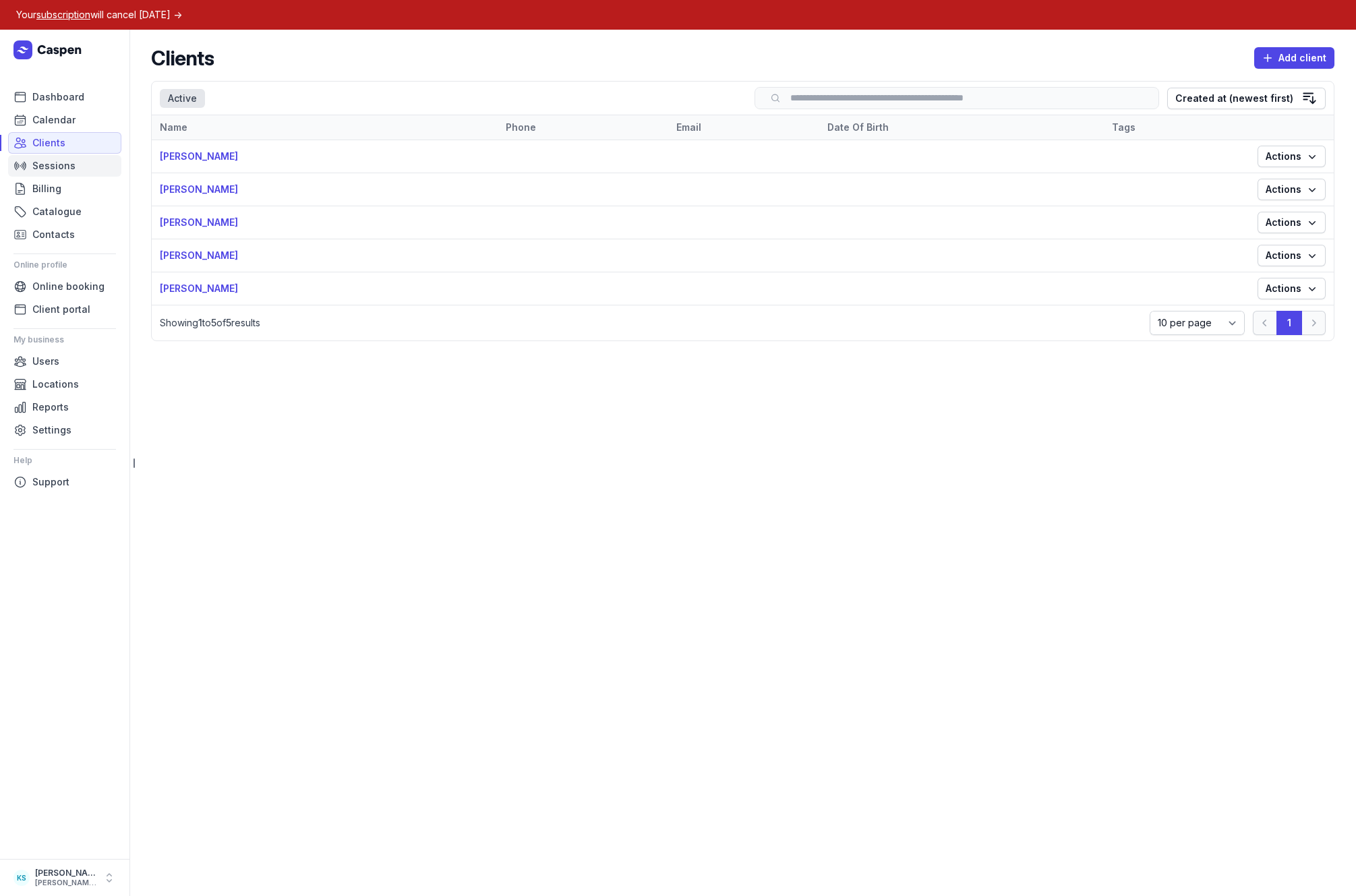
click at [57, 165] on span "Sessions" at bounding box center [54, 166] width 43 height 16
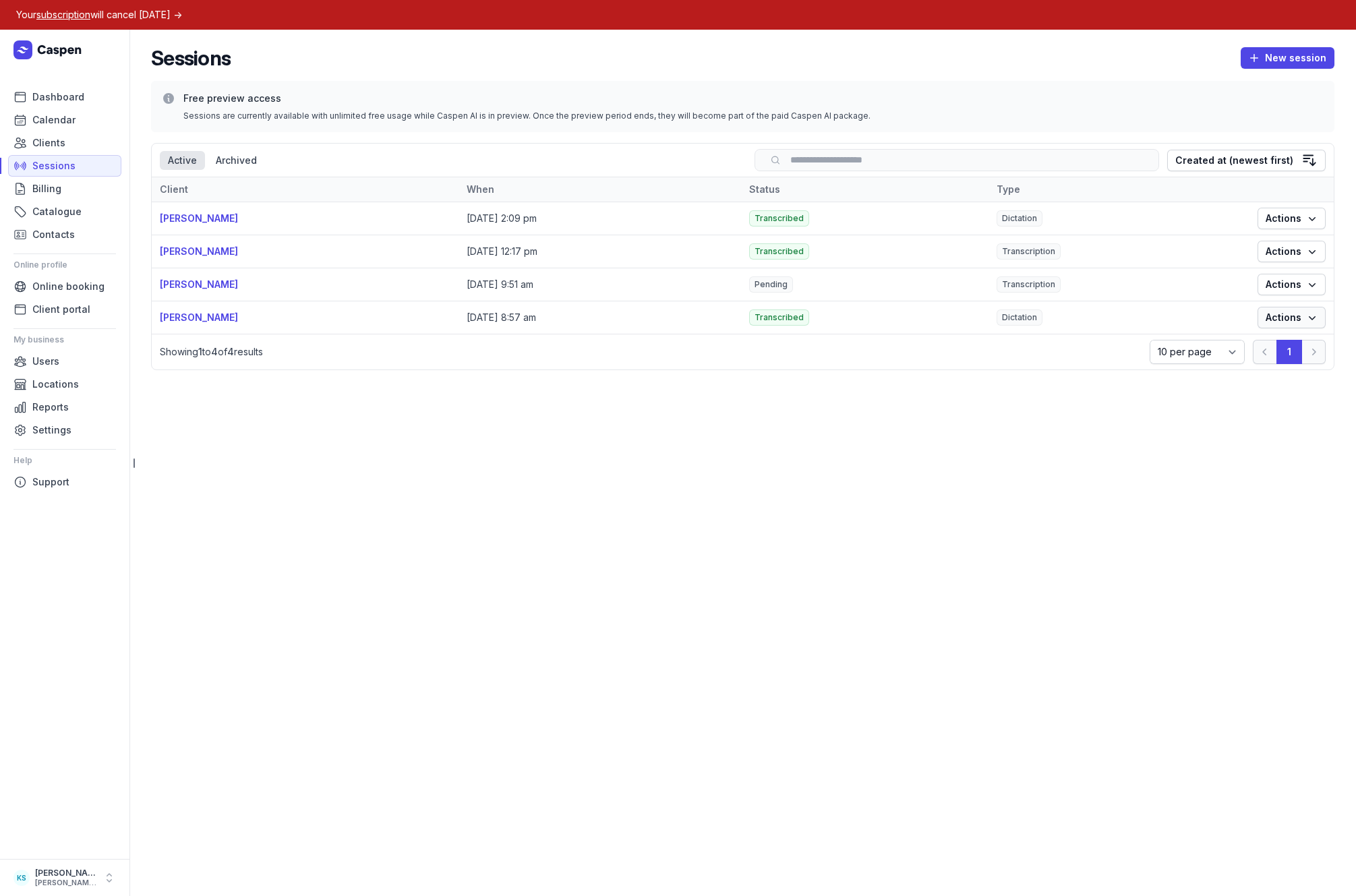
click at [1277, 325] on span "Actions" at bounding box center [1292, 318] width 52 height 16
click at [1205, 344] on link "View" at bounding box center [1249, 344] width 151 height 19
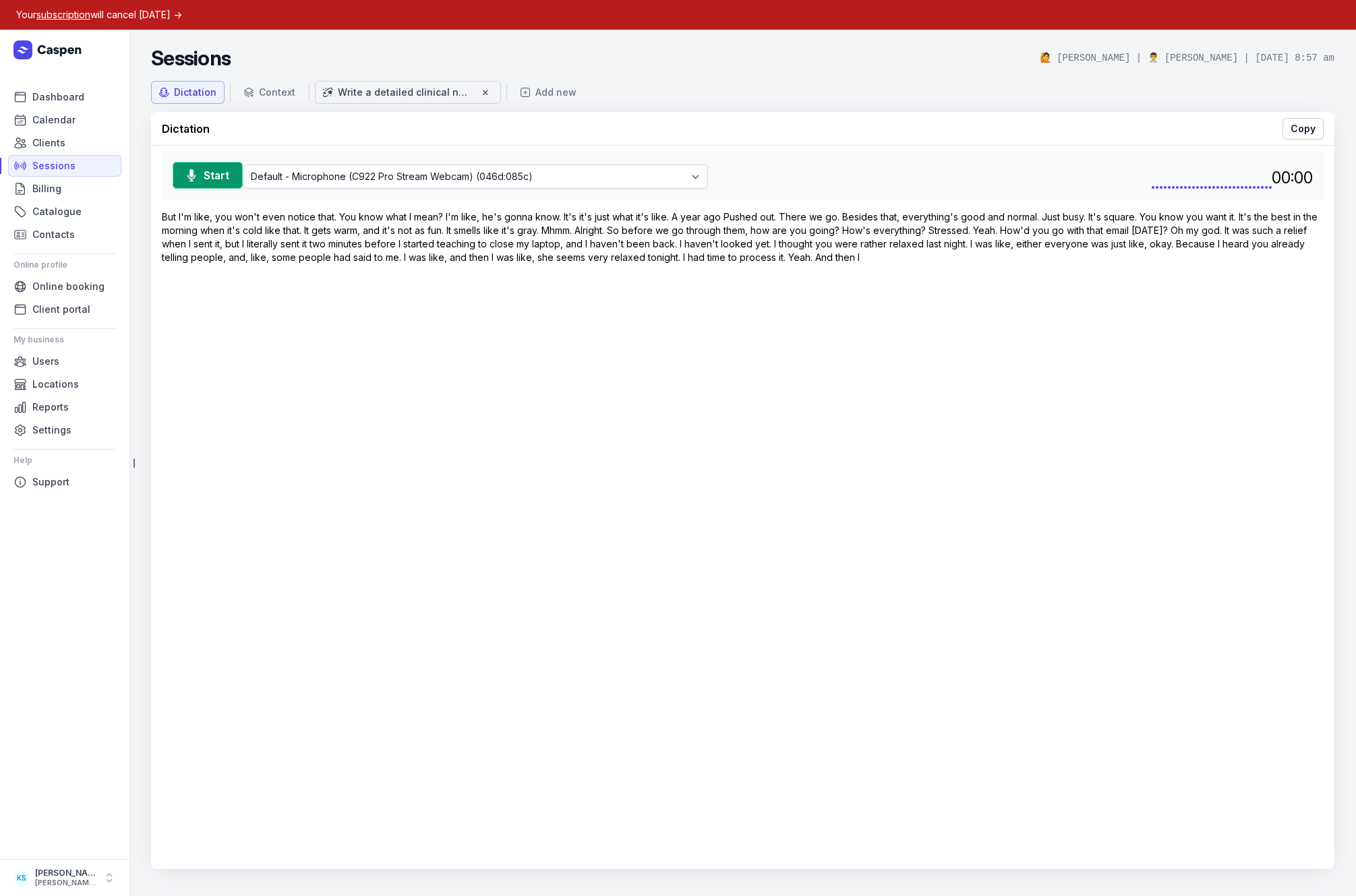
click at [470, 90] on div "Write a detailed clinical note based on the transcript." at bounding box center [405, 92] width 135 height 13
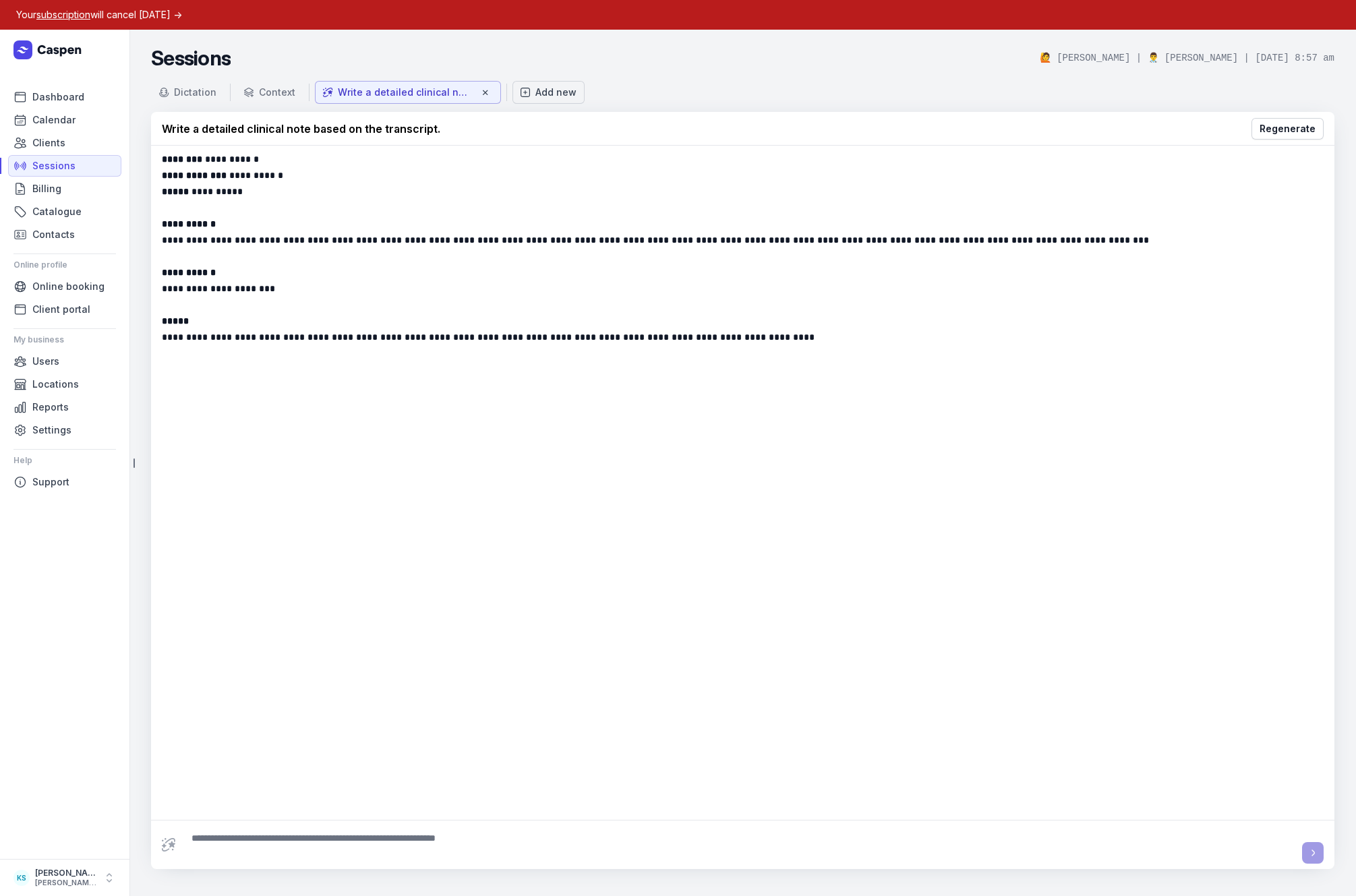
click at [547, 94] on div "Add new" at bounding box center [555, 92] width 41 height 13
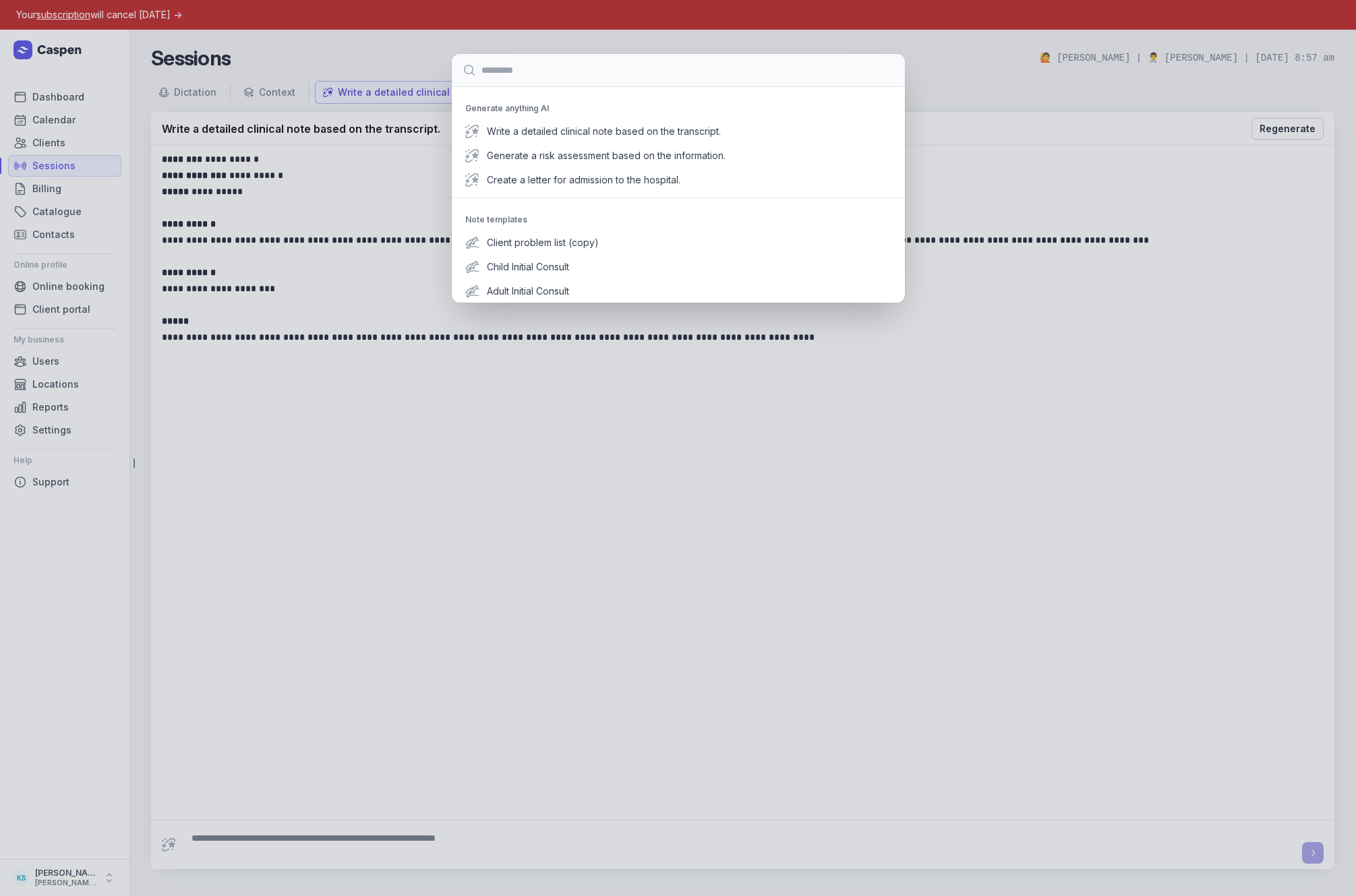
click at [366, 330] on div "Generate anything AI Write a detailed clinical note based on the transcript. Ge…" at bounding box center [678, 448] width 1356 height 896
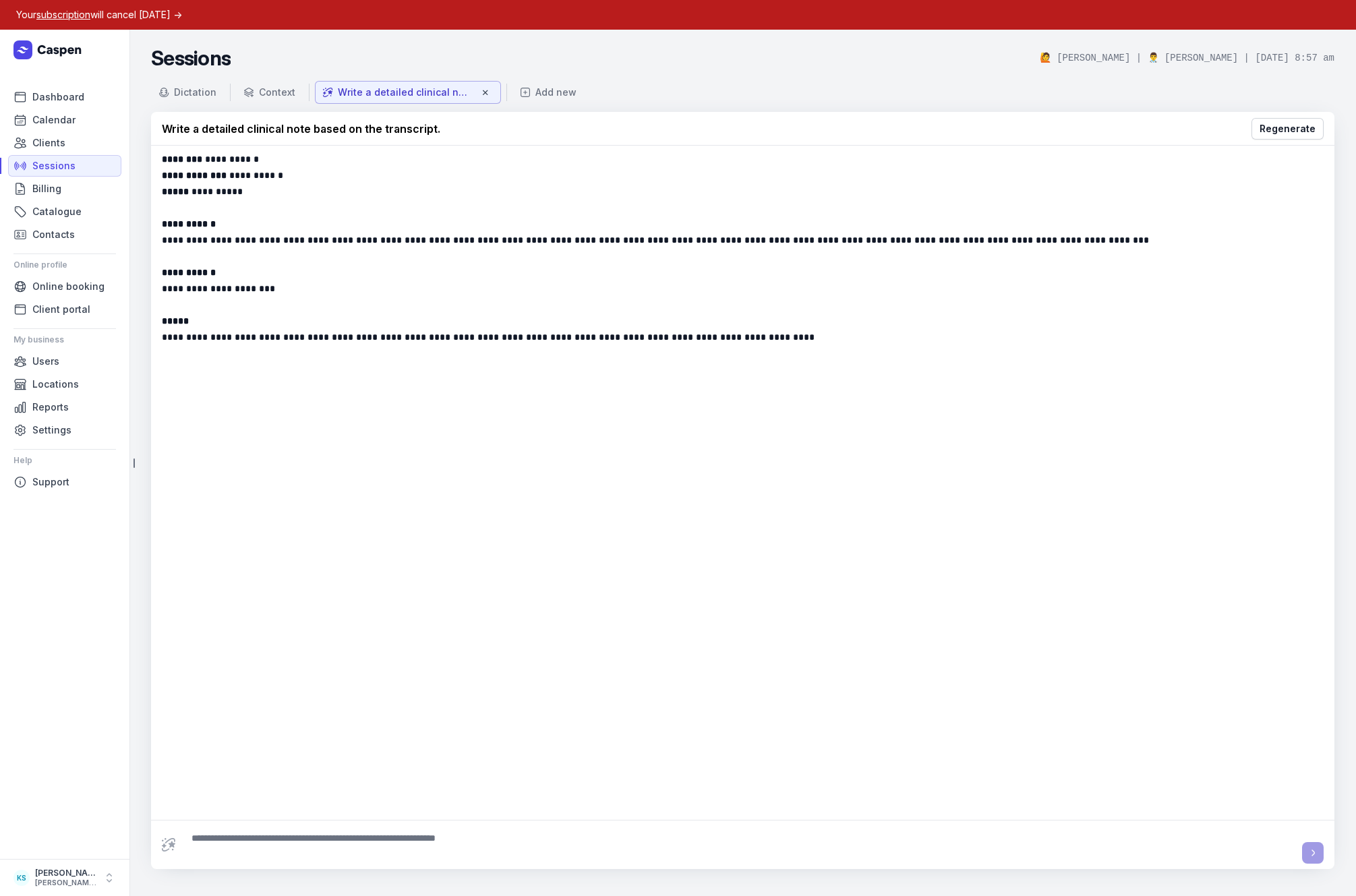
click at [343, 181] on p "**********" at bounding box center [742, 175] width 1162 height 16
click at [50, 136] on span "Clients" at bounding box center [49, 143] width 33 height 16
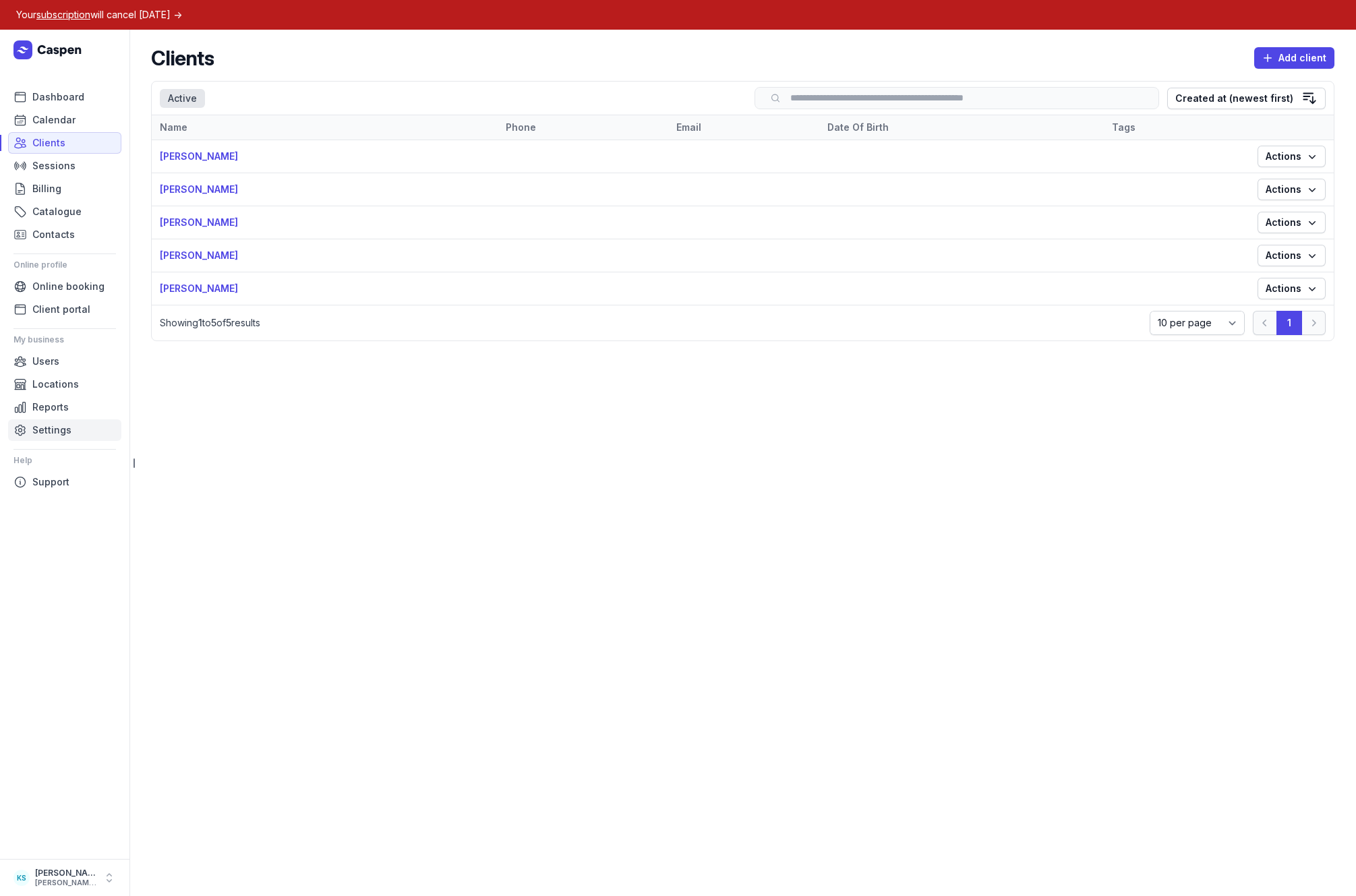
click at [53, 426] on span "Settings" at bounding box center [52, 430] width 39 height 16
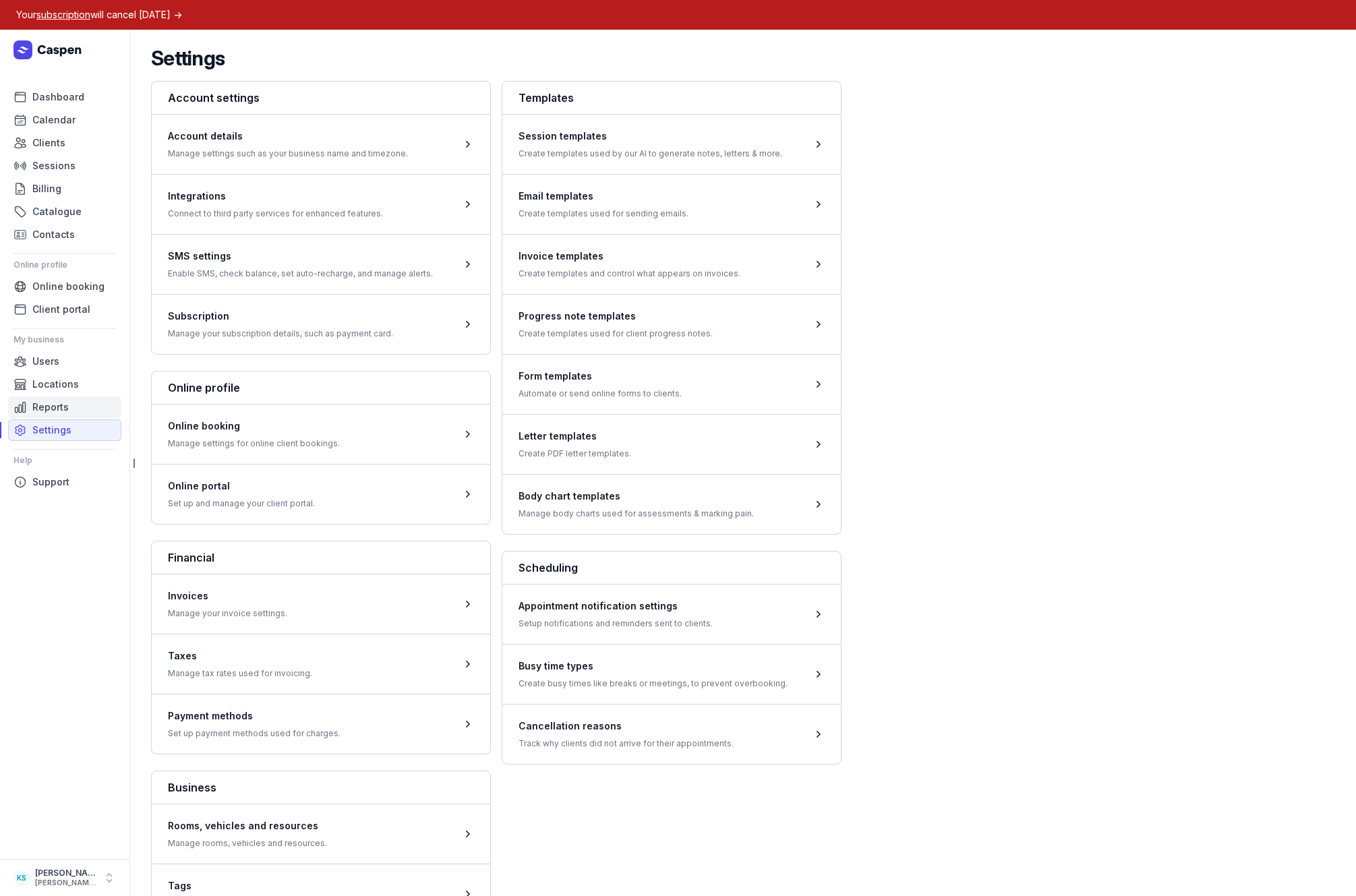
click at [53, 405] on span "Reports" at bounding box center [50, 407] width 36 height 16
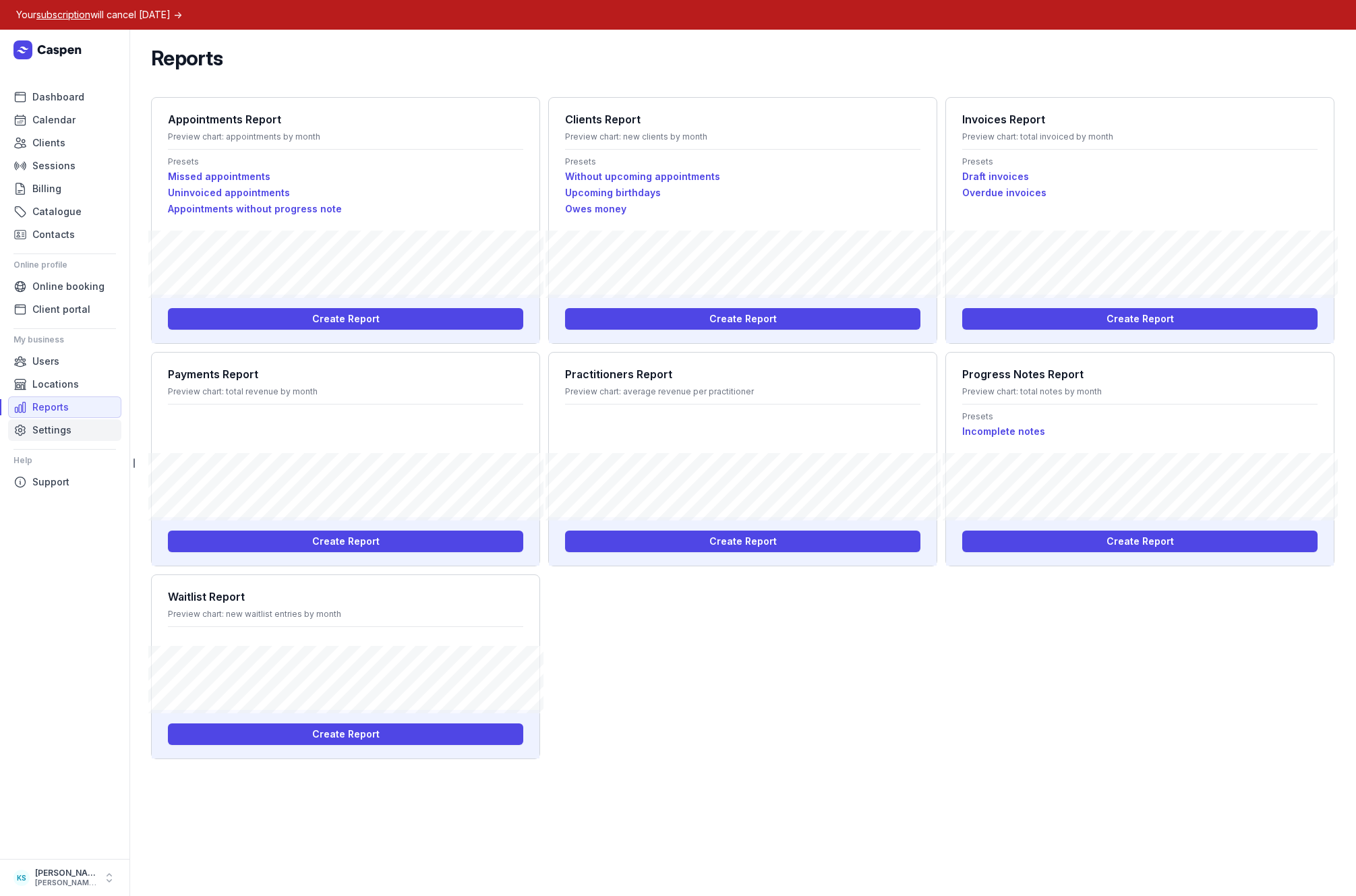
click at [53, 428] on span "Settings" at bounding box center [52, 430] width 39 height 16
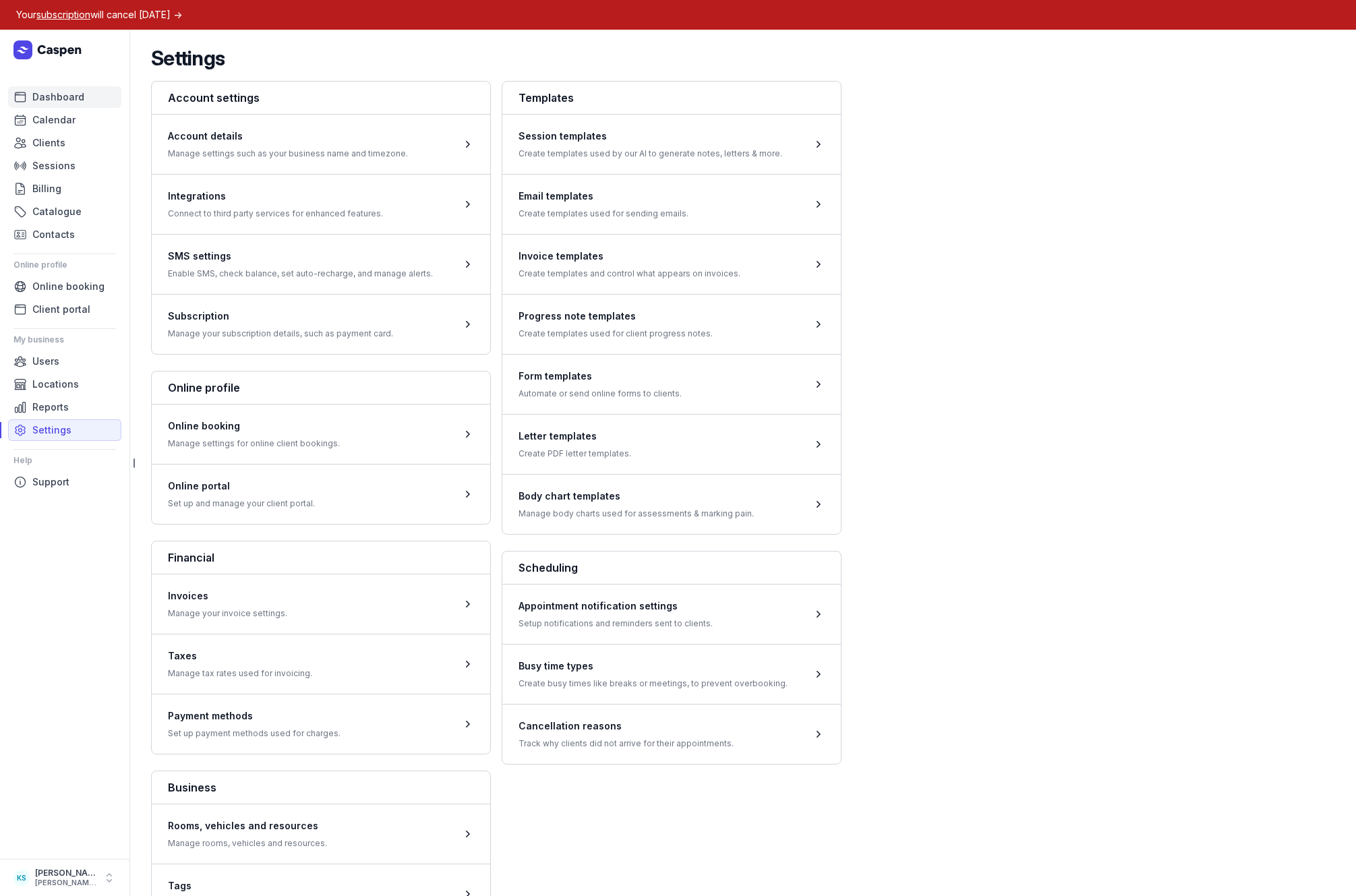
click at [44, 91] on span "Dashboard" at bounding box center [58, 97] width 52 height 16
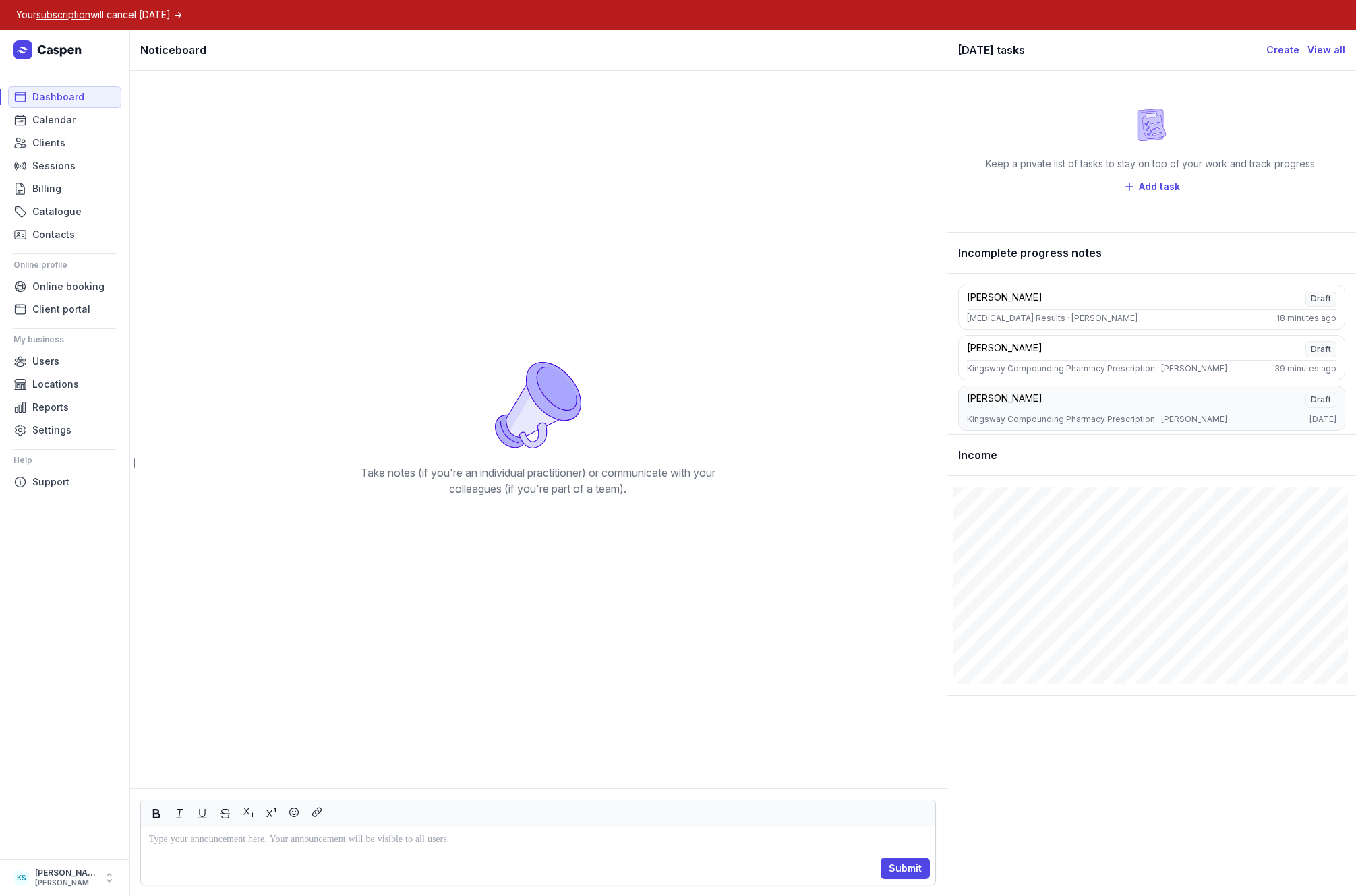
click at [1054, 405] on div "Robert Demo Draft" at bounding box center [1151, 401] width 370 height 19
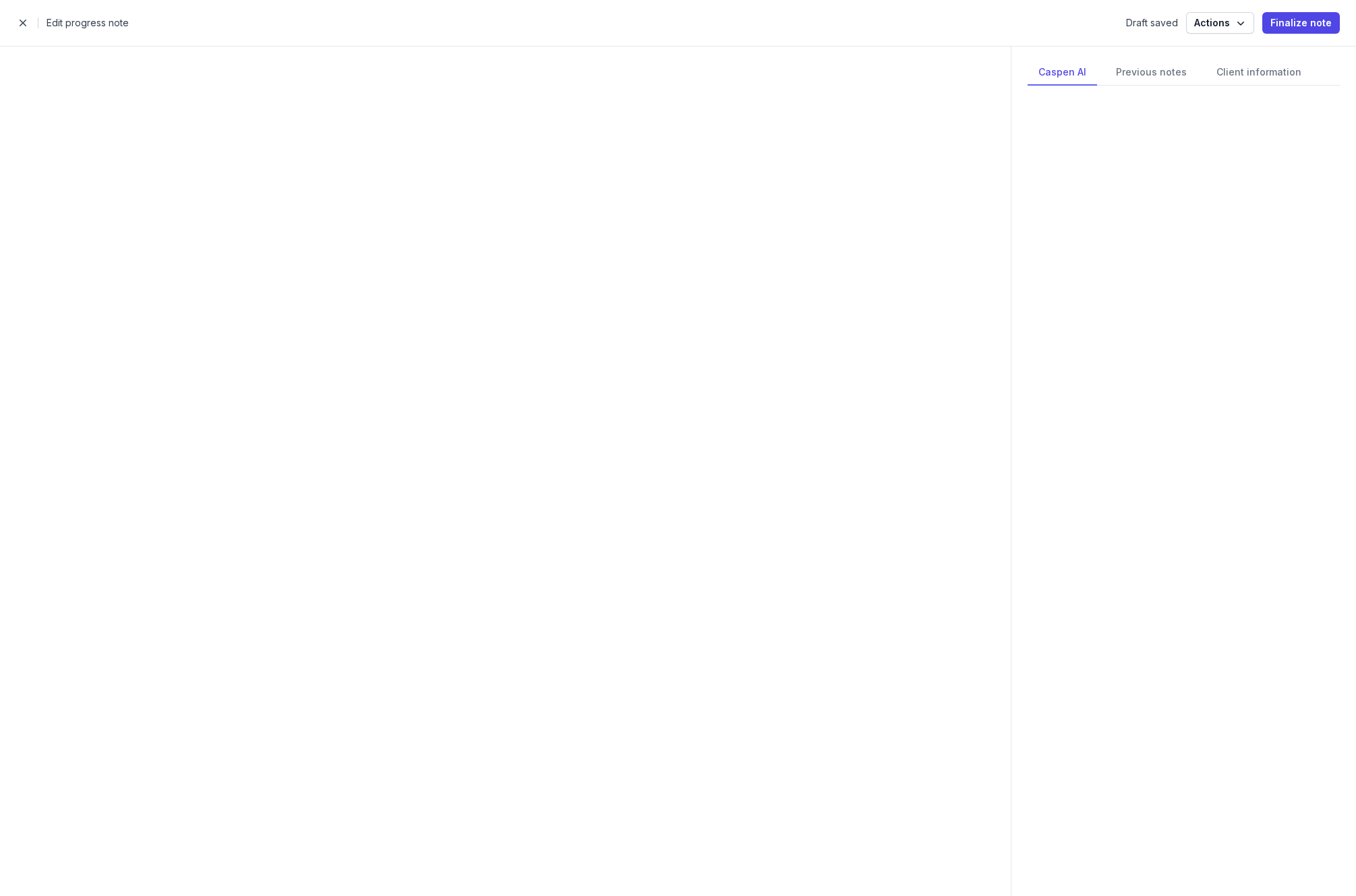
select select
select select "***"
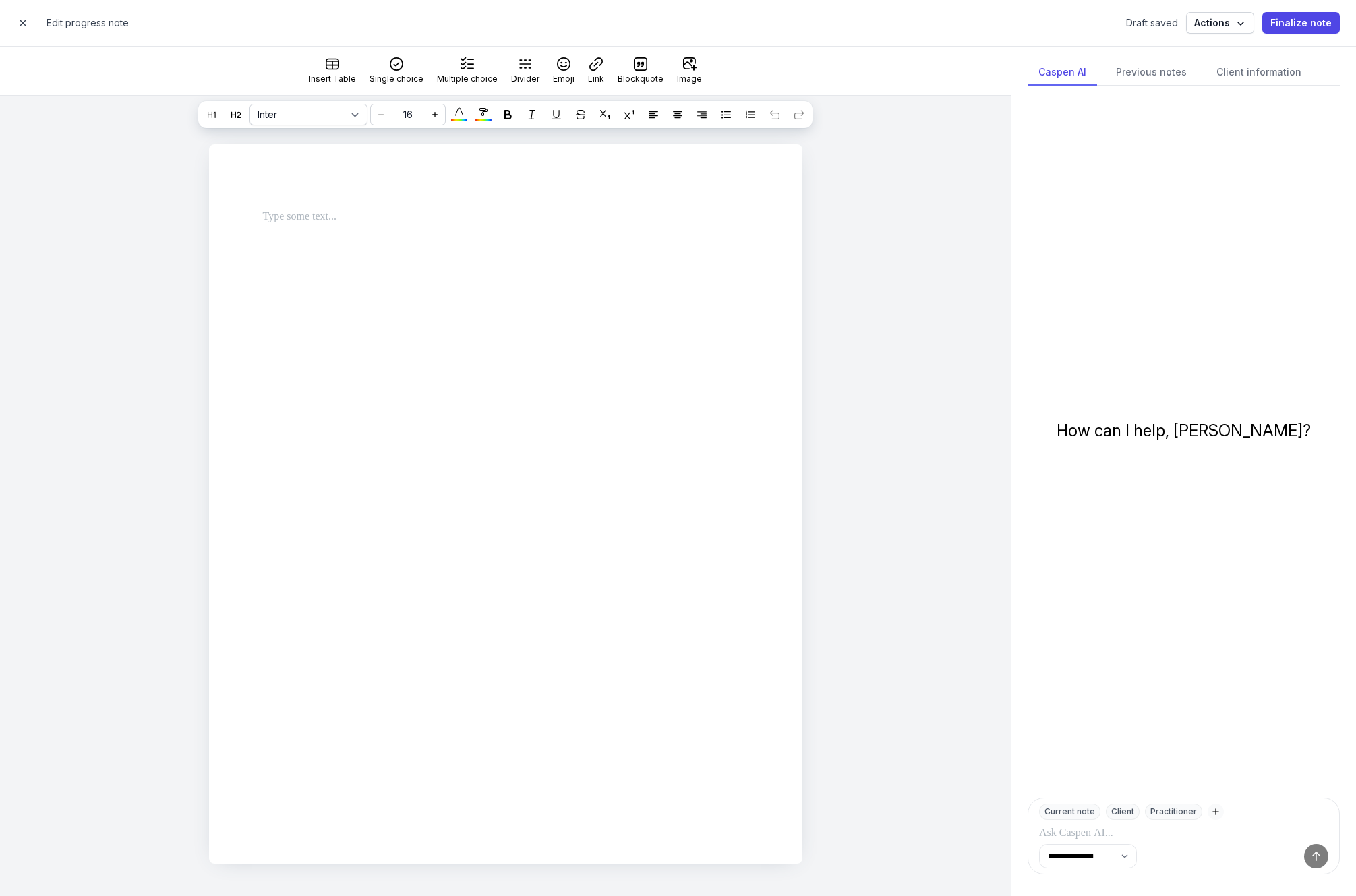
click at [19, 28] on span "button" at bounding box center [23, 23] width 27 height 27
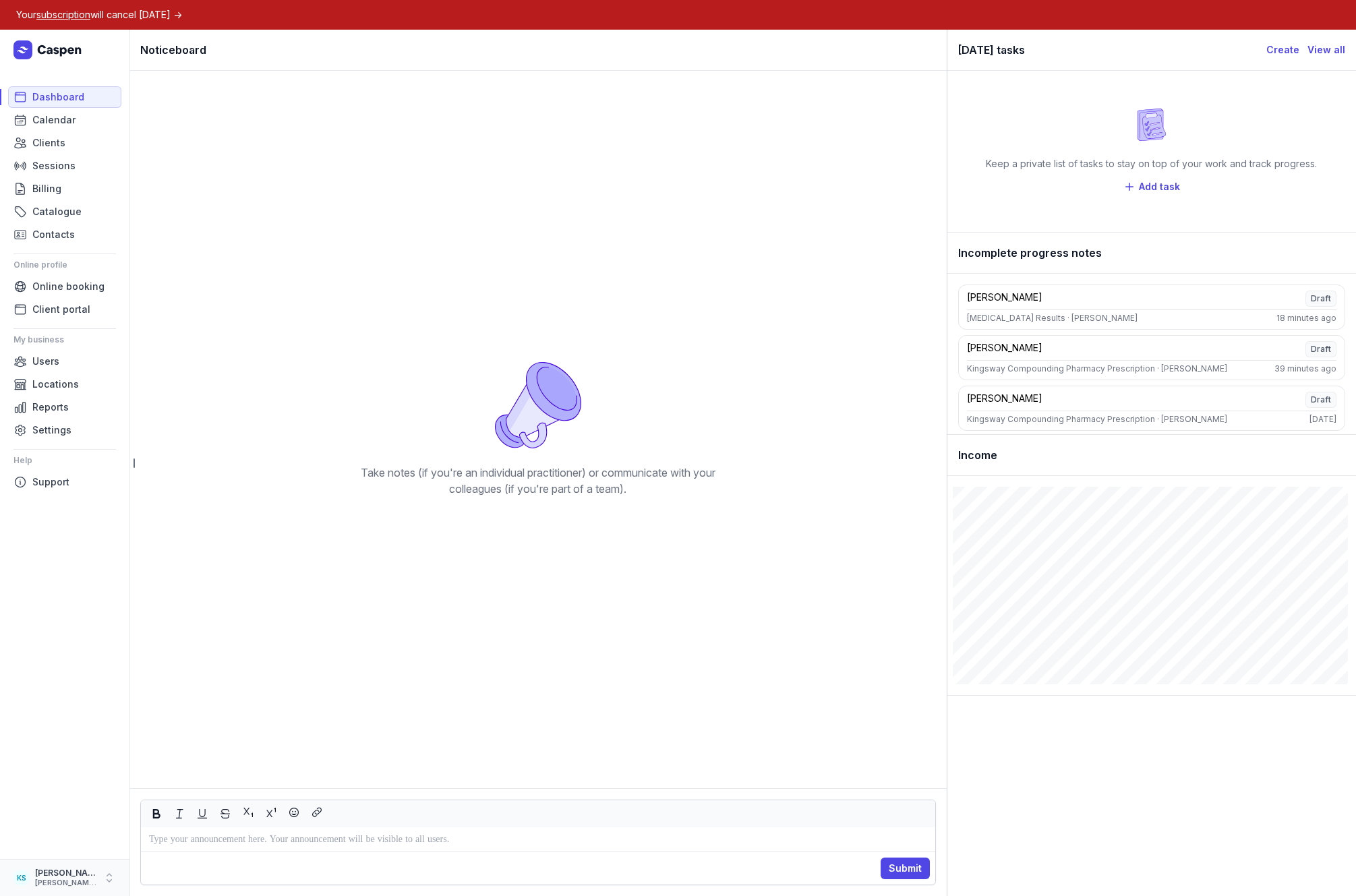
click at [110, 878] on icon "button" at bounding box center [109, 877] width 13 height 13
click at [152, 880] on link "Logout" at bounding box center [210, 877] width 151 height 19
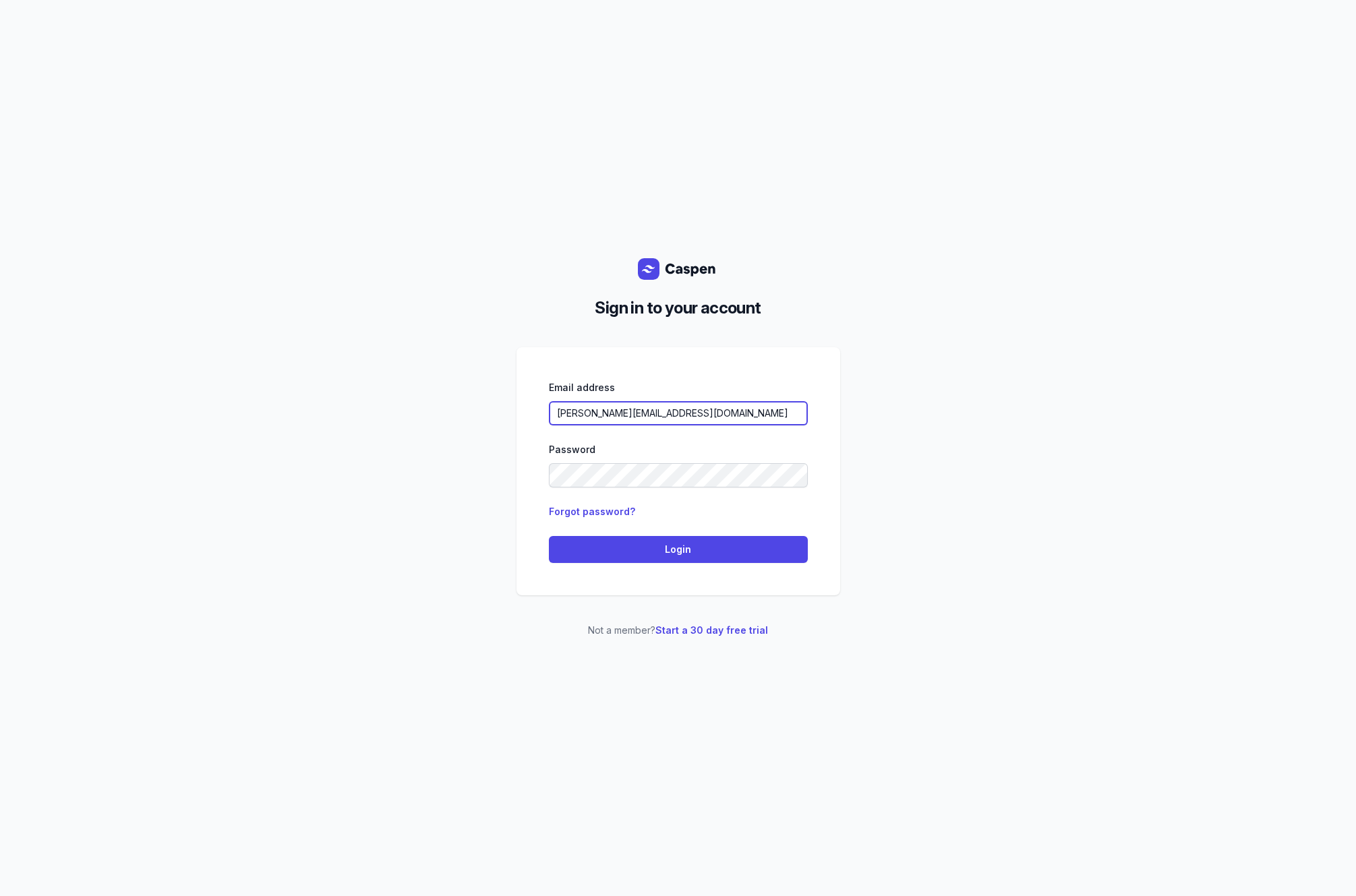
drag, startPoint x: 715, startPoint y: 413, endPoint x: 258, endPoint y: 395, distance: 457.4
click at [261, 396] on div "Sign in to your account Email address kylie@lunawellnessco.com.au Password Forg…" at bounding box center [678, 448] width 1356 height 896
type input "[PERSON_NAME][EMAIL_ADDRESS][DOMAIN_NAME]"
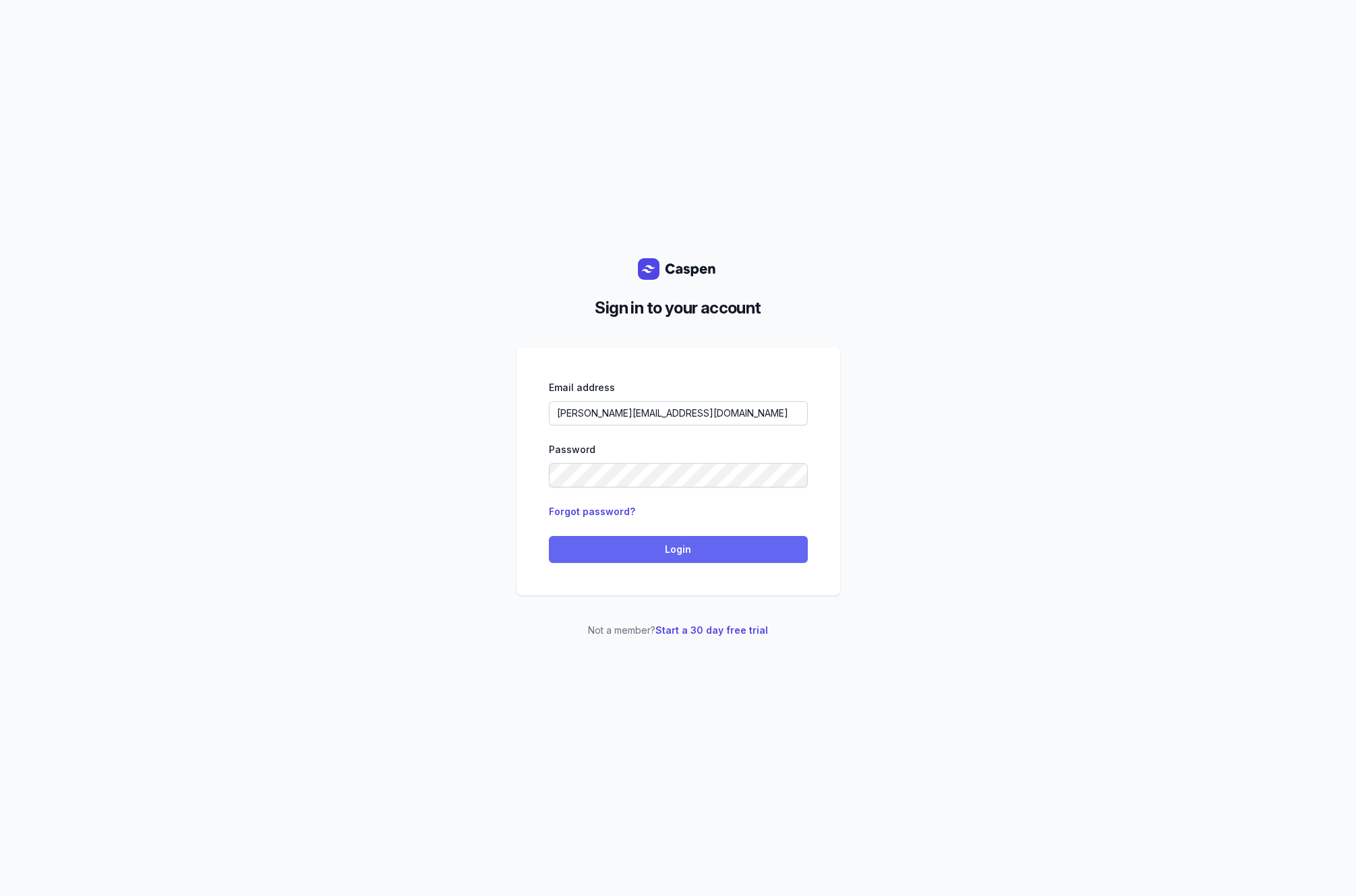
click at [646, 550] on span "Login" at bounding box center [678, 549] width 243 height 16
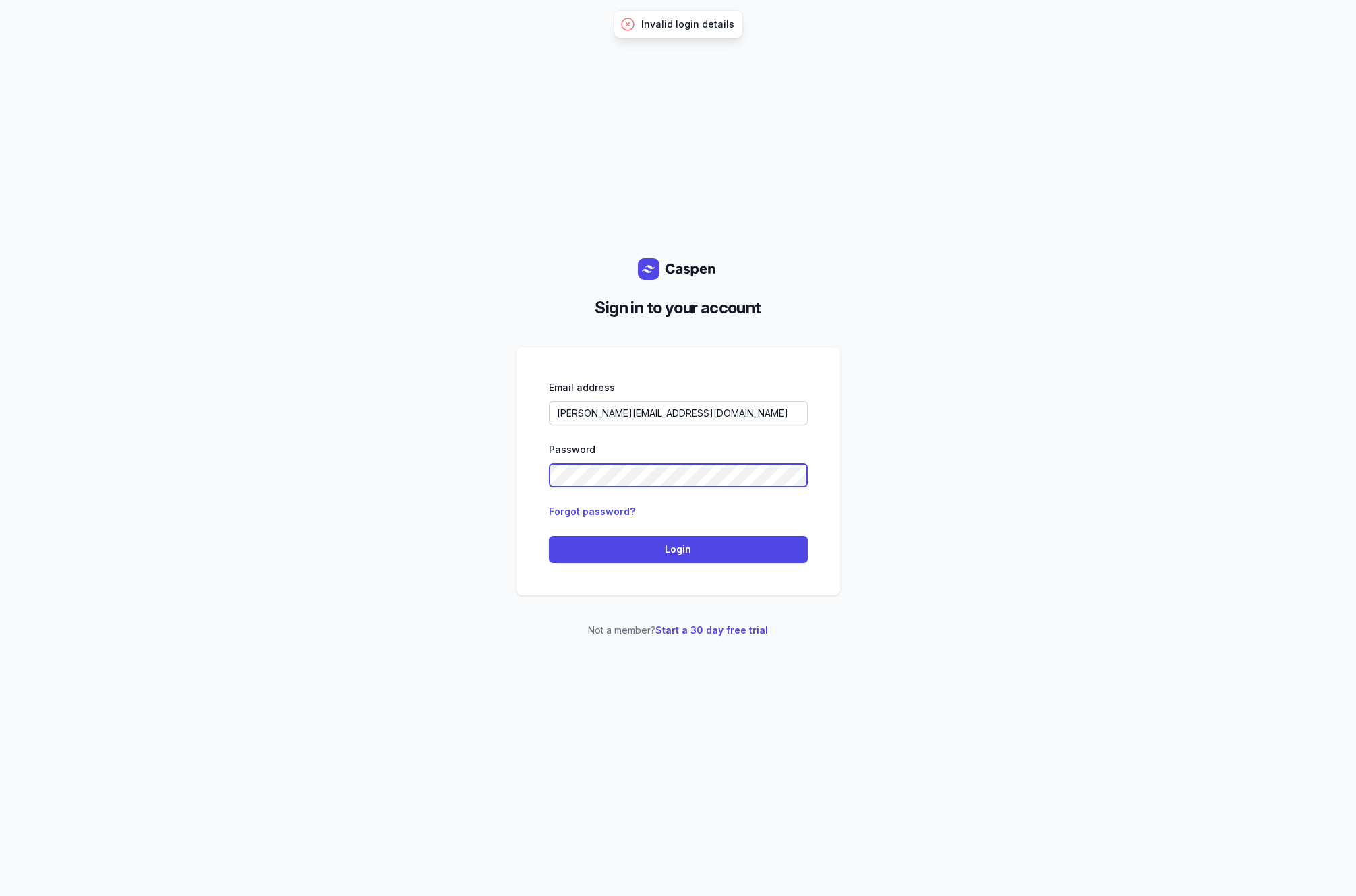
click at [299, 490] on div "Sign in to your account Email address allen.slev@gmail.com Password Forgot pass…" at bounding box center [678, 448] width 1356 height 896
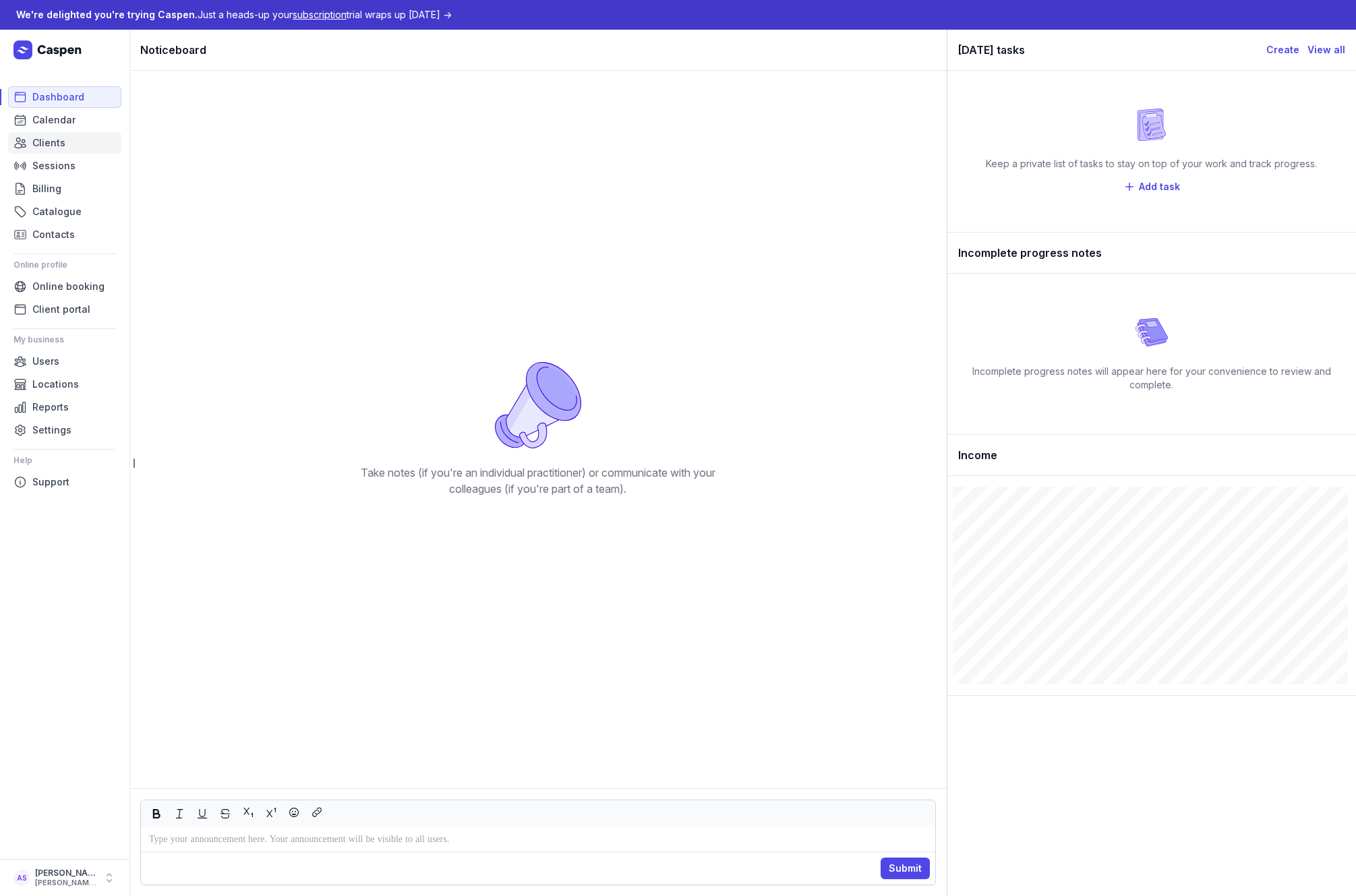
click at [48, 139] on span "Clients" at bounding box center [49, 143] width 33 height 16
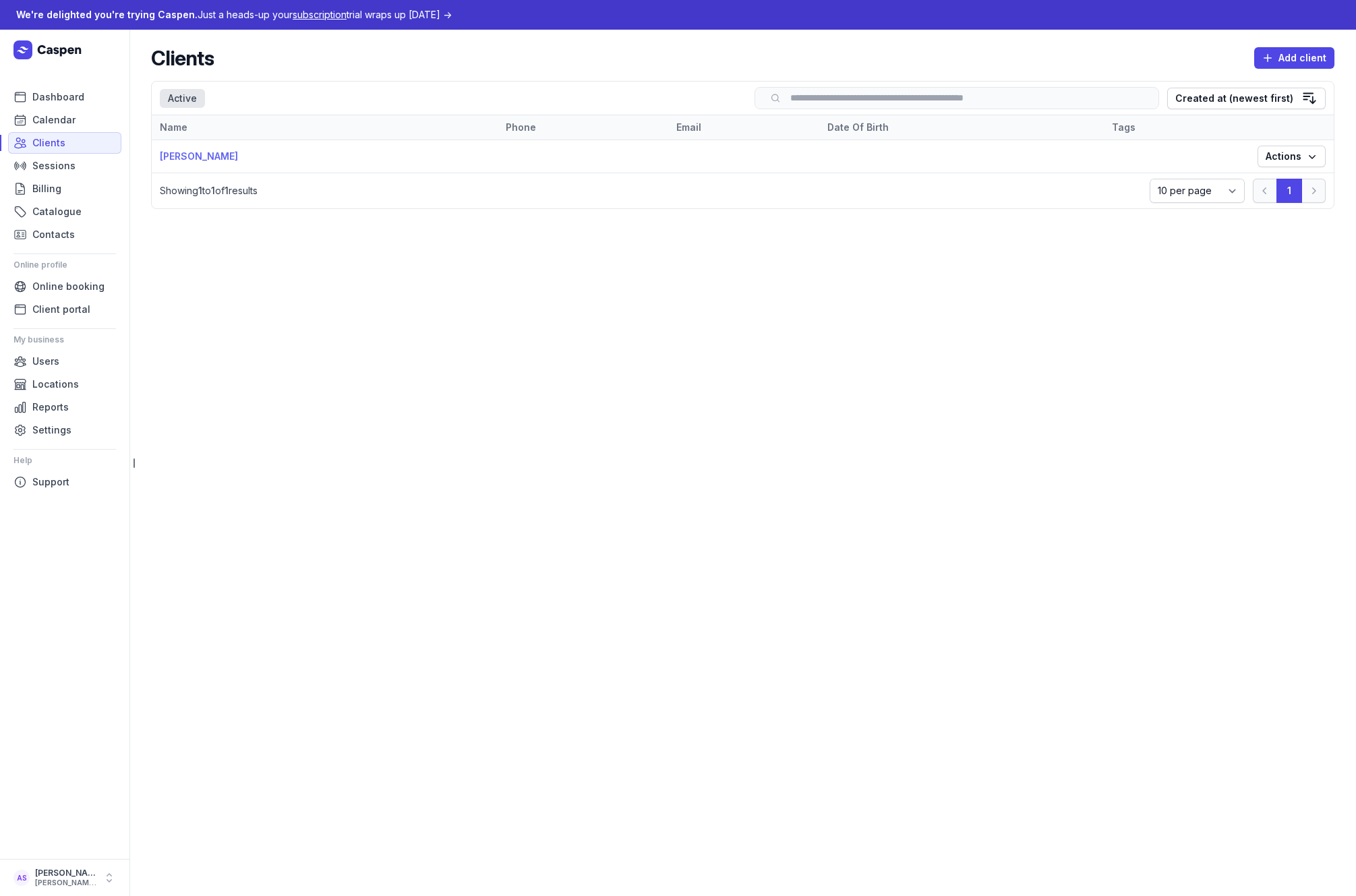
click at [195, 157] on link "[PERSON_NAME]" at bounding box center [199, 155] width 79 height 11
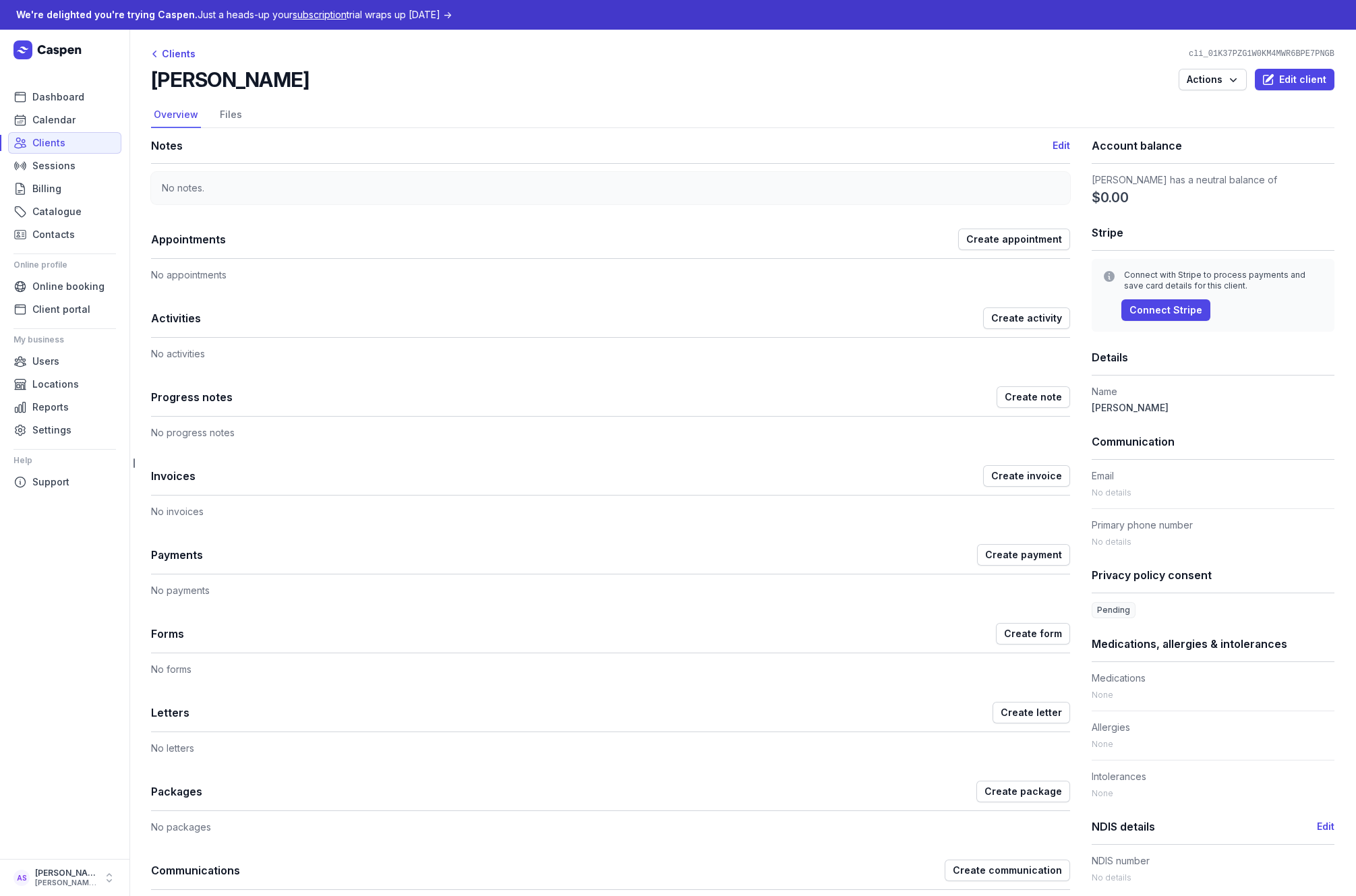
scroll to position [45, 0]
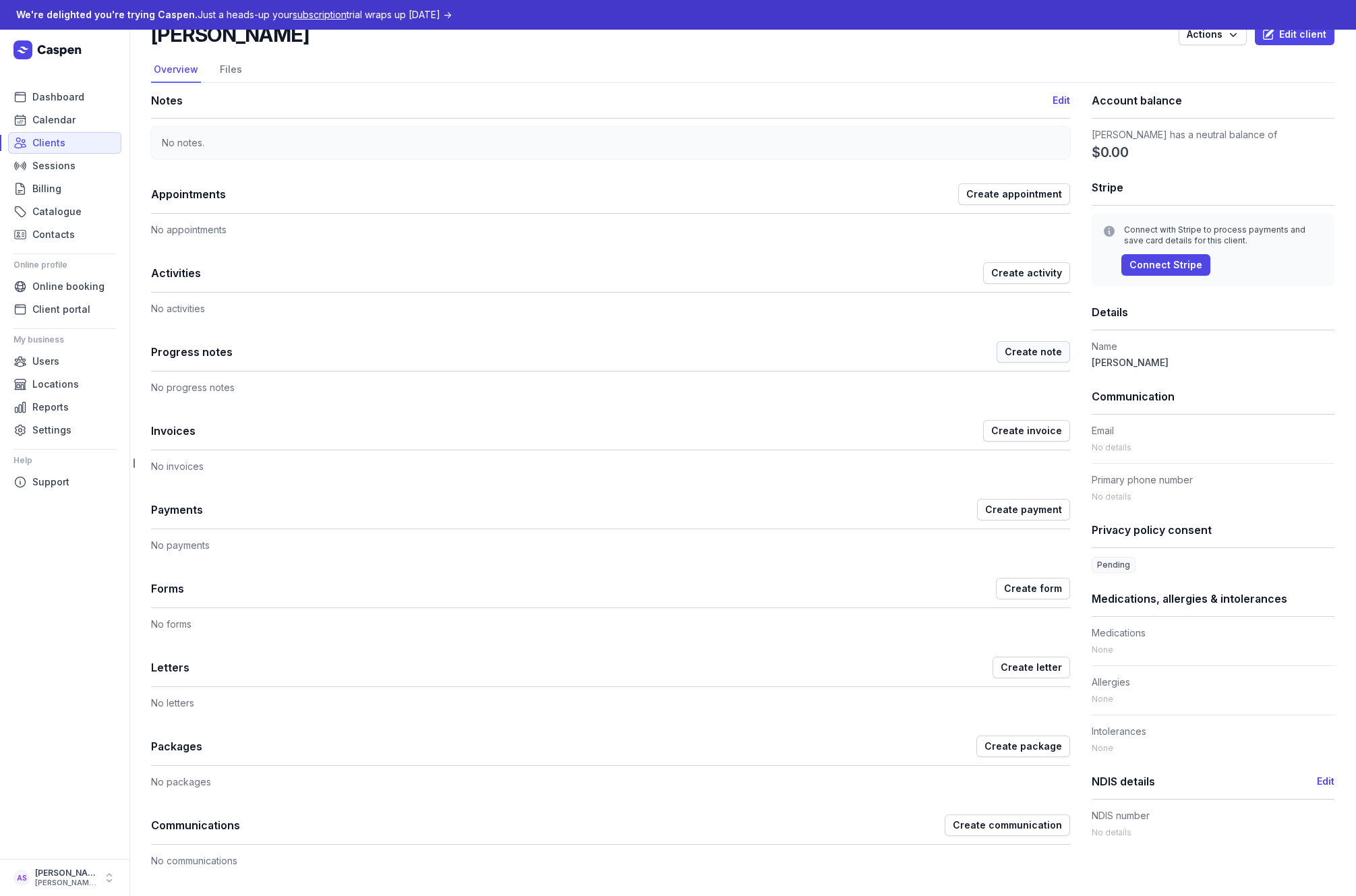
click at [1005, 355] on span "Create note" at bounding box center [1033, 352] width 57 height 16
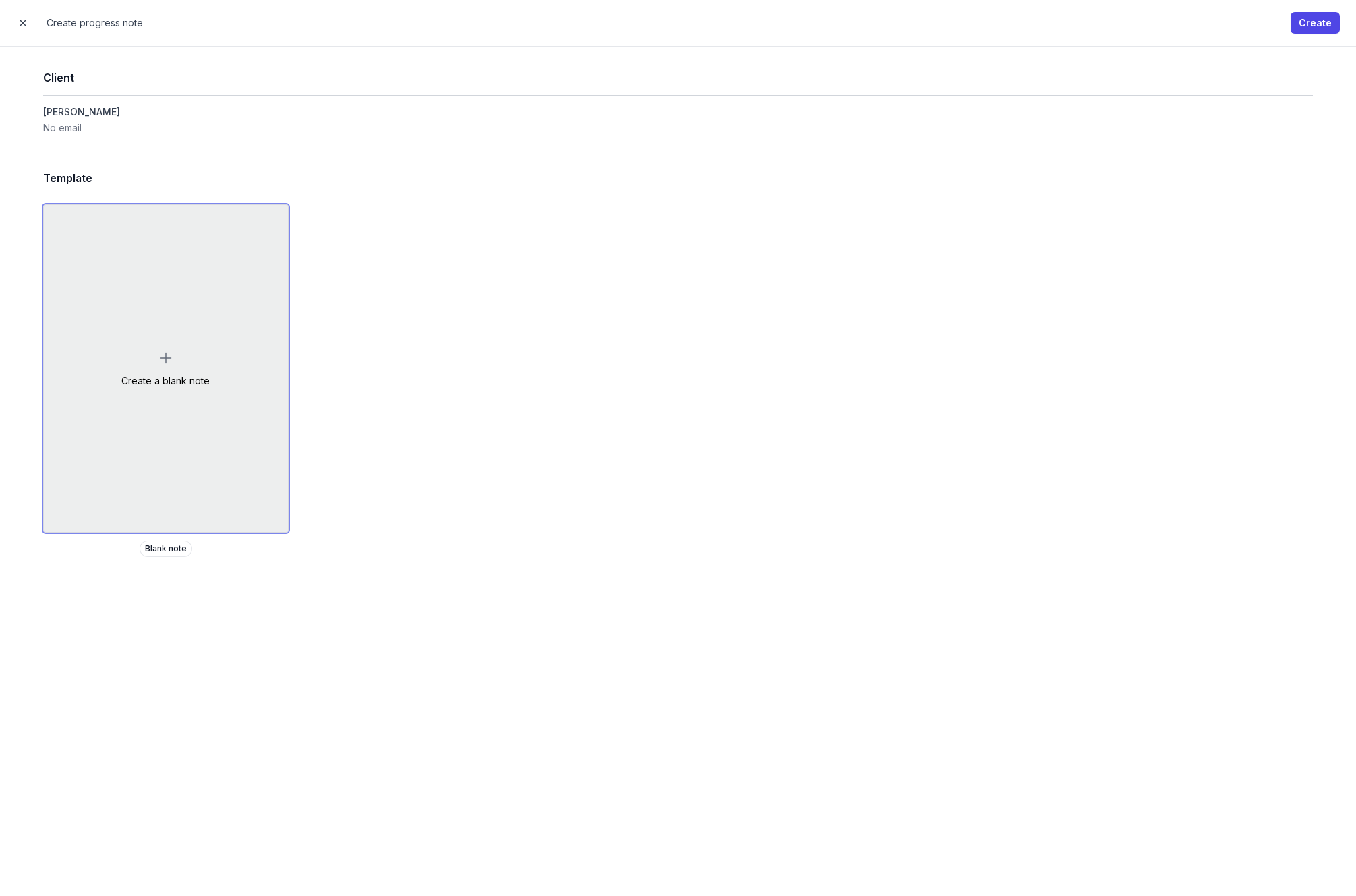
click at [178, 352] on div "Create a blank note" at bounding box center [166, 368] width 244 height 327
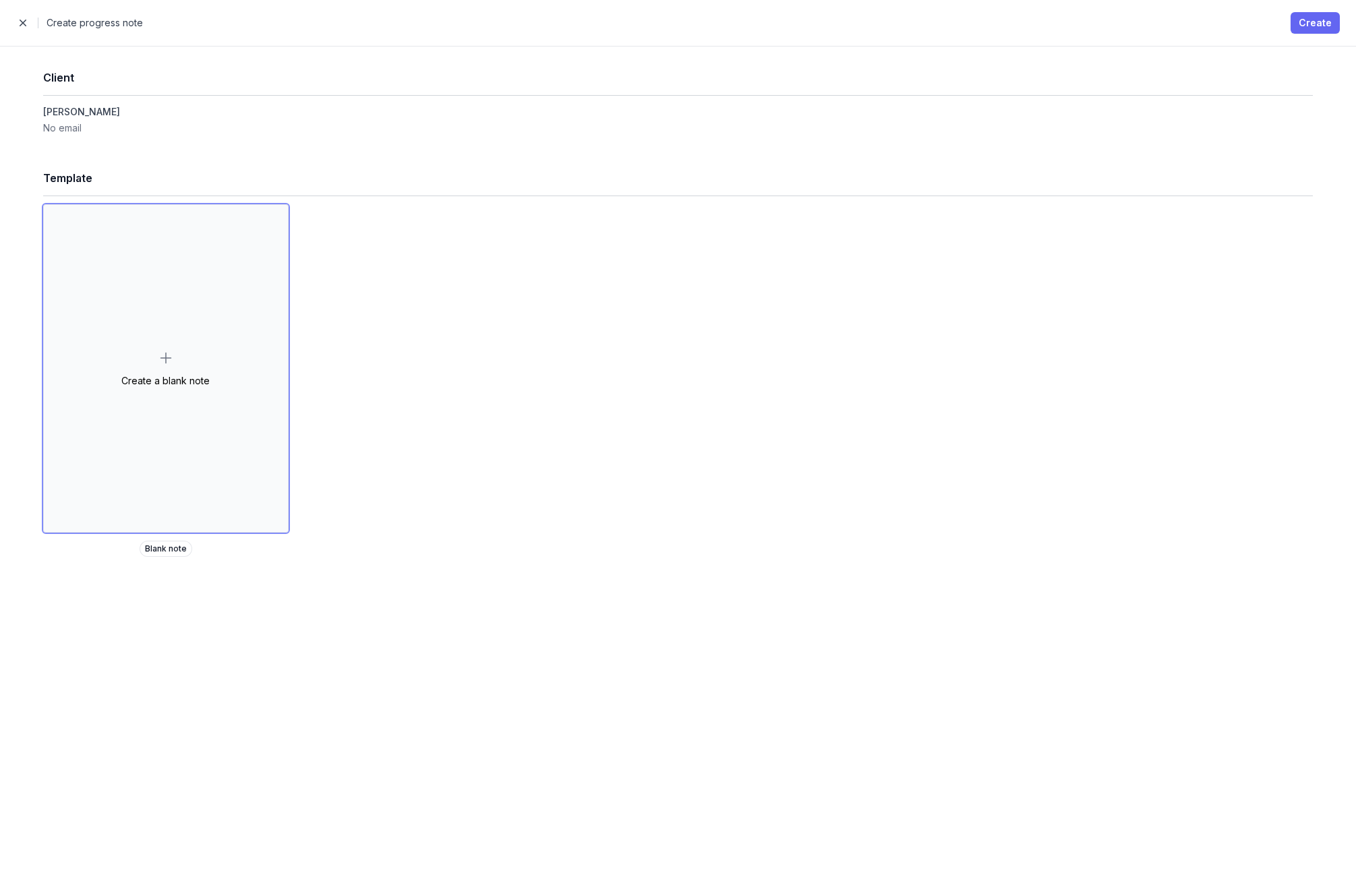
click at [1320, 19] on span "Create" at bounding box center [1315, 23] width 33 height 16
select select
select select "***"
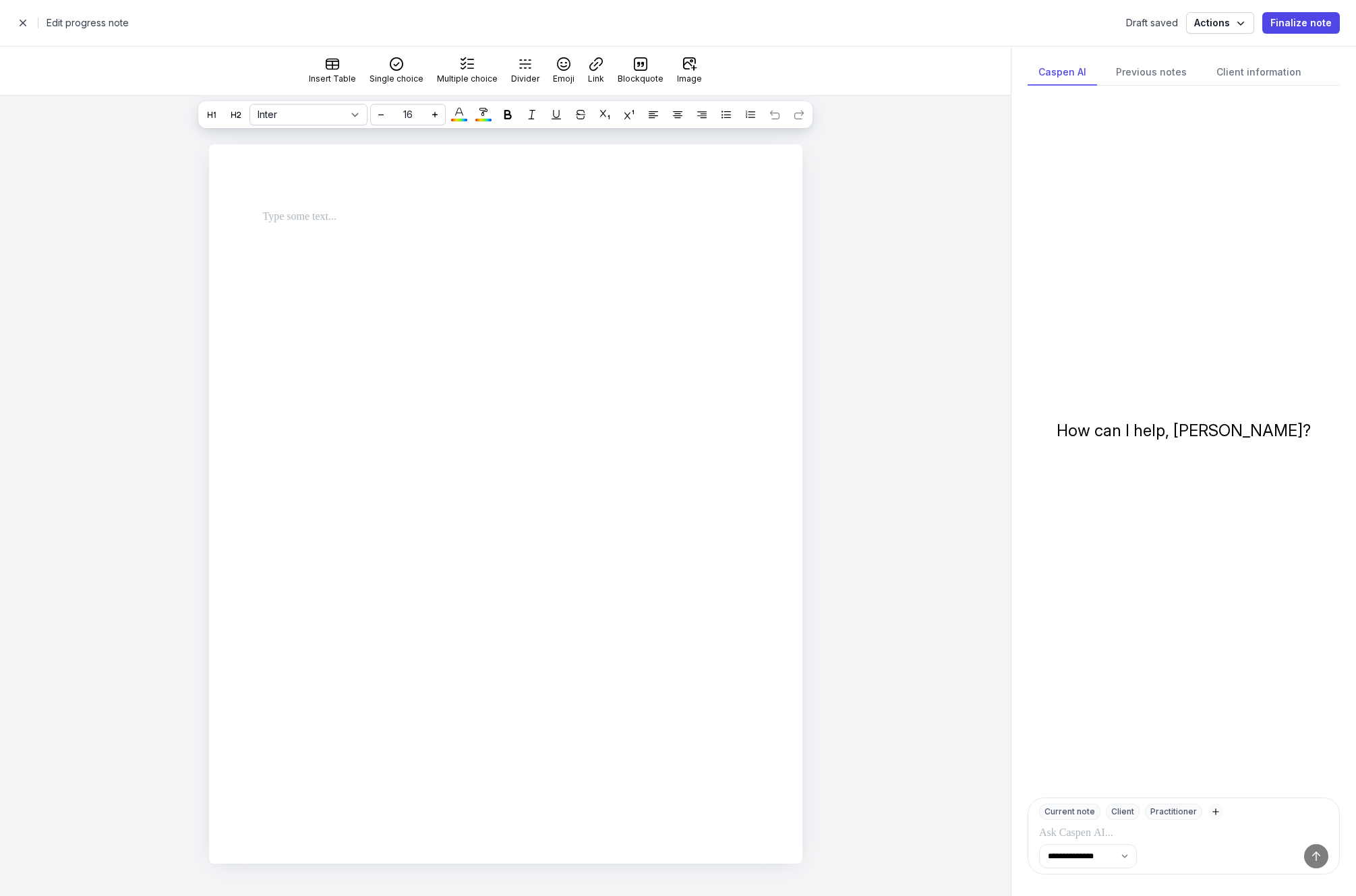
select select
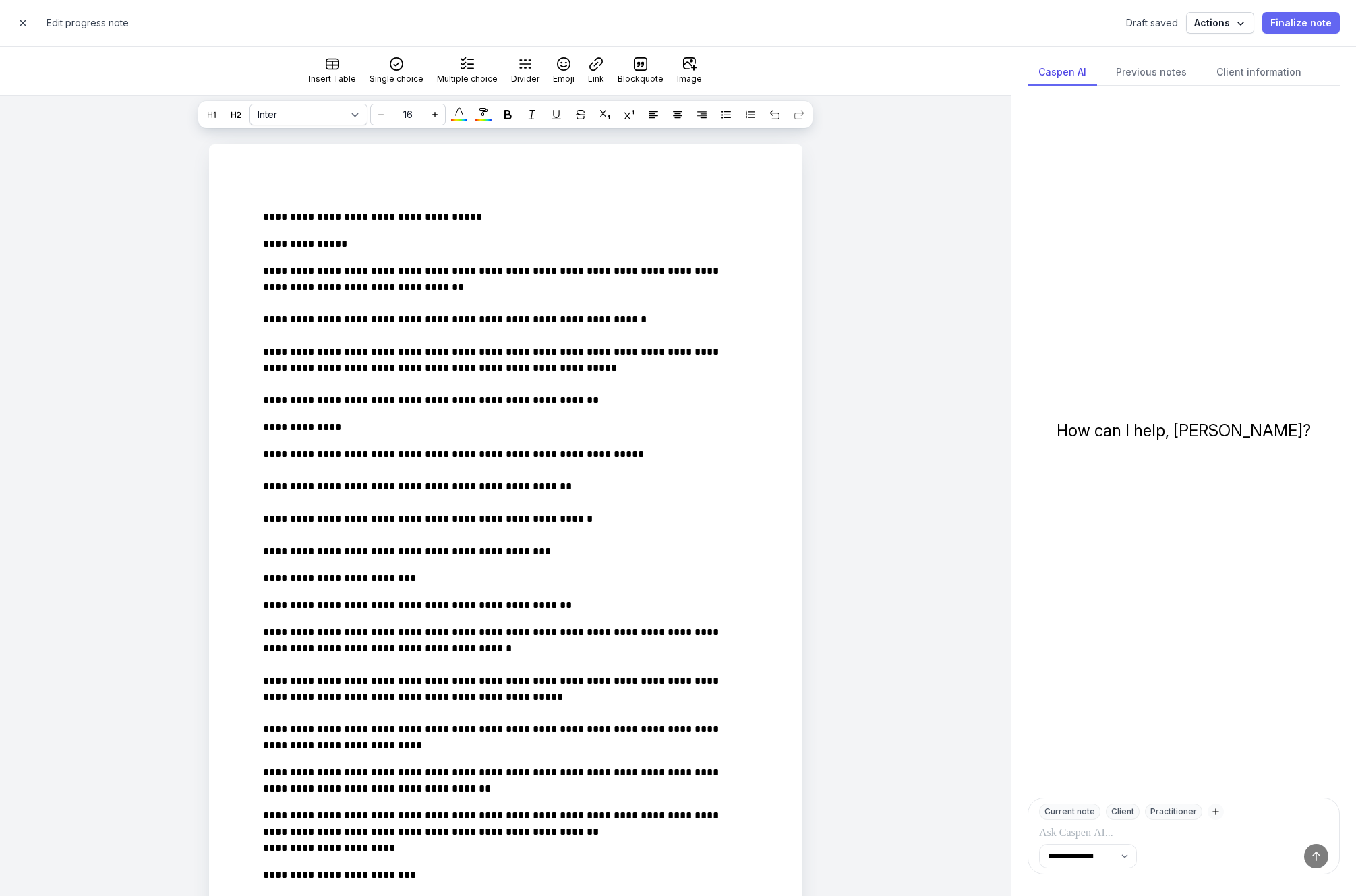
click at [1326, 21] on span "Finalize note" at bounding box center [1300, 23] width 61 height 16
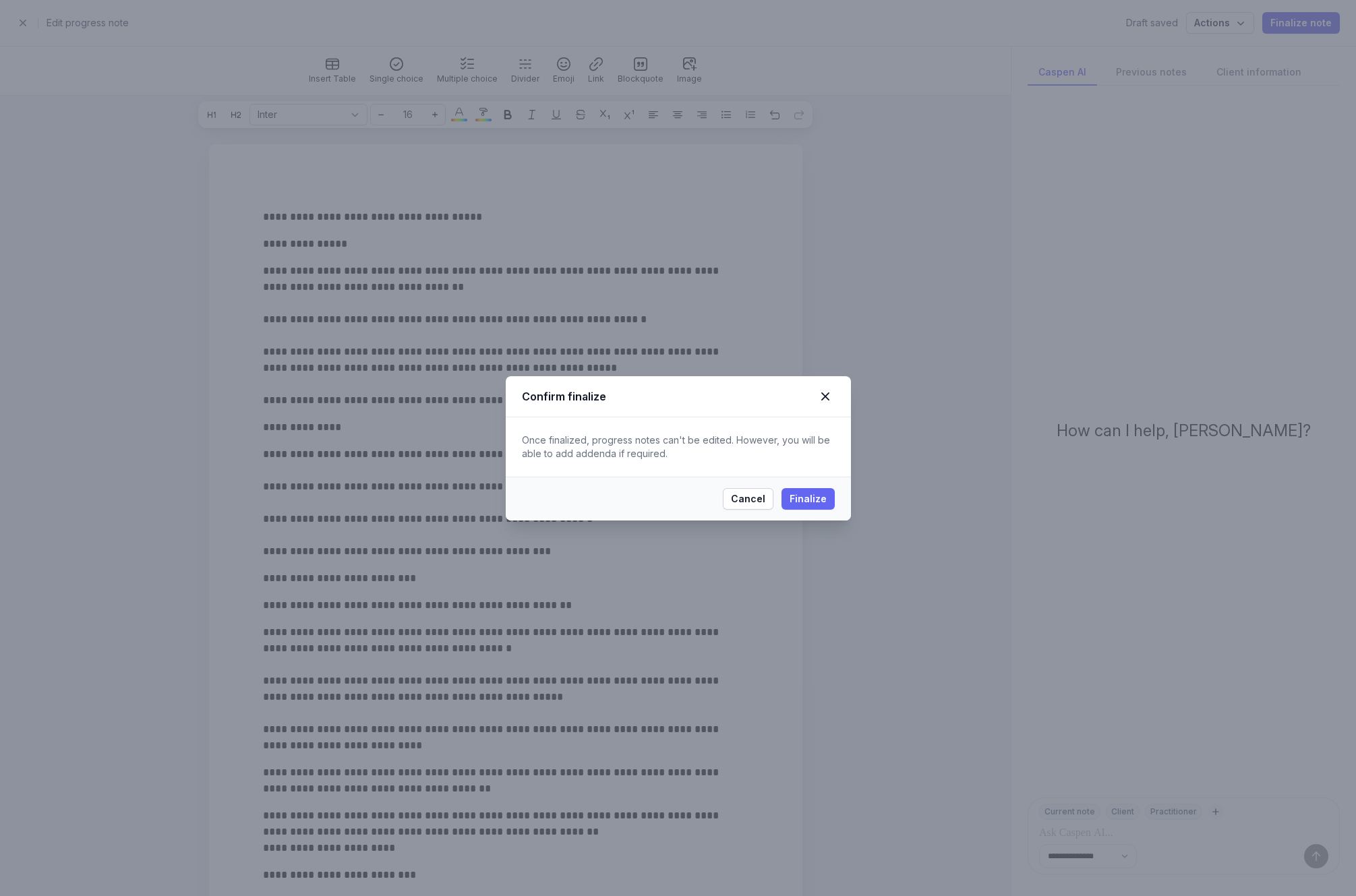
click at [811, 498] on span "Finalize" at bounding box center [808, 499] width 37 height 16
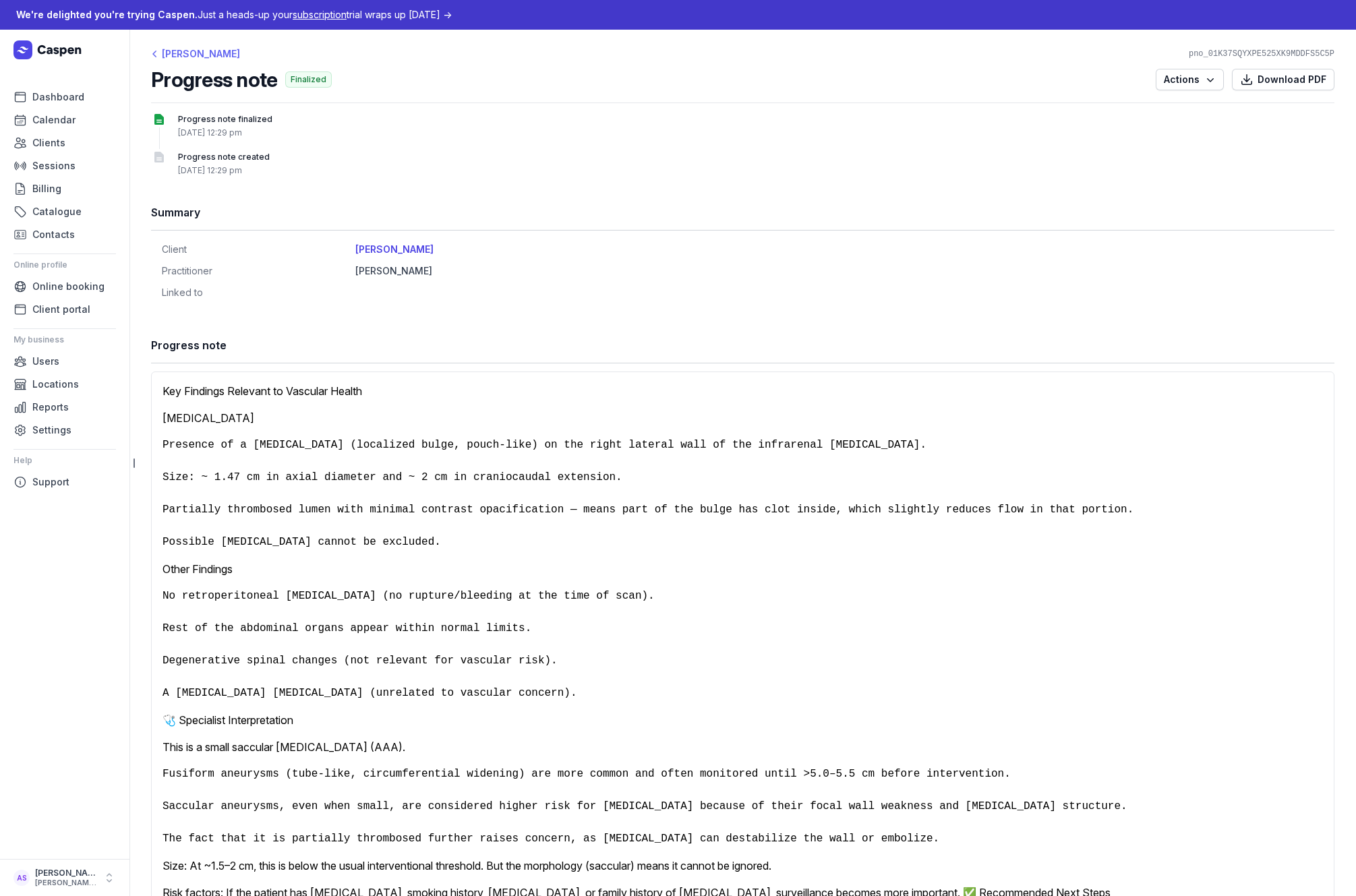
click at [188, 54] on div "[PERSON_NAME]" at bounding box center [195, 54] width 89 height 16
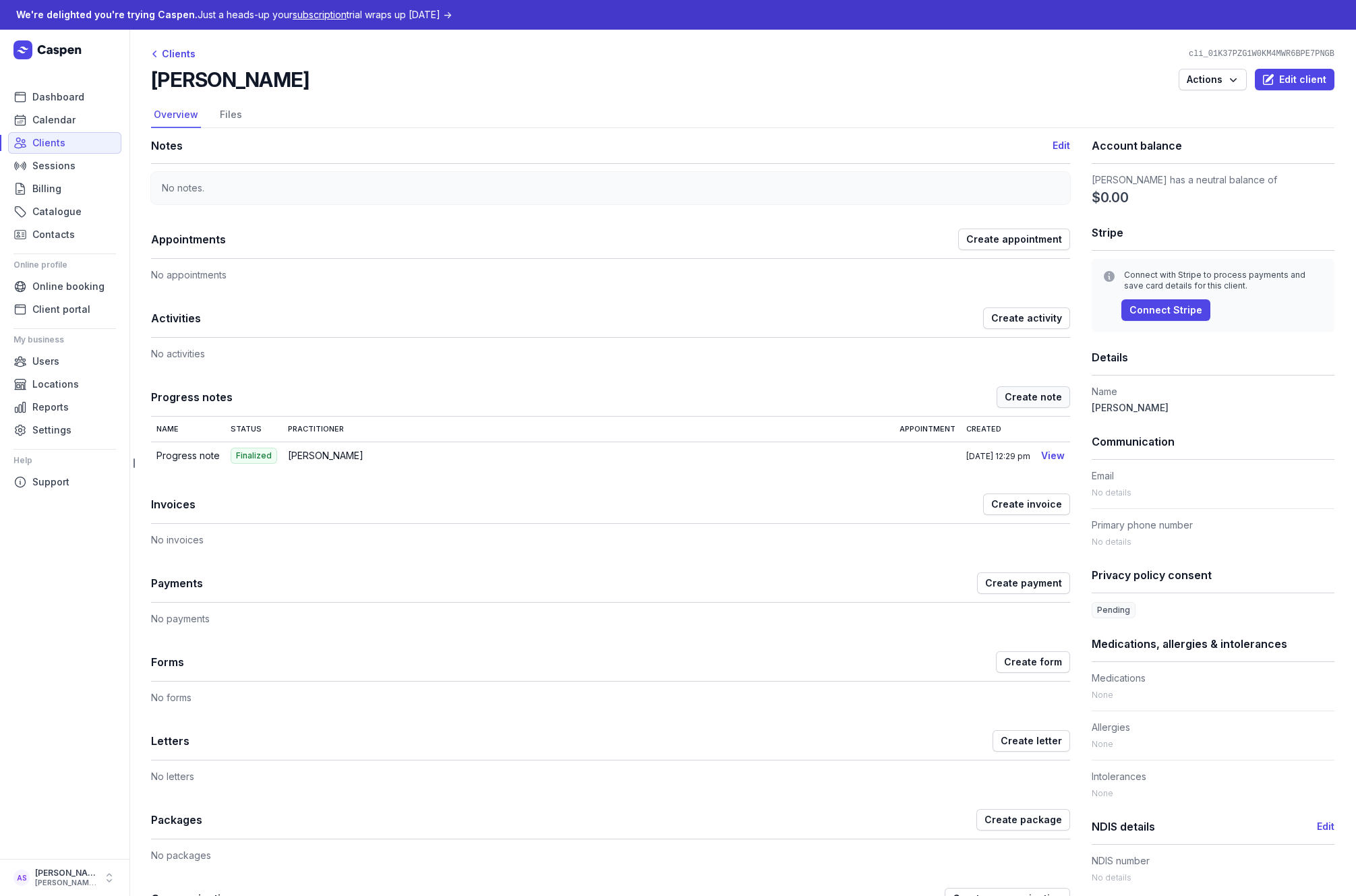
click at [1005, 395] on span "Create note" at bounding box center [1033, 397] width 57 height 16
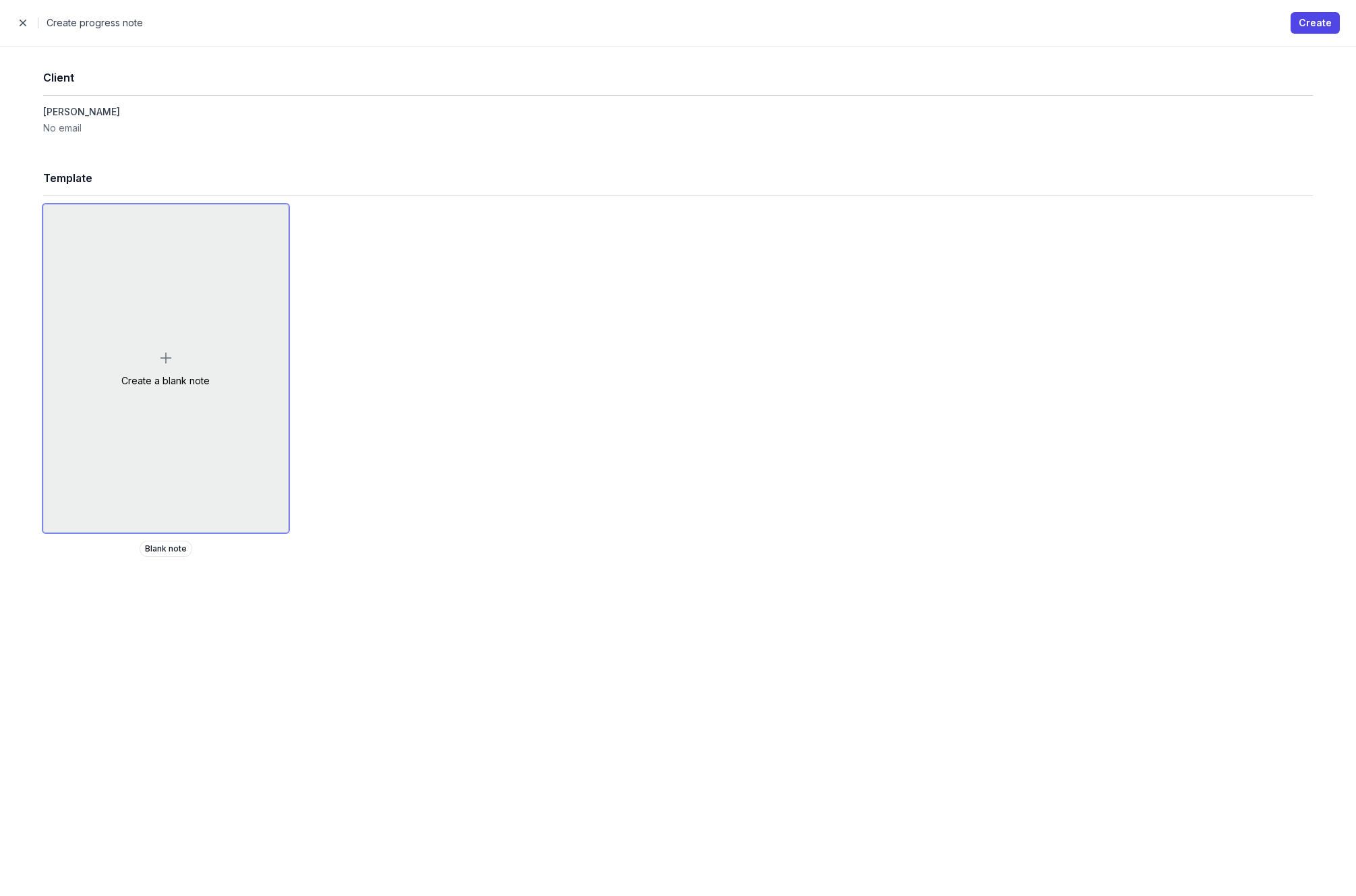
click at [247, 388] on div "Create a blank note" at bounding box center [166, 368] width 244 height 327
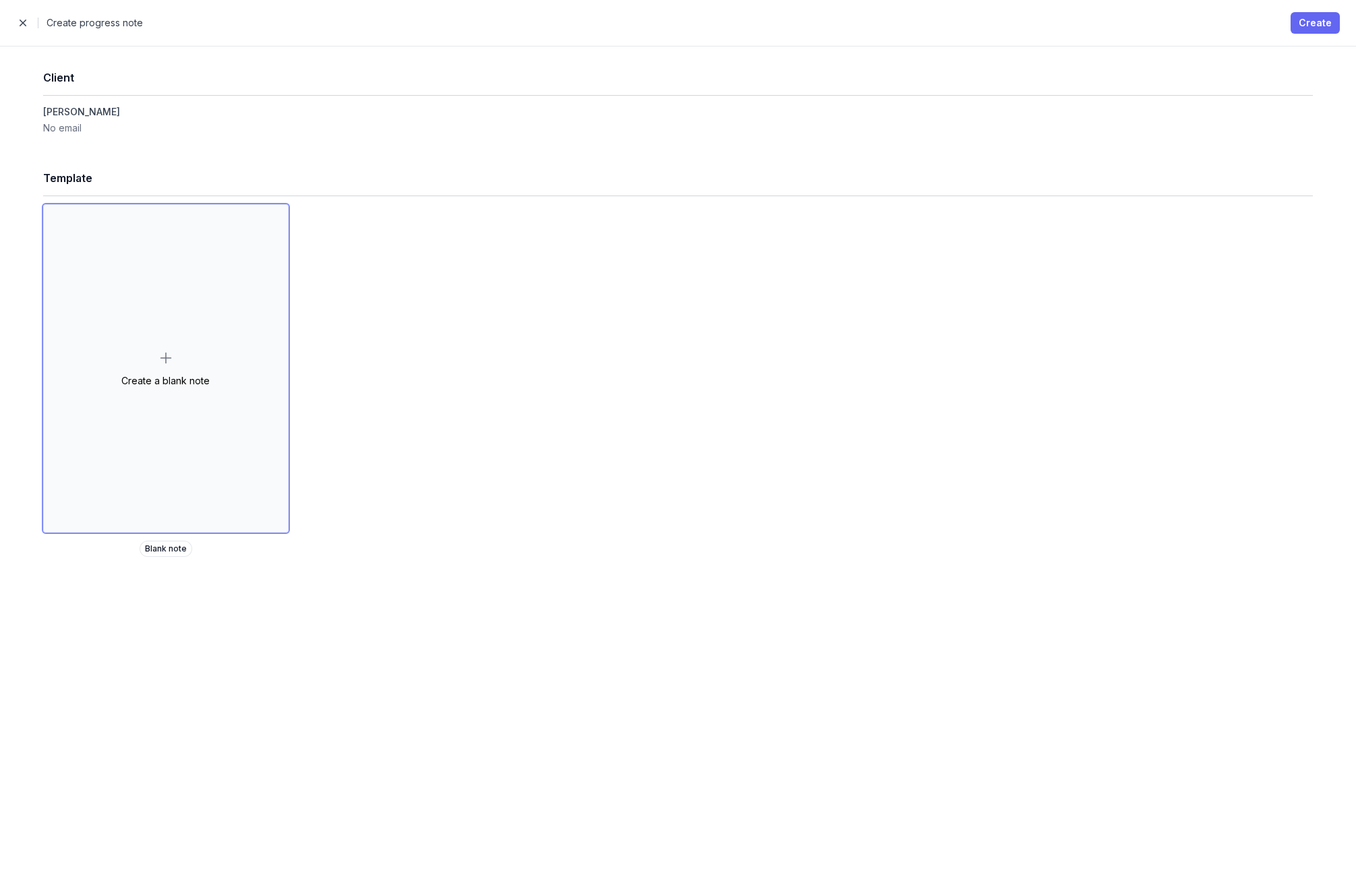
click at [1308, 29] on span "Create" at bounding box center [1315, 23] width 33 height 16
select select
select select "***"
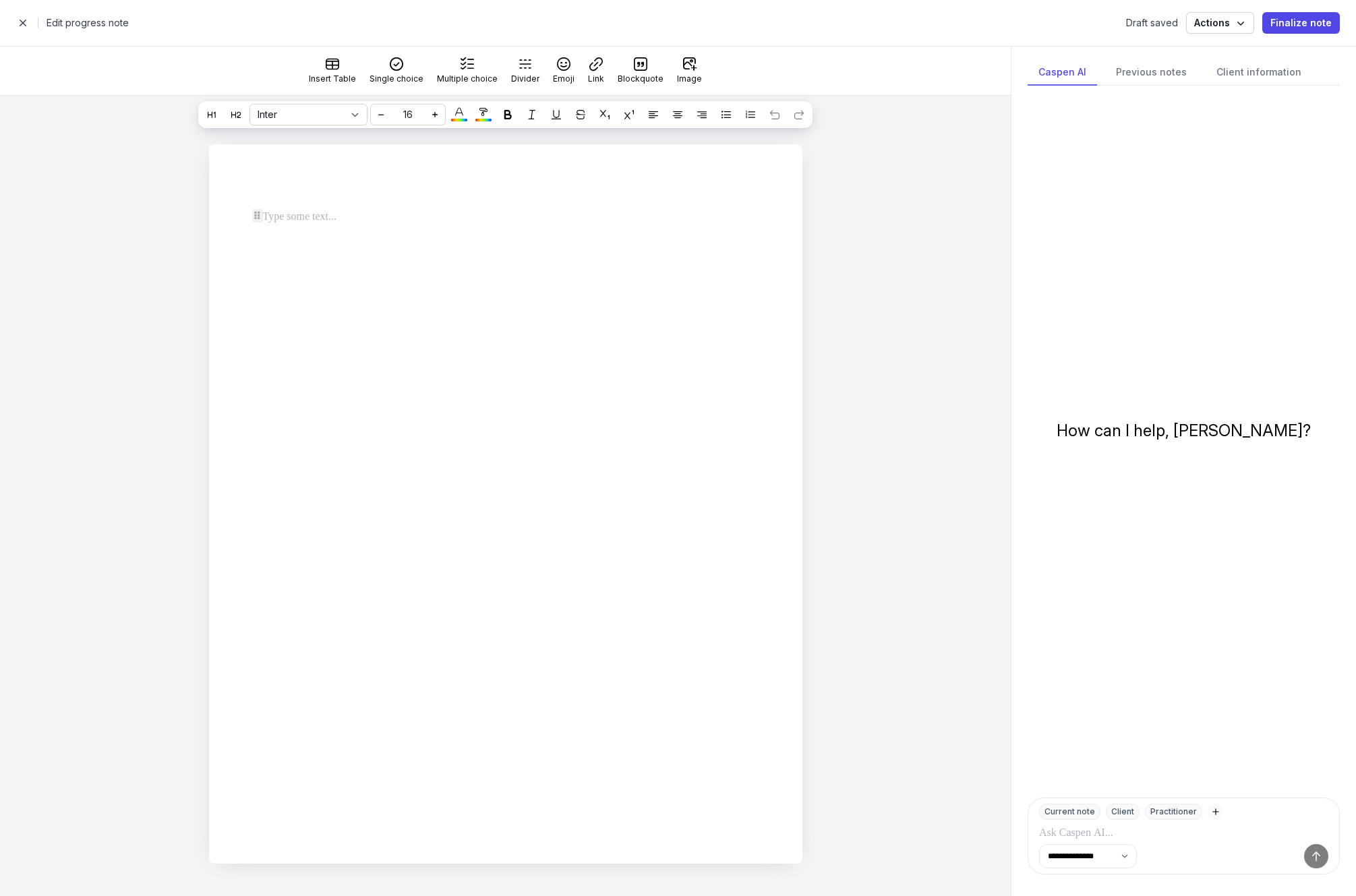
click at [412, 213] on p at bounding box center [501, 217] width 475 height 16
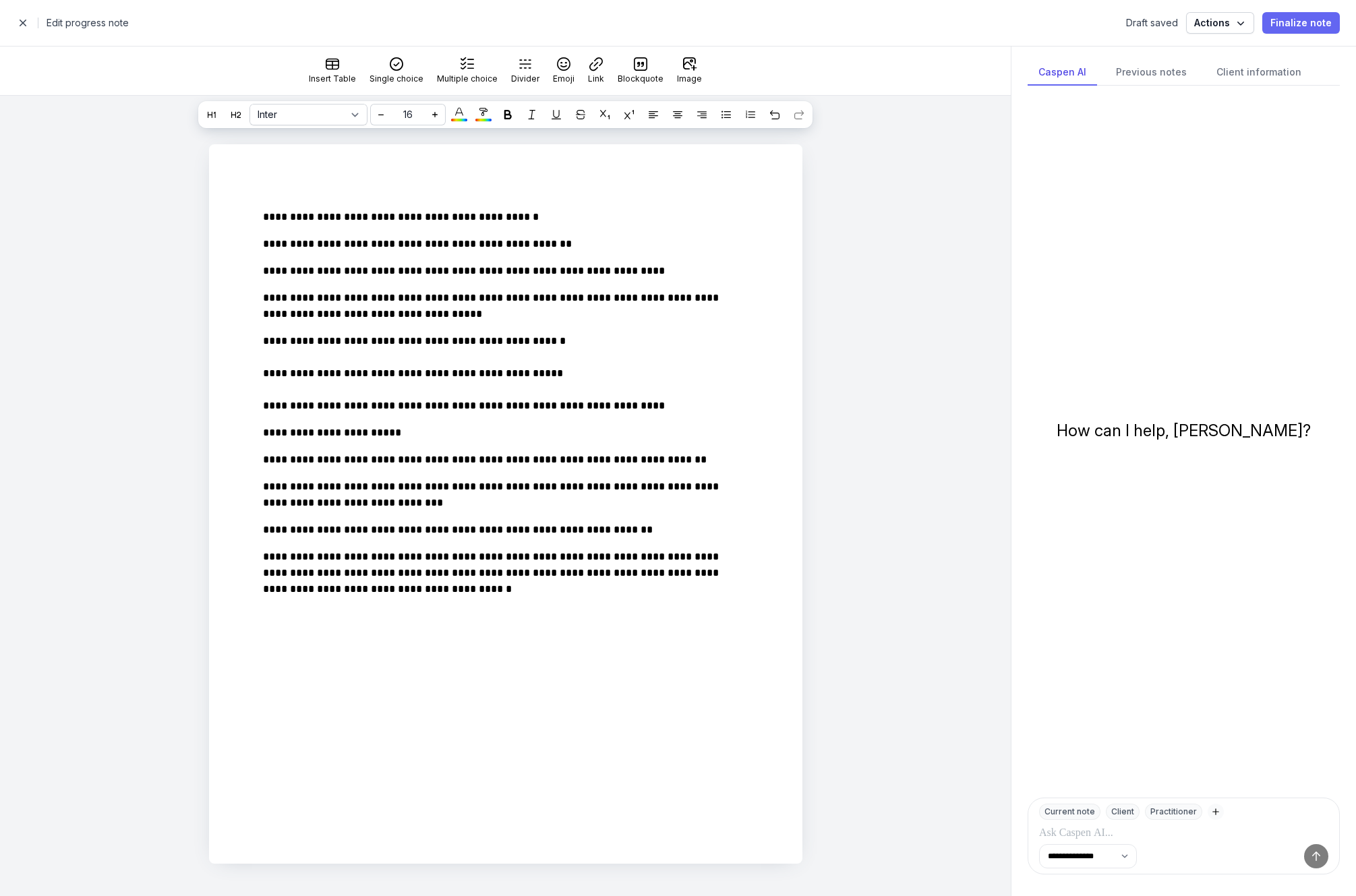
click at [1299, 21] on span "Finalize note" at bounding box center [1300, 23] width 61 height 16
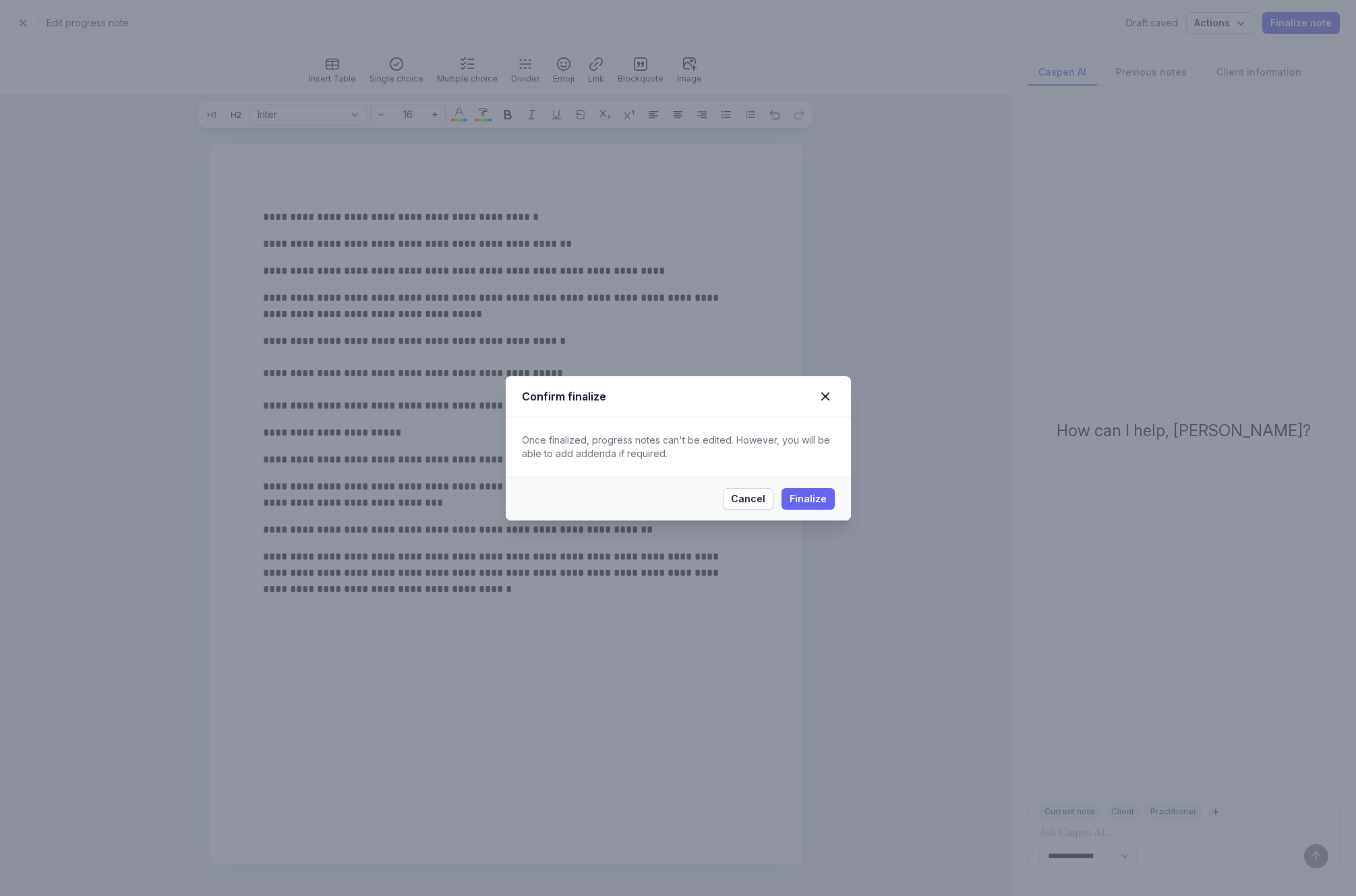
click at [817, 497] on span "Finalize" at bounding box center [808, 499] width 37 height 16
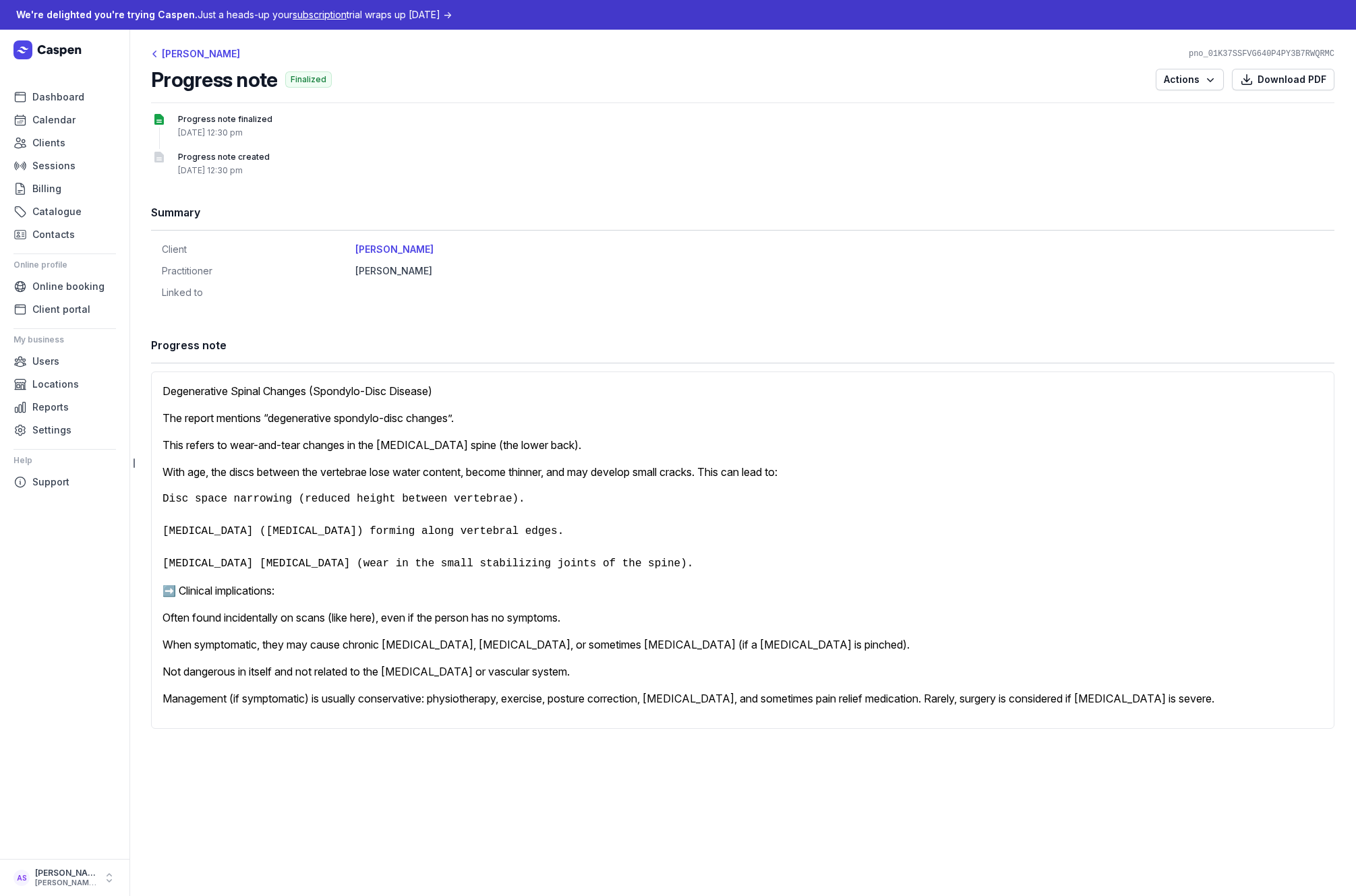
click at [339, 406] on div "Degenerative Spinal Changes (Spondylo-Disc Disease) The report mentions “degene…" at bounding box center [742, 550] width 1183 height 358
click at [199, 58] on div "[PERSON_NAME]" at bounding box center [195, 54] width 89 height 16
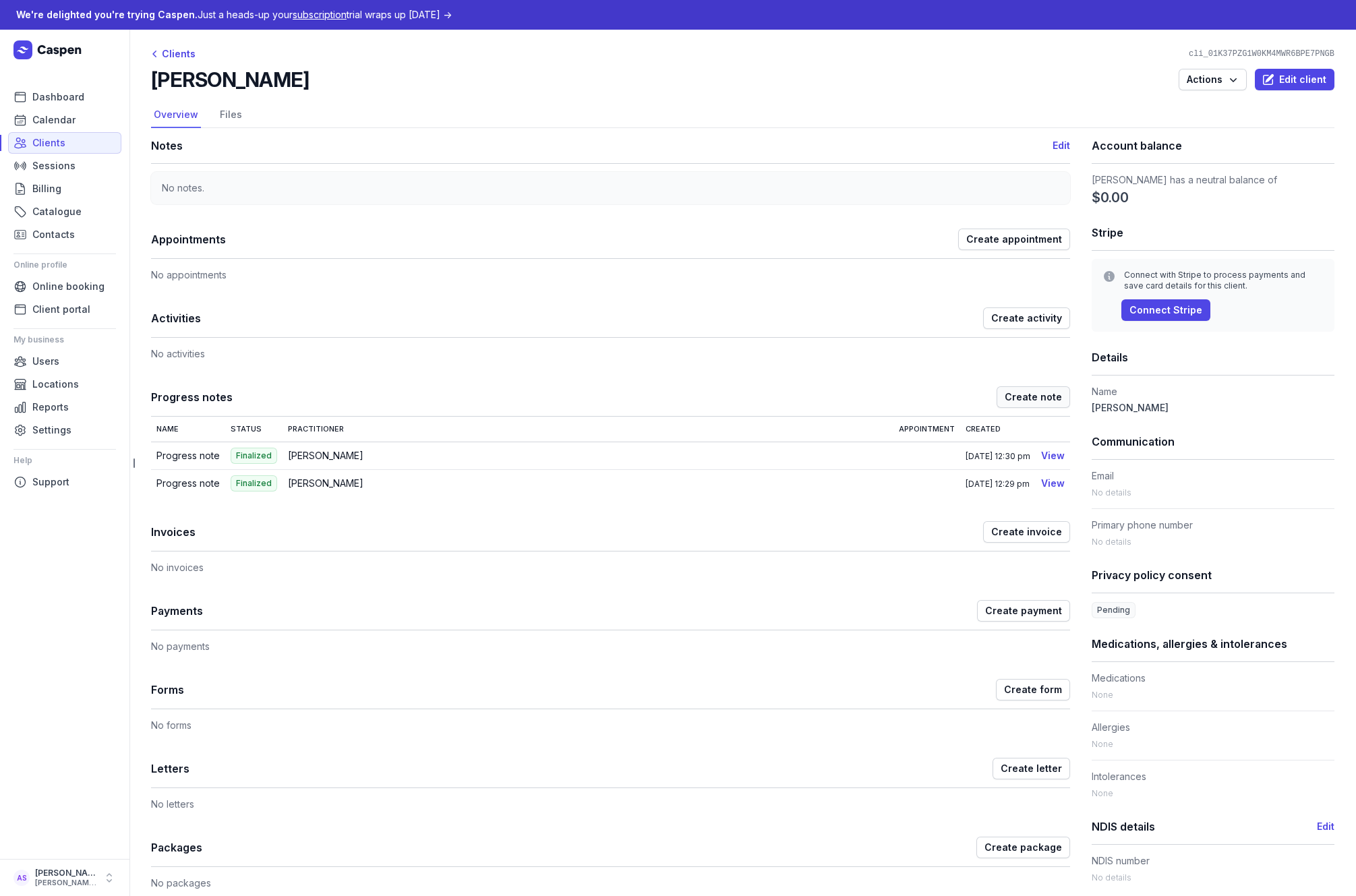
click at [1015, 395] on span "Create note" at bounding box center [1033, 397] width 57 height 16
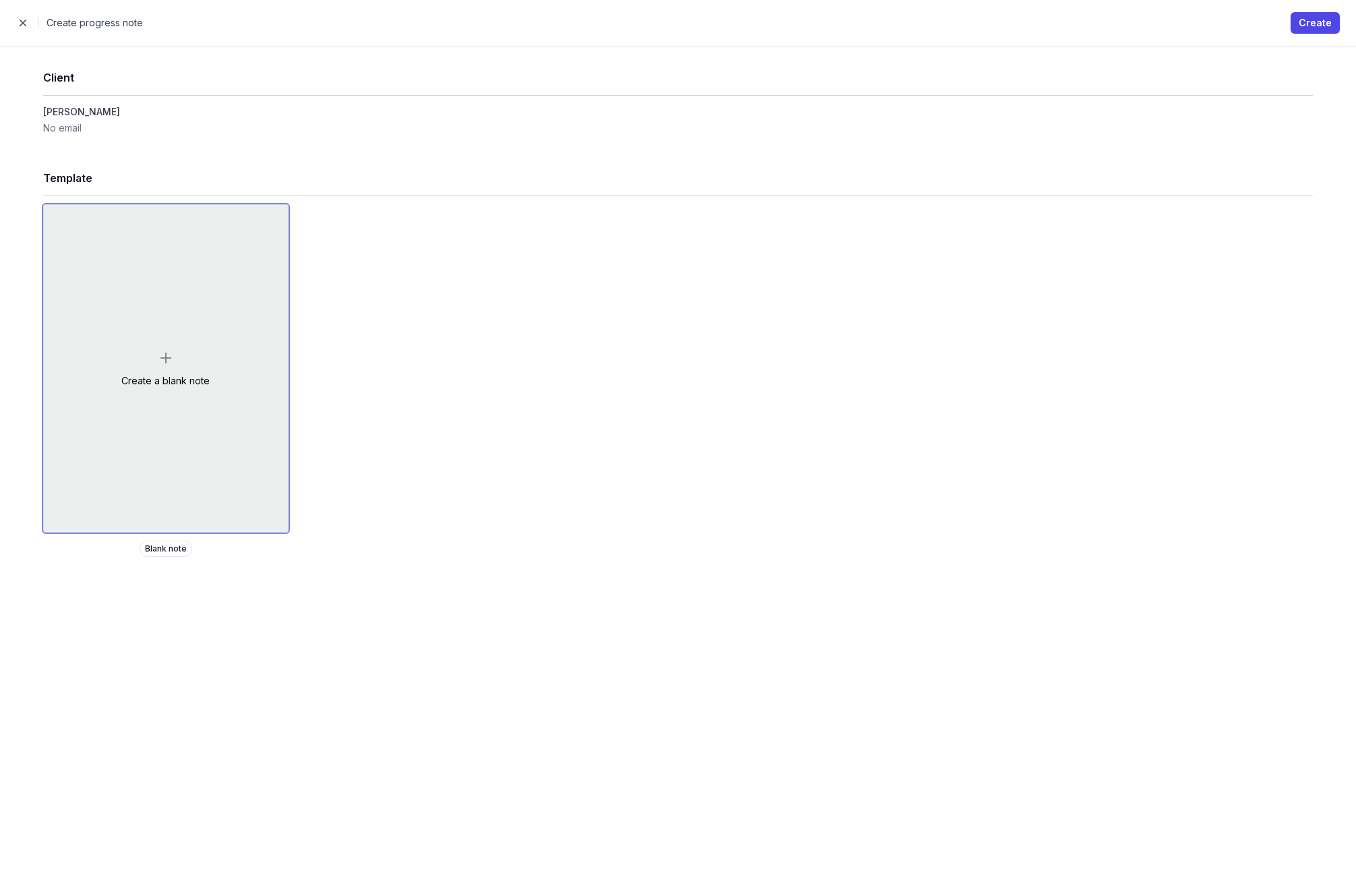
click at [233, 381] on div "Create a blank note" at bounding box center [166, 368] width 244 height 327
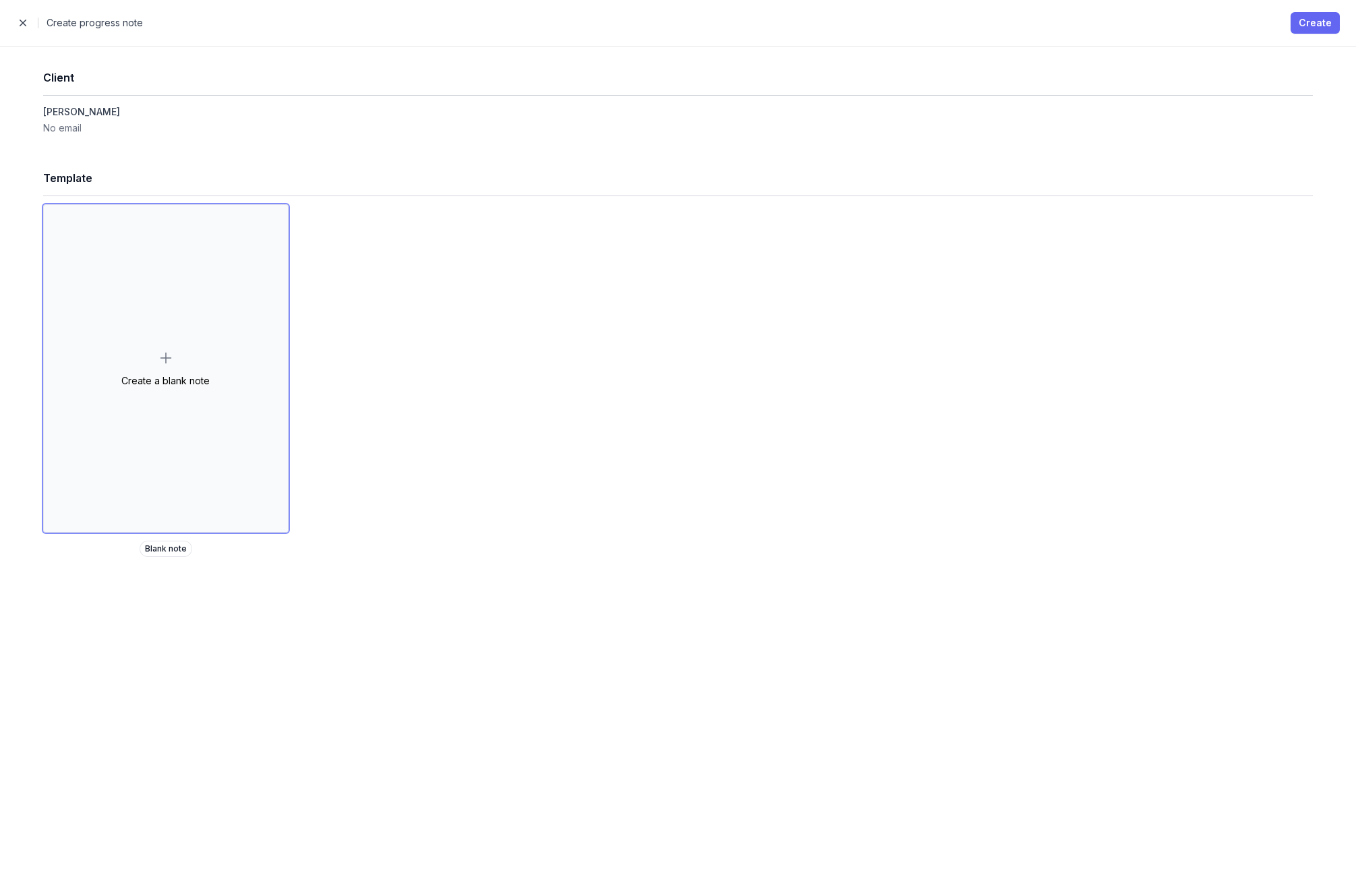
click at [1321, 19] on span "Create" at bounding box center [1315, 23] width 33 height 16
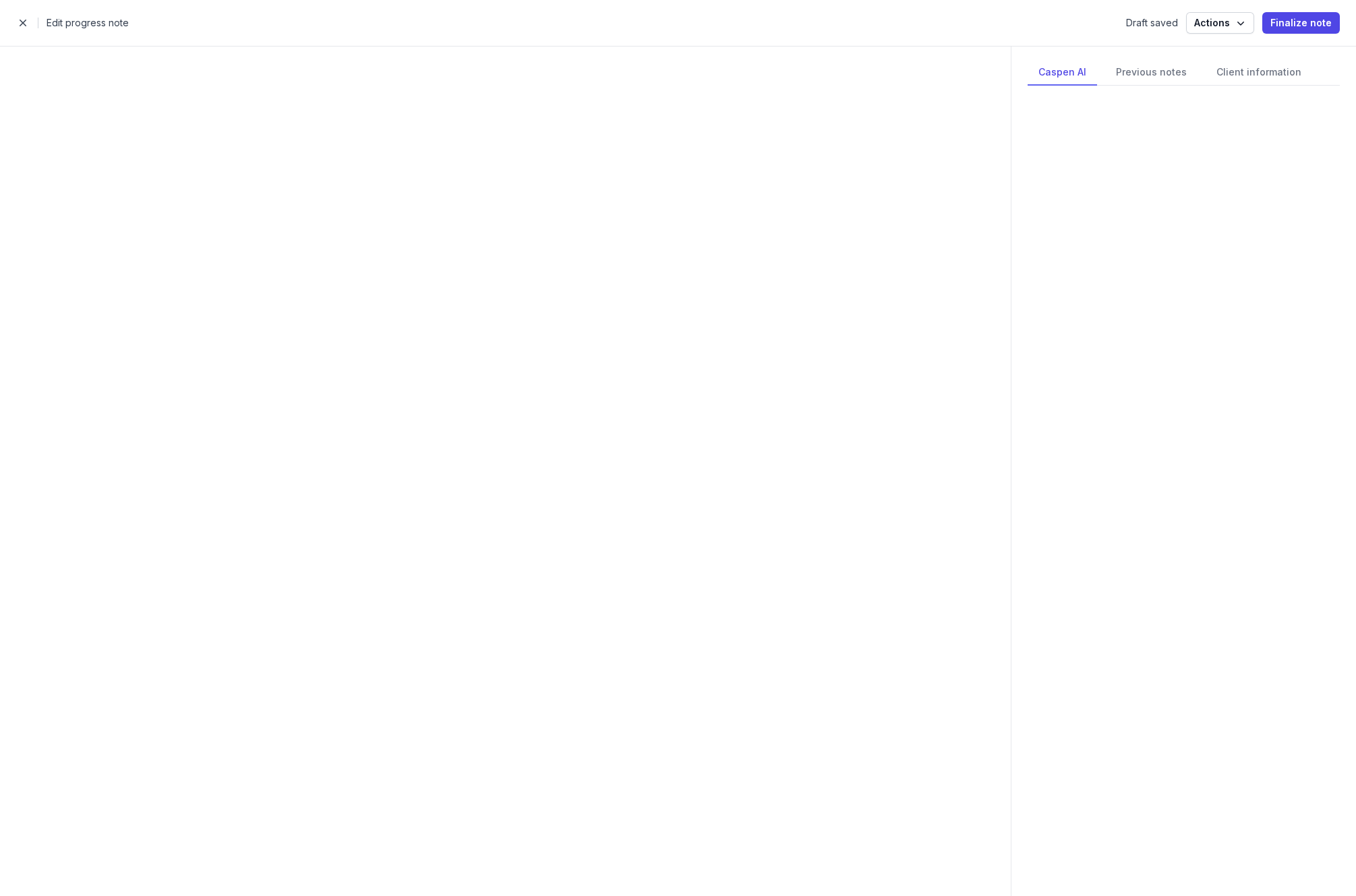
select select
select select "***"
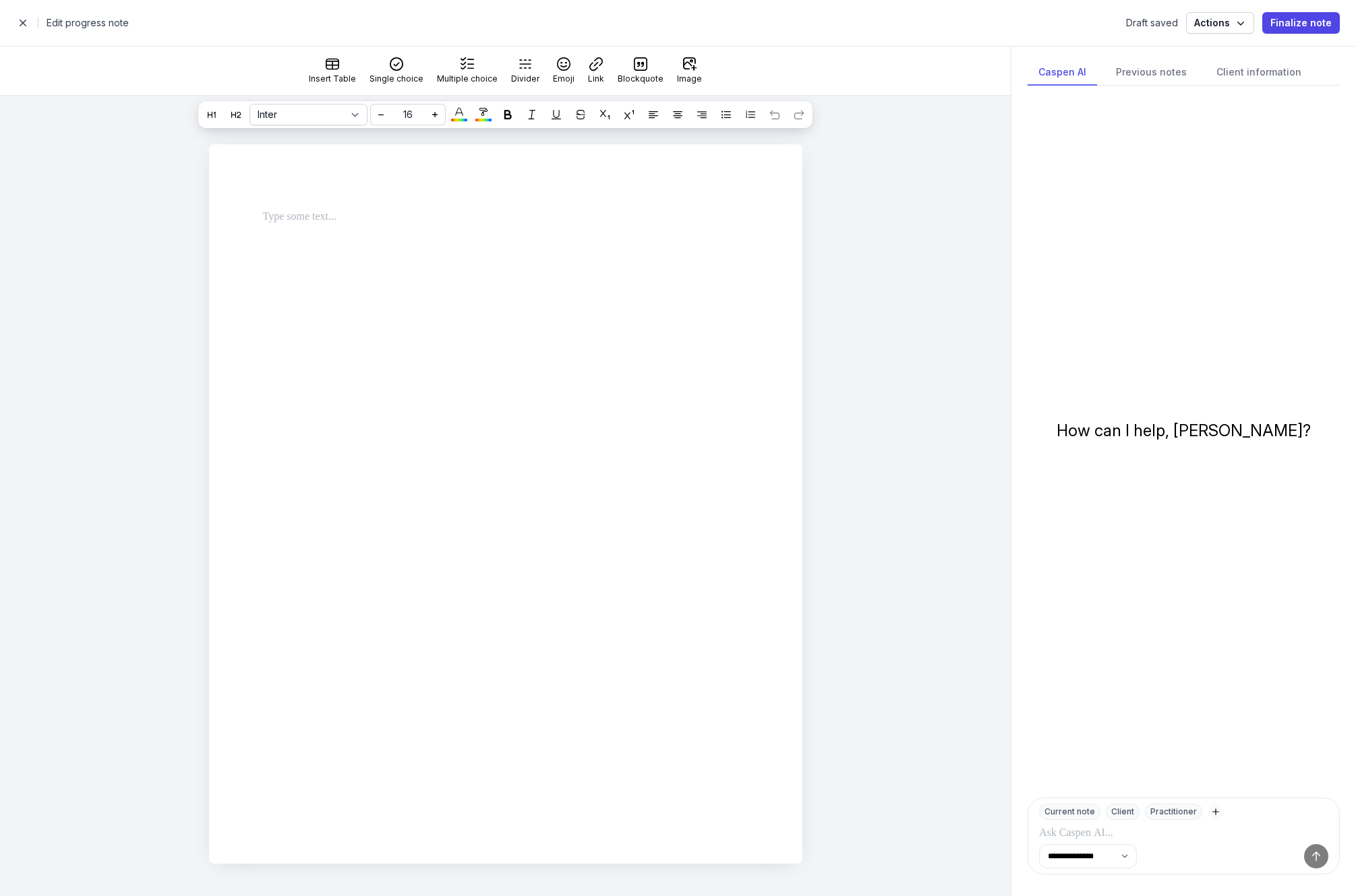
click at [560, 233] on div at bounding box center [489, 222] width 518 height 49
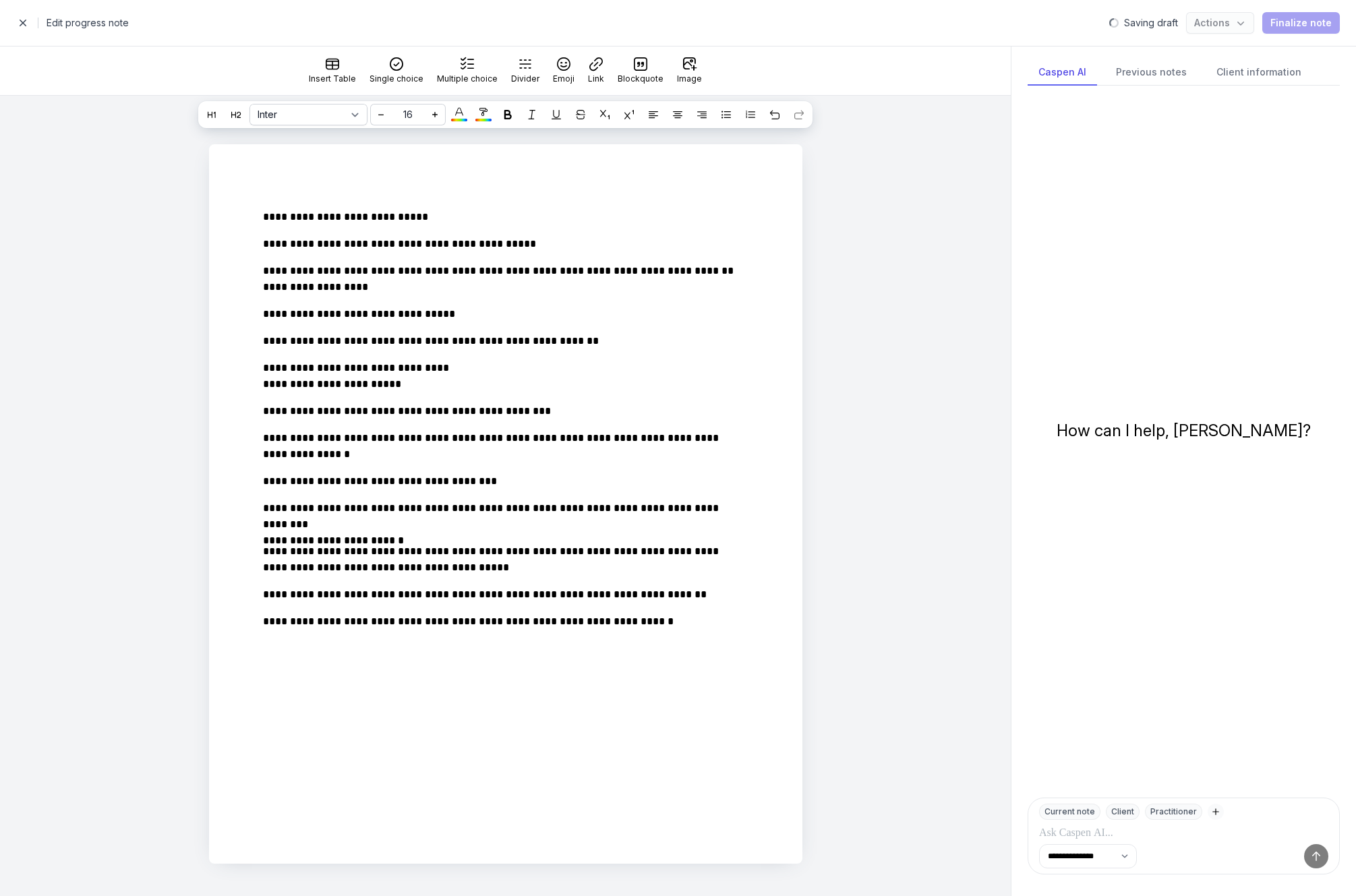
click at [1285, 26] on span "Finalize note" at bounding box center [1300, 23] width 61 height 16
click at [1274, 26] on span "Finalize note" at bounding box center [1300, 23] width 61 height 16
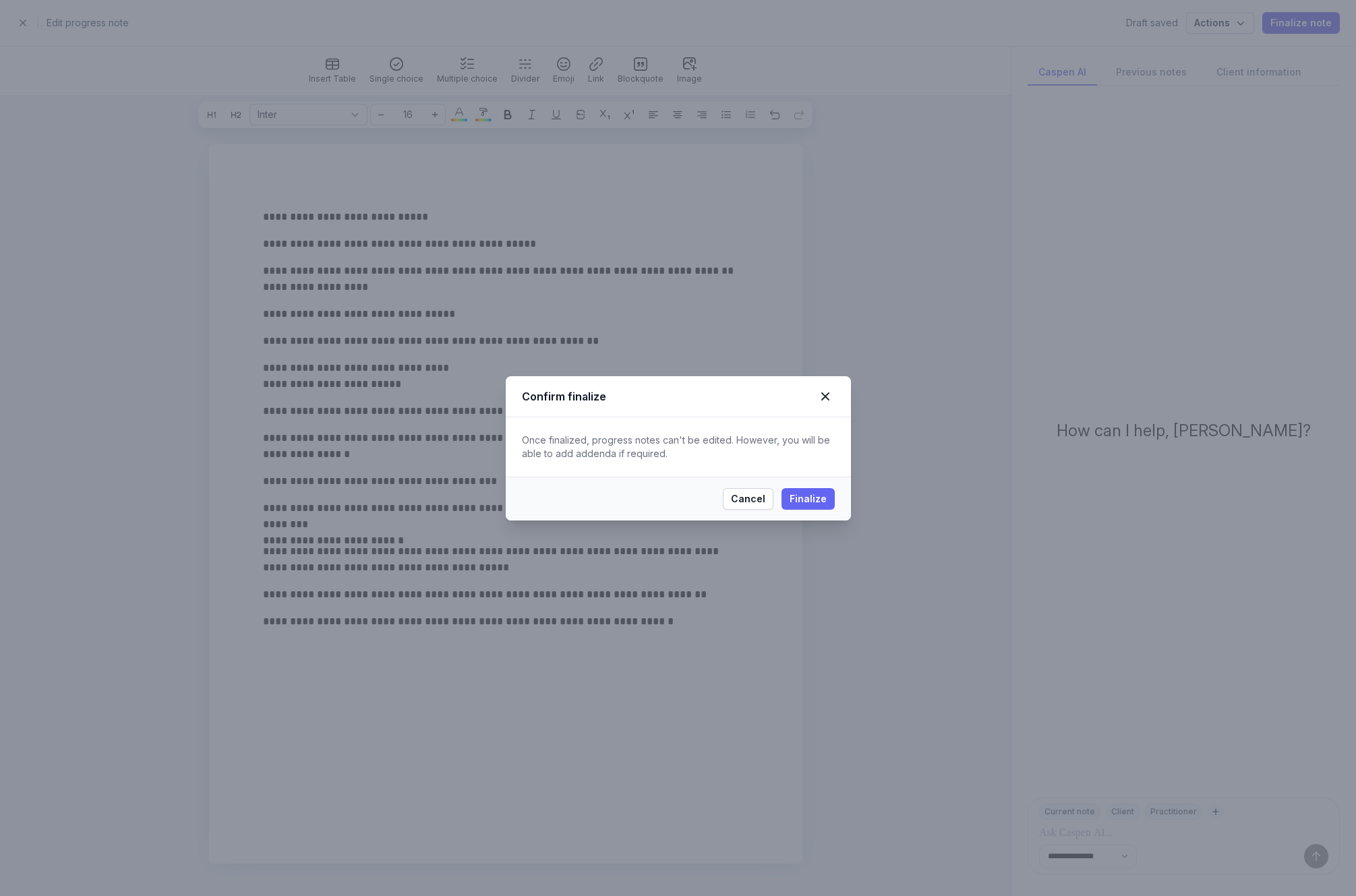
click at [815, 493] on span "Finalize" at bounding box center [808, 499] width 37 height 16
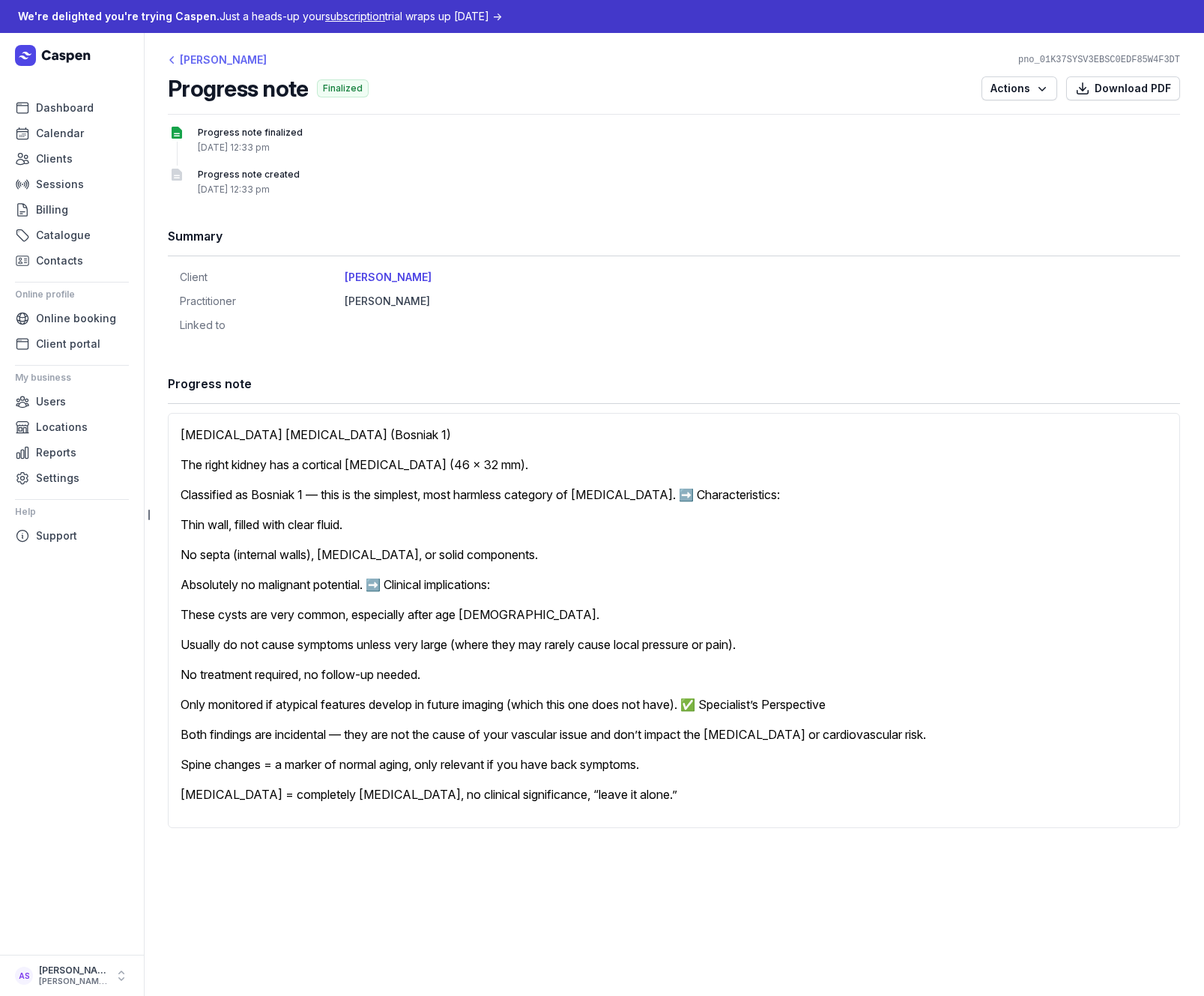
click at [227, 65] on div "[PERSON_NAME]" at bounding box center [217, 60] width 99 height 18
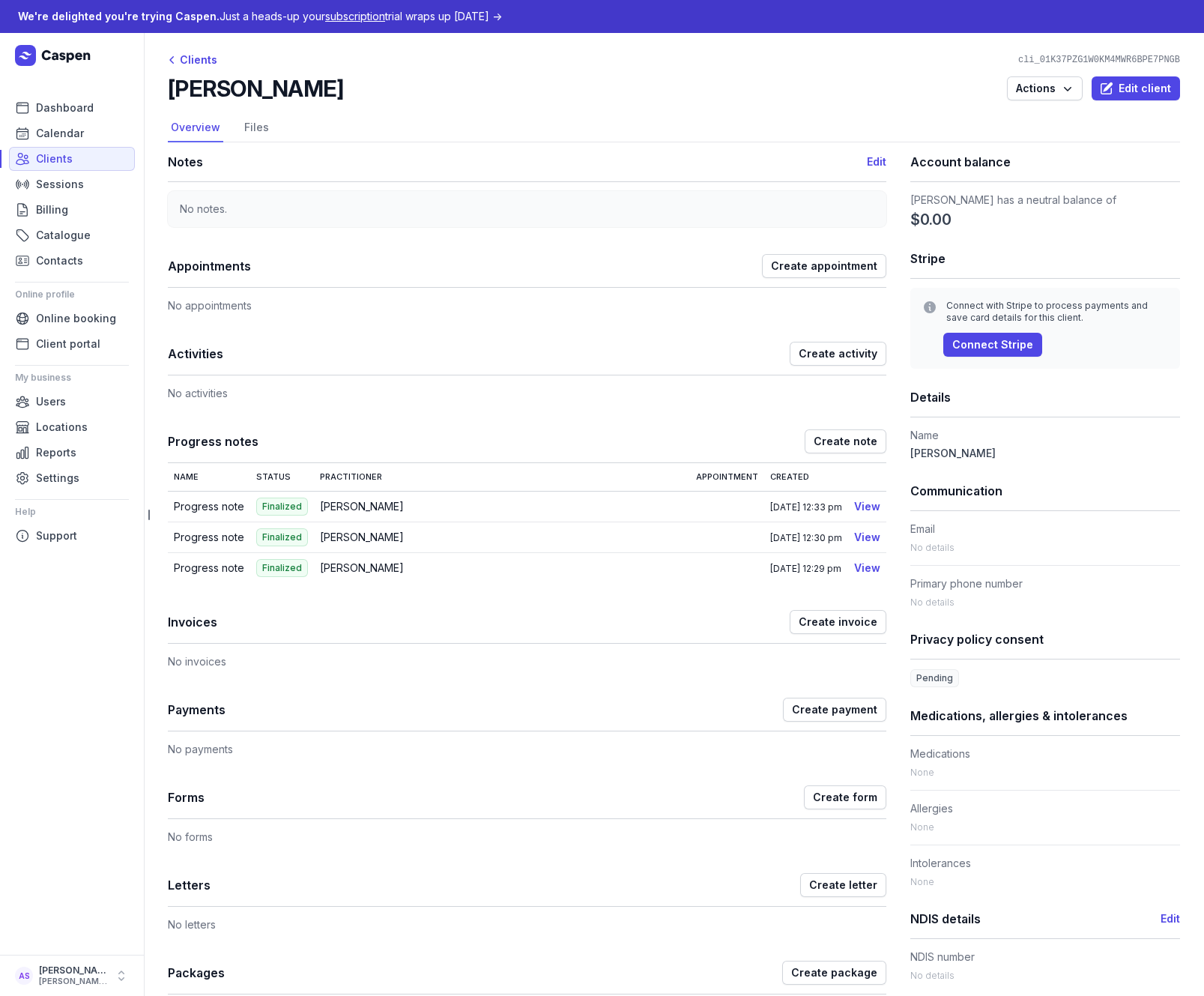
scroll to position [143, 0]
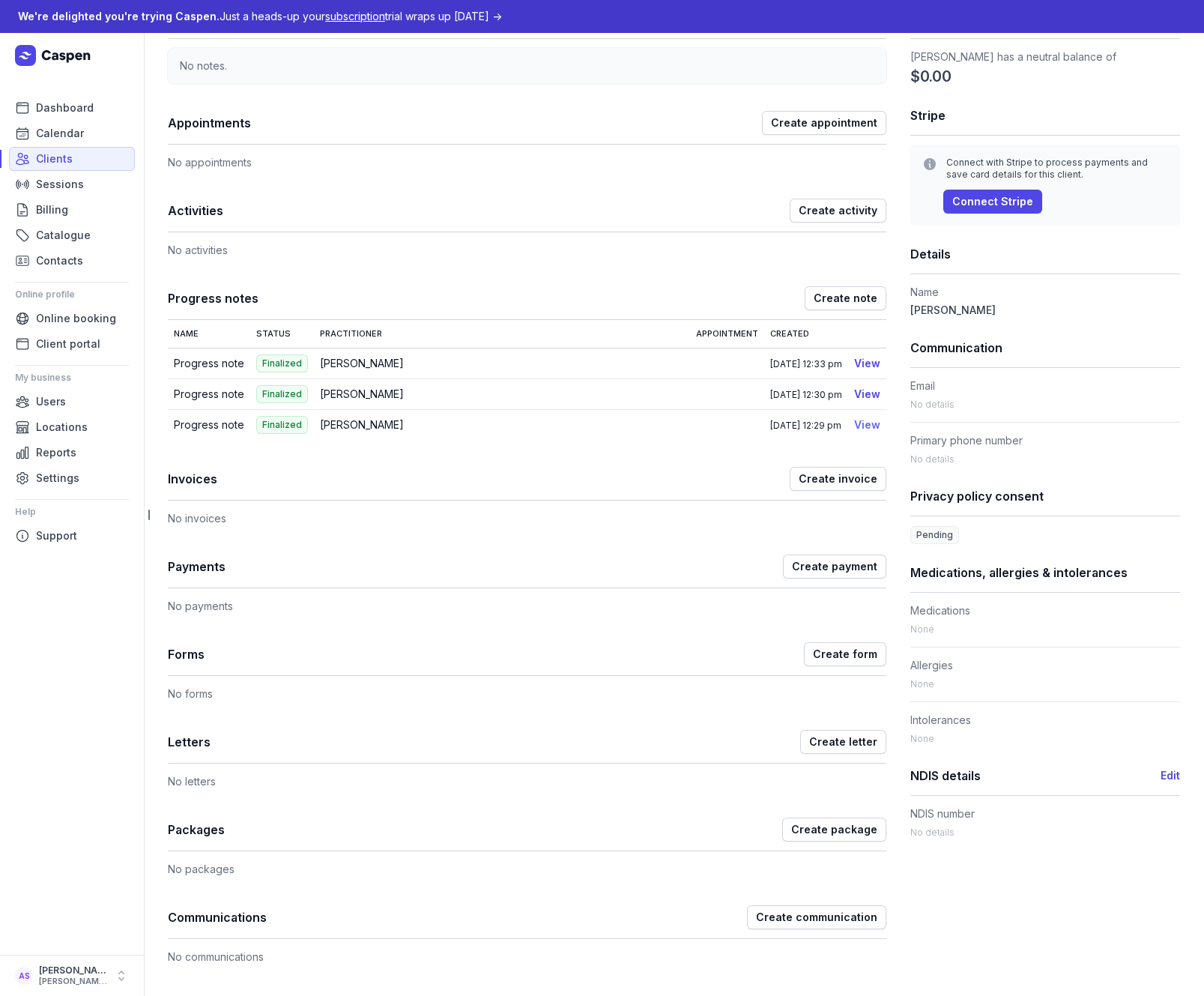
click at [855, 424] on link "View" at bounding box center [867, 424] width 26 height 13
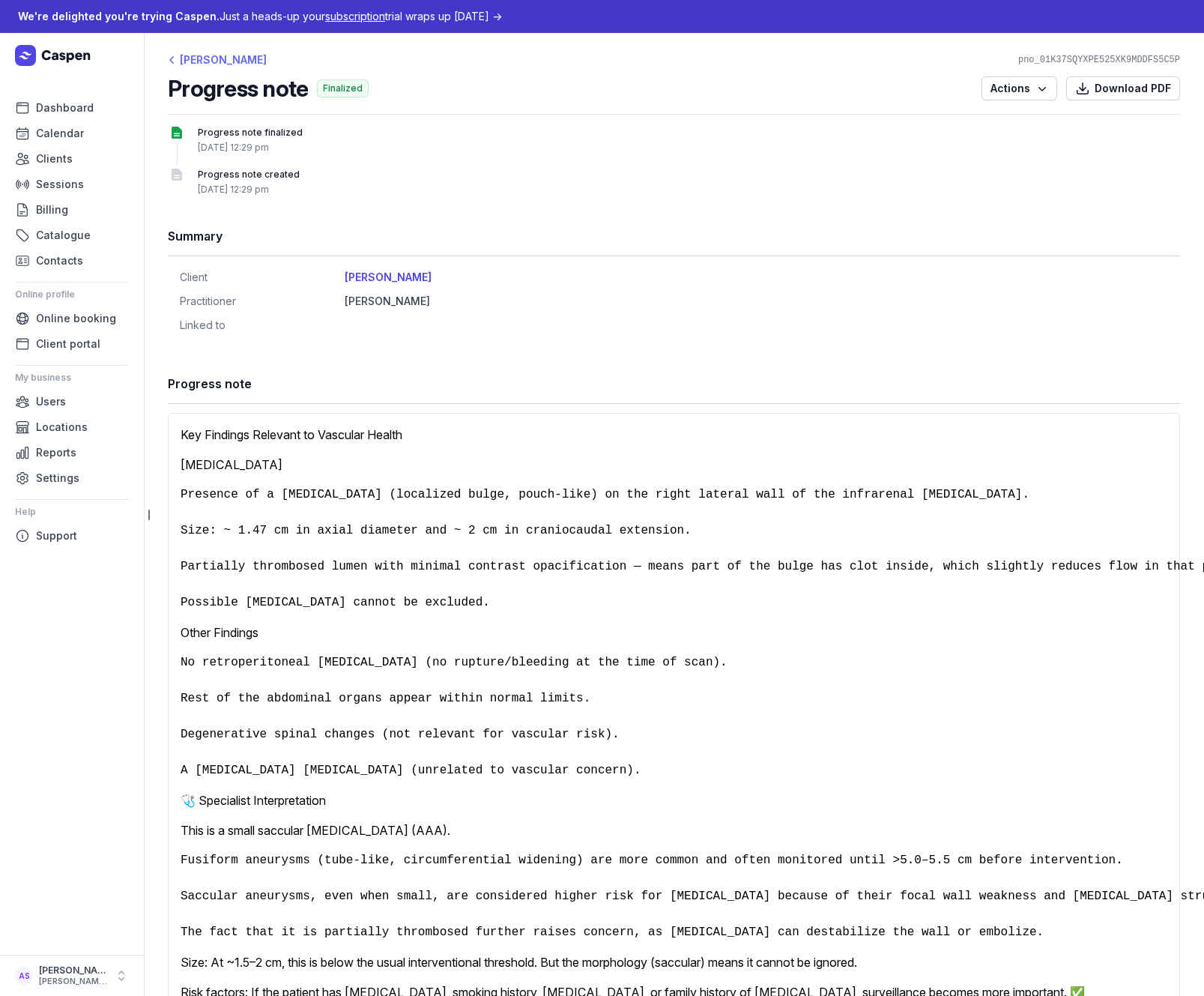
click at [202, 60] on div "[PERSON_NAME]" at bounding box center [217, 60] width 99 height 18
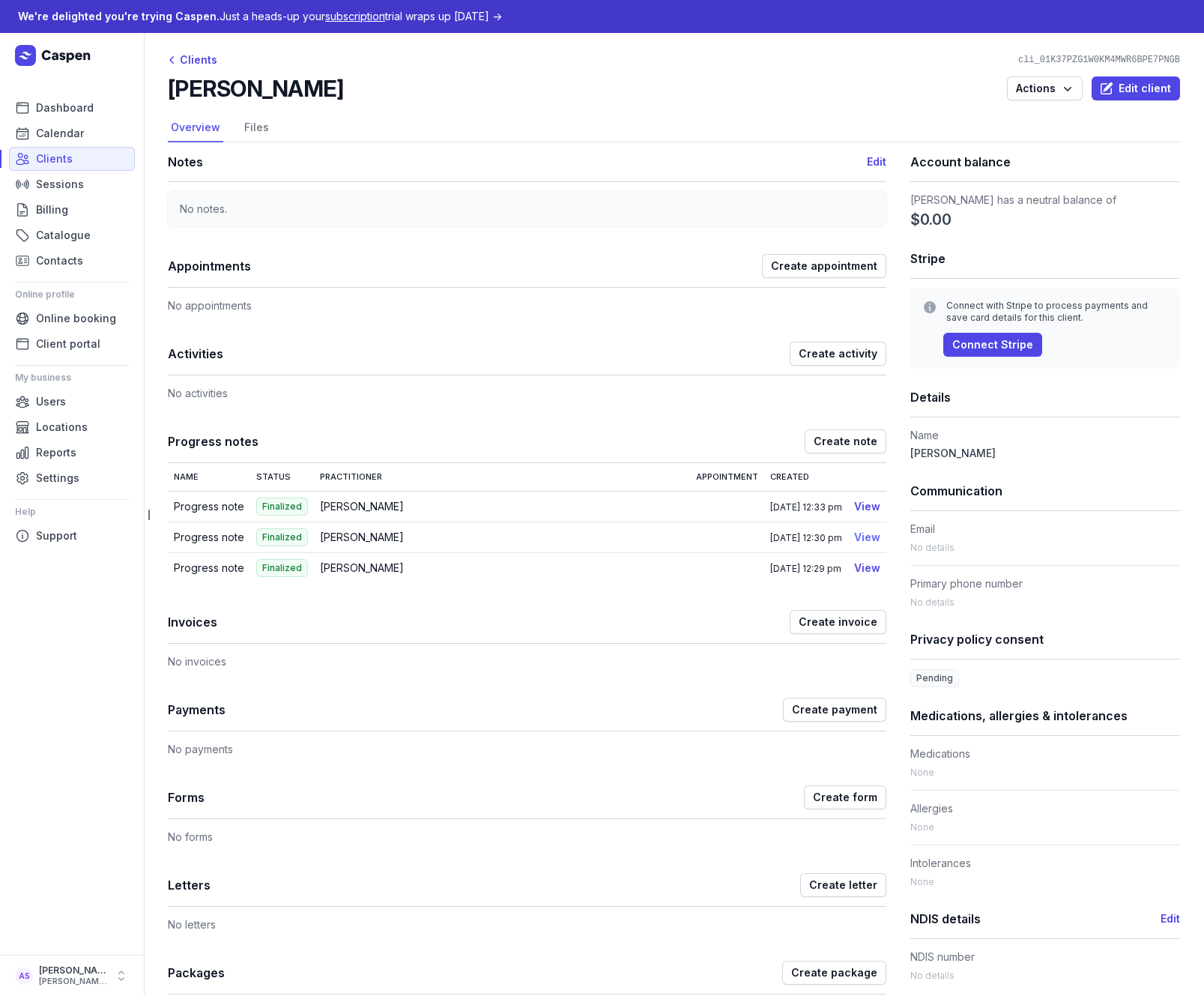
click at [855, 538] on link "View" at bounding box center [867, 537] width 26 height 13
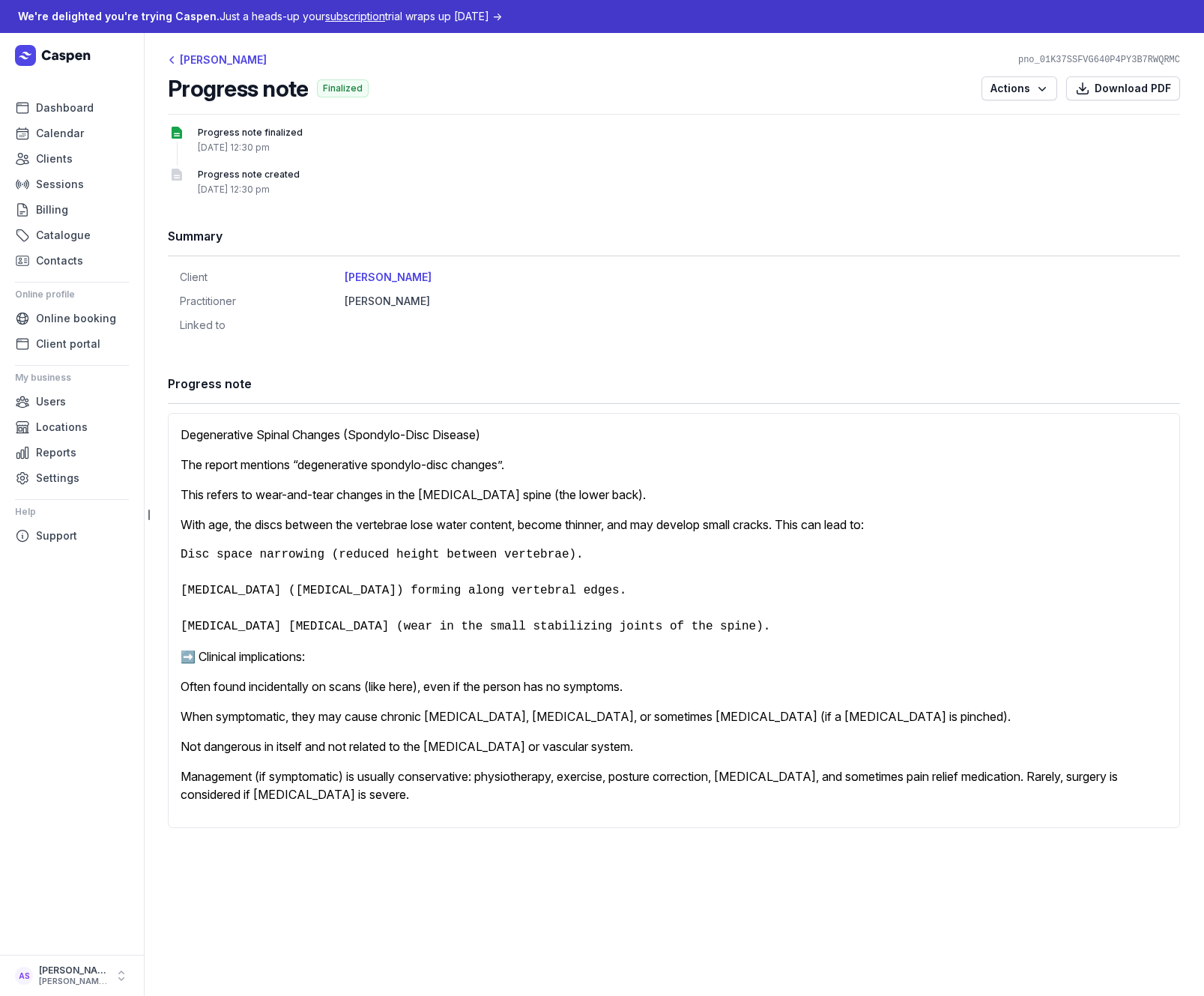
click at [718, 522] on div "Degenerative Spinal Changes (Spondylo-Disc Disease) The report mentions “degene…" at bounding box center [674, 620] width 1013 height 415
click at [192, 62] on div "[PERSON_NAME]" at bounding box center [217, 60] width 99 height 18
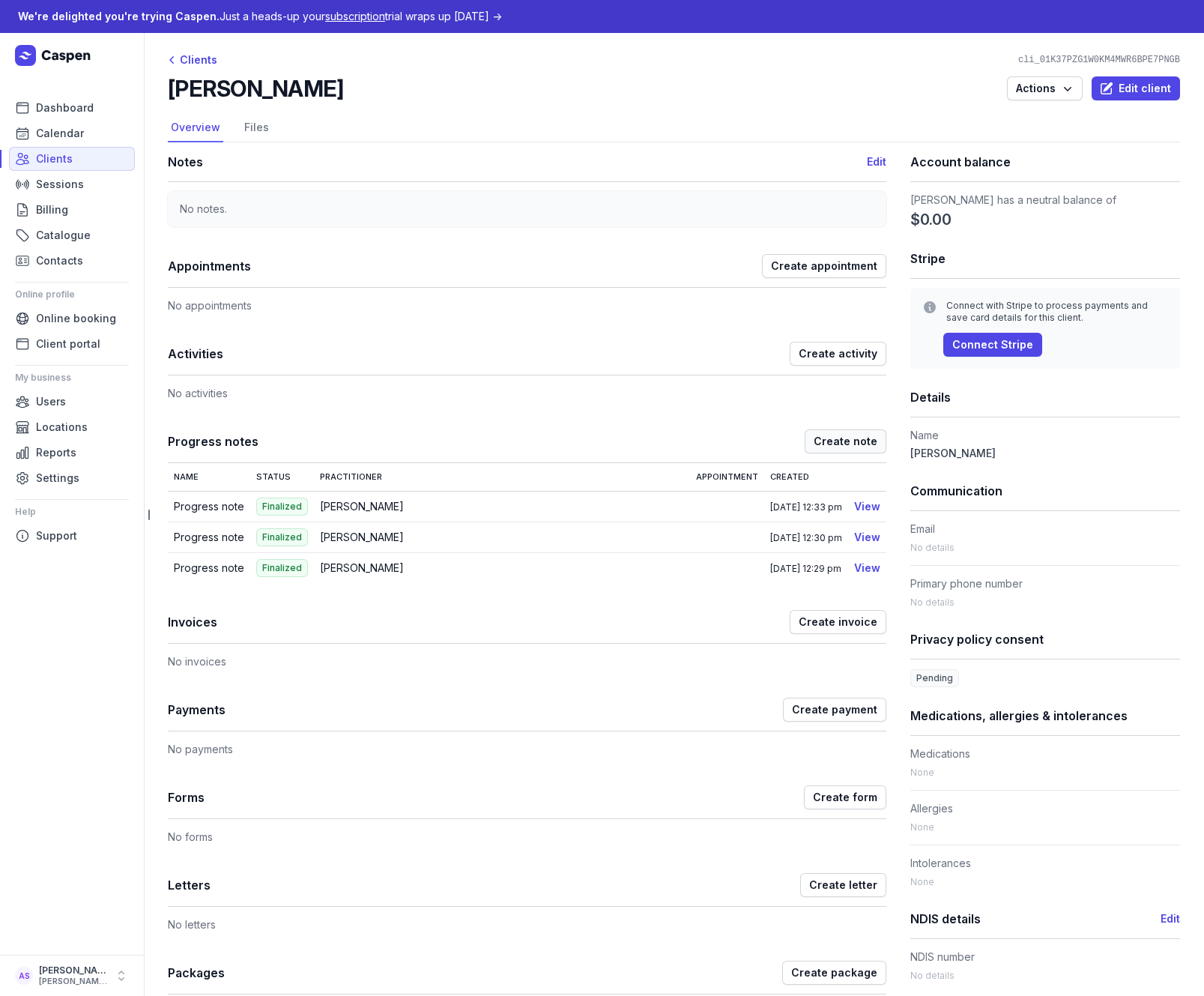
click at [851, 445] on span "Create note" at bounding box center [845, 442] width 64 height 18
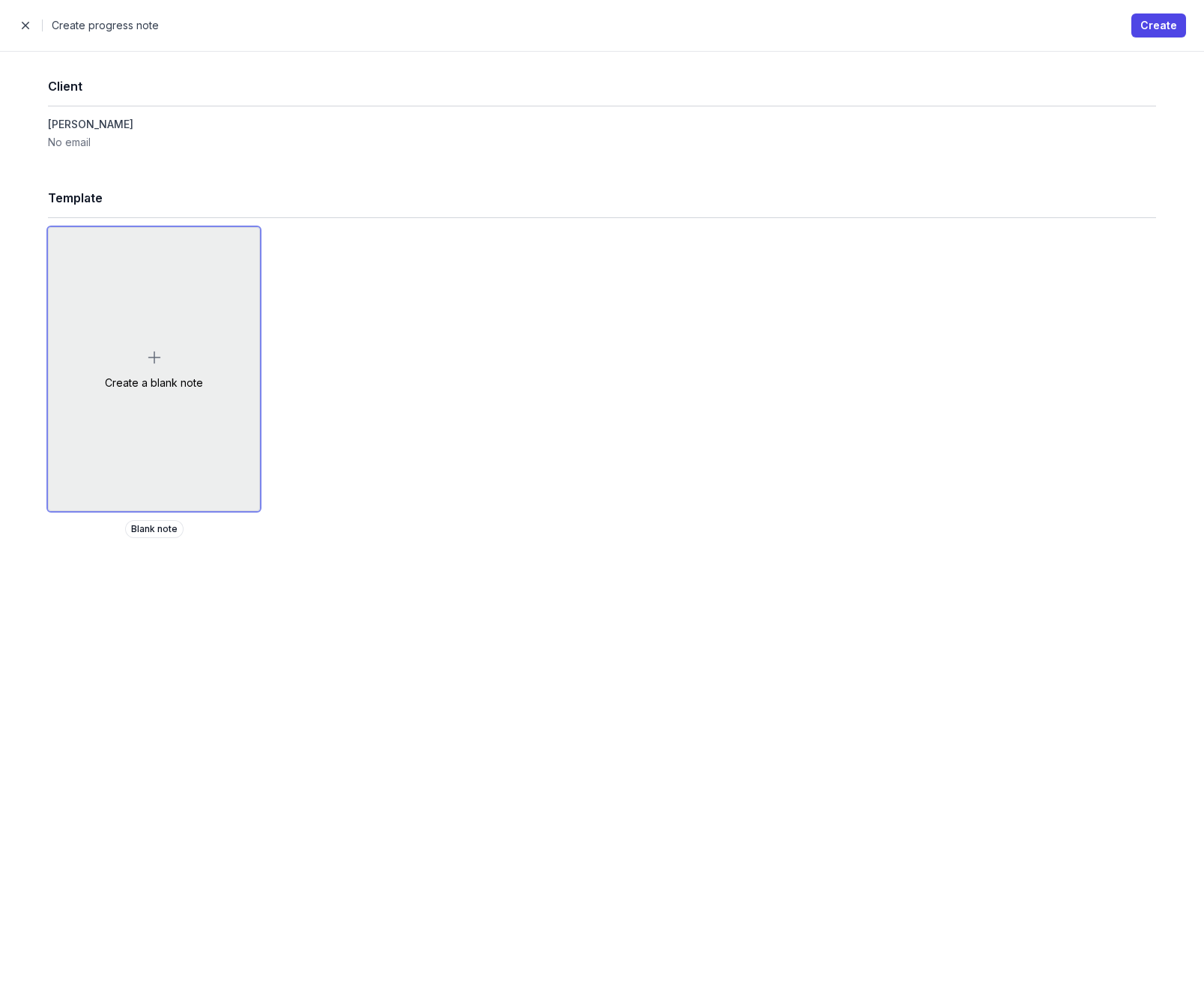
click at [208, 392] on div "Create a blank note" at bounding box center [154, 369] width 211 height 283
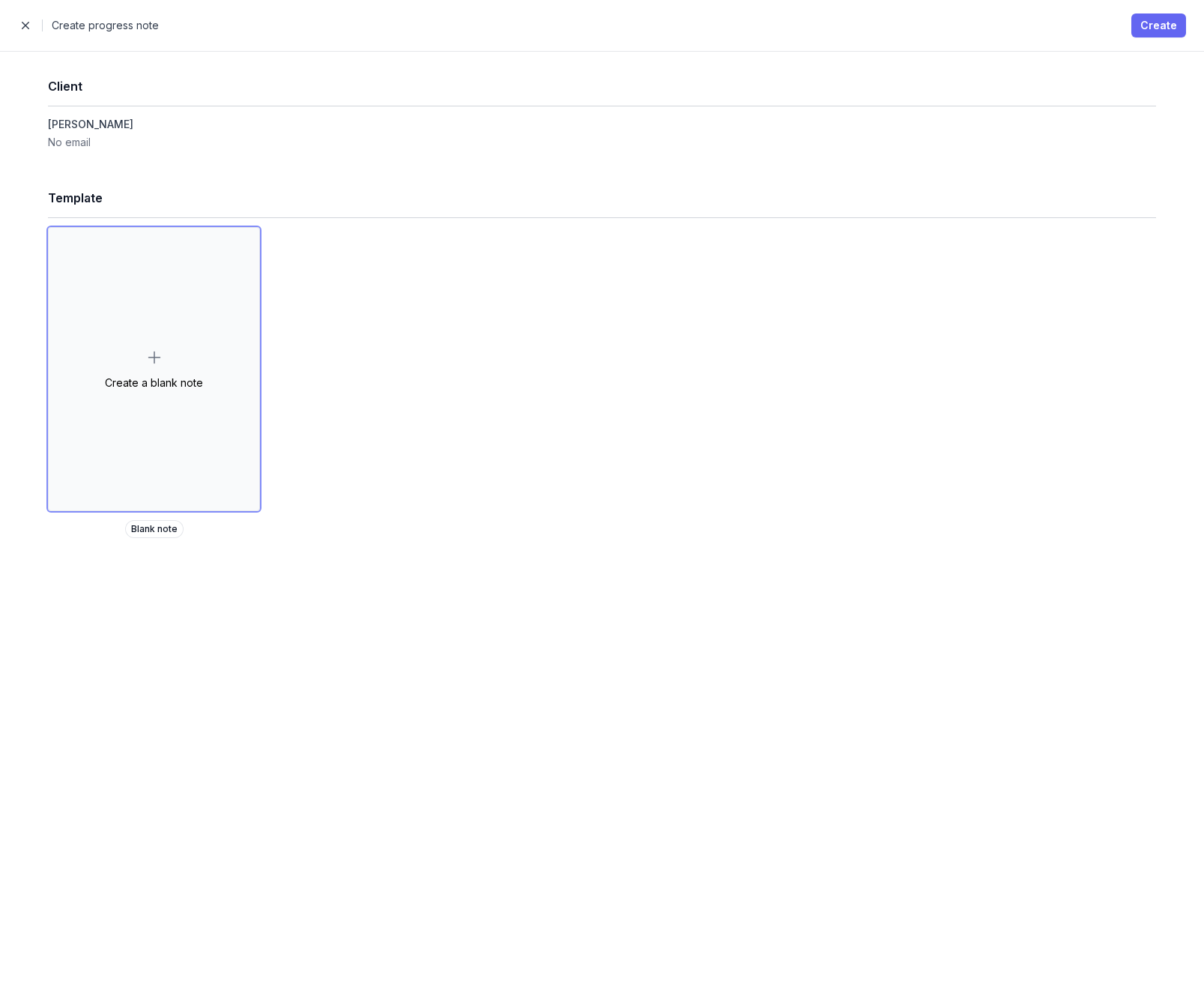
click at [1153, 14] on button "Create" at bounding box center [1159, 26] width 55 height 24
select select
select select "***"
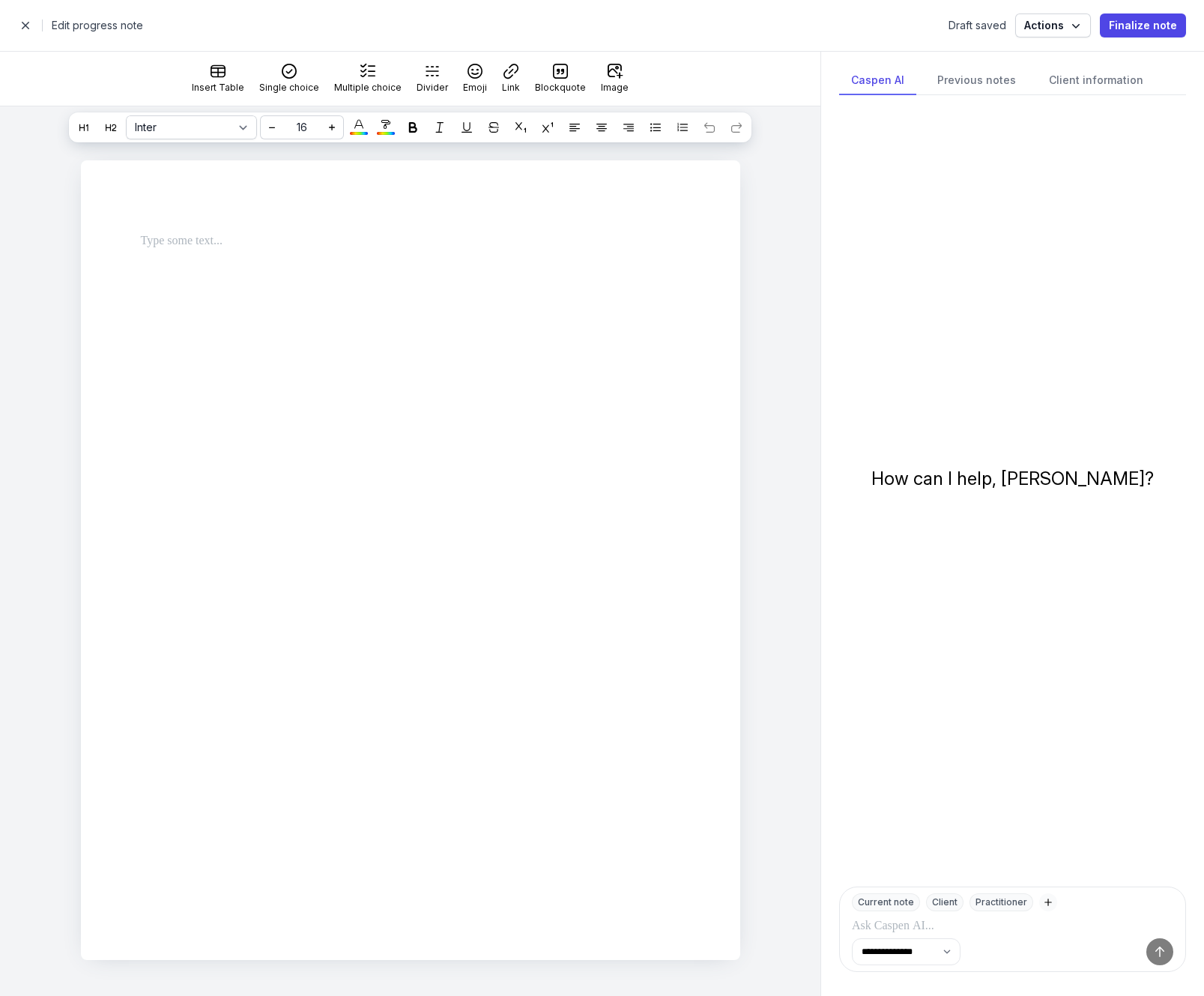
click at [1000, 924] on p at bounding box center [1013, 926] width 322 height 18
click at [1164, 950] on icon at bounding box center [1160, 951] width 15 height 15
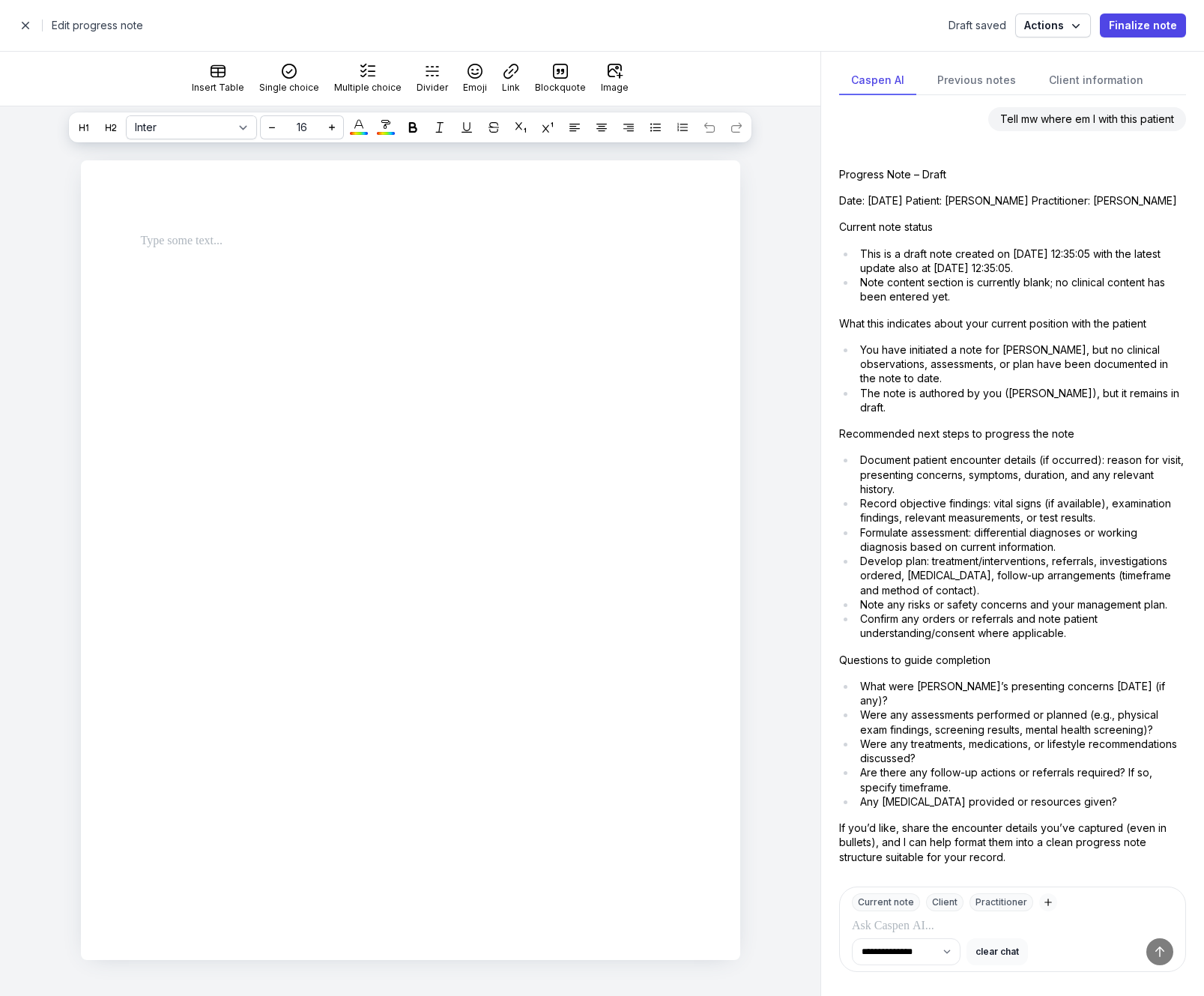
click at [1022, 955] on button "clear chat" at bounding box center [997, 951] width 62 height 26
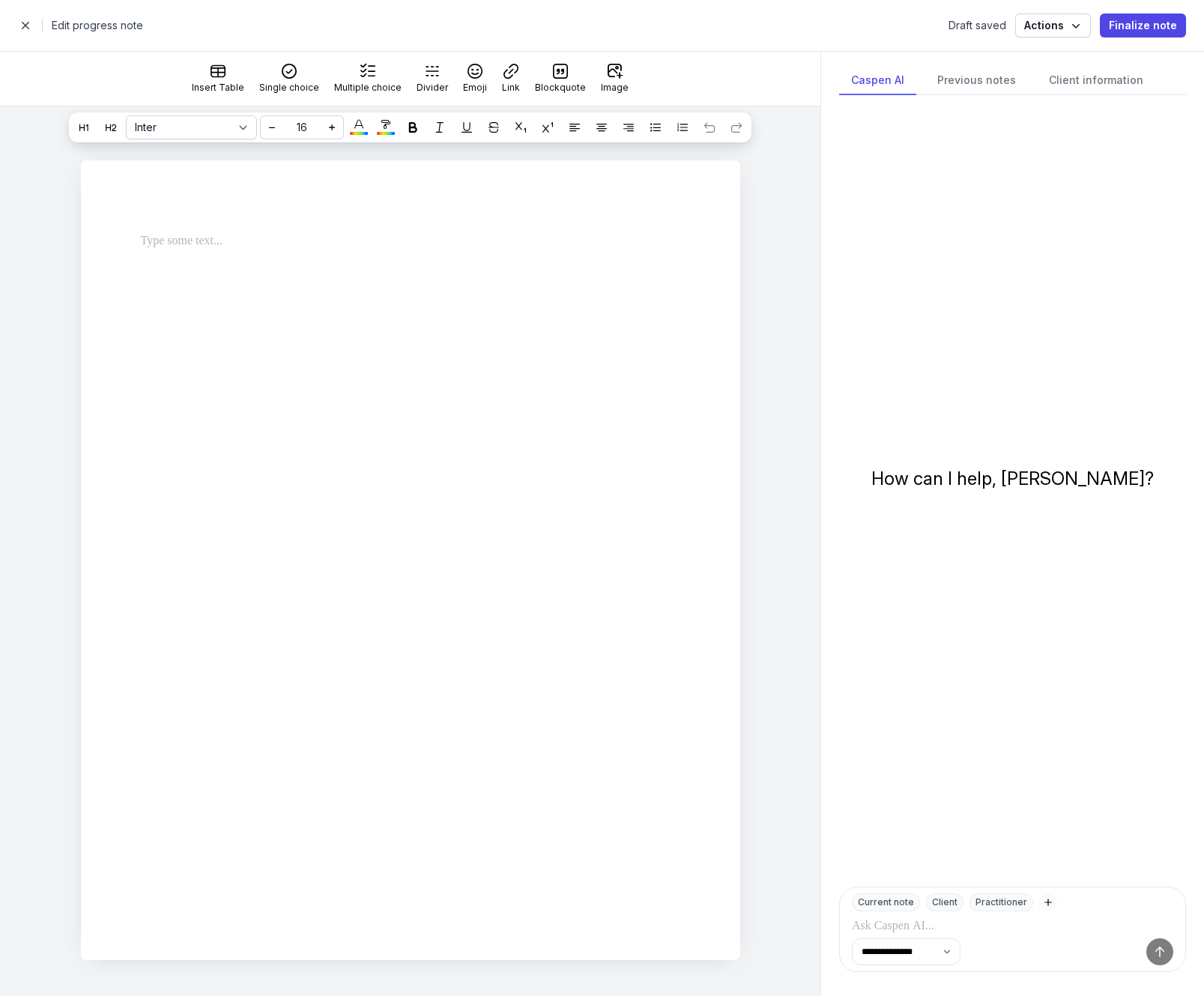
click at [1047, 903] on icon "button" at bounding box center [1048, 902] width 12 height 12
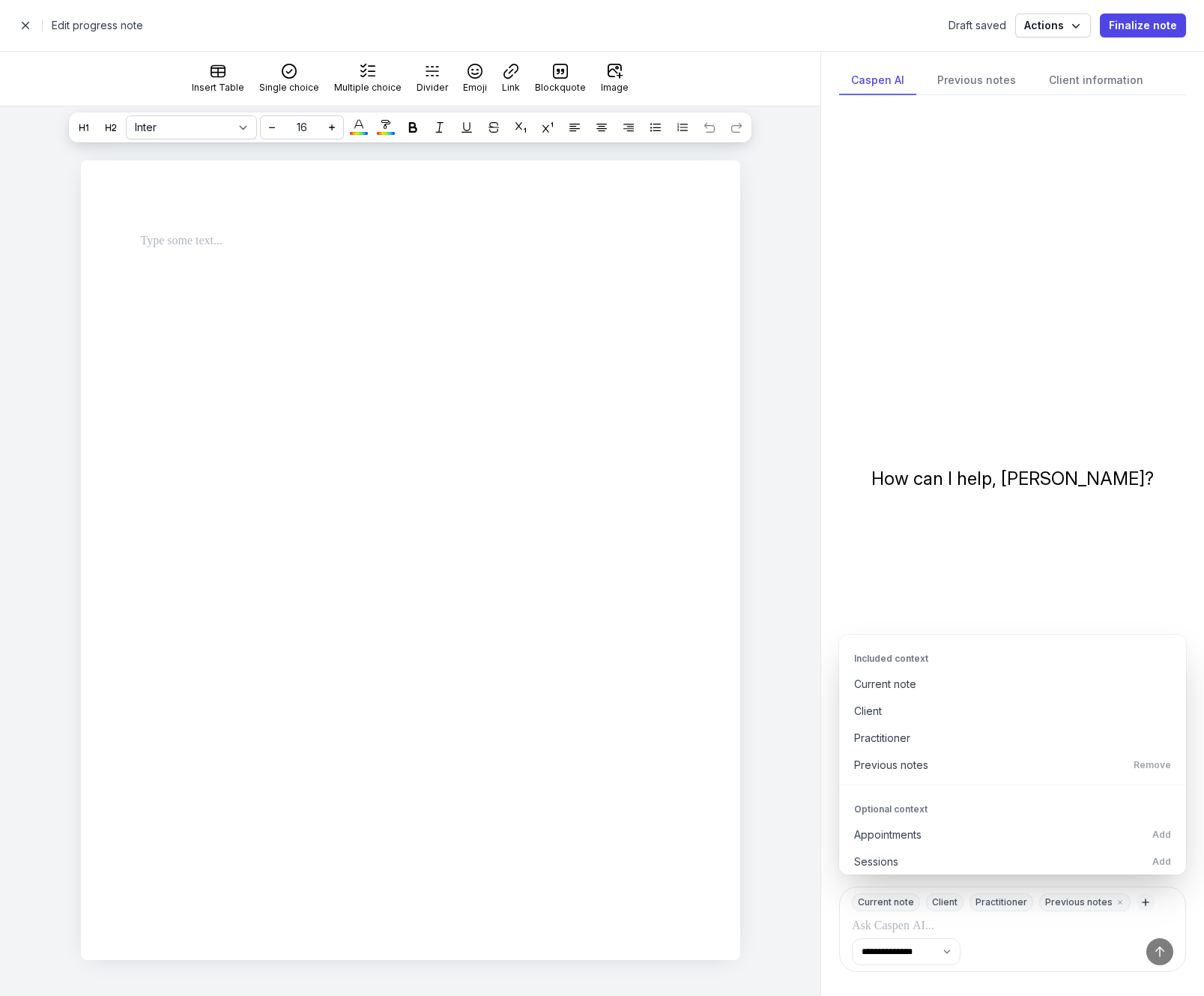
click at [1037, 940] on div "**********" at bounding box center [1013, 951] width 334 height 26
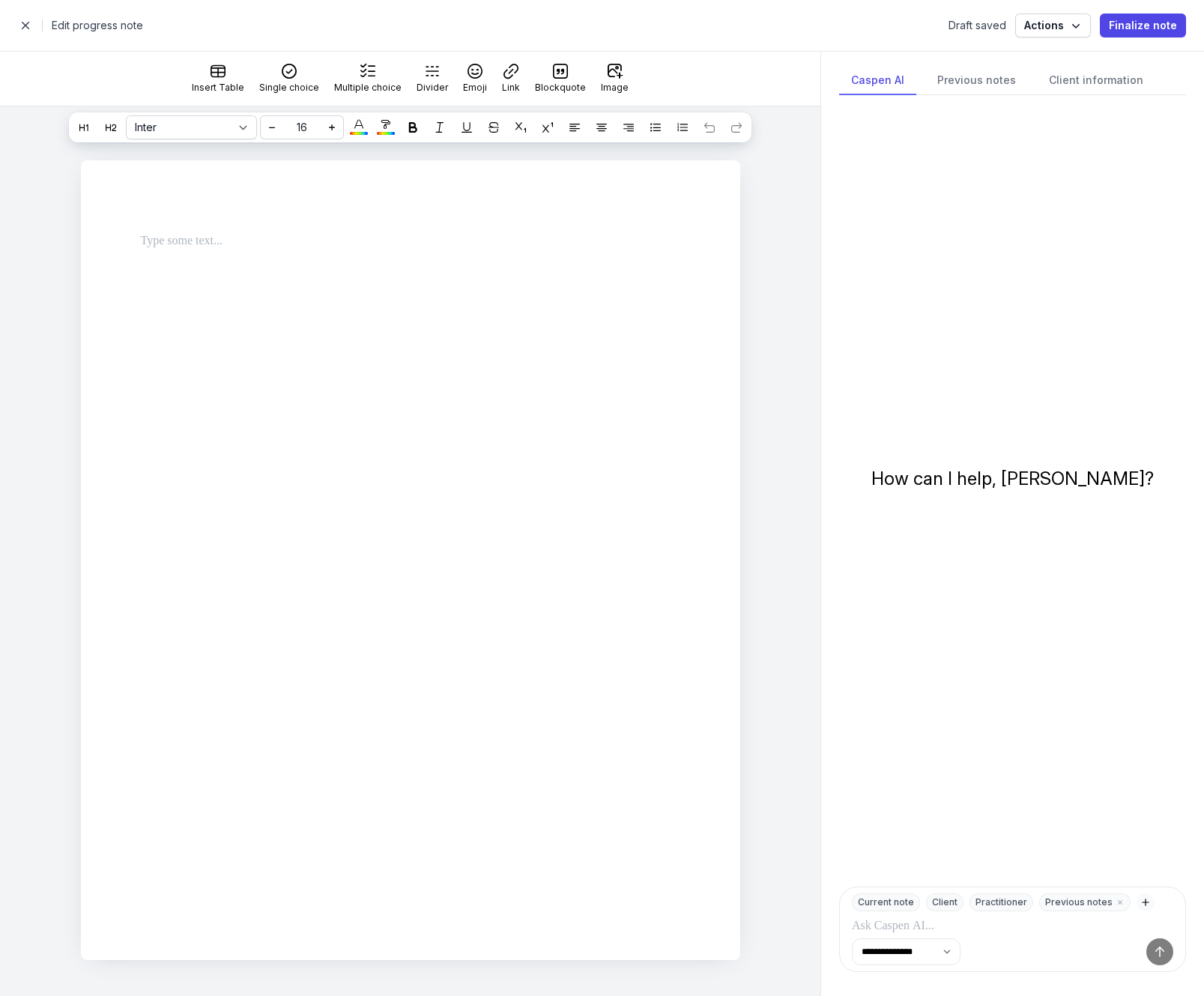
click at [968, 927] on p at bounding box center [1013, 926] width 322 height 18
click at [1161, 947] on icon at bounding box center [1160, 951] width 15 height 15
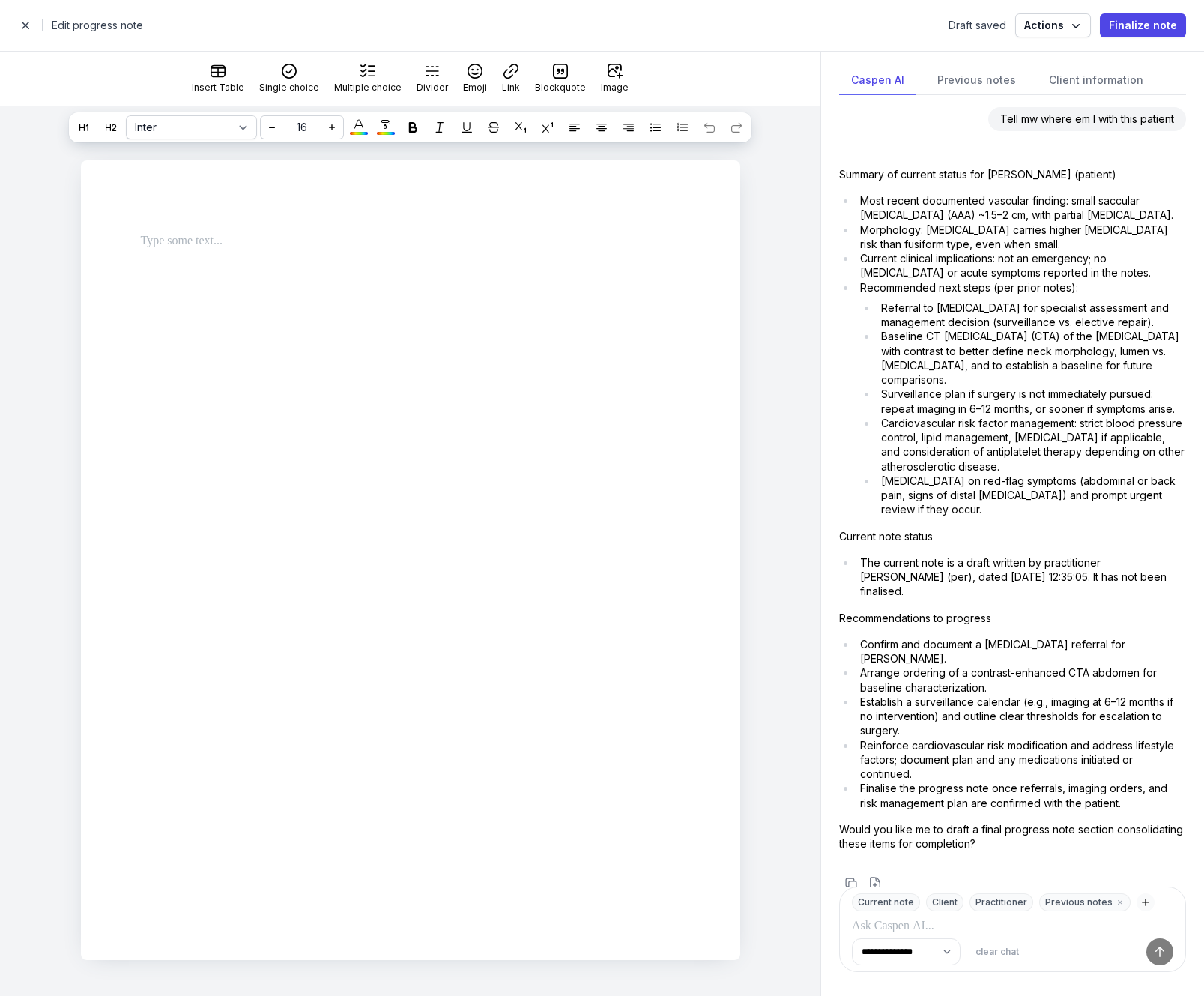
click at [921, 931] on p at bounding box center [1013, 926] width 322 height 18
click at [1185, 956] on div "**********" at bounding box center [1013, 928] width 347 height 85
click at [1170, 950] on button at bounding box center [1160, 951] width 26 height 26
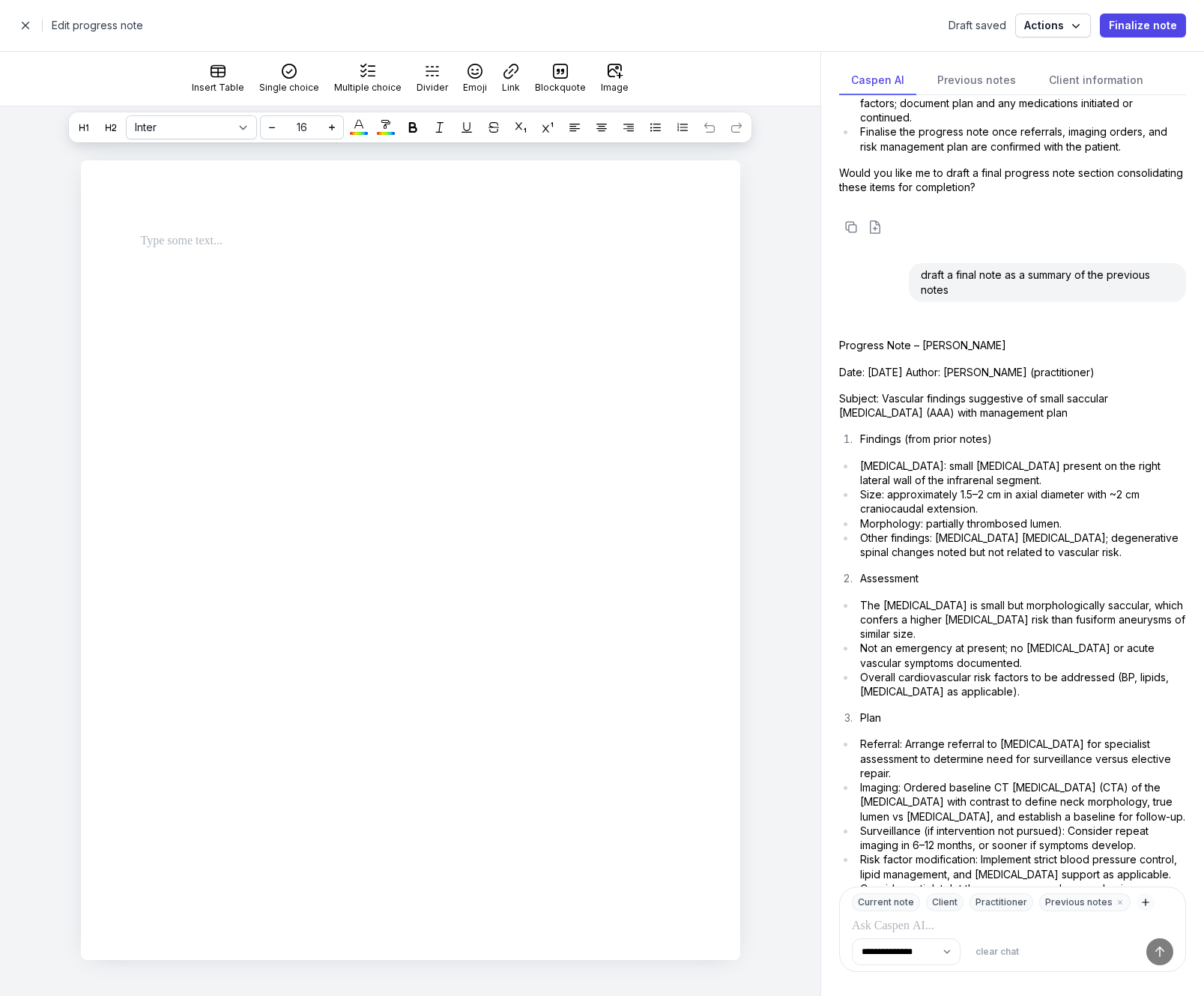
scroll to position [1014, 0]
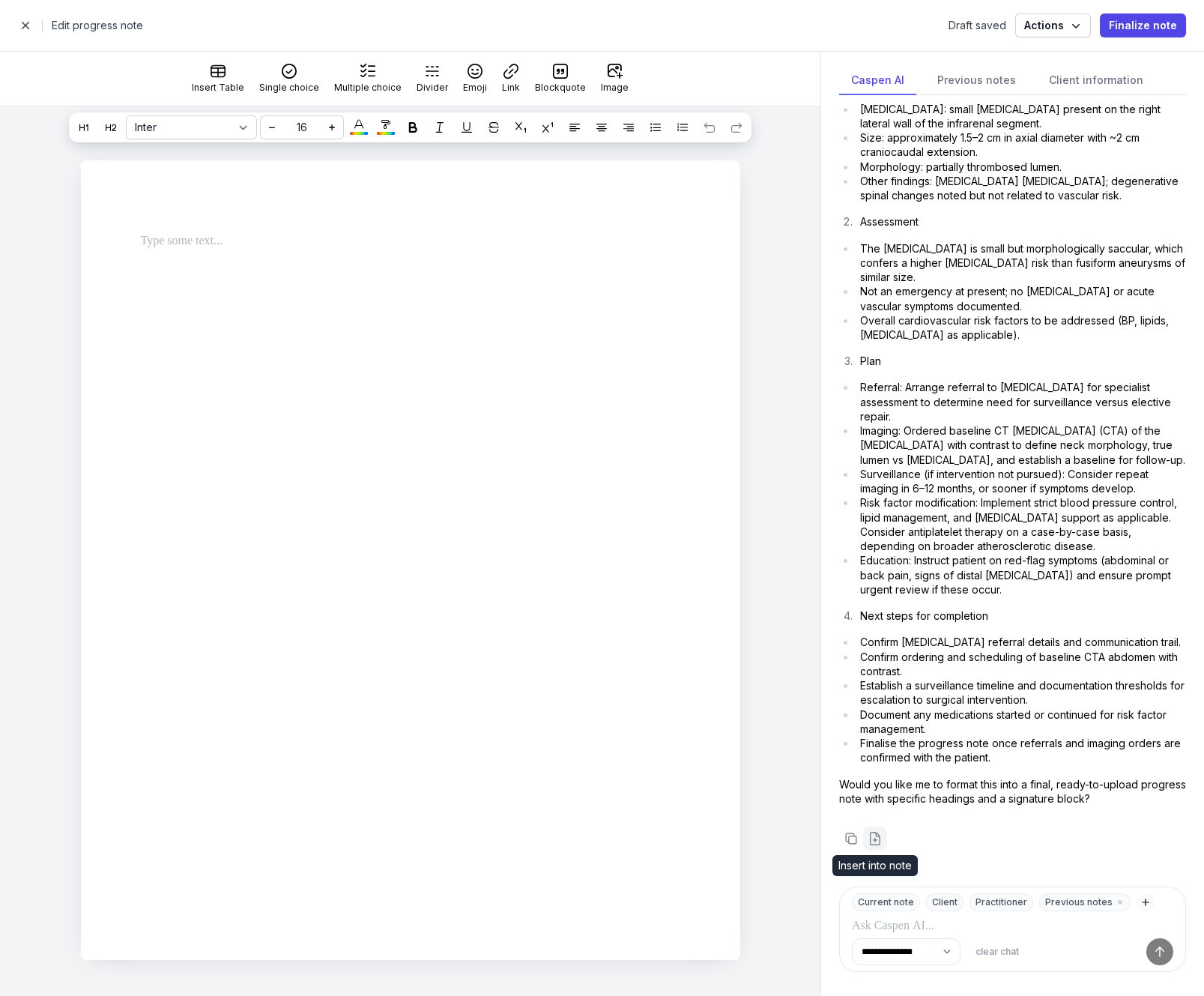
click at [870, 837] on icon at bounding box center [874, 838] width 15 height 15
select select
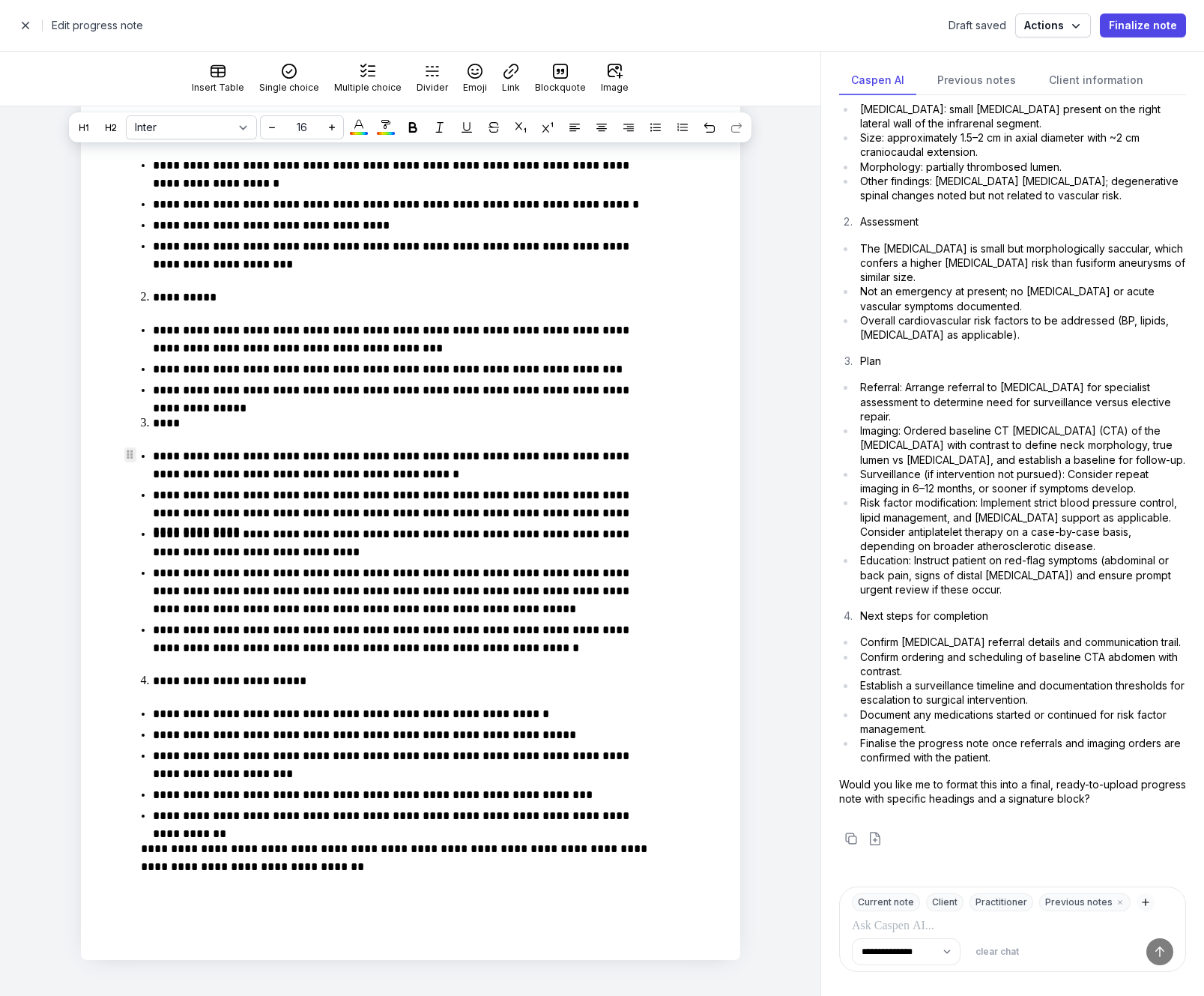
scroll to position [0, 0]
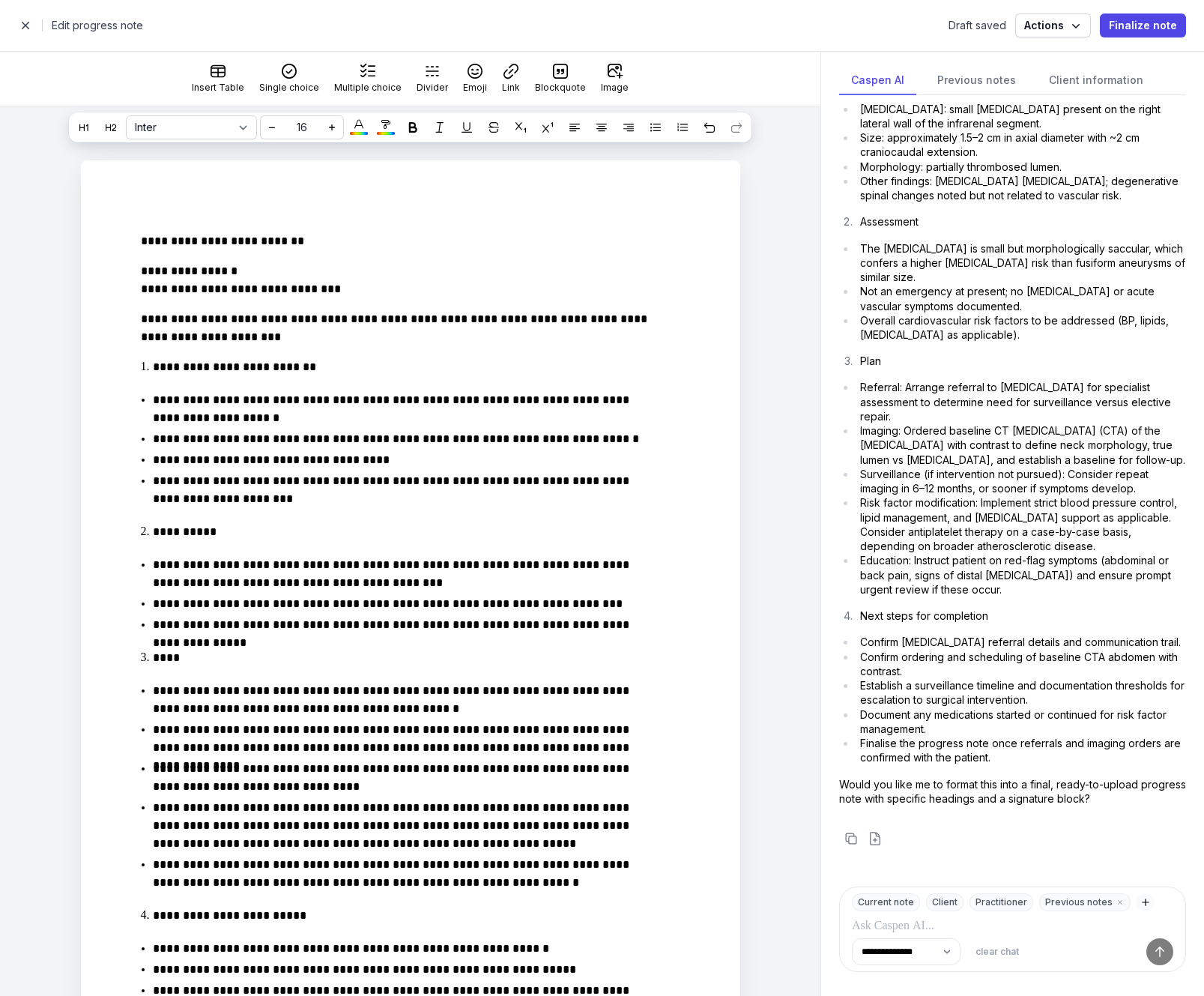
click at [25, 30] on span "button" at bounding box center [26, 26] width 30 height 30
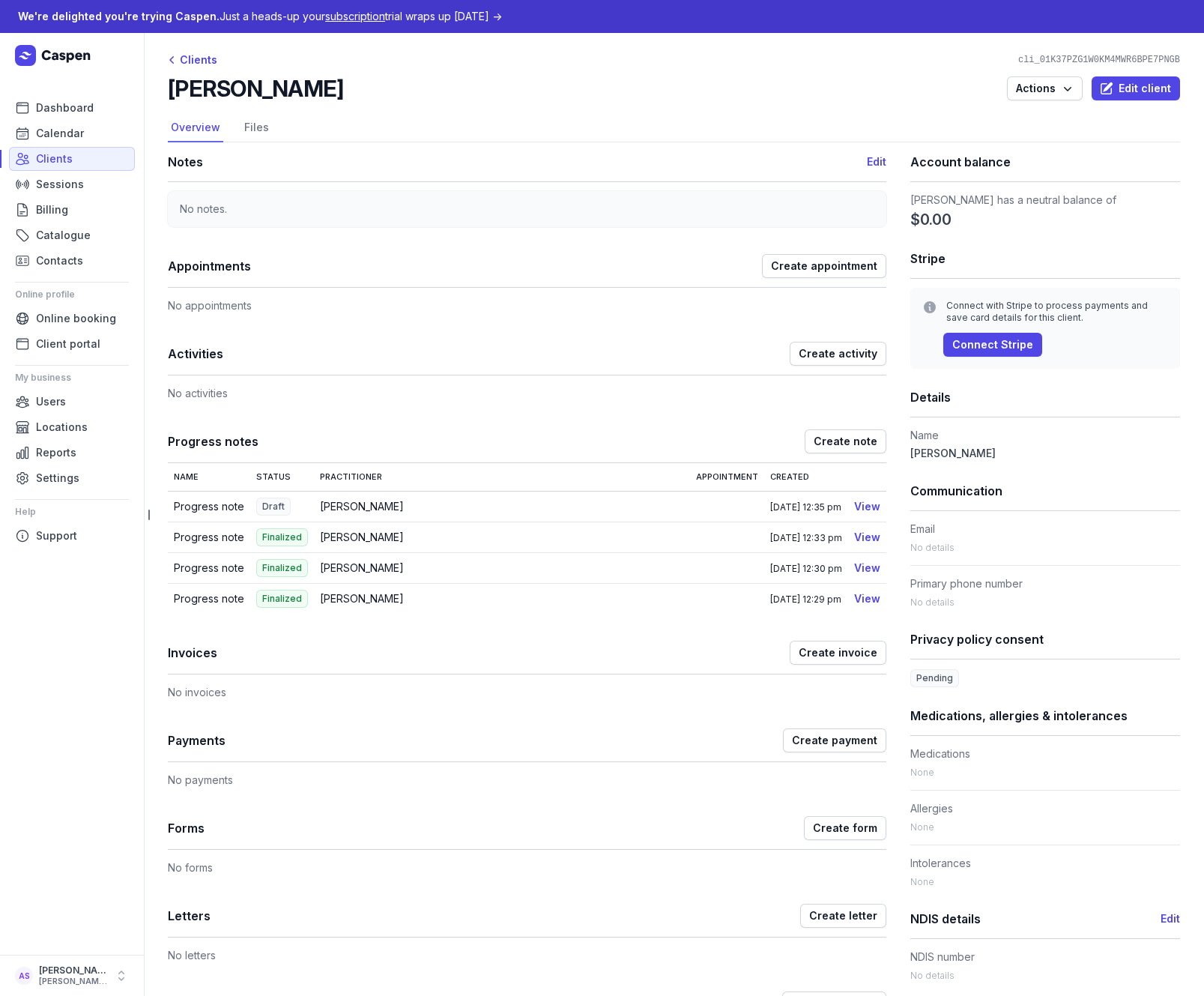
click at [583, 400] on div "No activities" at bounding box center [527, 389] width 718 height 26
click at [51, 183] on span "Sessions" at bounding box center [60, 184] width 48 height 18
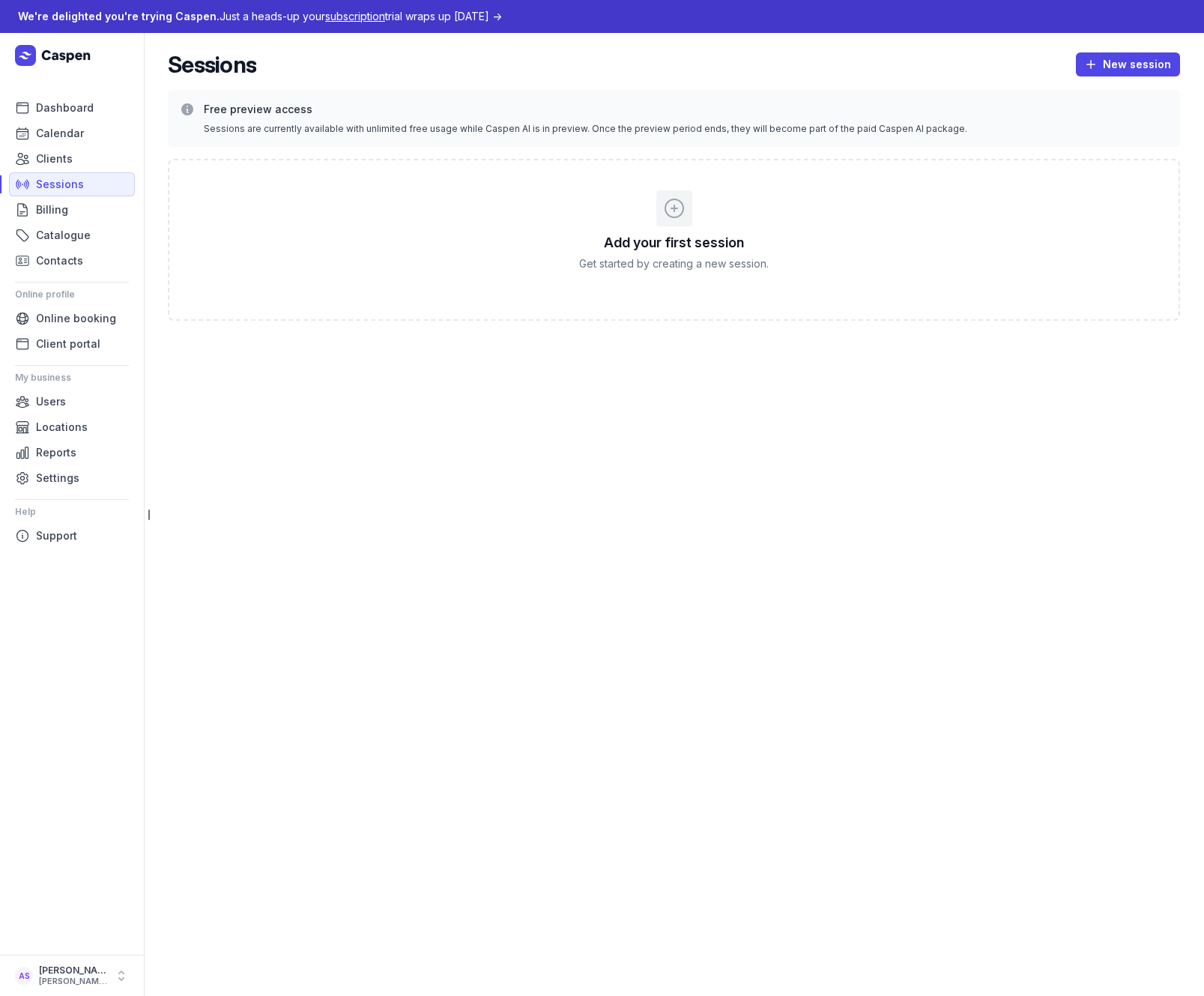
click at [682, 204] on icon at bounding box center [674, 208] width 18 height 18
click at [667, 207] on icon at bounding box center [674, 208] width 24 height 24
click at [1124, 68] on span "New session" at bounding box center [1128, 65] width 86 height 18
click at [1062, 136] on button "Upload" at bounding box center [1096, 137] width 168 height 21
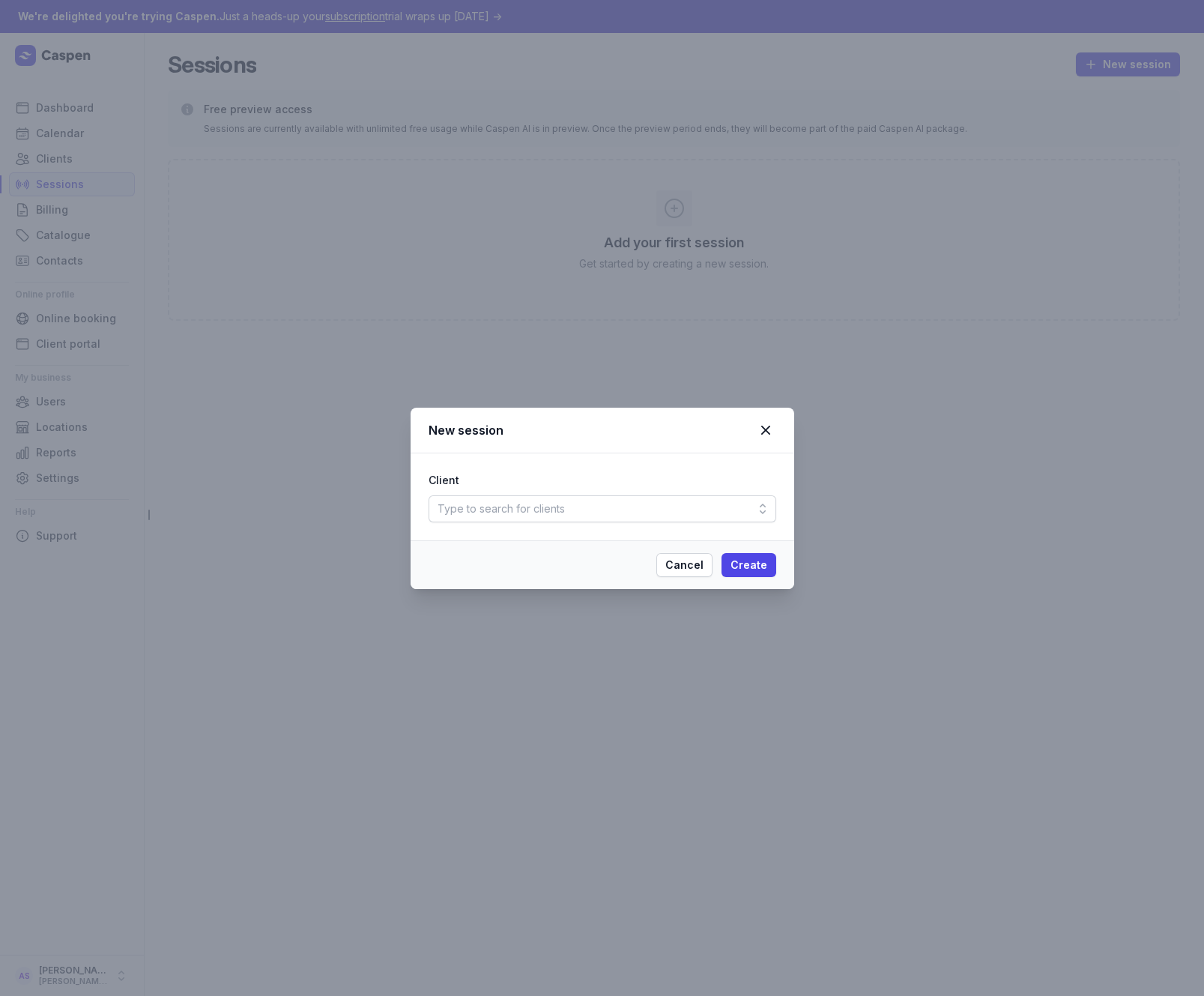
click at [767, 507] on icon at bounding box center [762, 508] width 15 height 15
click at [531, 543] on div "Type to search for clients" at bounding box center [602, 541] width 341 height 26
click at [534, 510] on div "Type to search for clients" at bounding box center [501, 508] width 128 height 18
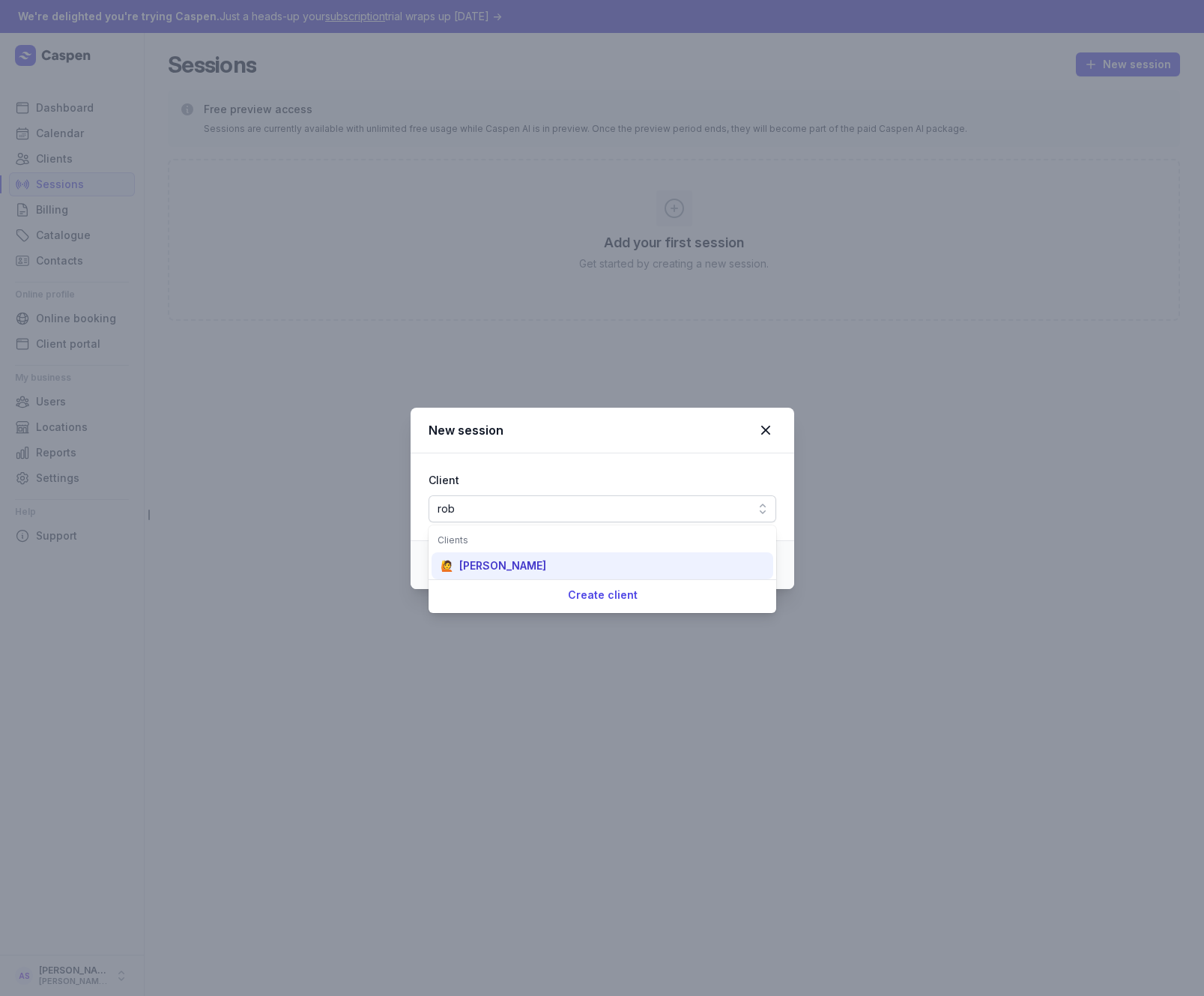
type input "rob"
click at [502, 564] on div "[PERSON_NAME]" at bounding box center [502, 565] width 87 height 15
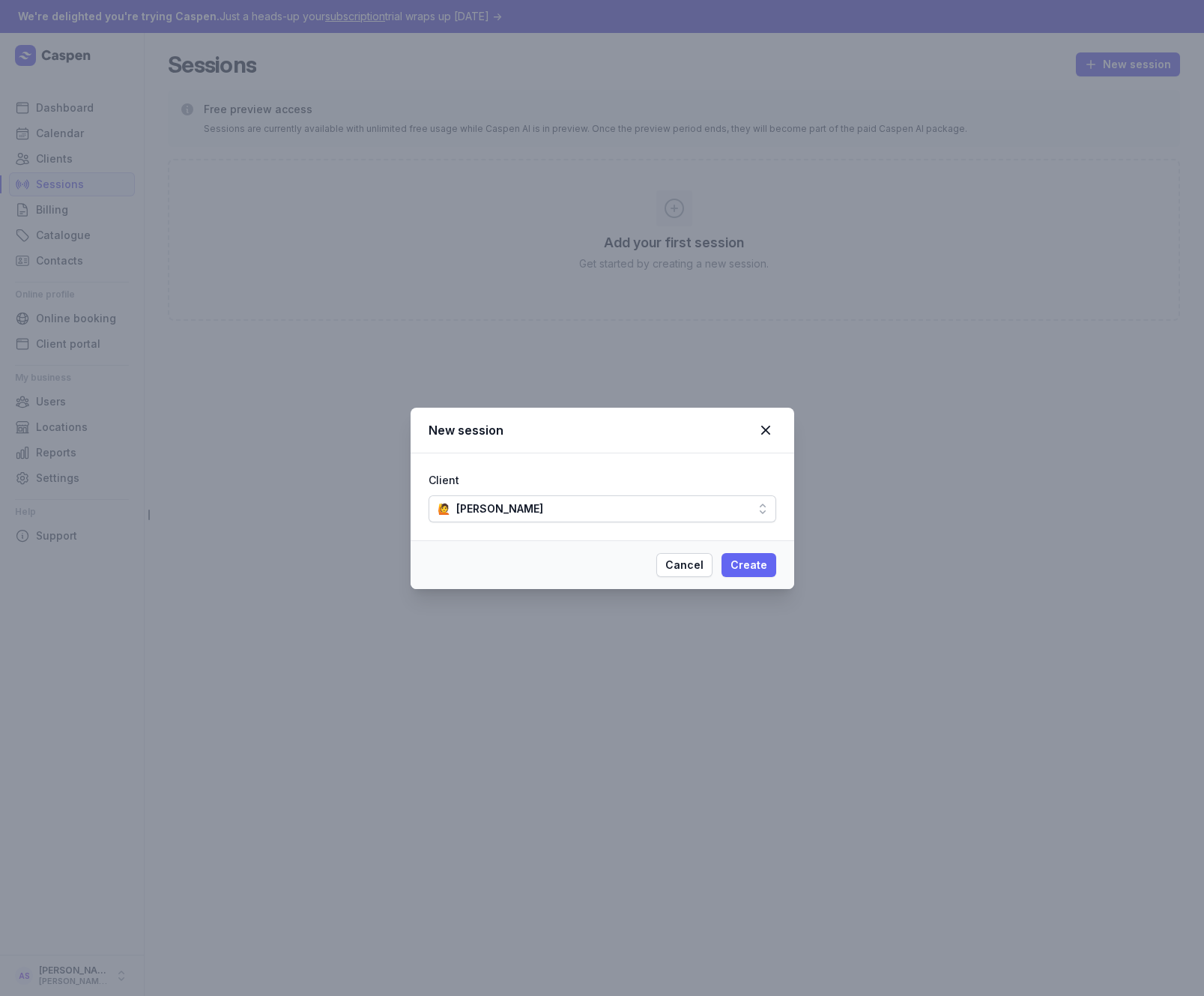
click at [740, 559] on span "Create" at bounding box center [749, 565] width 36 height 18
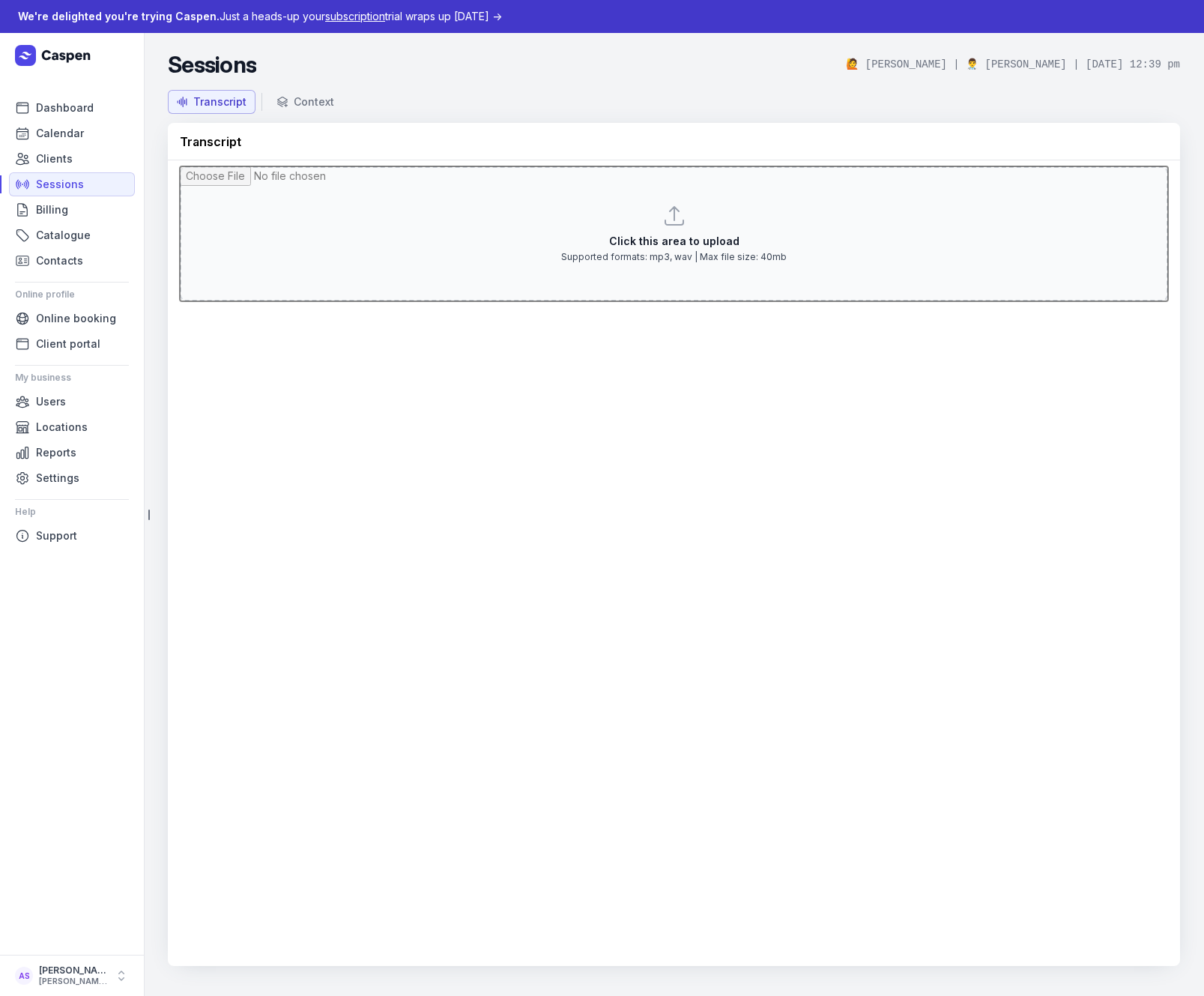
click at [701, 272] on input "file" at bounding box center [673, 234] width 988 height 134
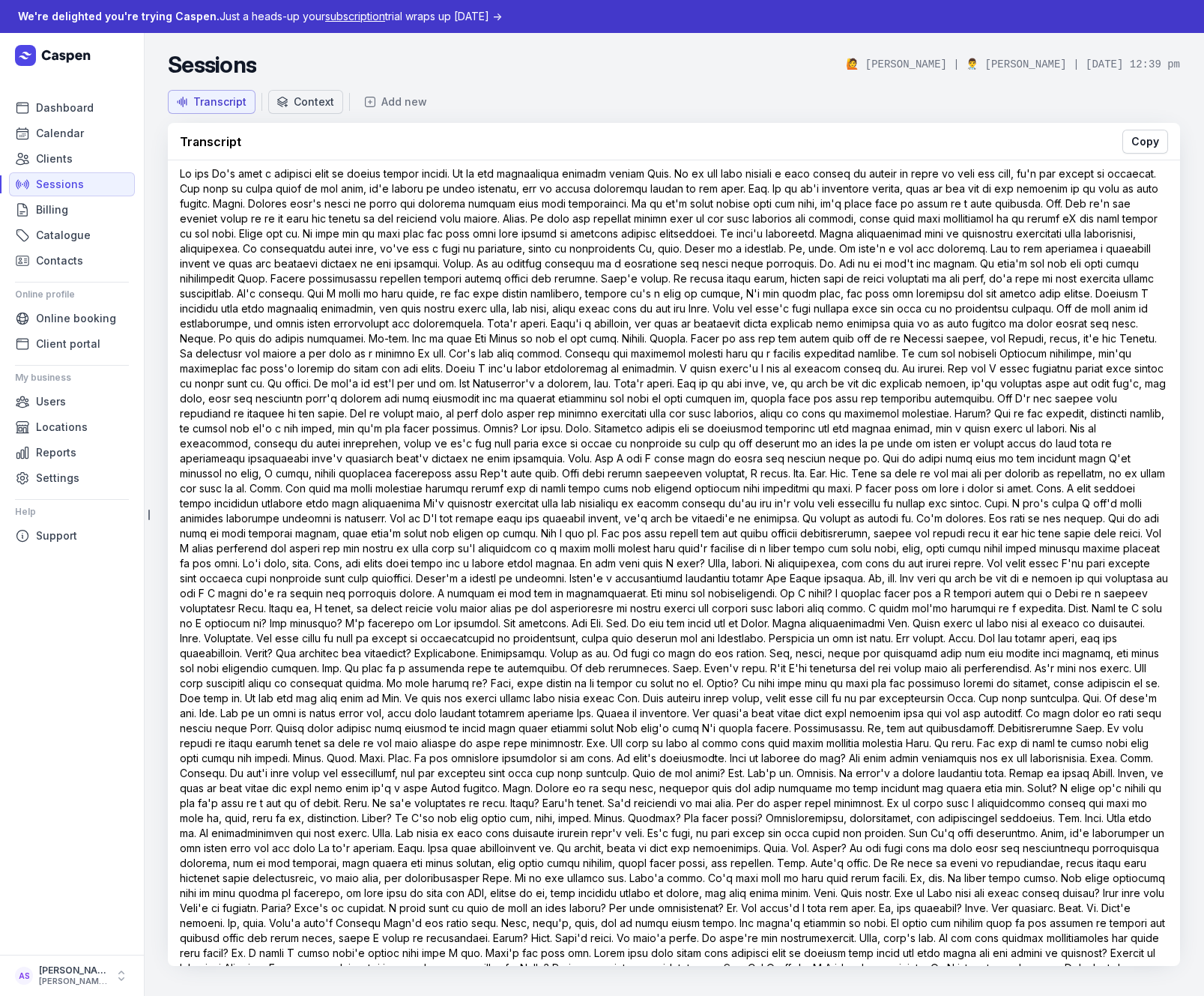
click at [306, 103] on div "Context" at bounding box center [313, 101] width 40 height 15
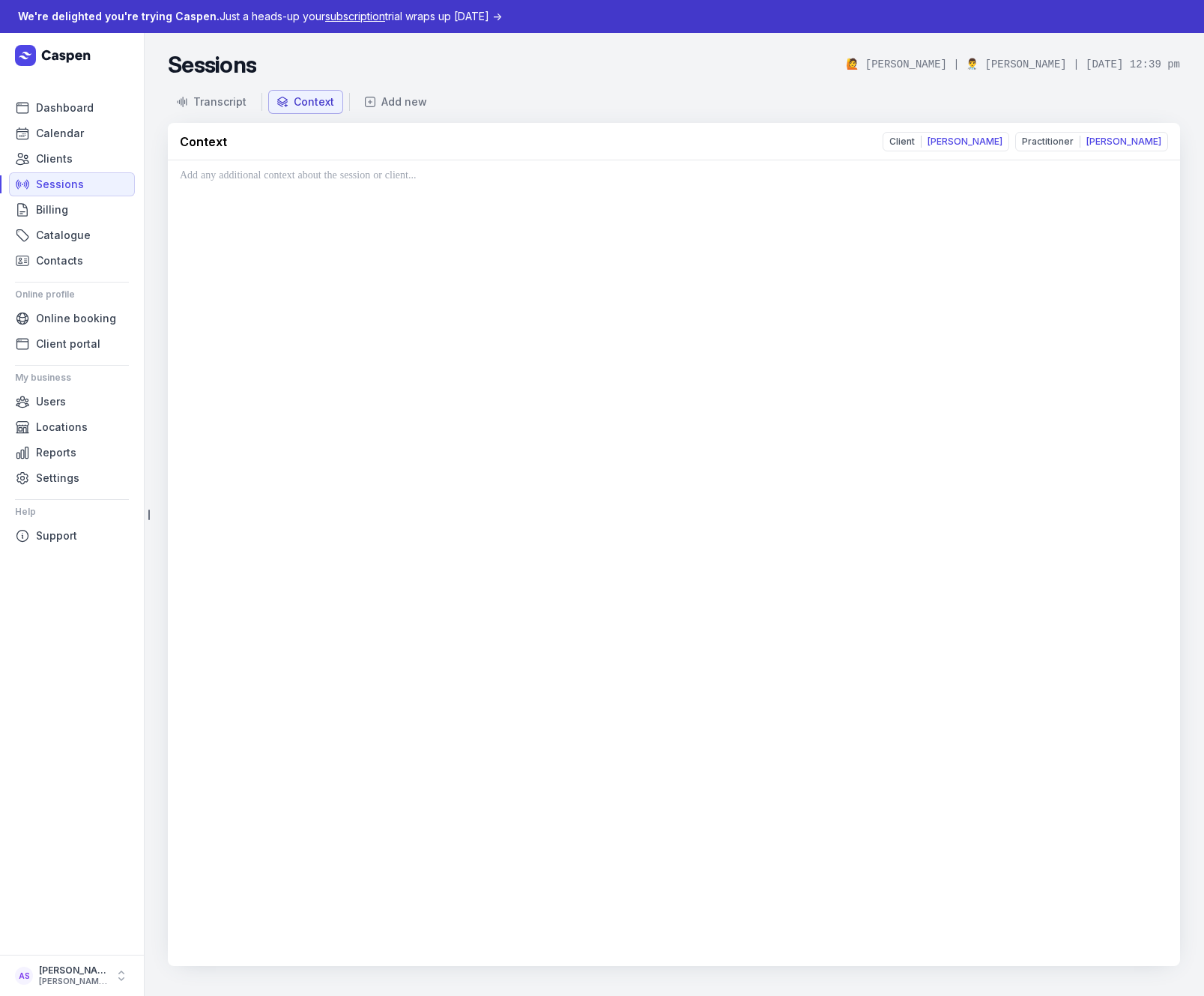
click at [388, 251] on div at bounding box center [674, 562] width 1013 height 806
click at [319, 175] on p at bounding box center [673, 176] width 988 height 18
click at [395, 94] on div "Add new" at bounding box center [404, 101] width 46 height 15
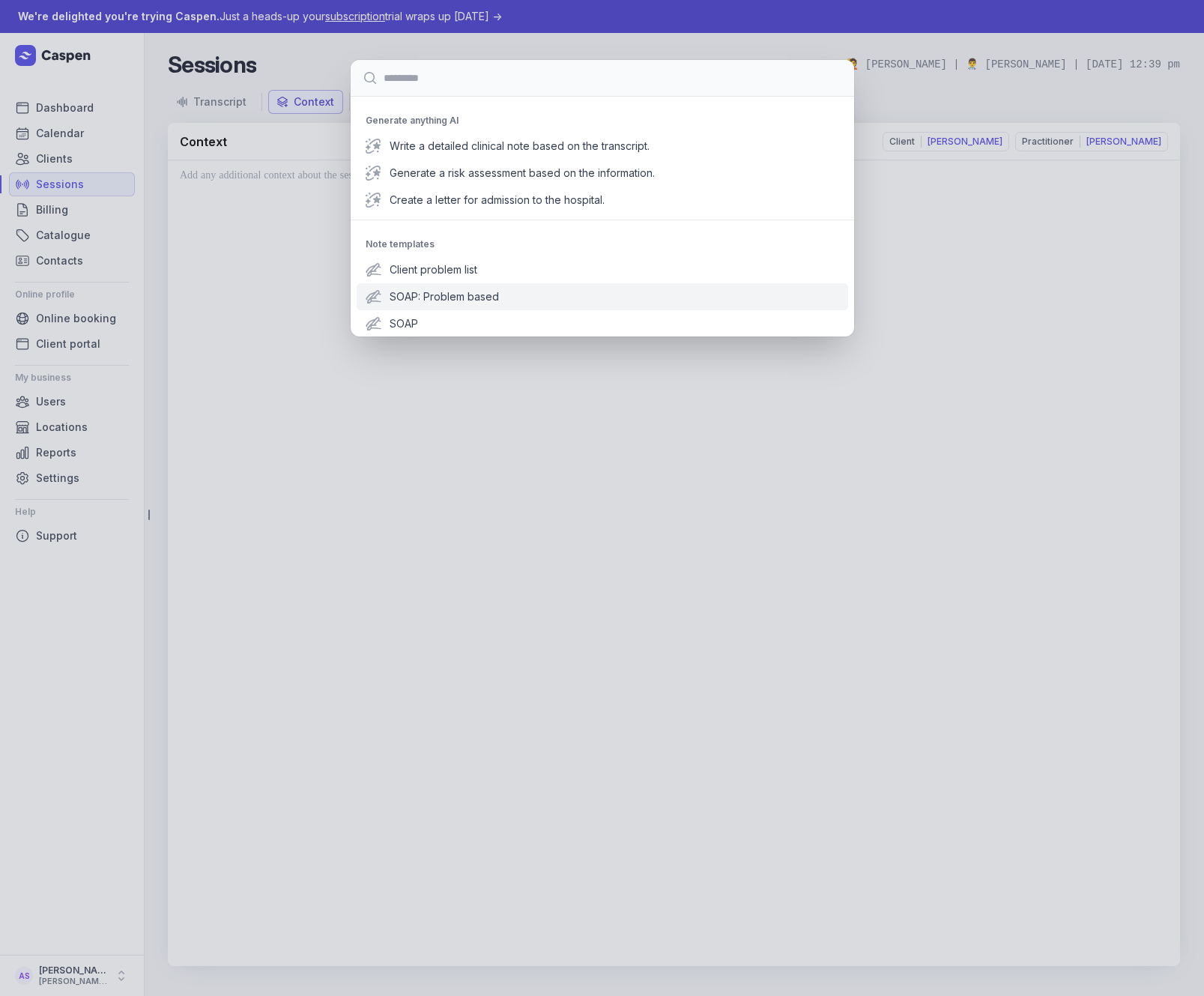
click at [459, 298] on span "SOAP: Problem based" at bounding box center [614, 296] width 449 height 15
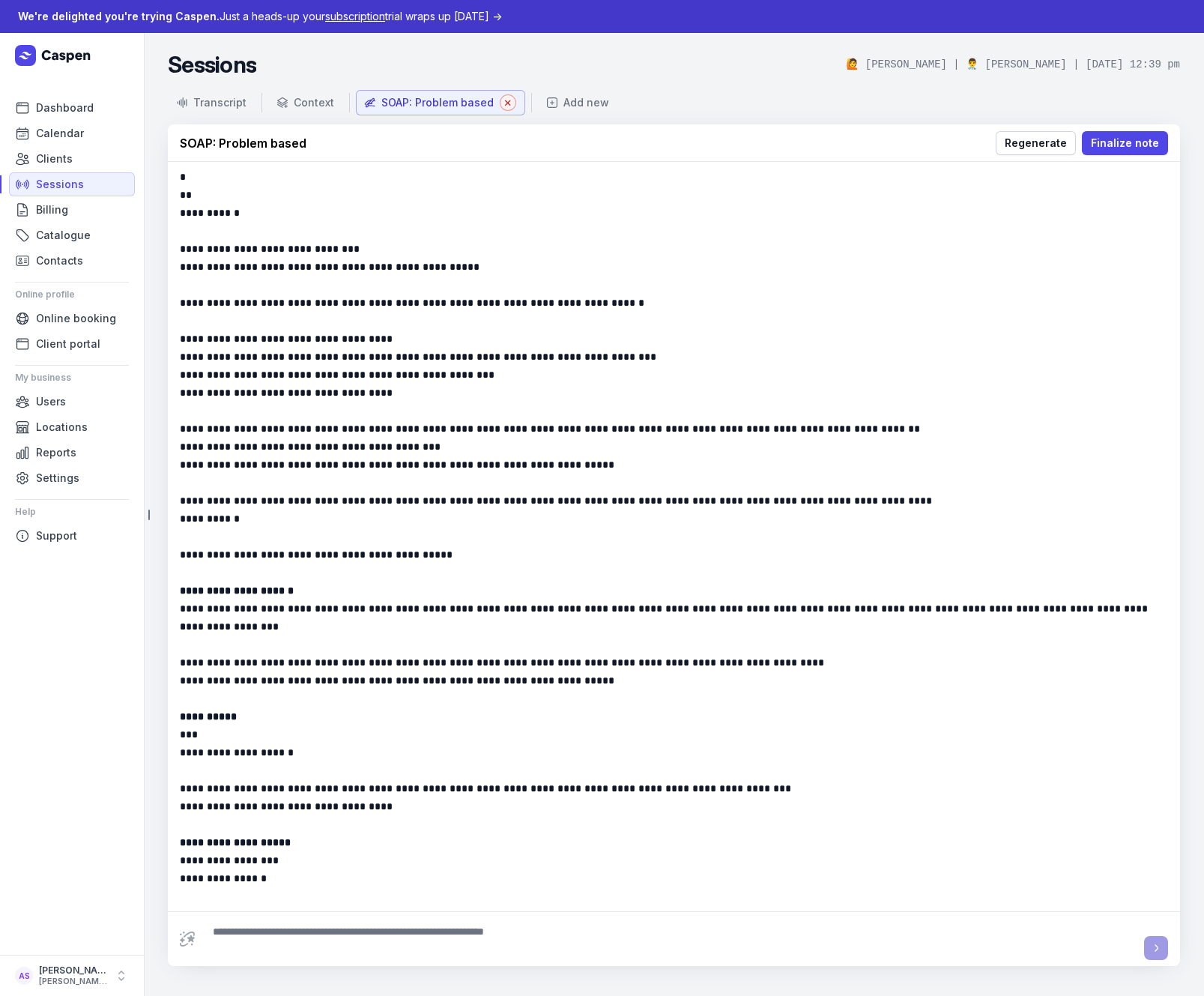
click at [509, 100] on icon "Pills" at bounding box center [507, 102] width 11 height 11
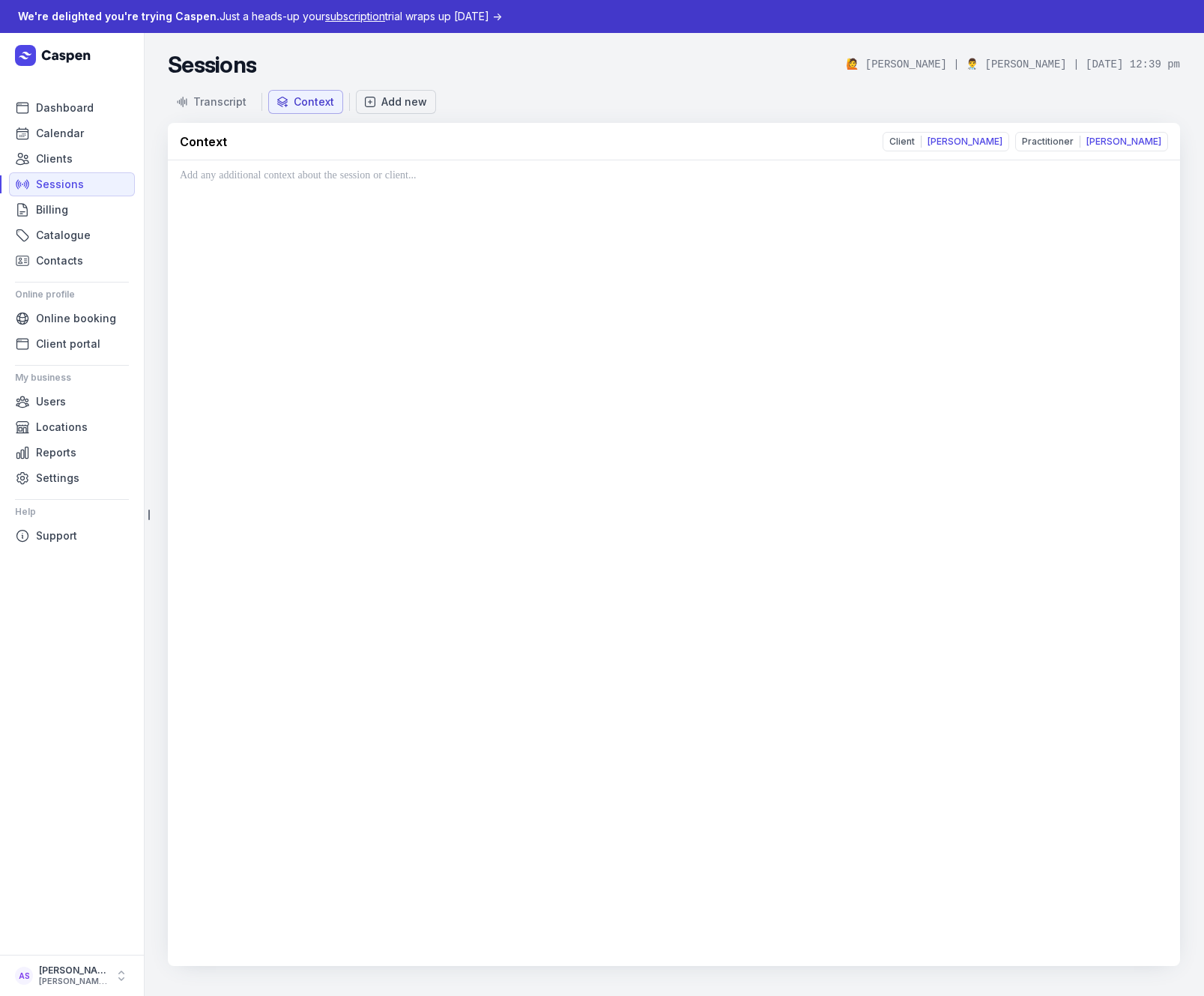
click at [385, 103] on div "Add new" at bounding box center [404, 101] width 46 height 15
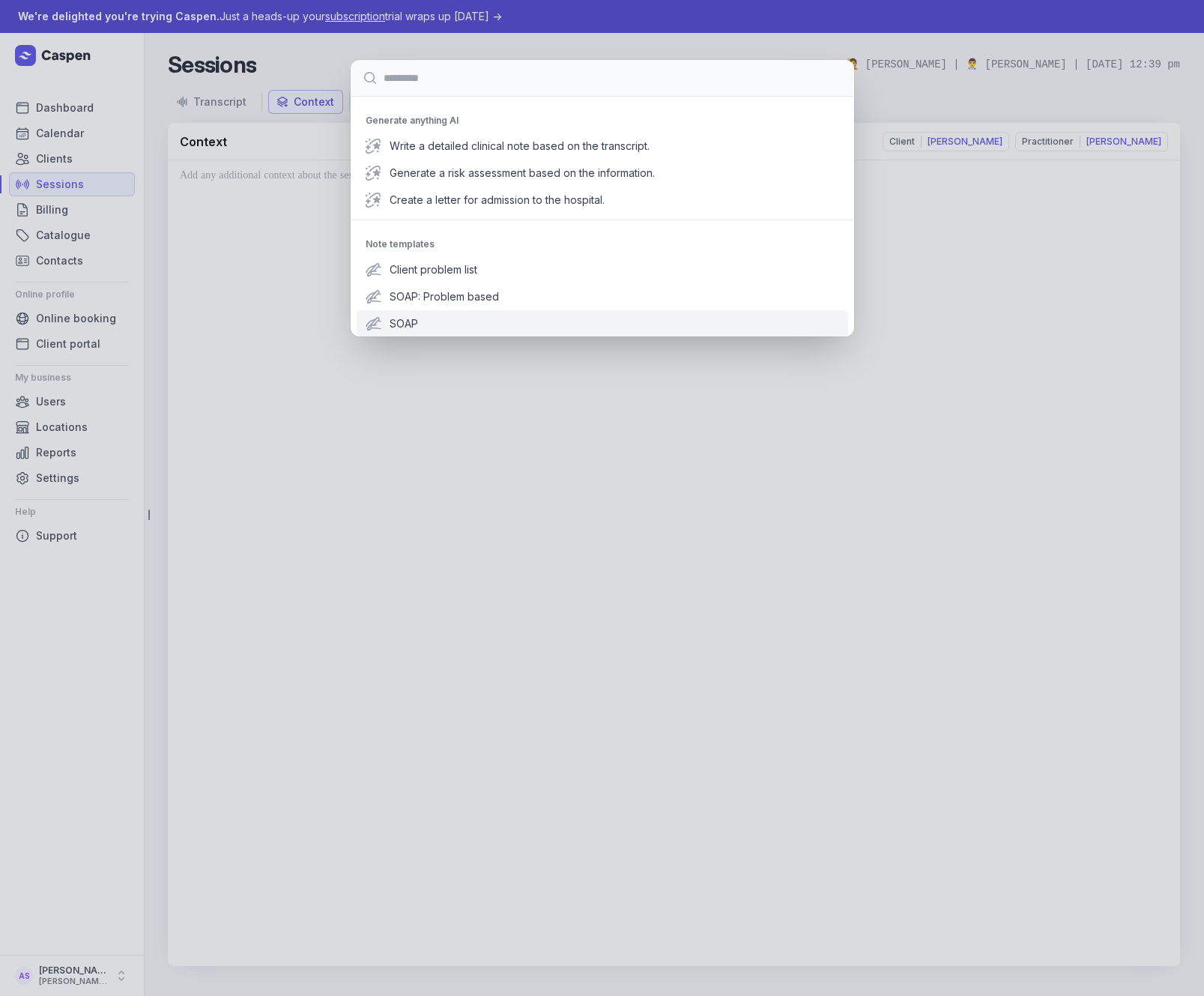
click at [401, 319] on span "SOAP" at bounding box center [614, 323] width 449 height 15
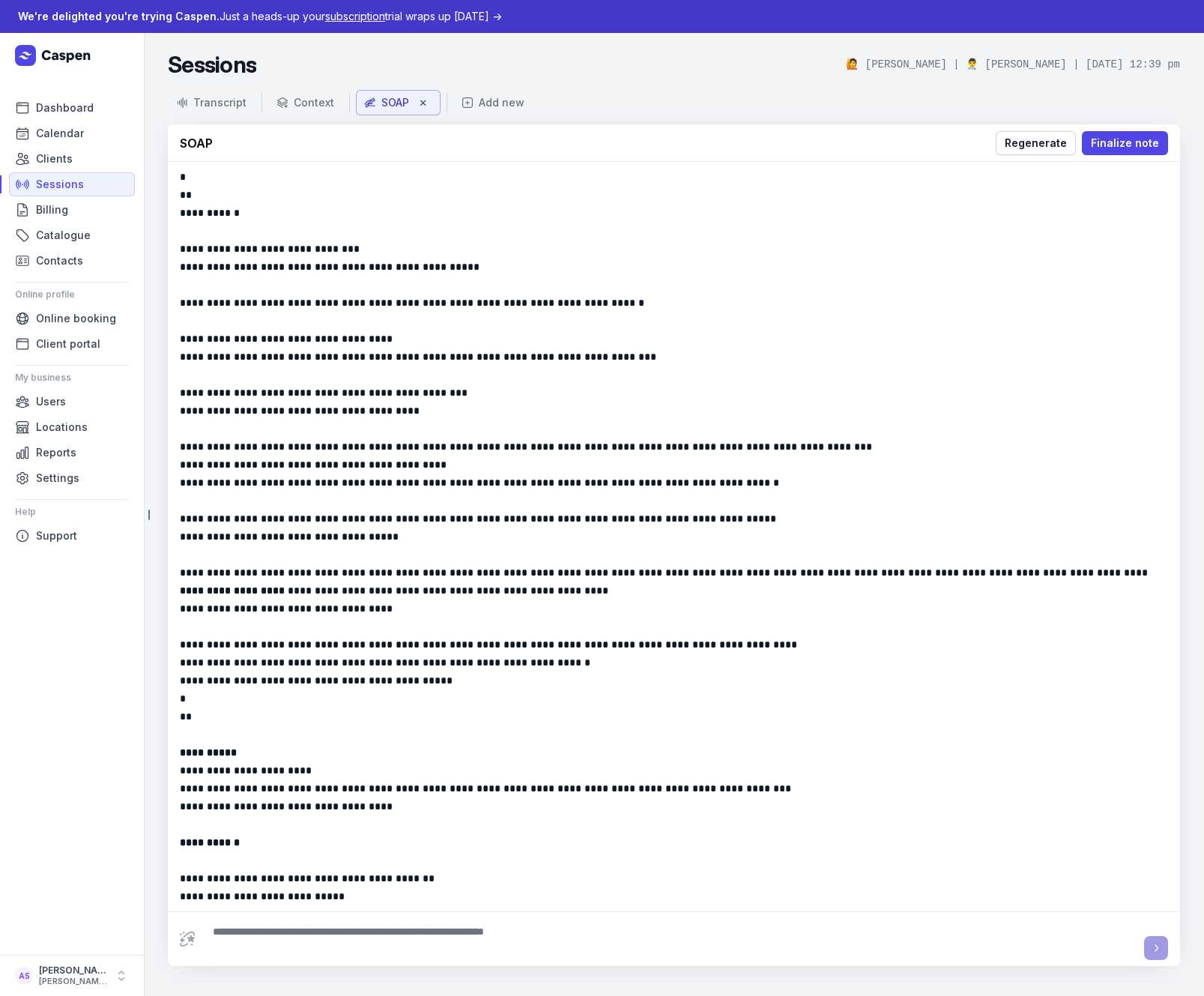
click at [744, 712] on p "**" at bounding box center [669, 716] width 979 height 18
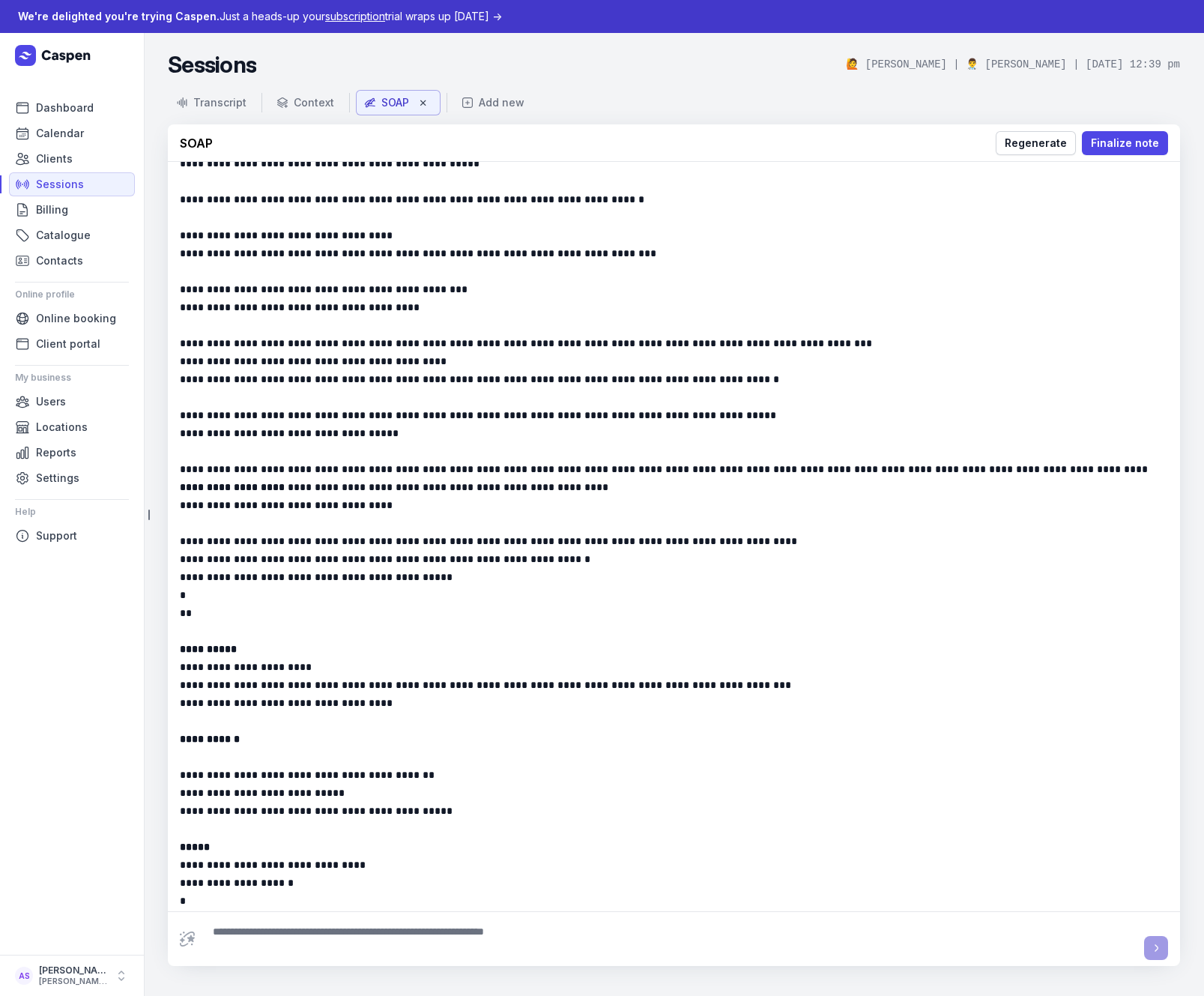
scroll to position [216, 0]
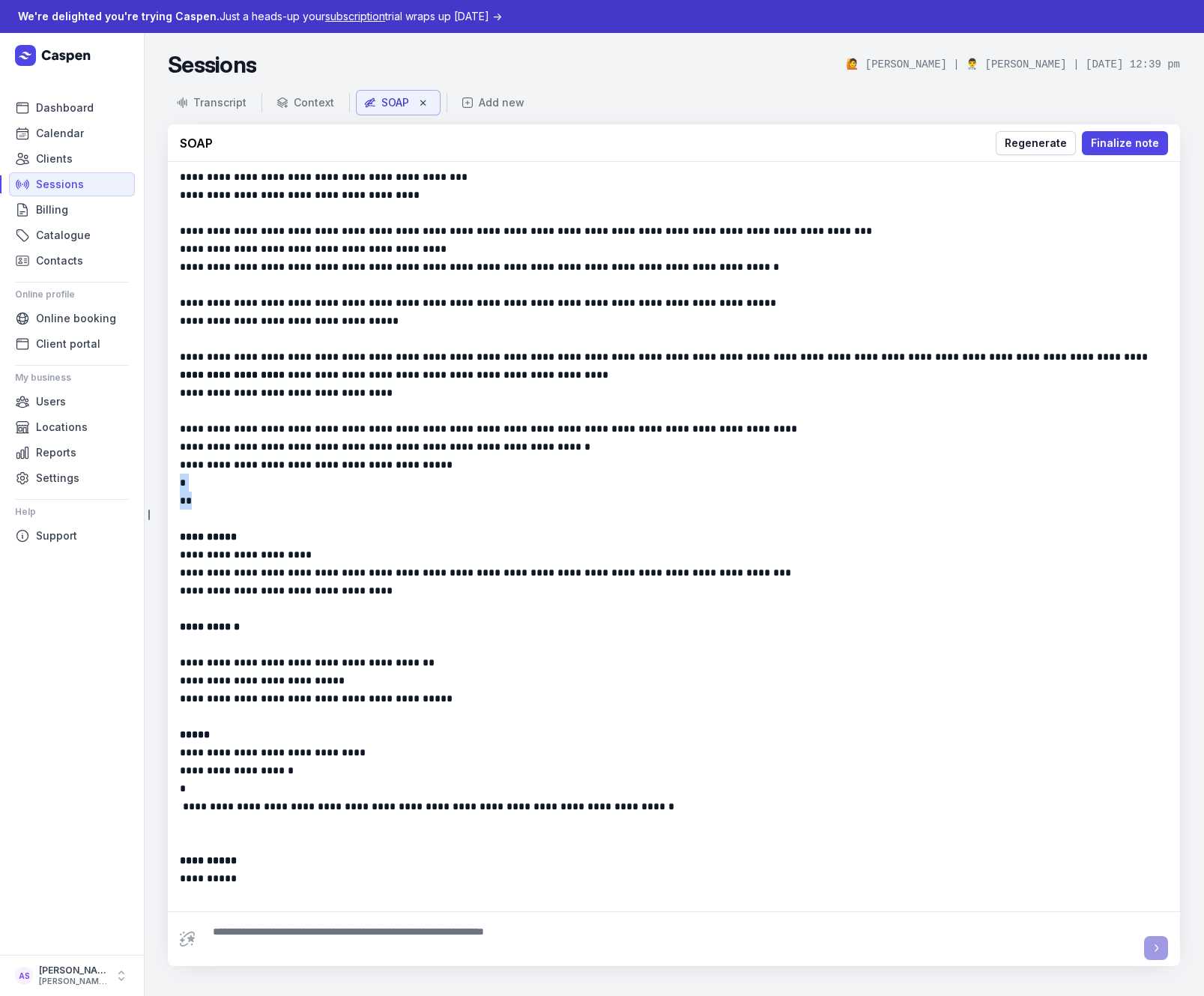
drag, startPoint x: 208, startPoint y: 502, endPoint x: 178, endPoint y: 486, distance: 34.0
click at [178, 486] on div "**********" at bounding box center [674, 537] width 1013 height 750
click at [204, 499] on p "**" at bounding box center [669, 500] width 979 height 18
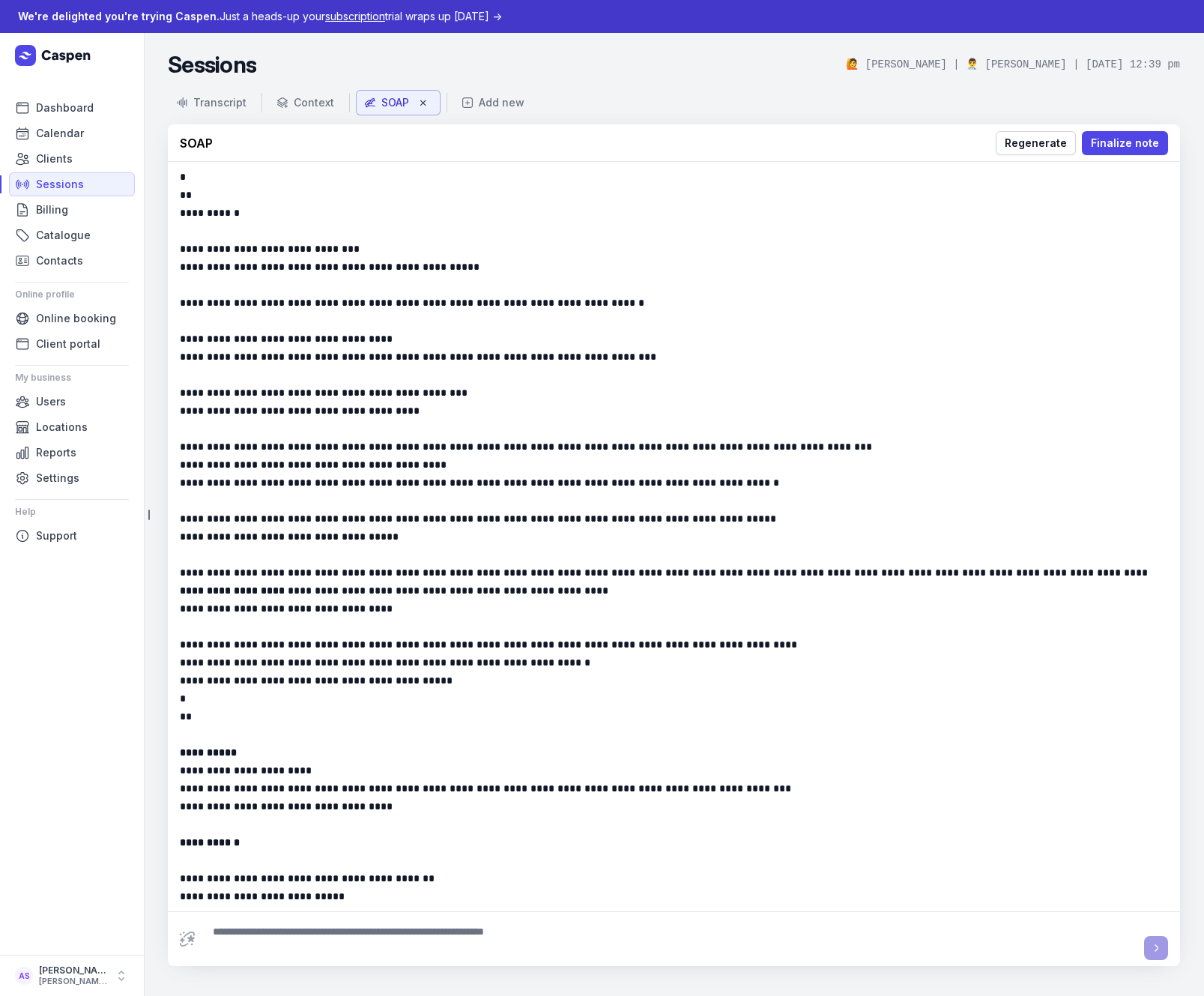
click at [634, 274] on p "**********" at bounding box center [669, 267] width 979 height 18
click at [46, 104] on span "Dashboard" at bounding box center [65, 108] width 58 height 18
